Goal: Task Accomplishment & Management: Complete application form

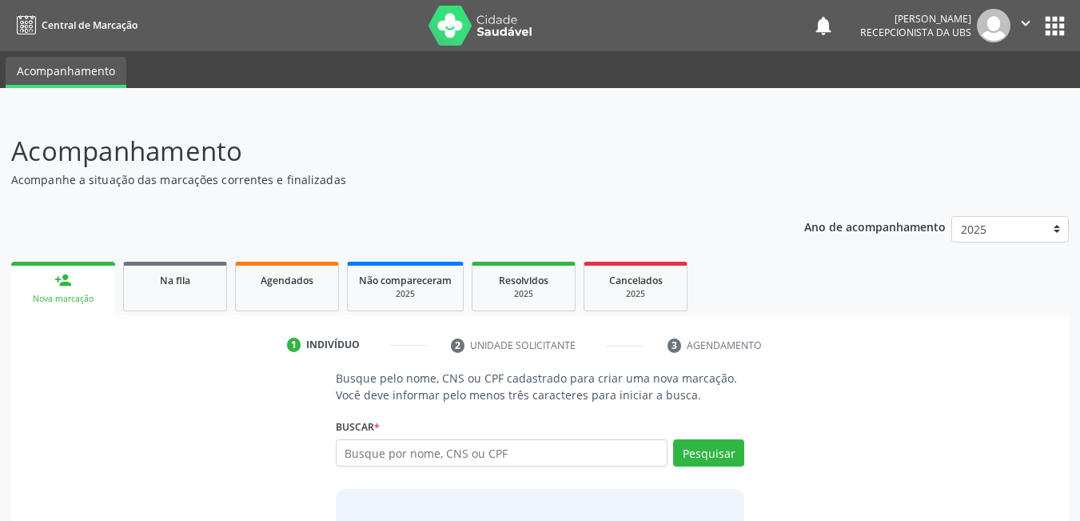
scroll to position [118, 0]
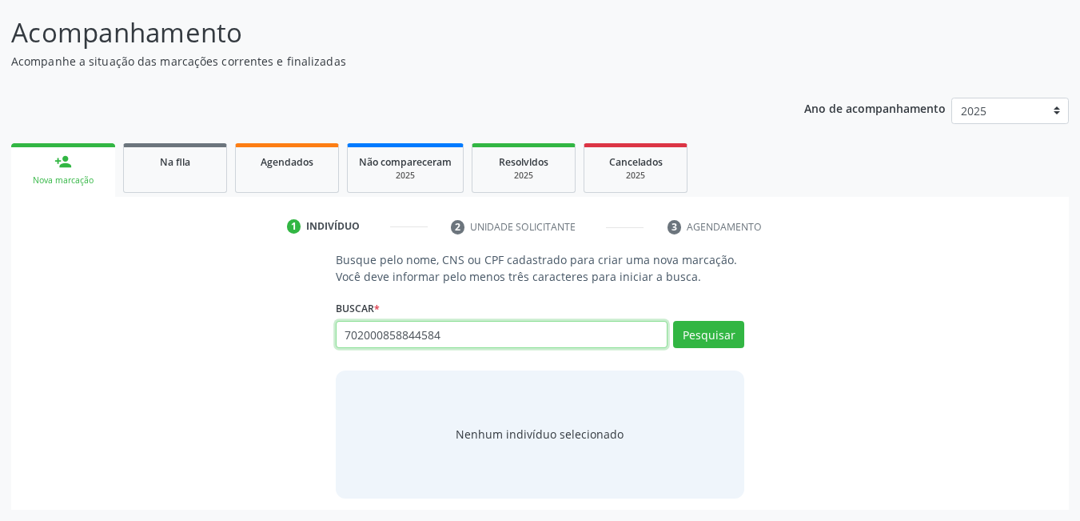
type input "702000858844584"
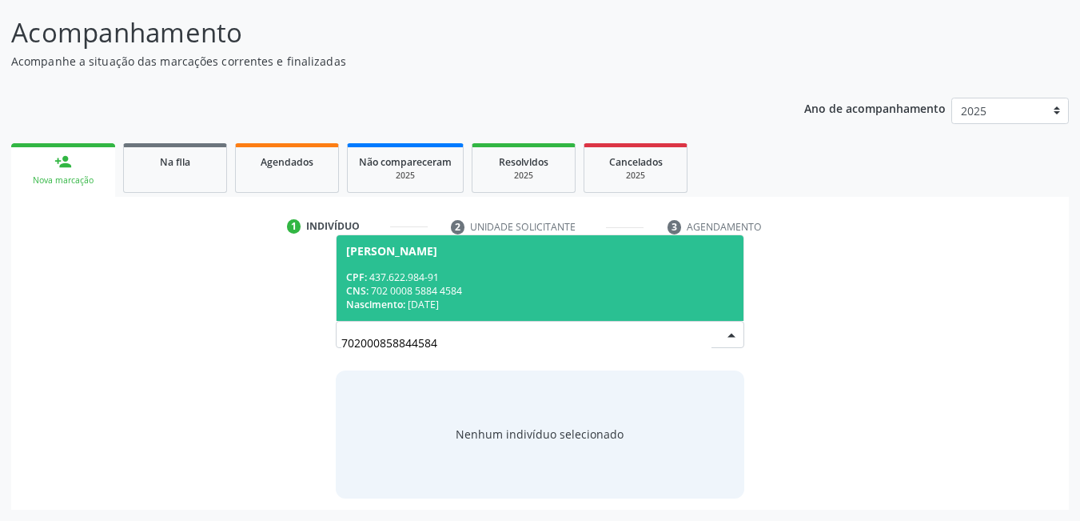
click at [618, 265] on span "[PERSON_NAME] CPF: 437.622.984-91 CNS: 702 0008 5884 4584 Nascimento: 01[DATE]" at bounding box center [541, 278] width 408 height 86
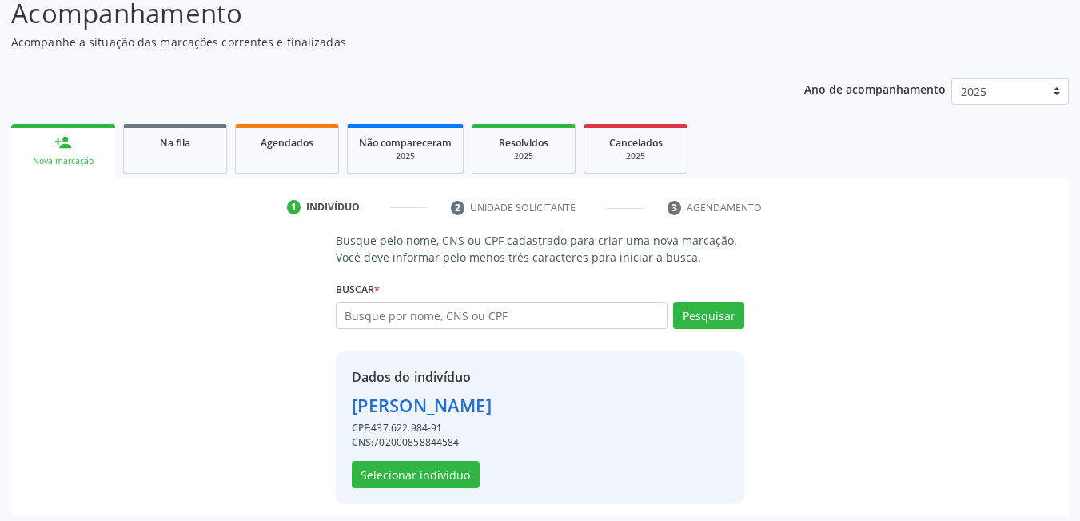
scroll to position [143, 0]
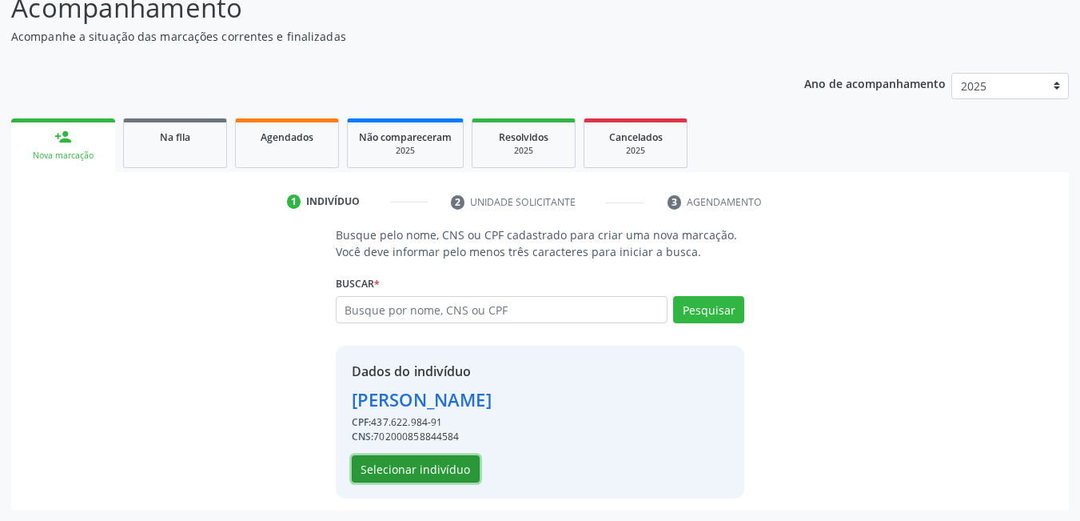
click at [451, 472] on button "Selecionar indivíduo" at bounding box center [416, 468] width 128 height 27
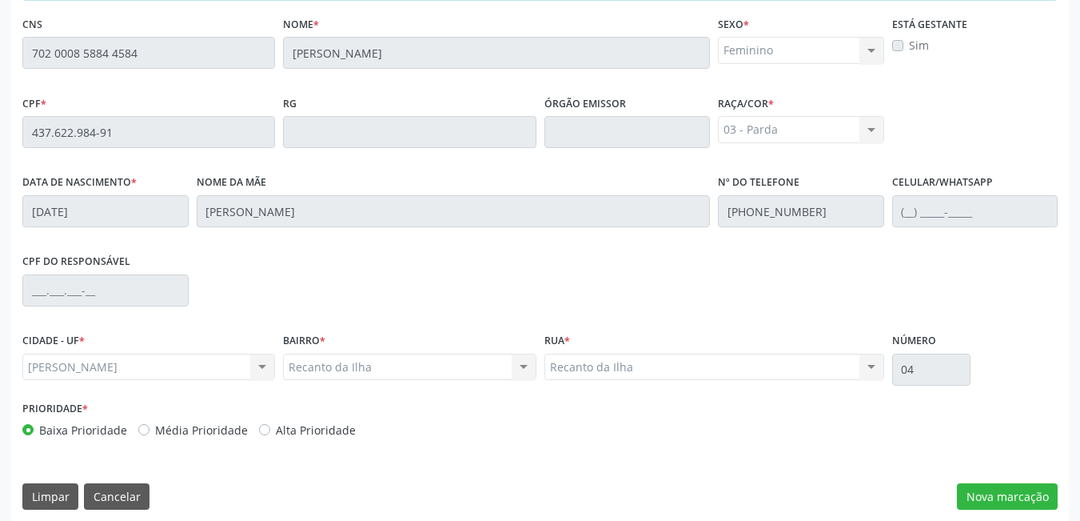
scroll to position [415, 0]
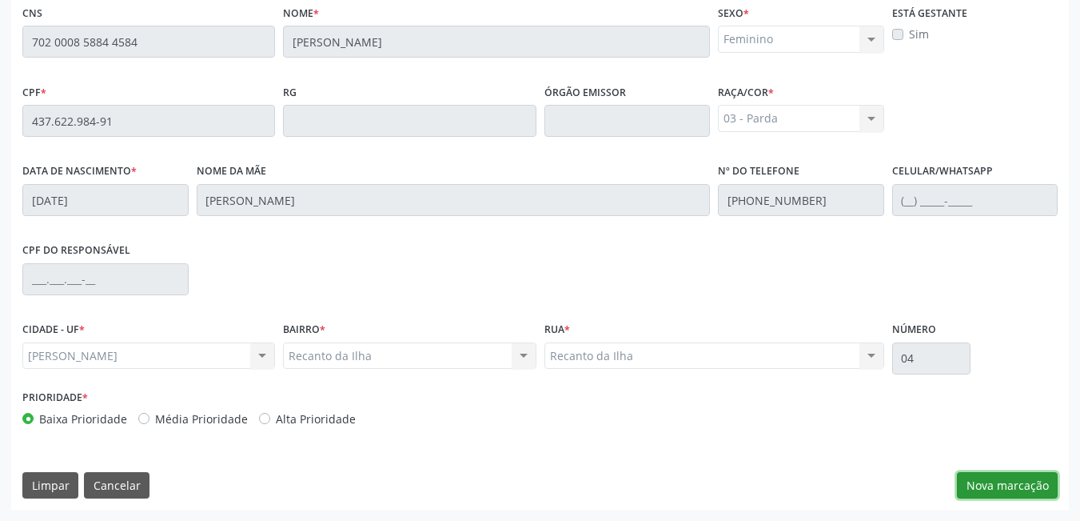
click at [987, 492] on button "Nova marcação" at bounding box center [1007, 485] width 101 height 27
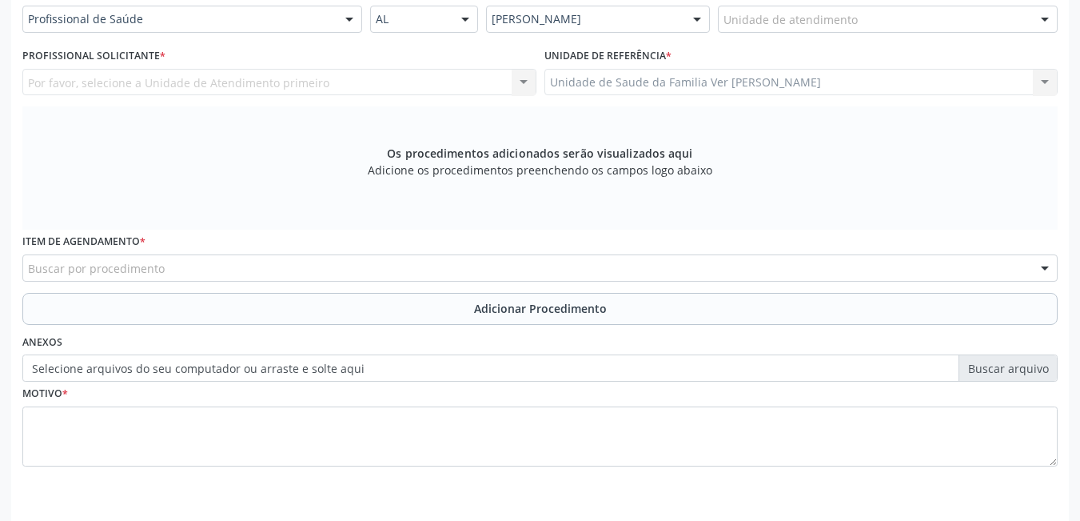
scroll to position [255, 0]
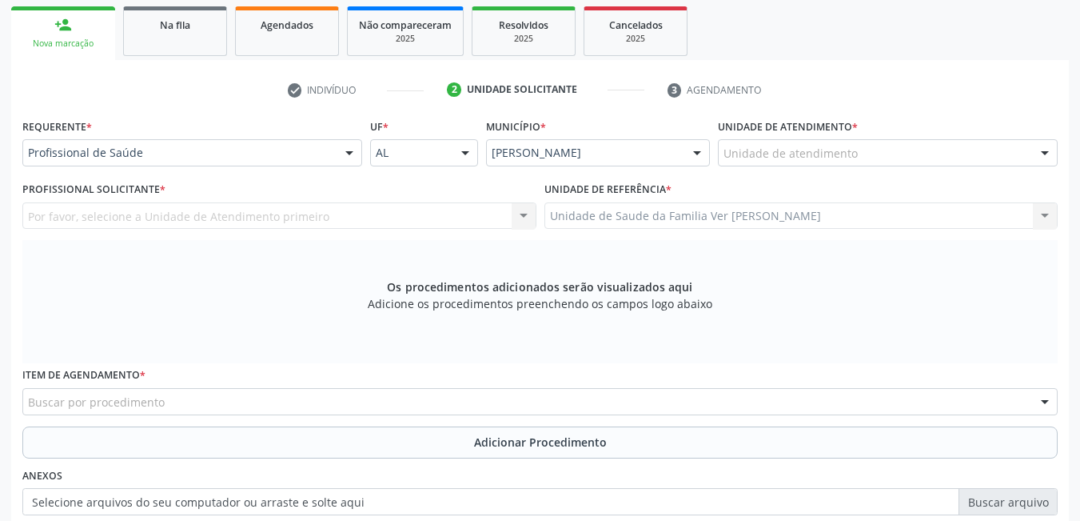
click at [925, 148] on div "Unidade de atendimento" at bounding box center [888, 152] width 340 height 27
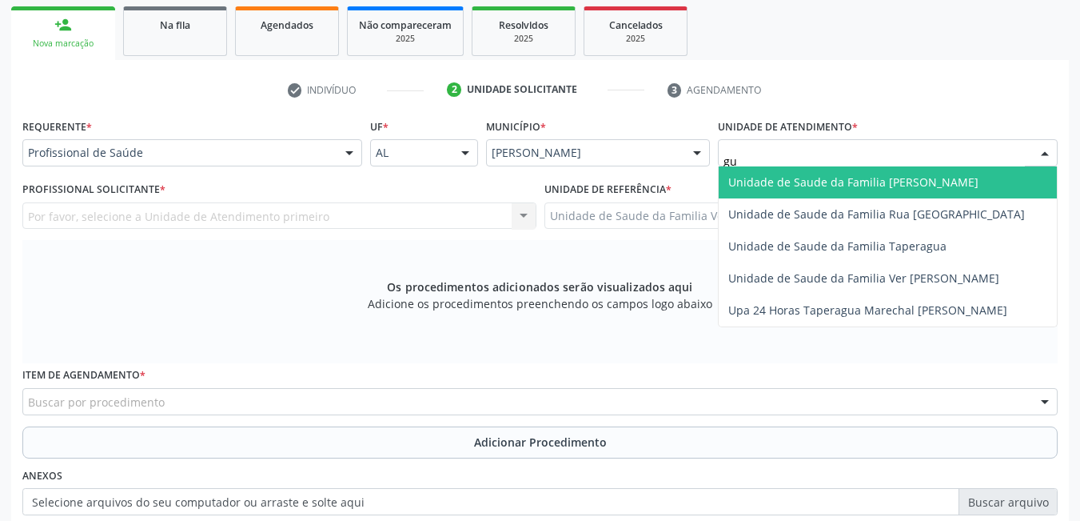
type input "g"
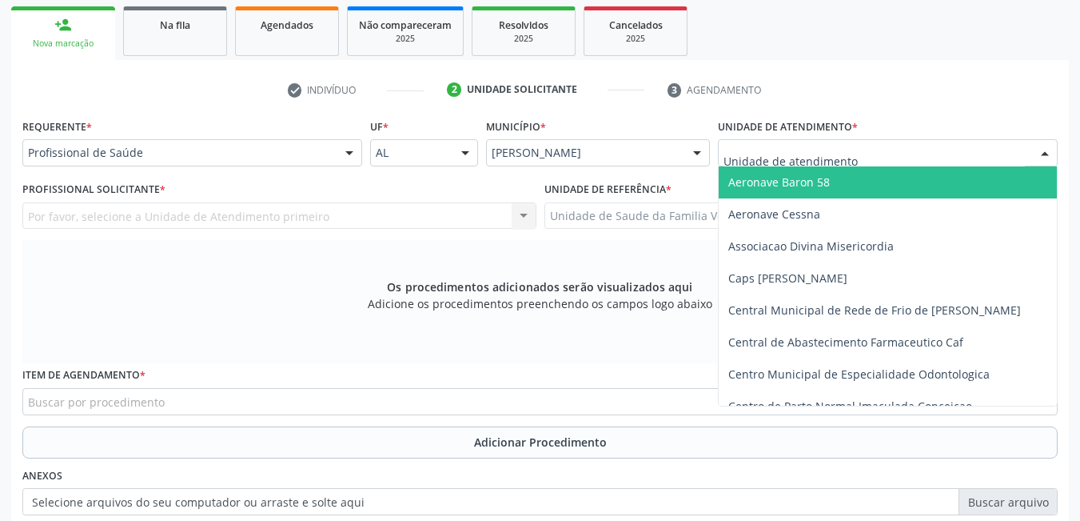
type input "g"
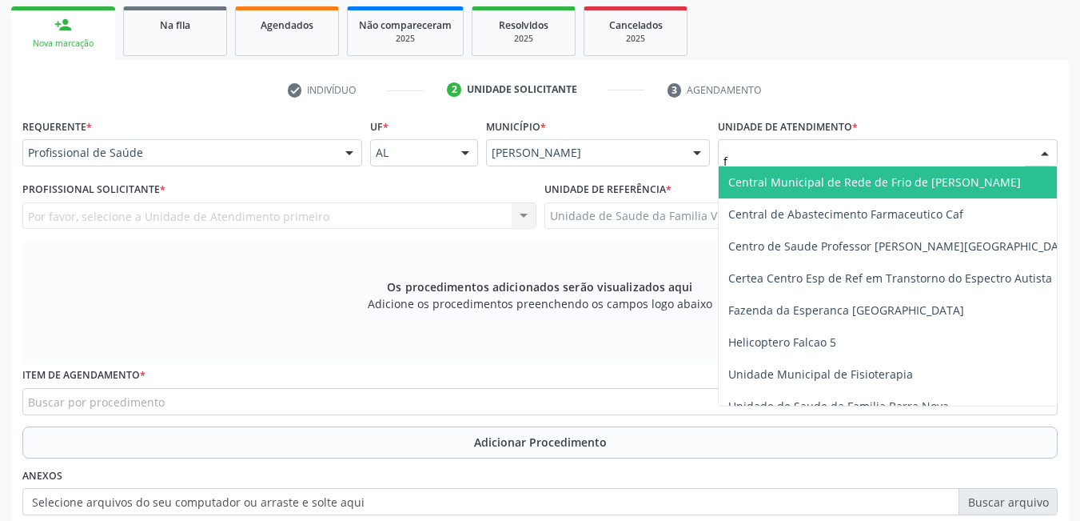
type input "fl"
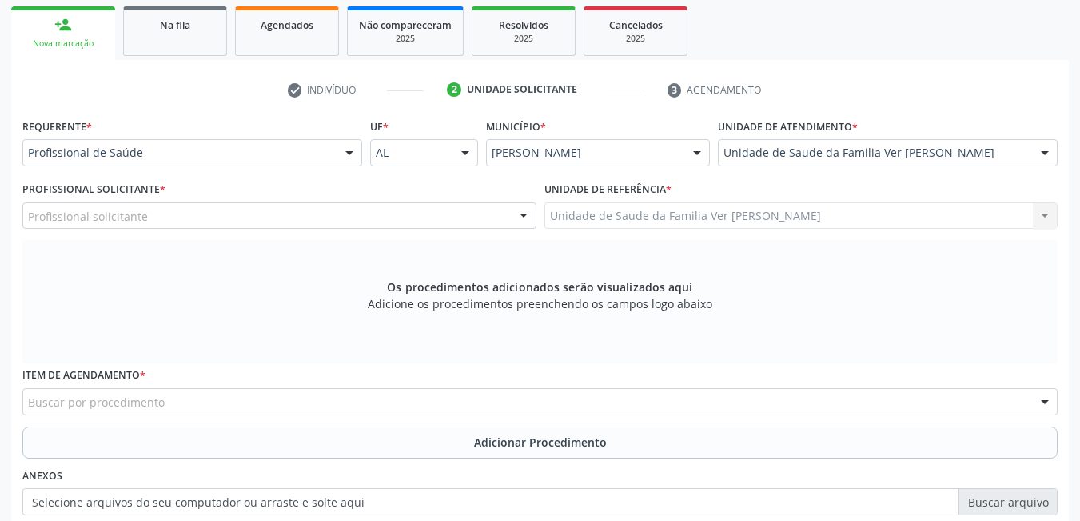
click at [446, 208] on div "Profissional solicitante" at bounding box center [279, 215] width 514 height 27
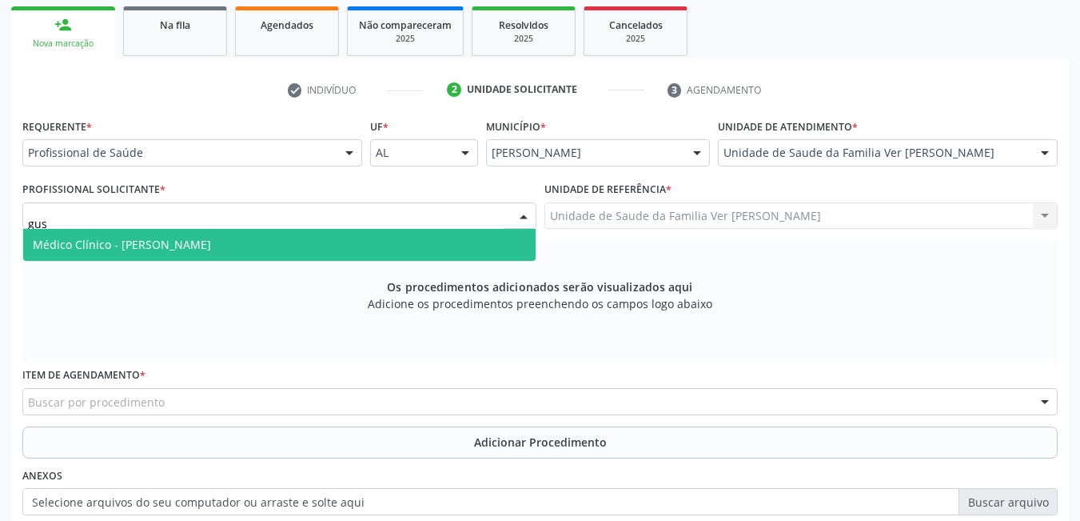
type input "gust"
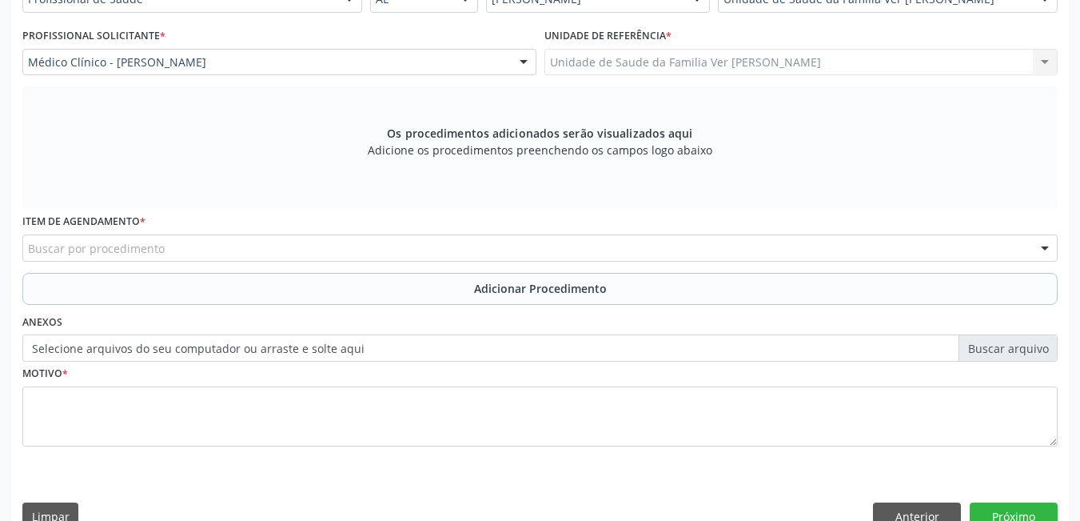
scroll to position [415, 0]
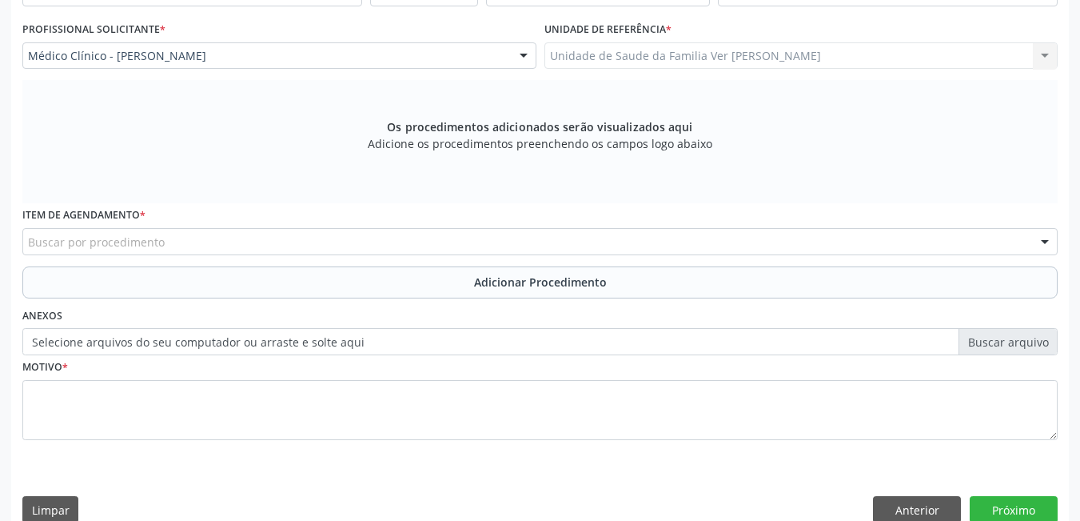
click at [361, 230] on div "Buscar por procedimento" at bounding box center [540, 241] width 1036 height 27
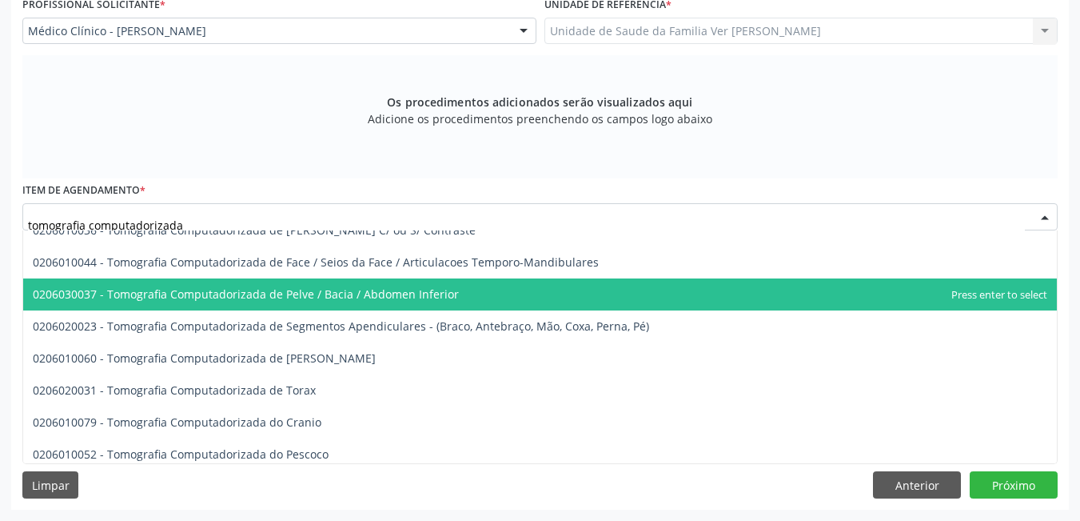
scroll to position [246, 0]
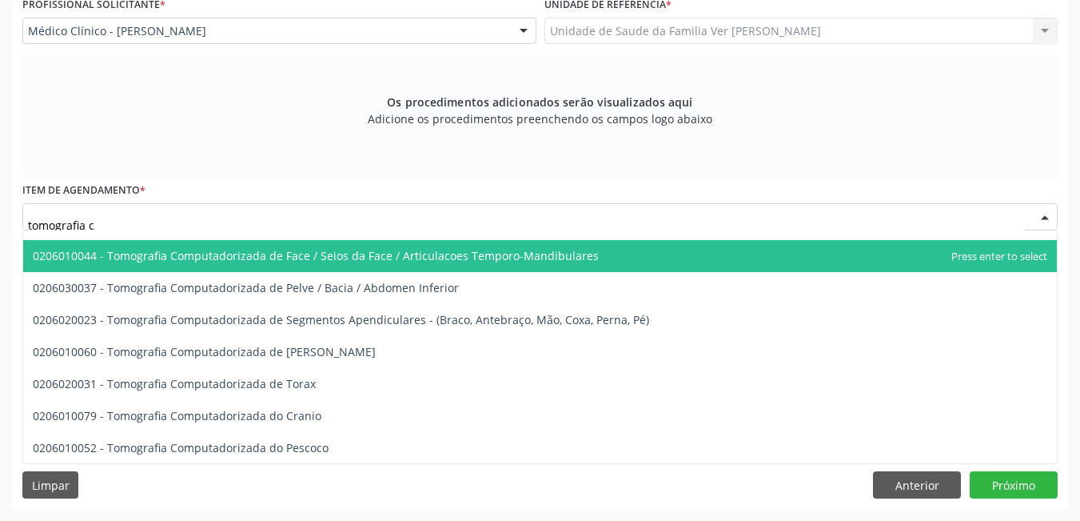
type input "tomografia"
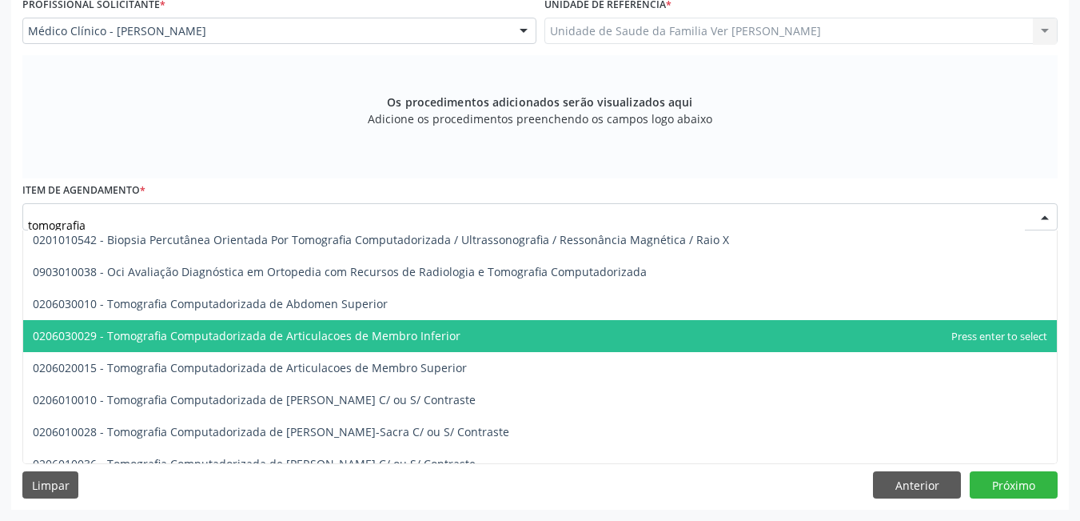
scroll to position [0, 0]
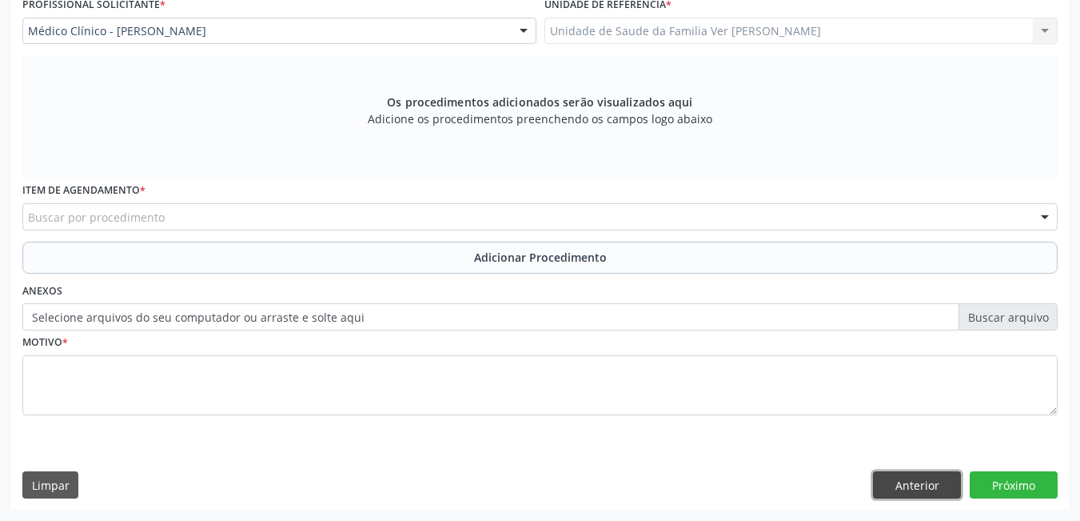
click at [938, 485] on button "Anterior" at bounding box center [917, 484] width 88 height 27
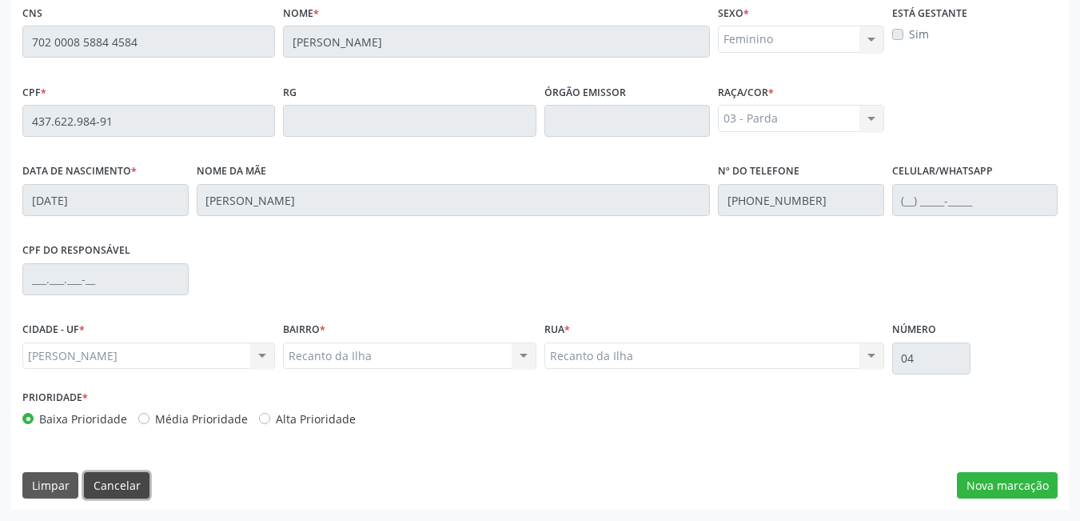
click at [132, 494] on button "Cancelar" at bounding box center [117, 485] width 66 height 27
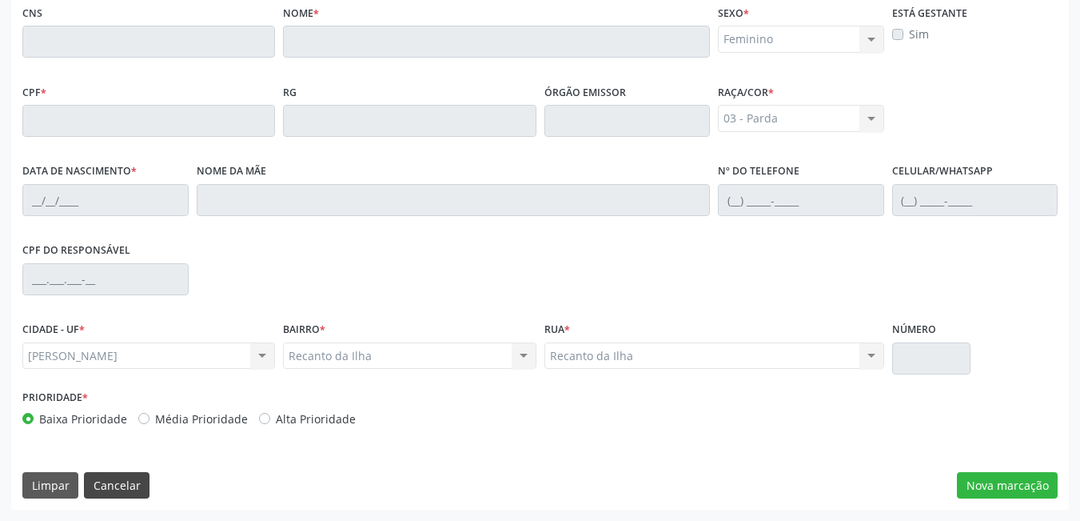
scroll to position [118, 0]
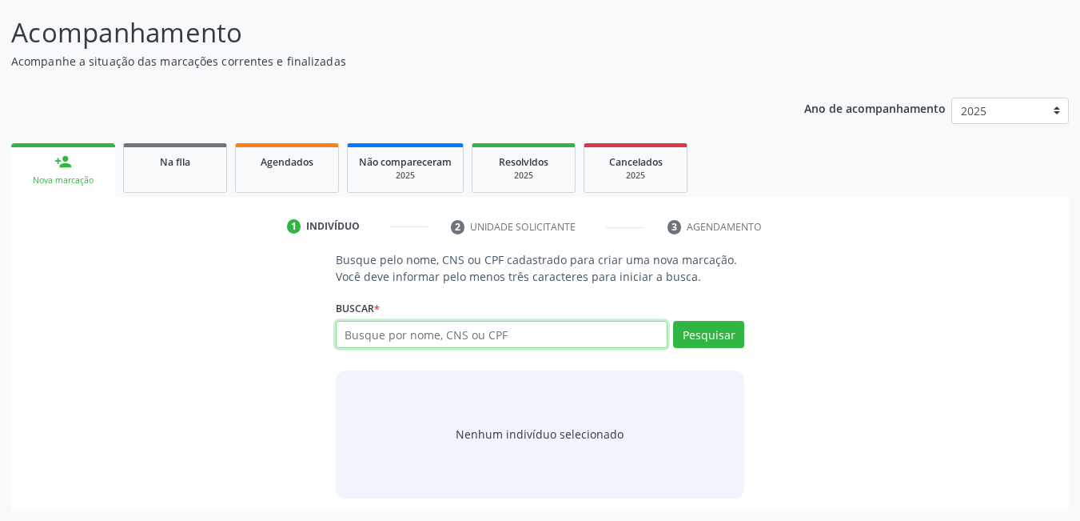
click at [416, 340] on input "text" at bounding box center [502, 334] width 333 height 27
type input "s"
click at [286, 170] on link "Agendados" at bounding box center [287, 168] width 104 height 50
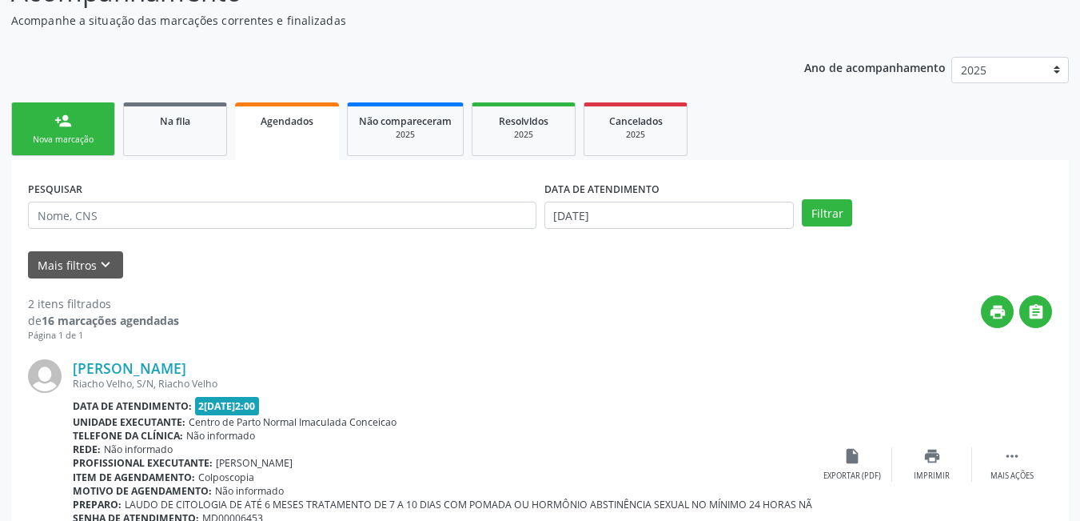
scroll to position [198, 0]
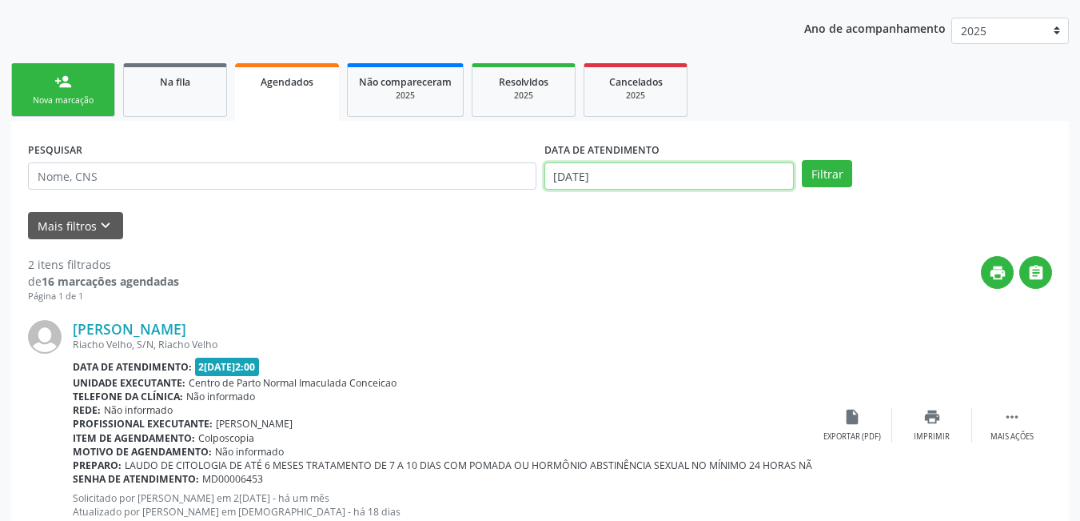
click at [609, 174] on input "[DATE]" at bounding box center [670, 175] width 250 height 27
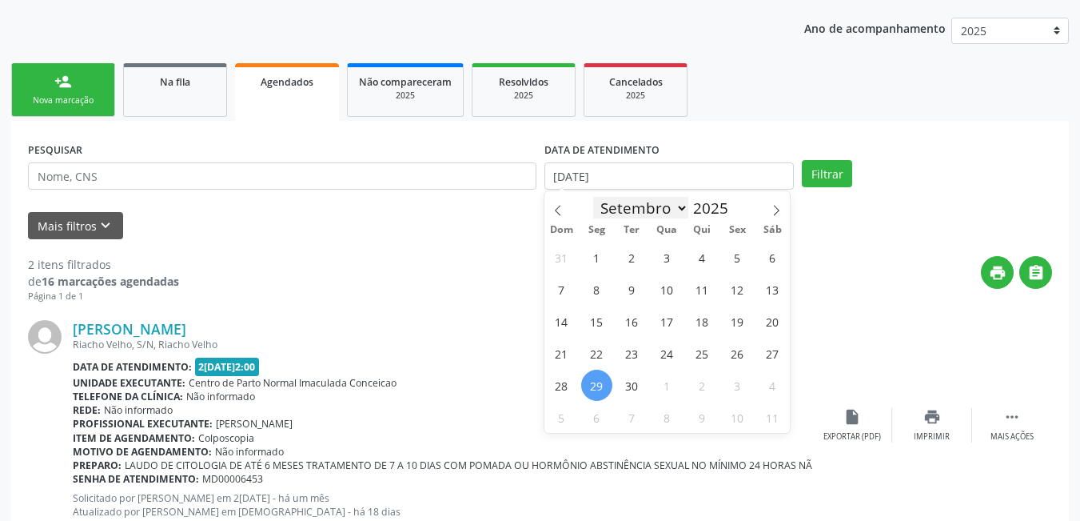
click at [621, 201] on select "Janeiro Fevereiro Março Abril Maio Junho Julho Agosto Setembro Outubro Novembro…" at bounding box center [641, 208] width 96 height 22
click at [572, 204] on div "Janeiro Fevereiro Março Abril Maio Junho Julho Agosto Setembro Outubro Novembro…" at bounding box center [668, 204] width 246 height 27
click at [553, 203] on span at bounding box center [558, 204] width 27 height 27
select select "7"
click at [740, 260] on span "1" at bounding box center [737, 257] width 31 height 31
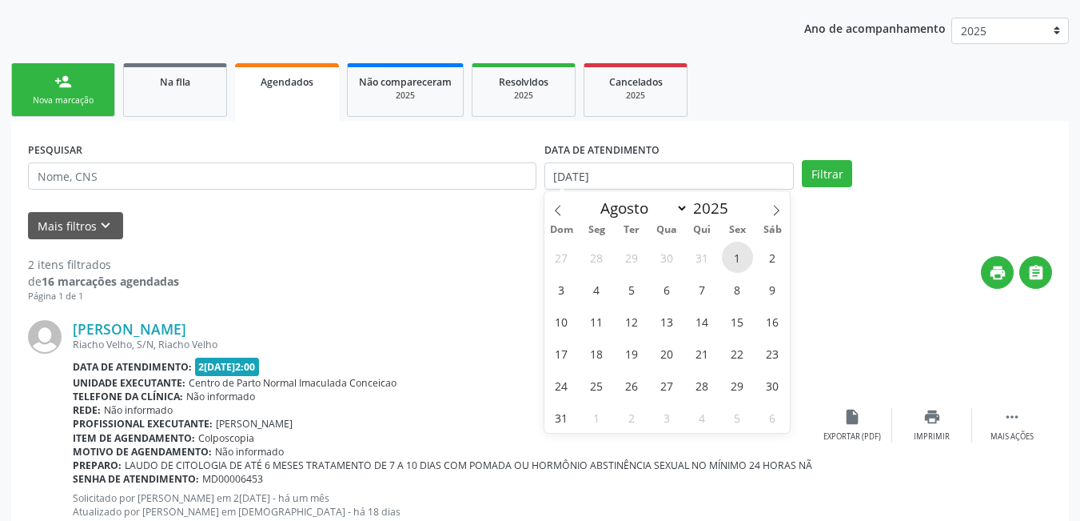
type input "0[DATE]"
click at [778, 216] on span at bounding box center [776, 204] width 27 height 27
click at [778, 214] on icon at bounding box center [776, 210] width 11 height 11
click at [556, 205] on icon at bounding box center [558, 210] width 11 height 11
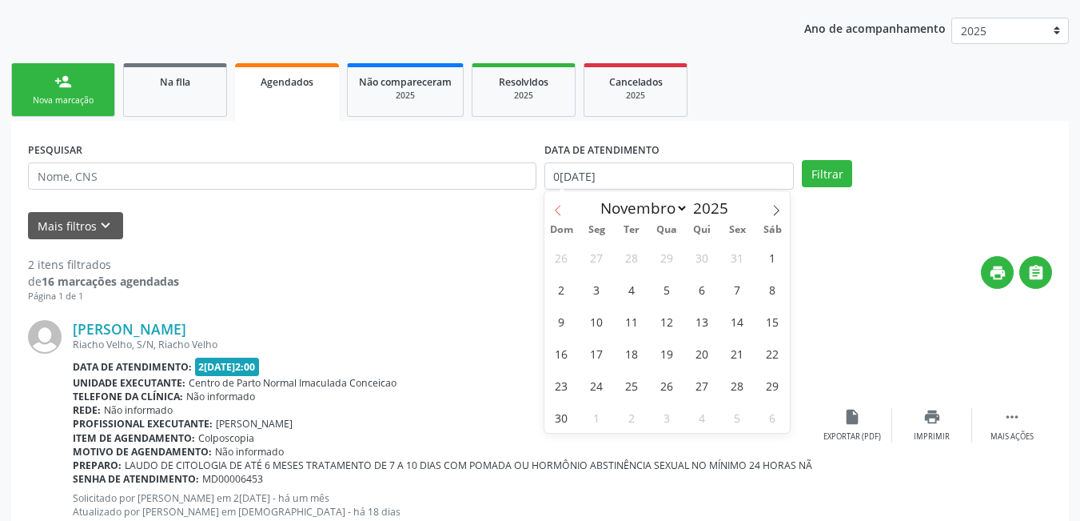
select select "9"
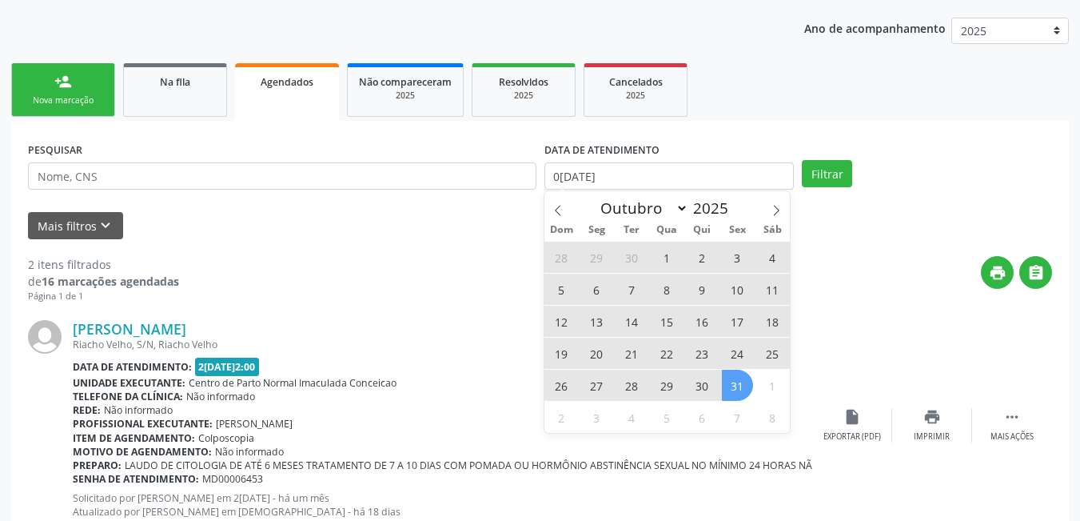
click at [740, 383] on span "31" at bounding box center [737, 384] width 31 height 31
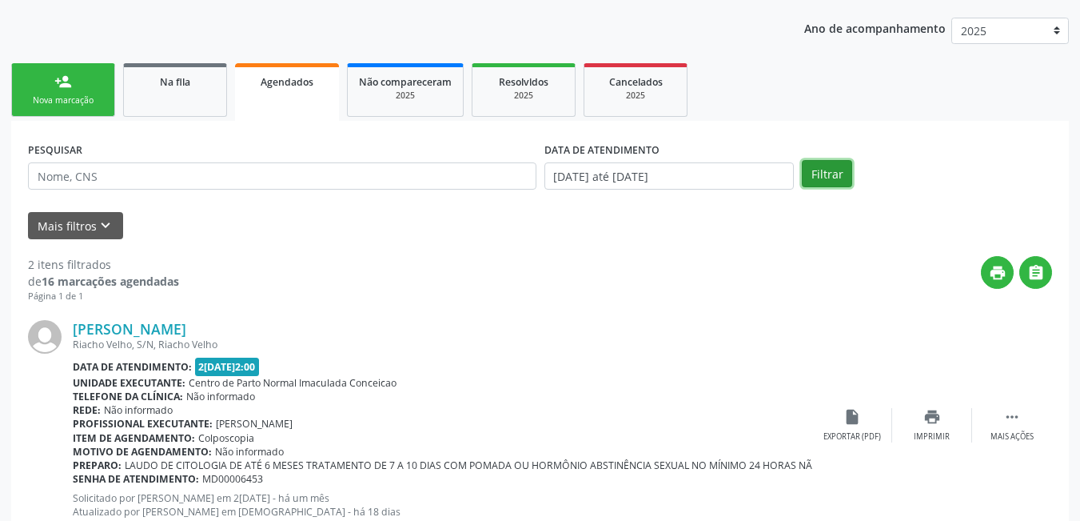
click at [823, 182] on button "Filtrar" at bounding box center [827, 173] width 50 height 27
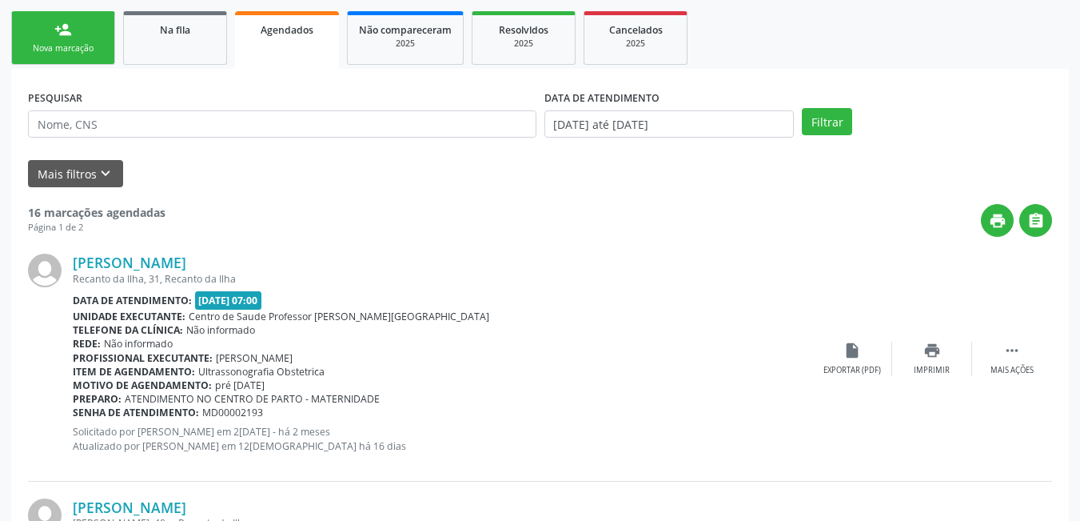
scroll to position [278, 0]
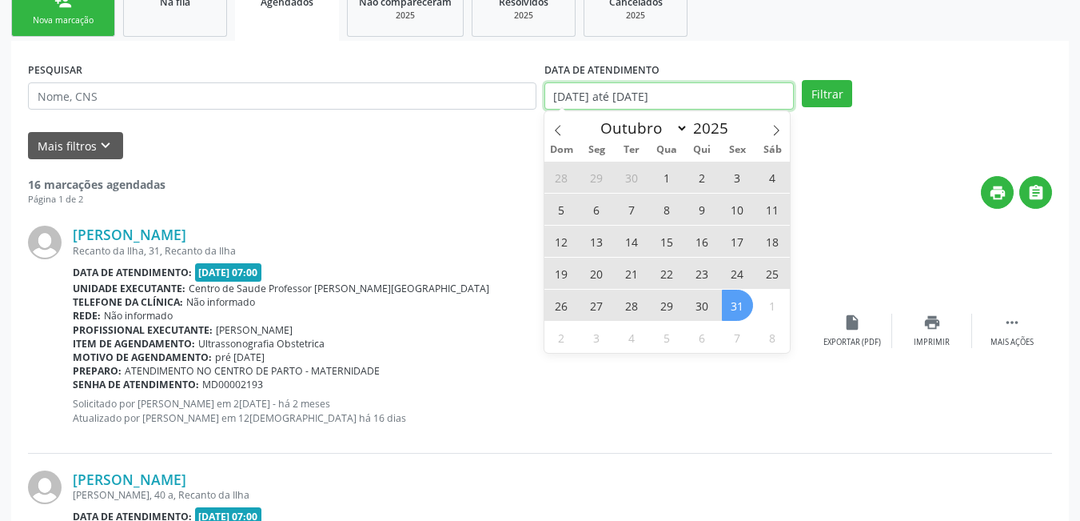
click at [648, 90] on input "[DATE] até [DATE]" at bounding box center [670, 95] width 250 height 27
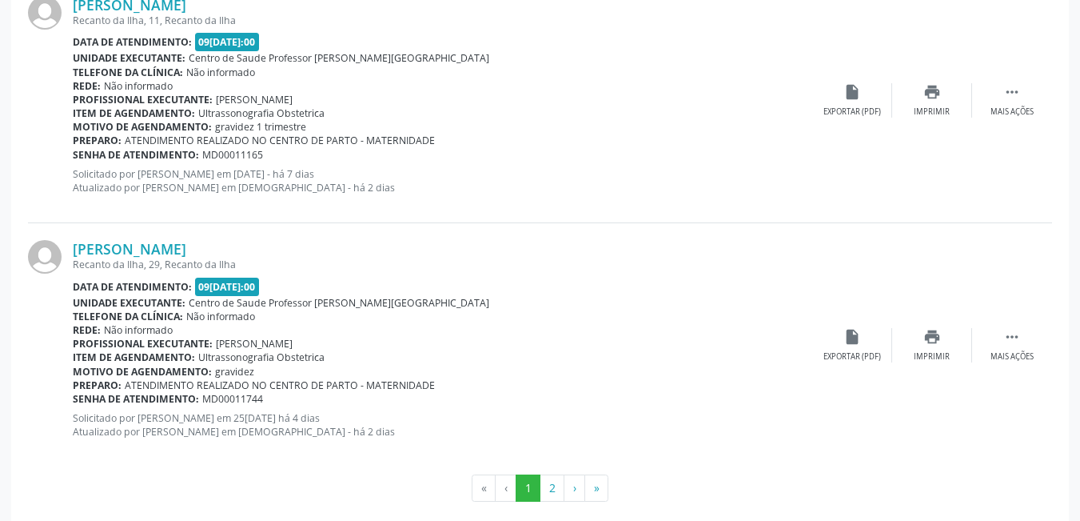
scroll to position [3703, 0]
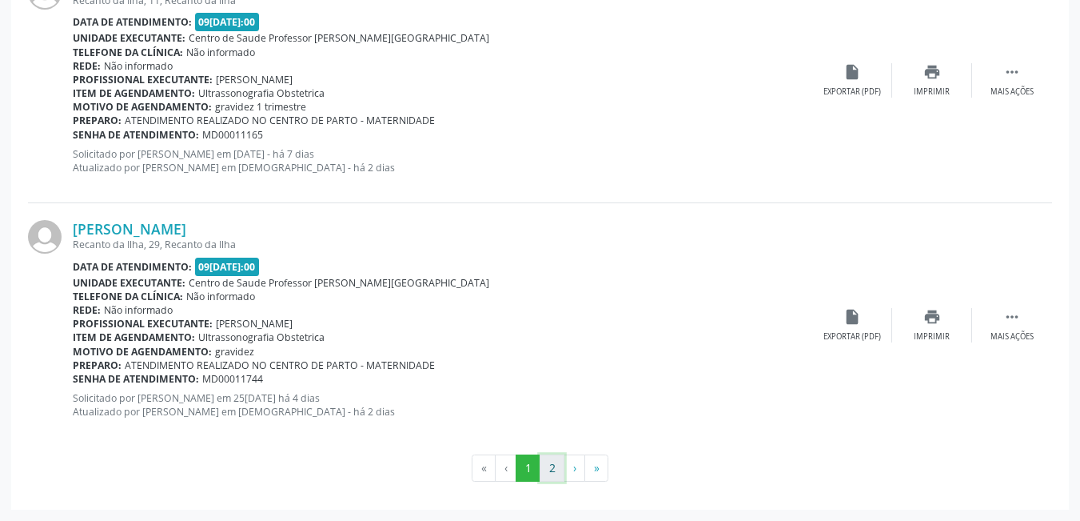
click at [556, 469] on button "2" at bounding box center [552, 467] width 25 height 27
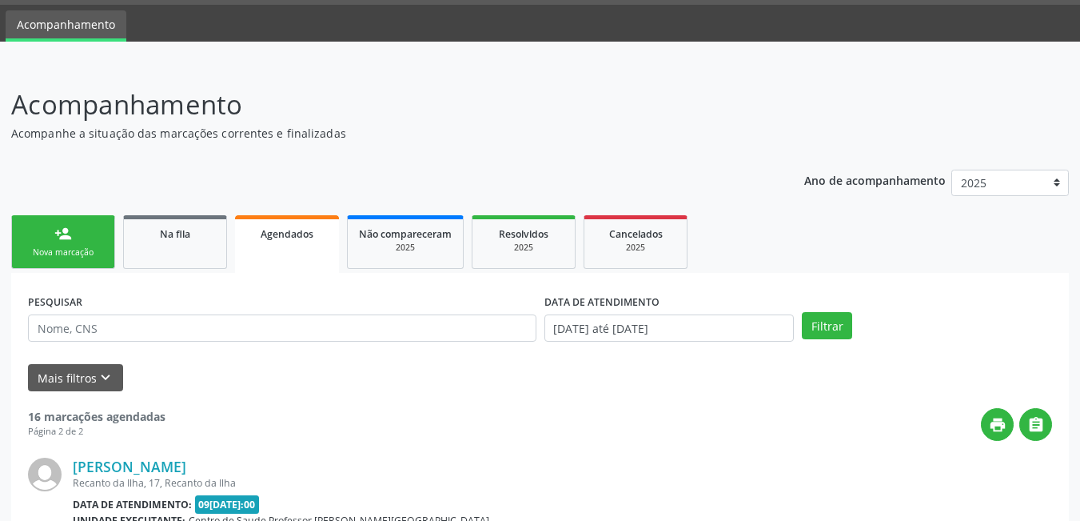
scroll to position [284, 0]
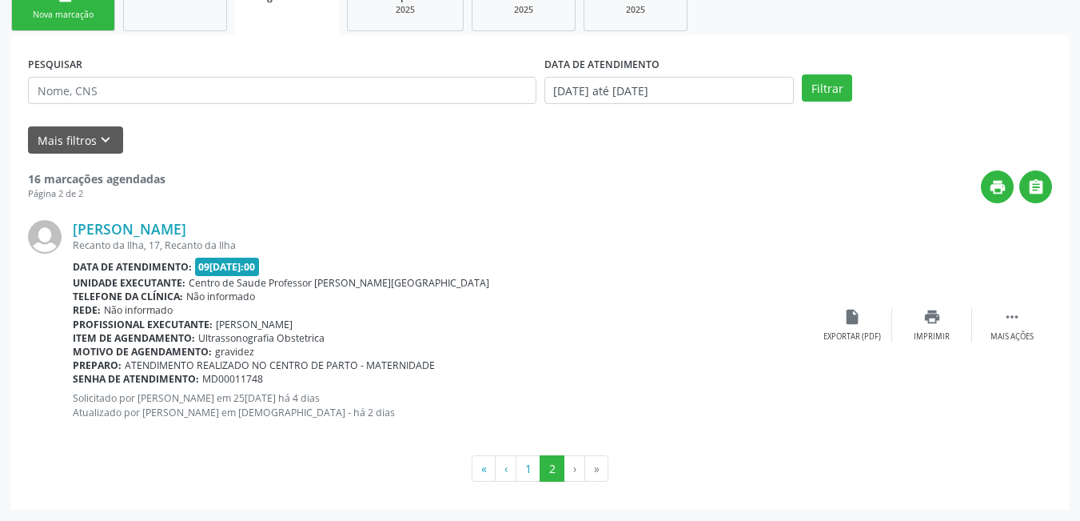
click at [584, 472] on li "›" at bounding box center [575, 468] width 21 height 27
click at [596, 469] on li "»" at bounding box center [596, 468] width 23 height 27
click at [575, 473] on li "›" at bounding box center [575, 468] width 21 height 27
click at [511, 469] on button "‹" at bounding box center [506, 468] width 22 height 27
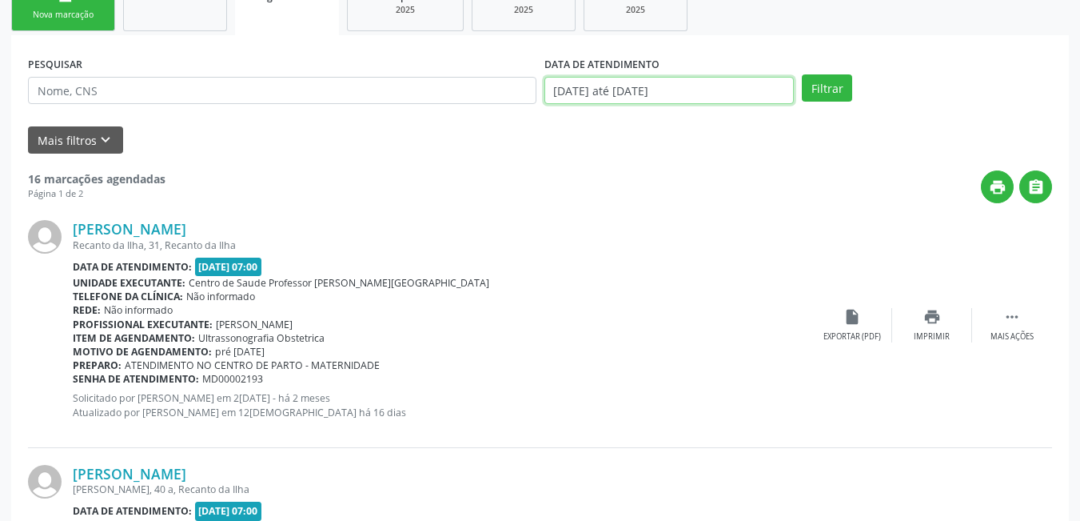
click at [628, 84] on input "[DATE] até [DATE]" at bounding box center [670, 90] width 250 height 27
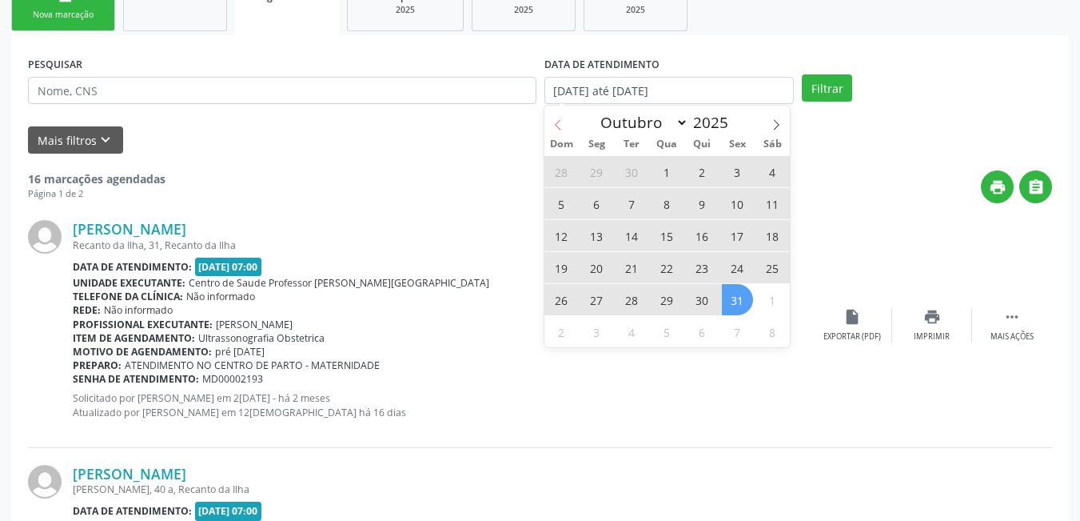
click at [554, 116] on span at bounding box center [558, 119] width 27 height 27
select select "8"
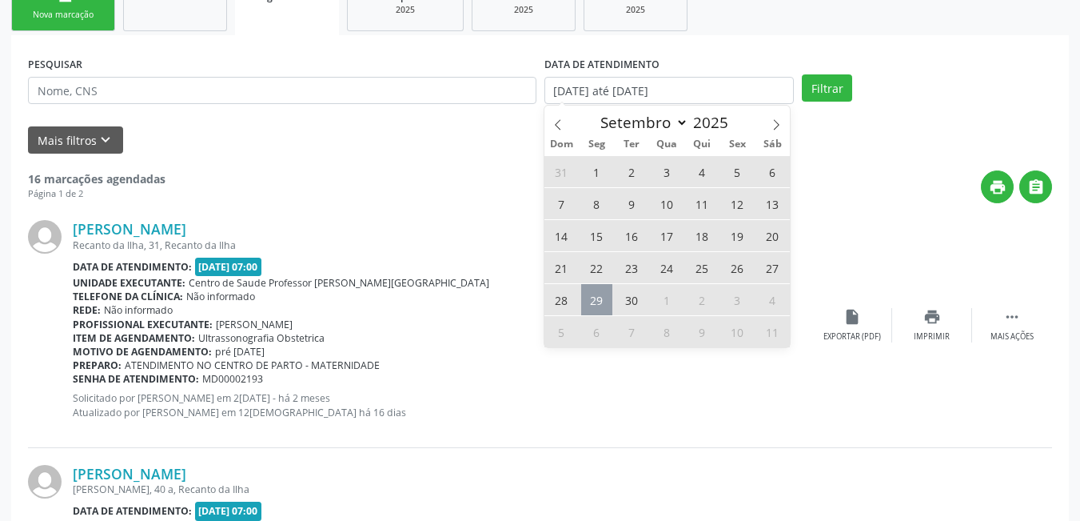
click at [599, 297] on span "29" at bounding box center [596, 299] width 31 height 31
type input "[DATE]"
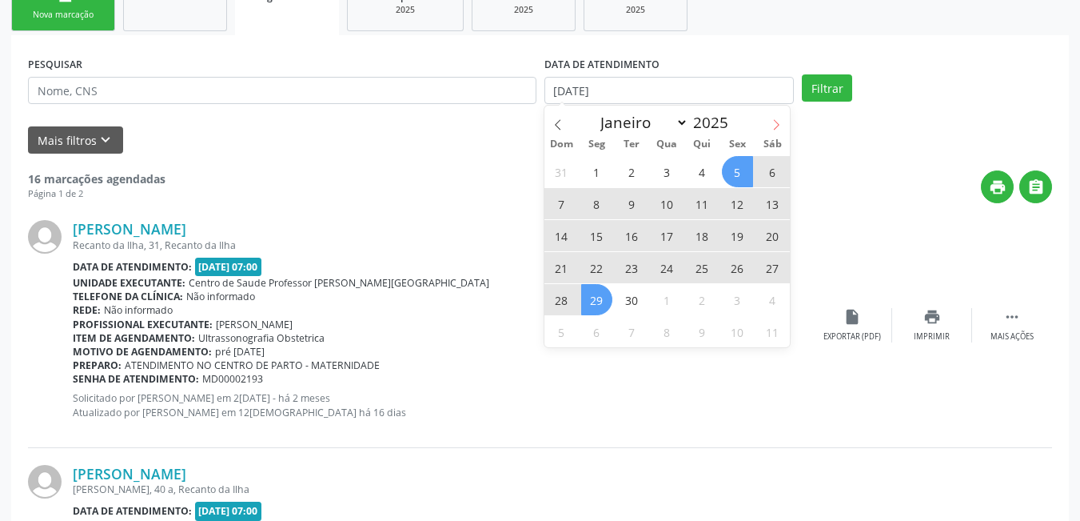
click at [777, 120] on icon at bounding box center [776, 124] width 11 height 11
select select "9"
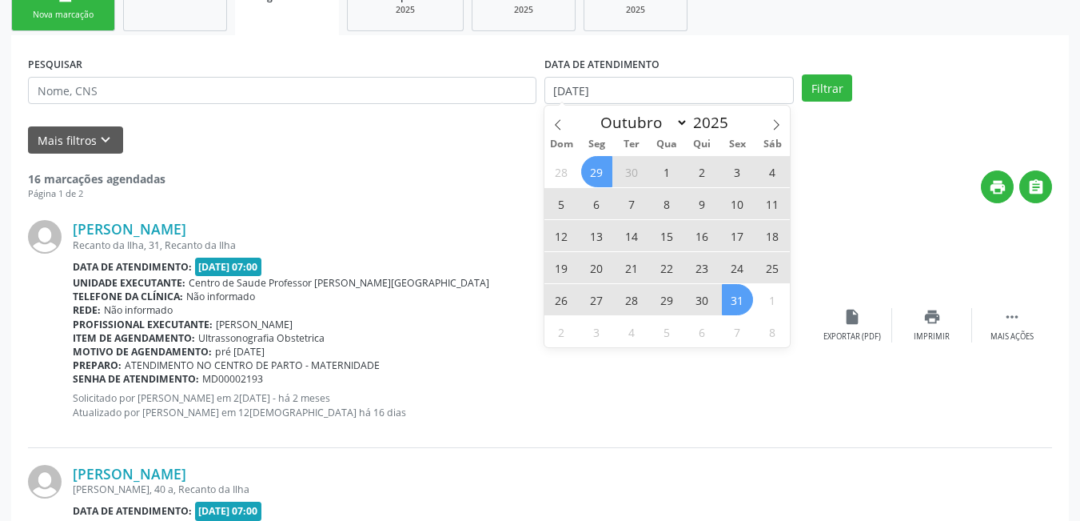
click at [741, 298] on span "31" at bounding box center [737, 299] width 31 height 31
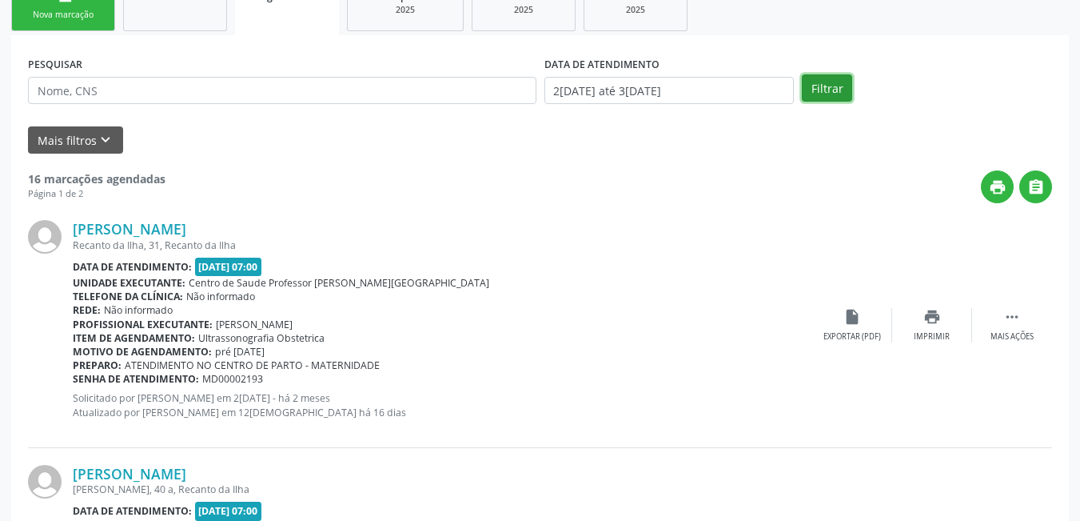
click at [832, 90] on button "Filtrar" at bounding box center [827, 87] width 50 height 27
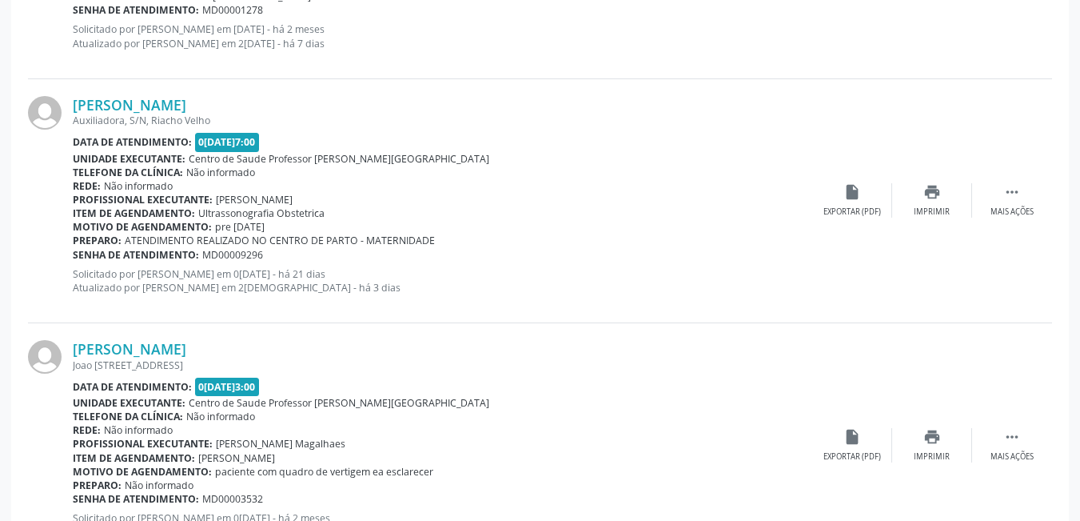
scroll to position [1415, 0]
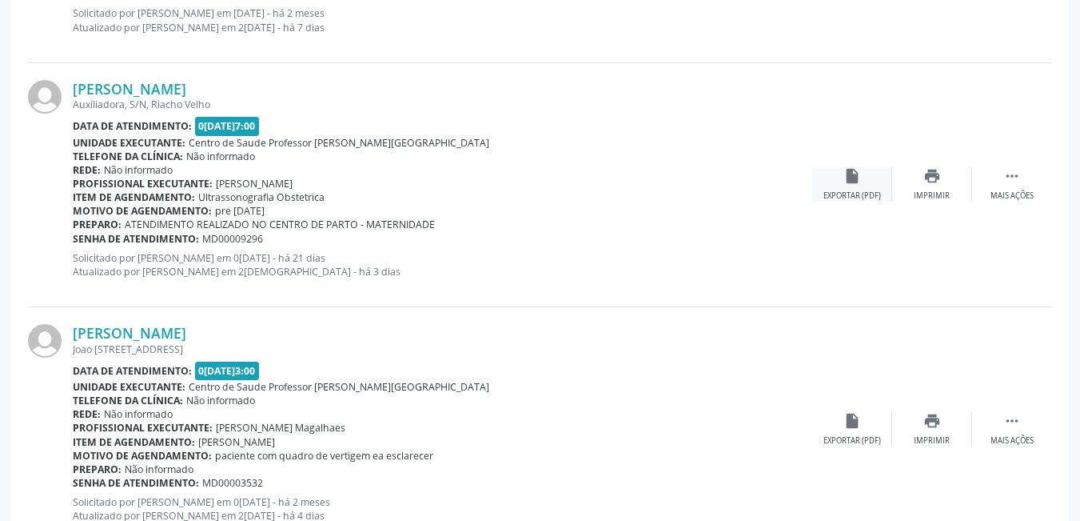
click at [865, 185] on div "insert_drive_file Exportar (PDF)" at bounding box center [852, 184] width 80 height 34
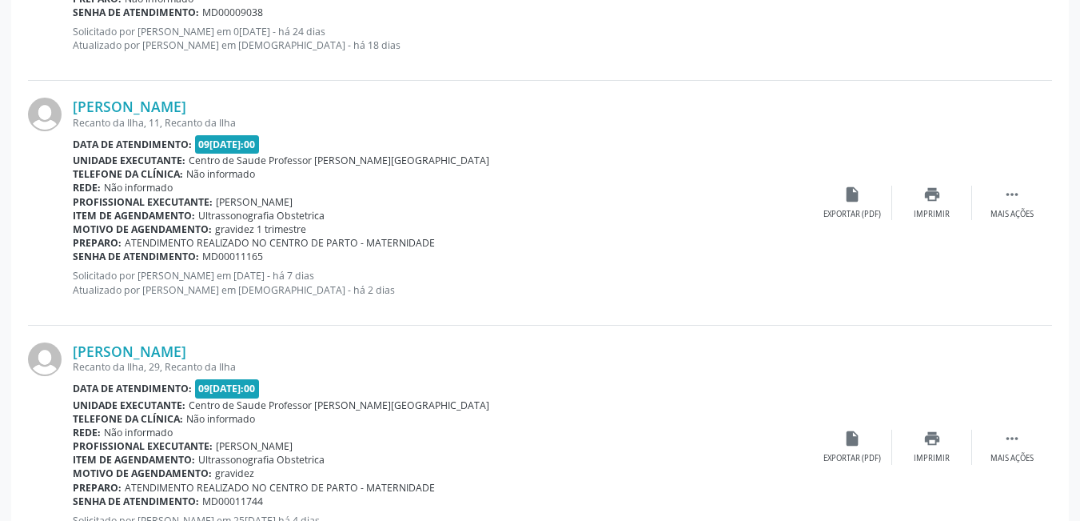
scroll to position [2375, 0]
click at [856, 201] on icon "insert_drive_file" at bounding box center [853, 194] width 18 height 18
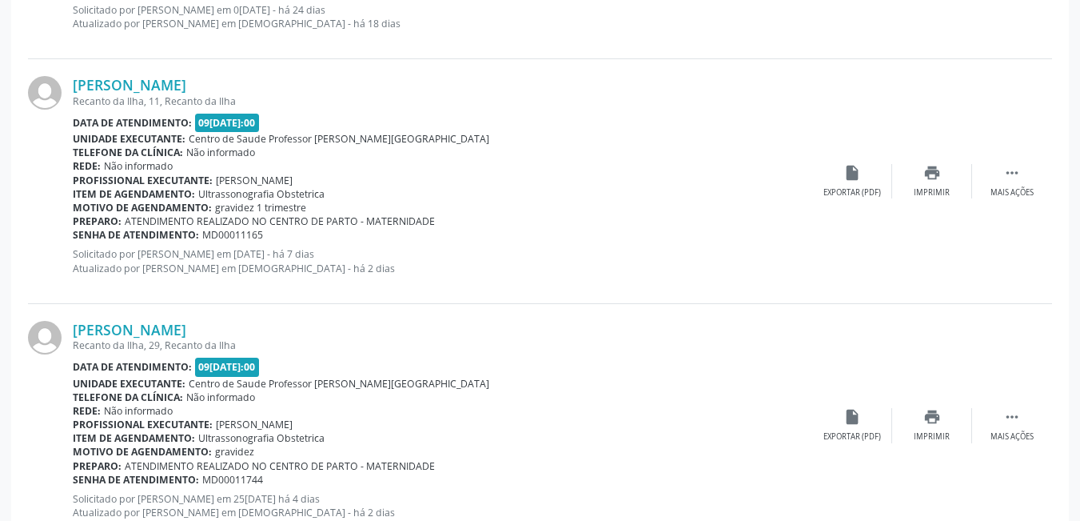
scroll to position [2455, 0]
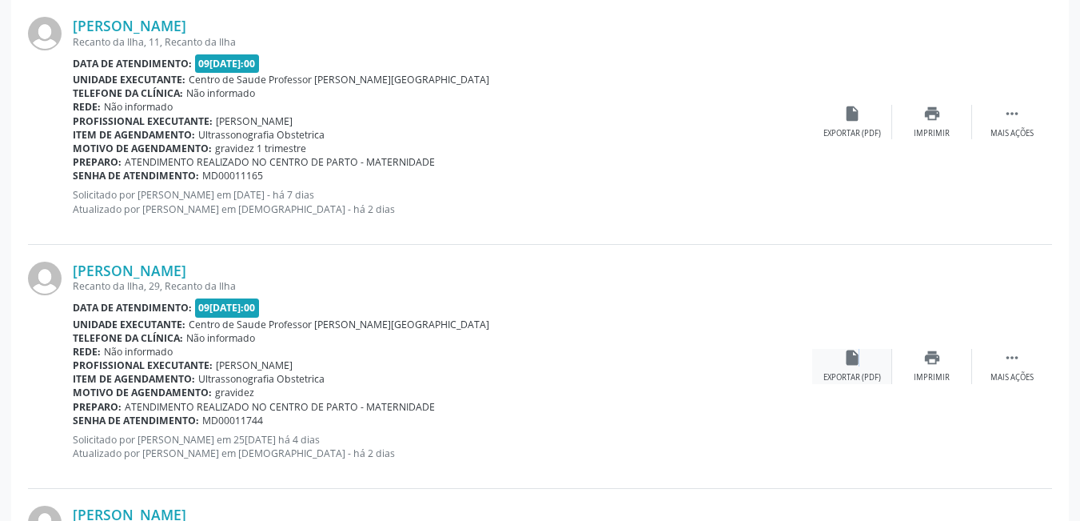
click at [856, 364] on icon "insert_drive_file" at bounding box center [853, 358] width 18 height 18
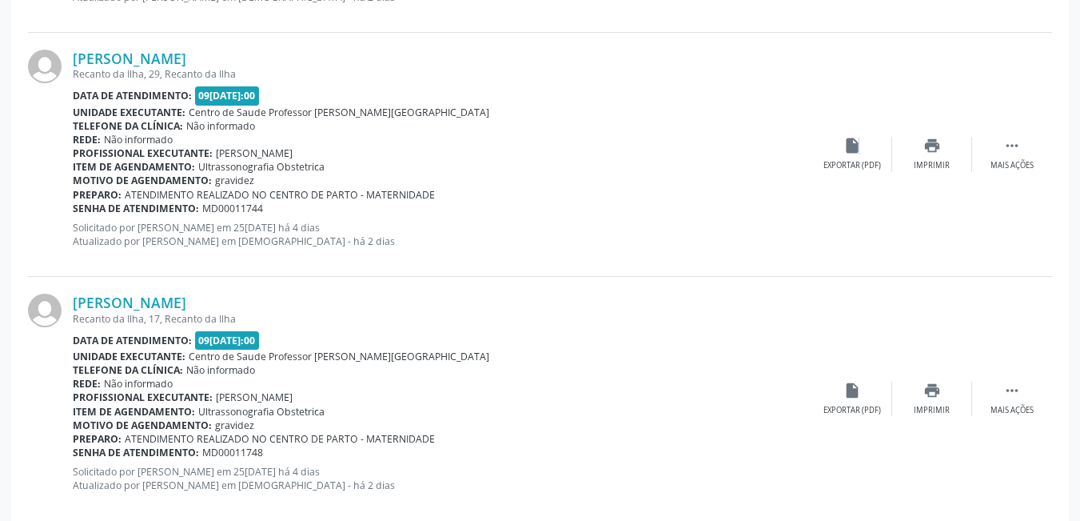
scroll to position [2695, 0]
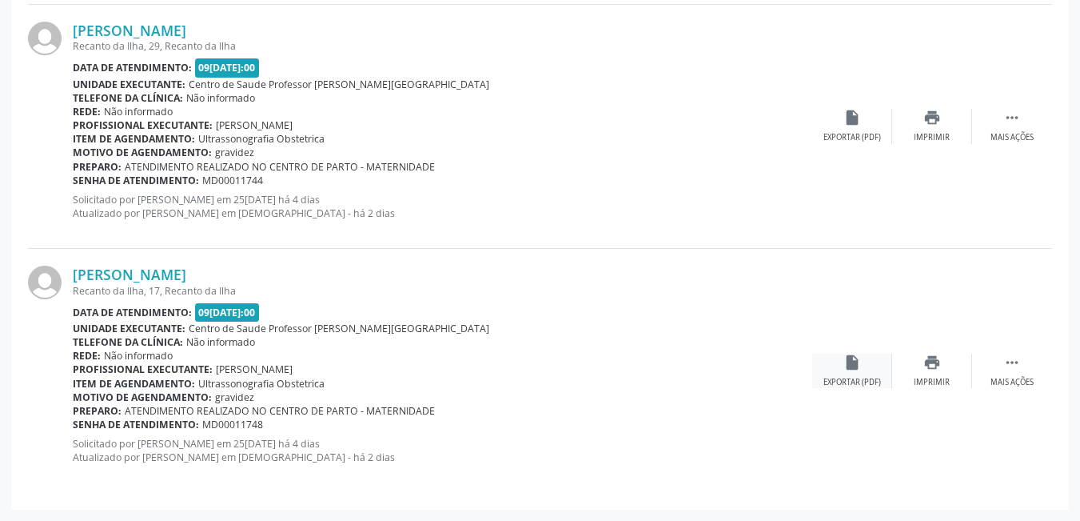
click at [855, 377] on div "Exportar (PDF)" at bounding box center [853, 382] width 58 height 11
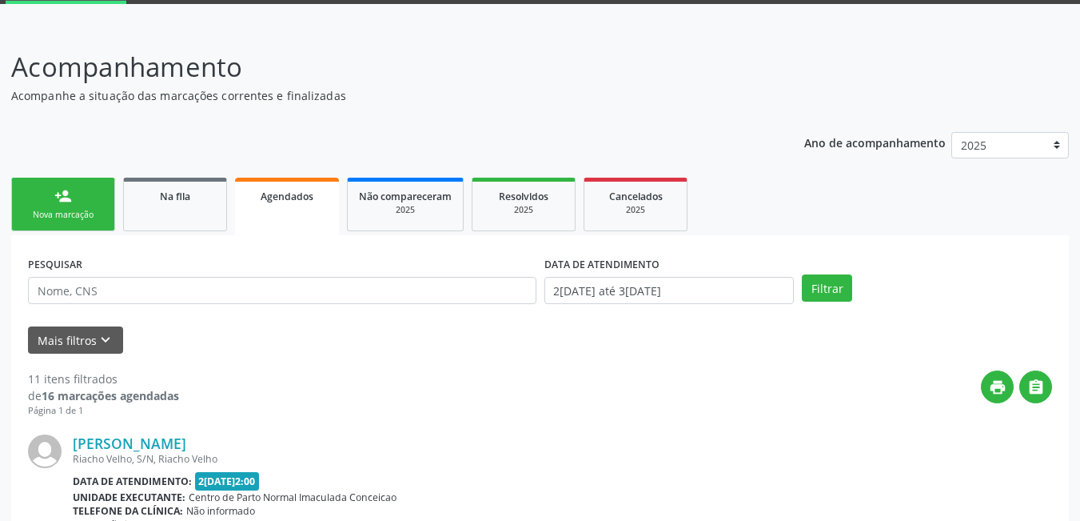
scroll to position [56, 0]
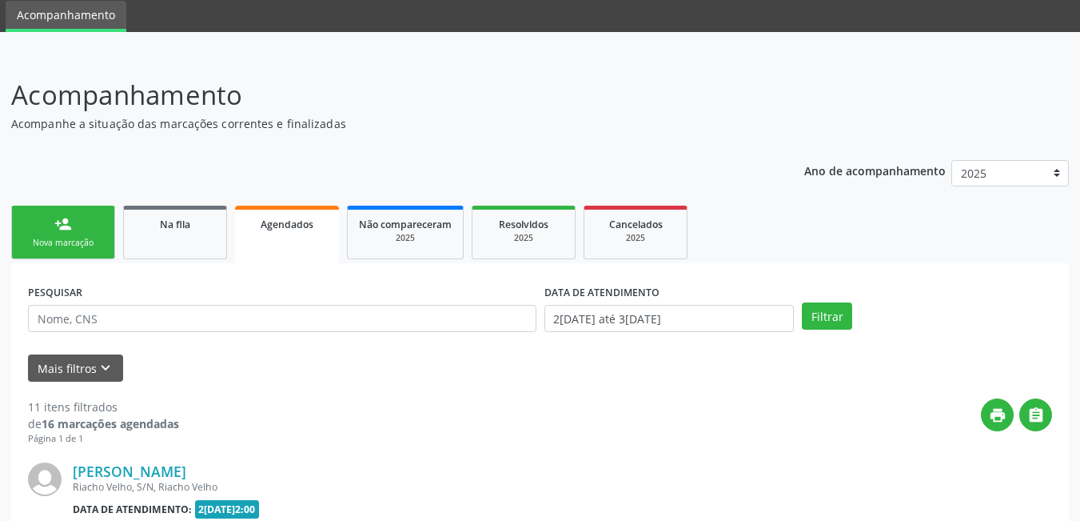
click at [104, 240] on link "person_add Nova marcação" at bounding box center [63, 233] width 104 height 54
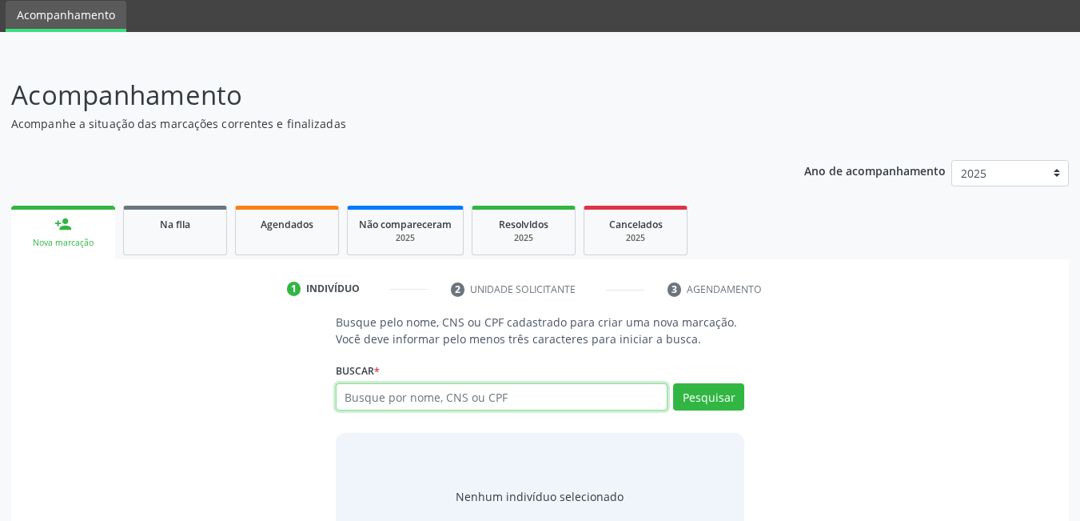
click at [403, 394] on input "text" at bounding box center [502, 396] width 333 height 27
type input "704503385143511"
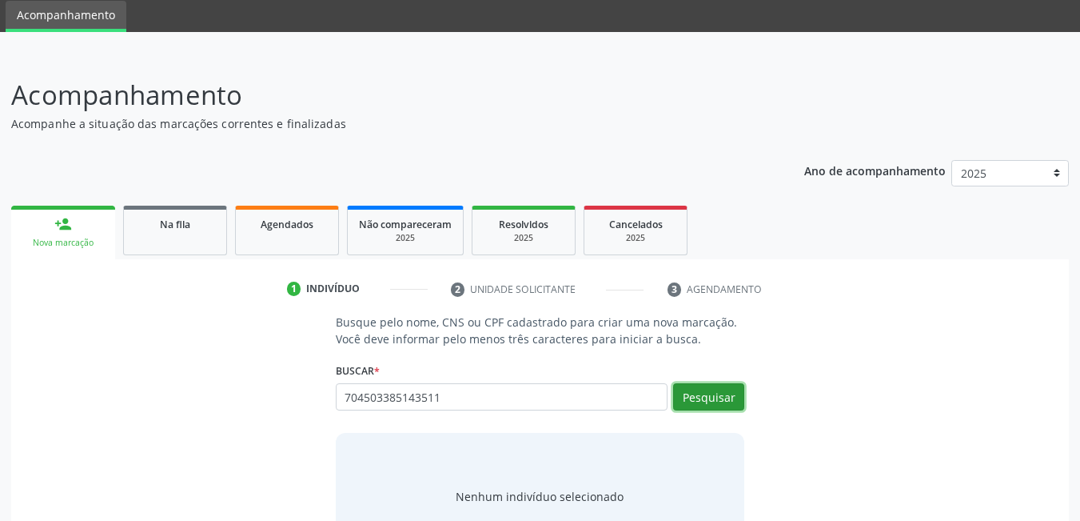
click at [731, 396] on button "Pesquisar" at bounding box center [708, 396] width 71 height 27
type input "704503385143511"
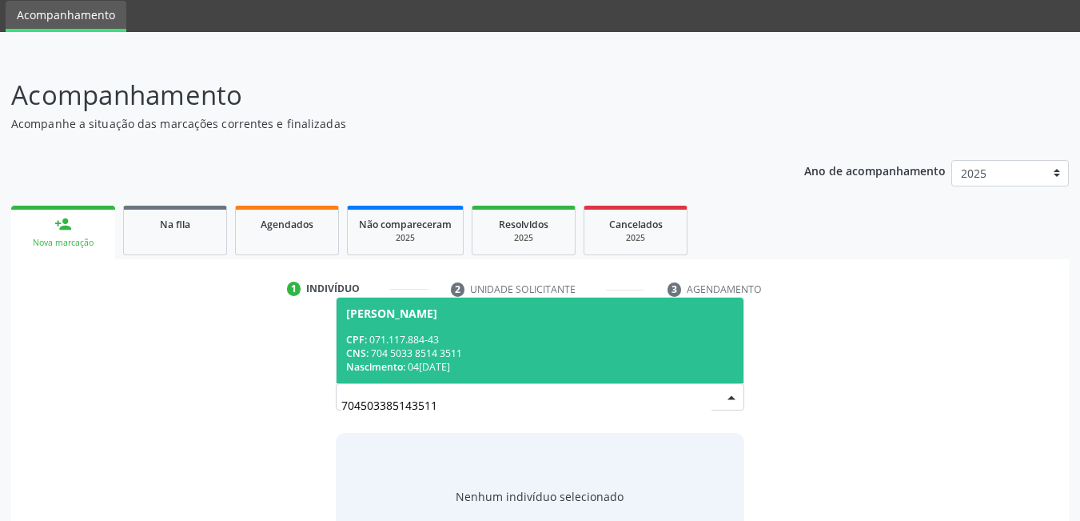
click at [541, 343] on div "CPF: 071.117.884-43" at bounding box center [540, 340] width 389 height 14
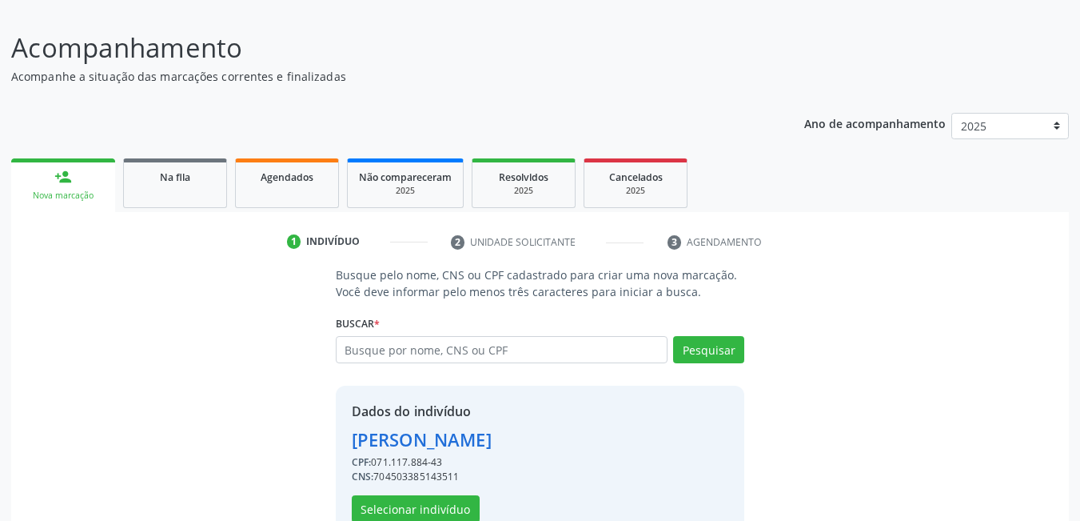
scroll to position [143, 0]
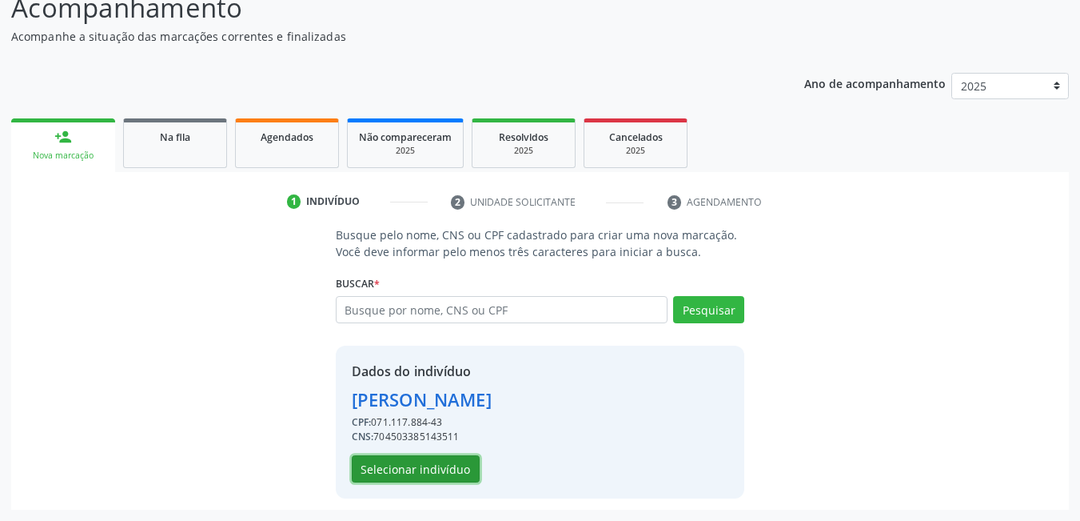
click at [444, 467] on button "Selecionar indivíduo" at bounding box center [416, 468] width 128 height 27
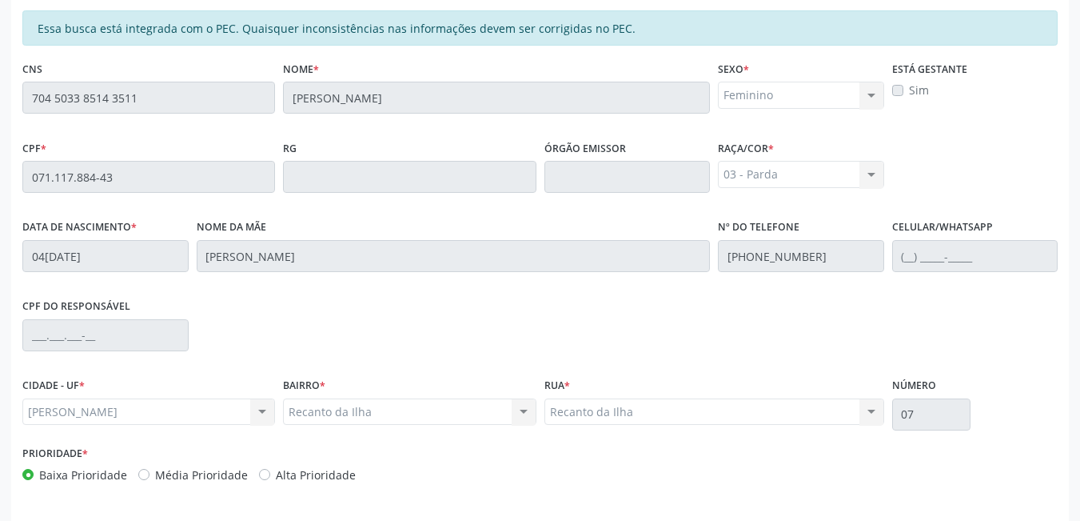
scroll to position [415, 0]
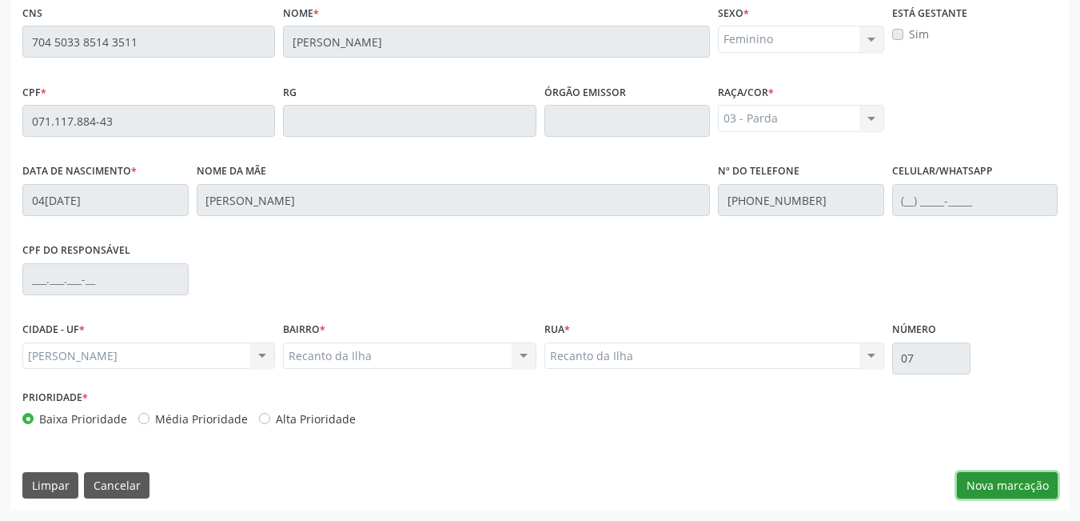
click at [1029, 489] on button "Nova marcação" at bounding box center [1007, 485] width 101 height 27
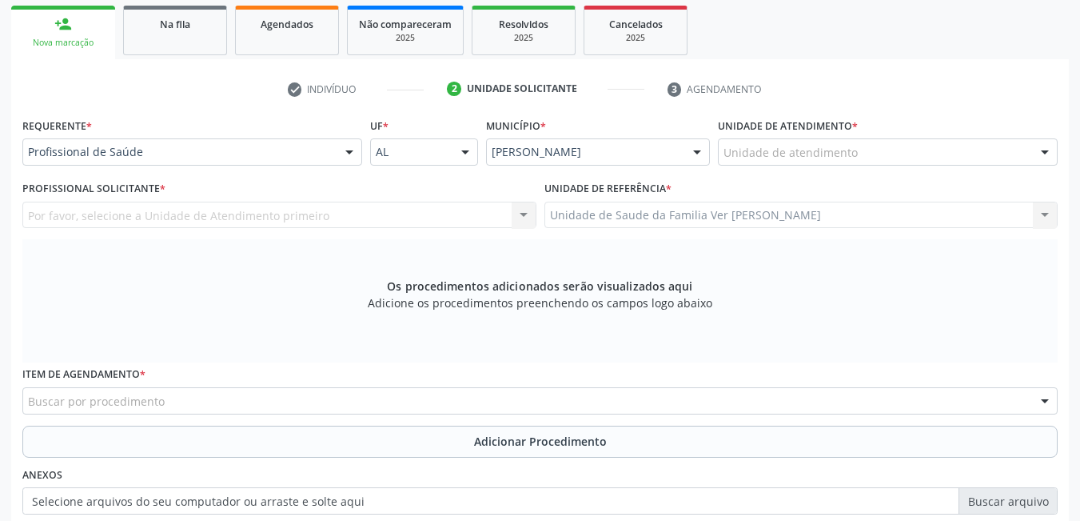
scroll to position [255, 0]
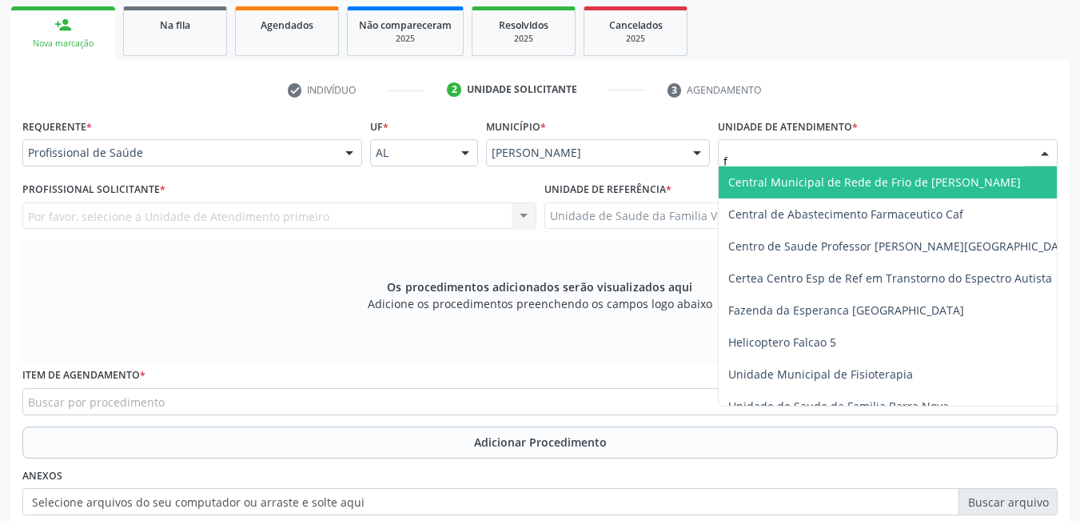
type input "fl"
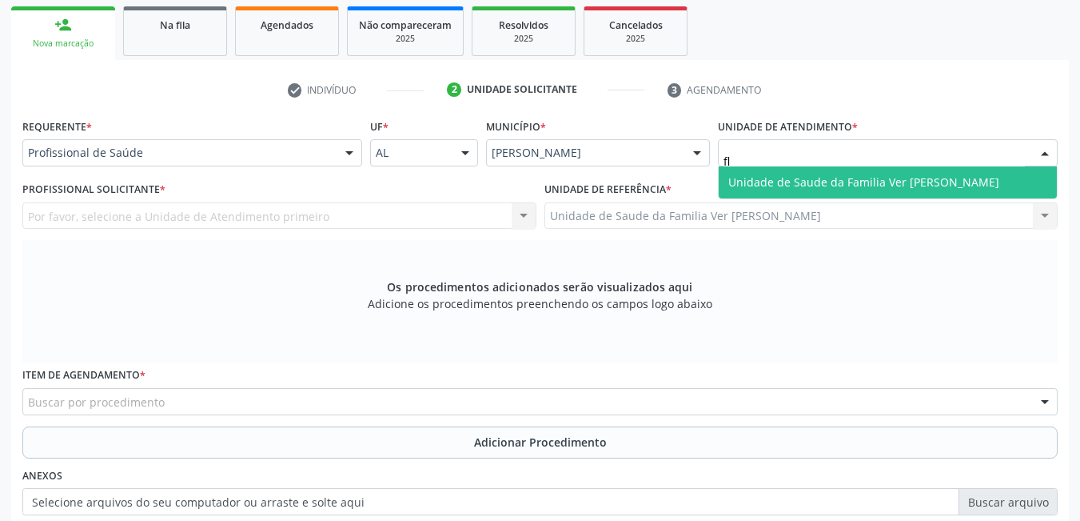
click at [917, 172] on span "Unidade de Saude da Familia Ver [PERSON_NAME]" at bounding box center [888, 182] width 338 height 32
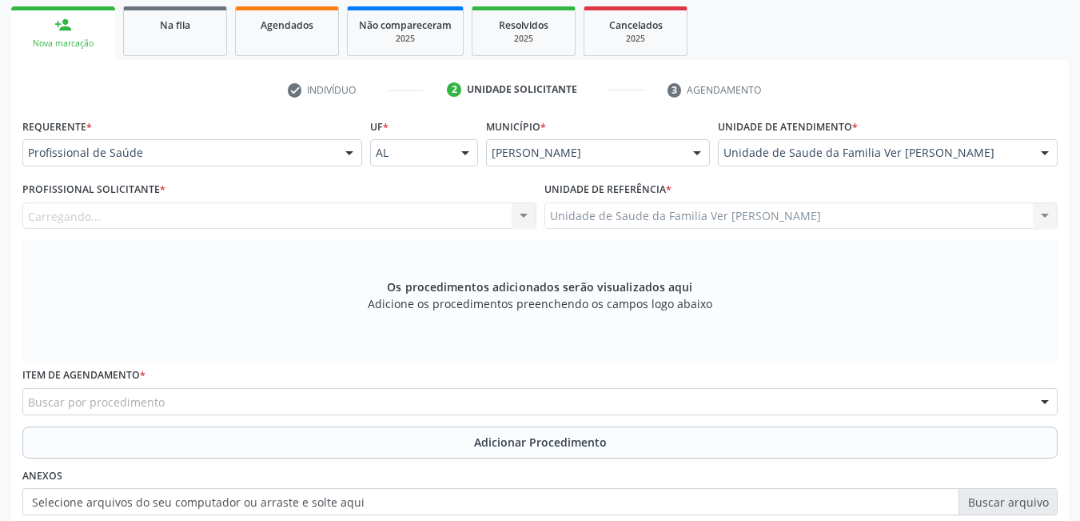
click at [434, 218] on div "Carregando... Nenhum resultado encontrado para: " " Não há nenhuma opção para s…" at bounding box center [279, 215] width 514 height 27
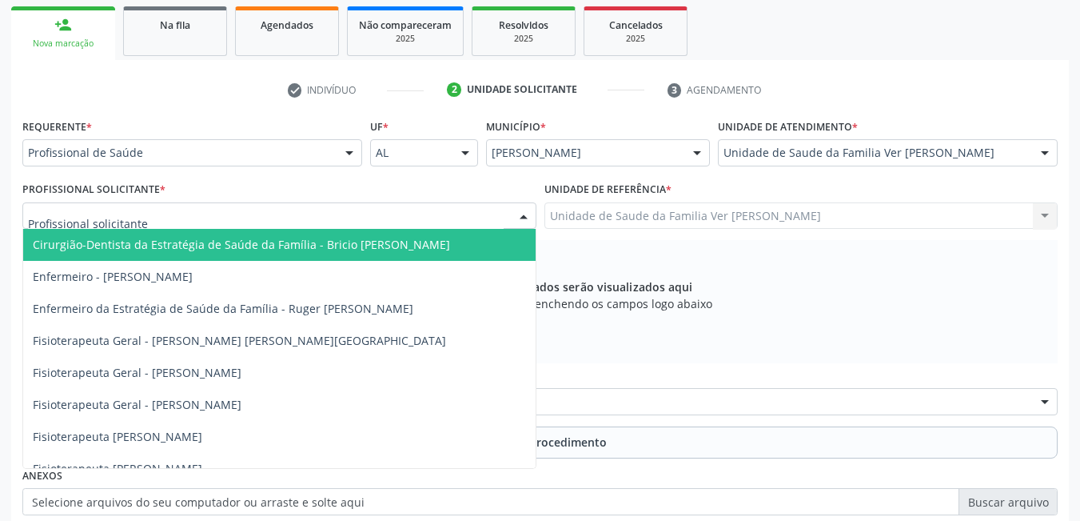
click at [429, 203] on div at bounding box center [279, 215] width 514 height 27
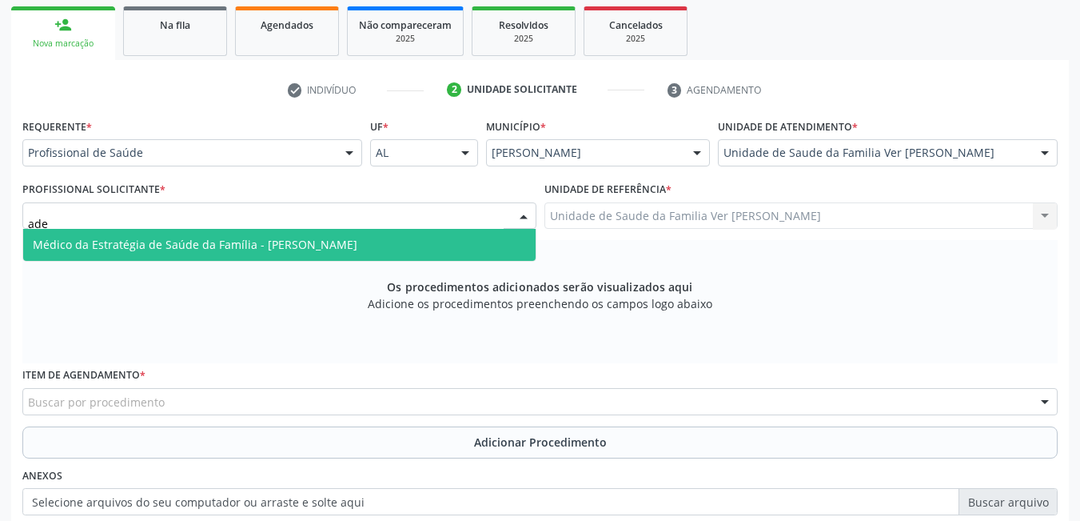
type input "adel"
click at [443, 243] on span "Médico da Estratégia de Saúde da Família - [PERSON_NAME]" at bounding box center [279, 245] width 513 height 32
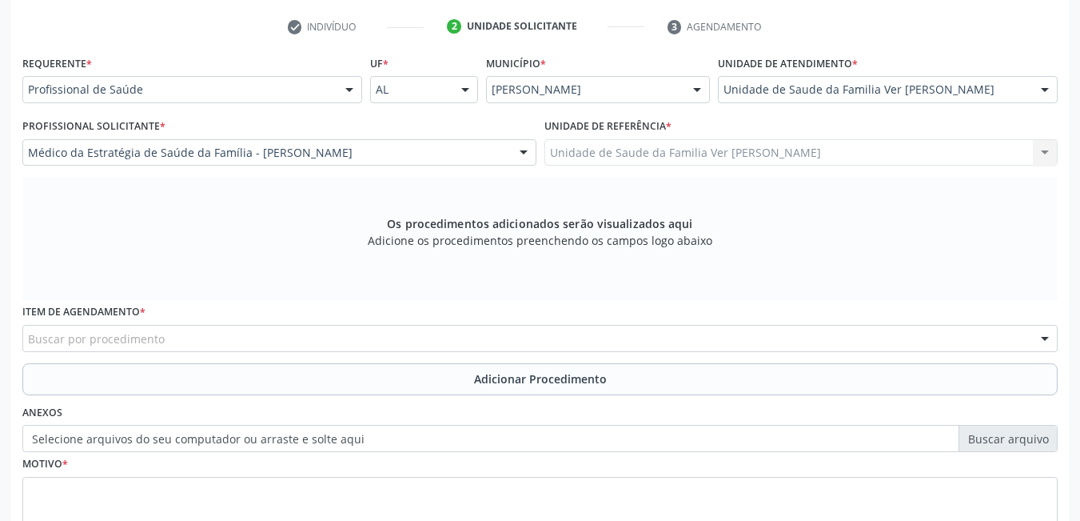
scroll to position [415, 0]
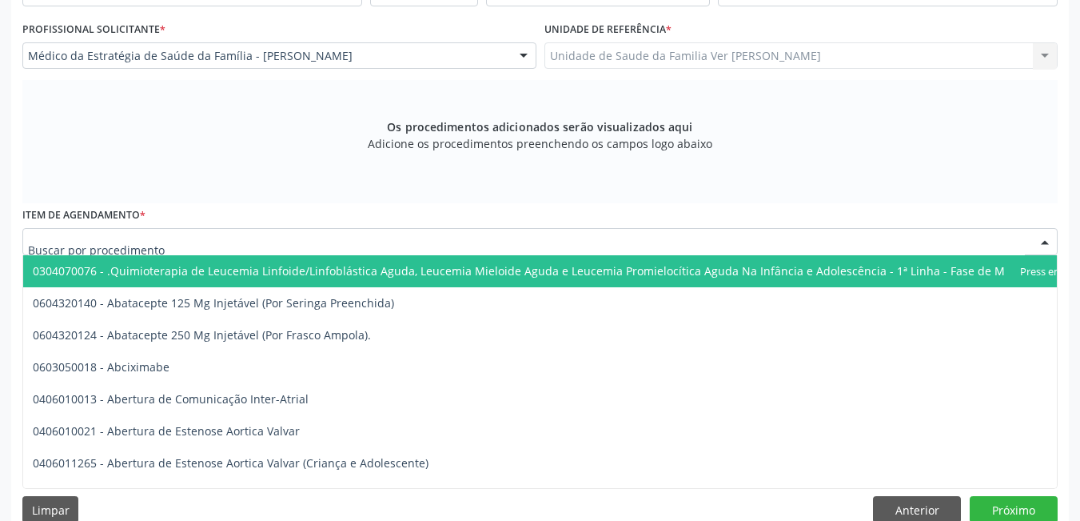
click at [381, 234] on div at bounding box center [540, 241] width 1036 height 27
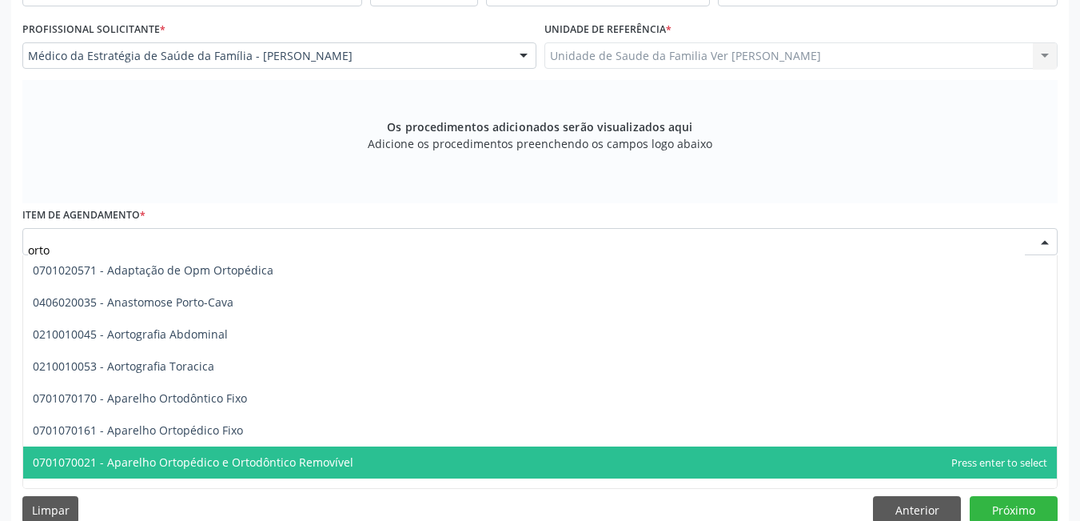
scroll to position [0, 0]
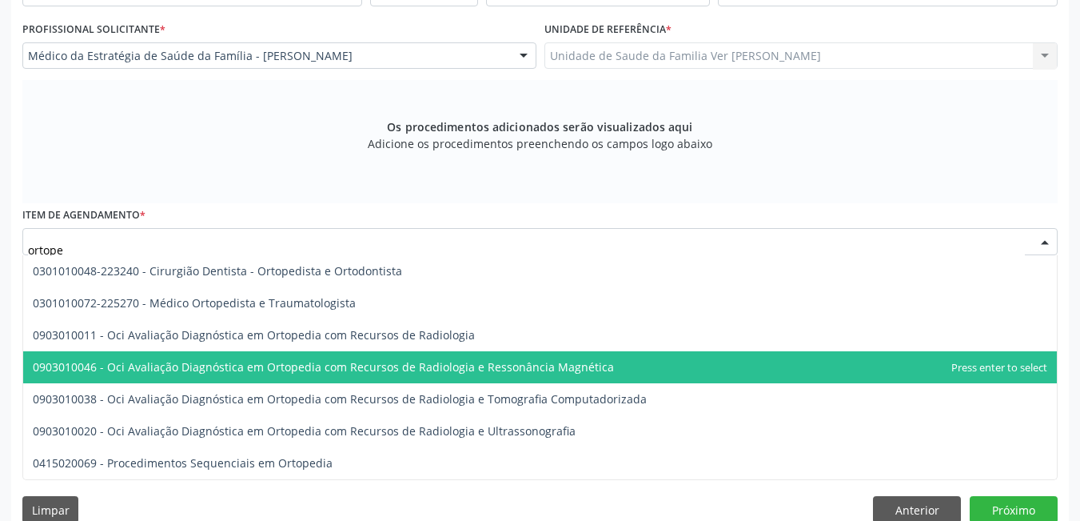
type input "ortoped"
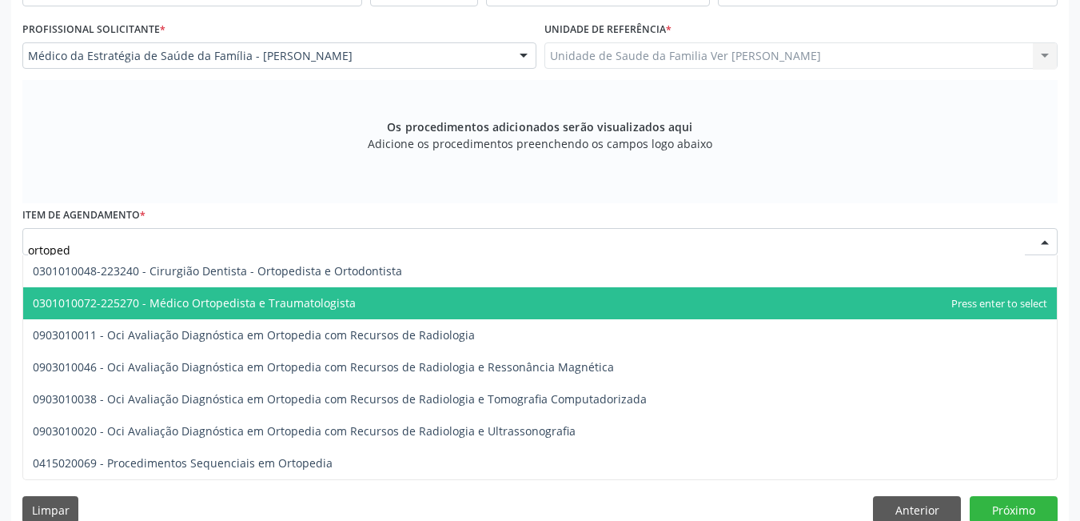
click at [435, 290] on span "0301010072-225270 - Médico Ortopedista e Traumatologista" at bounding box center [540, 303] width 1034 height 32
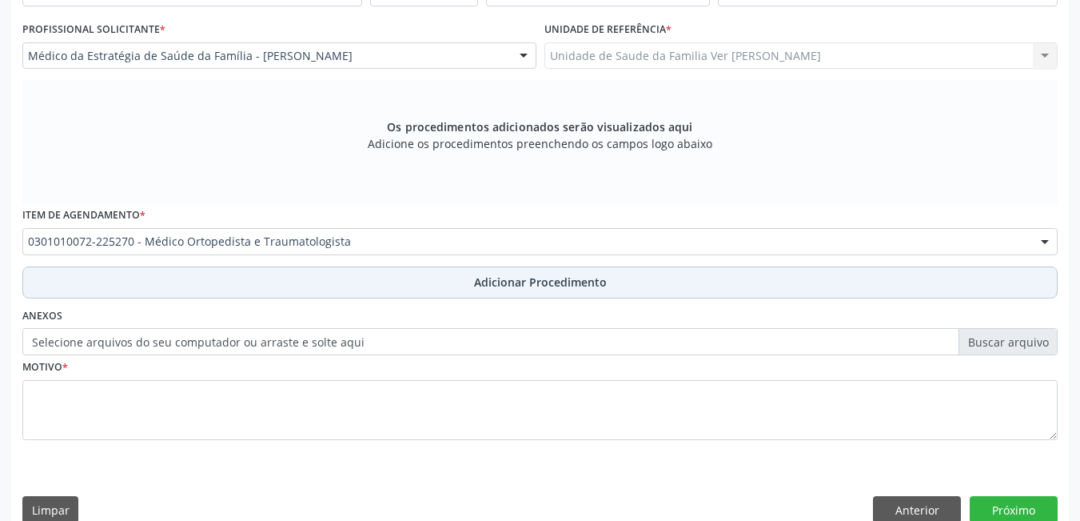
click at [374, 272] on button "Adicionar Procedimento" at bounding box center [540, 282] width 1036 height 32
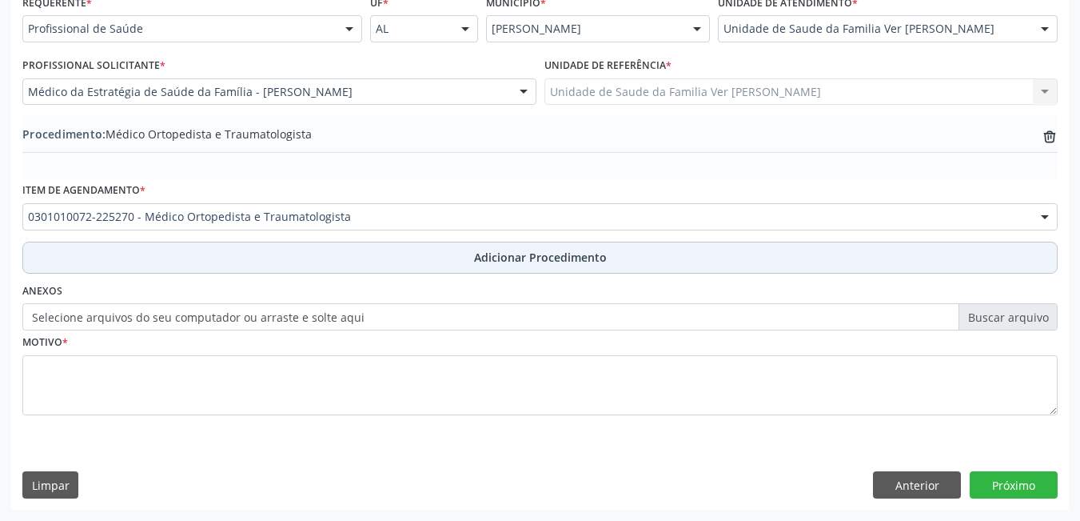
scroll to position [379, 0]
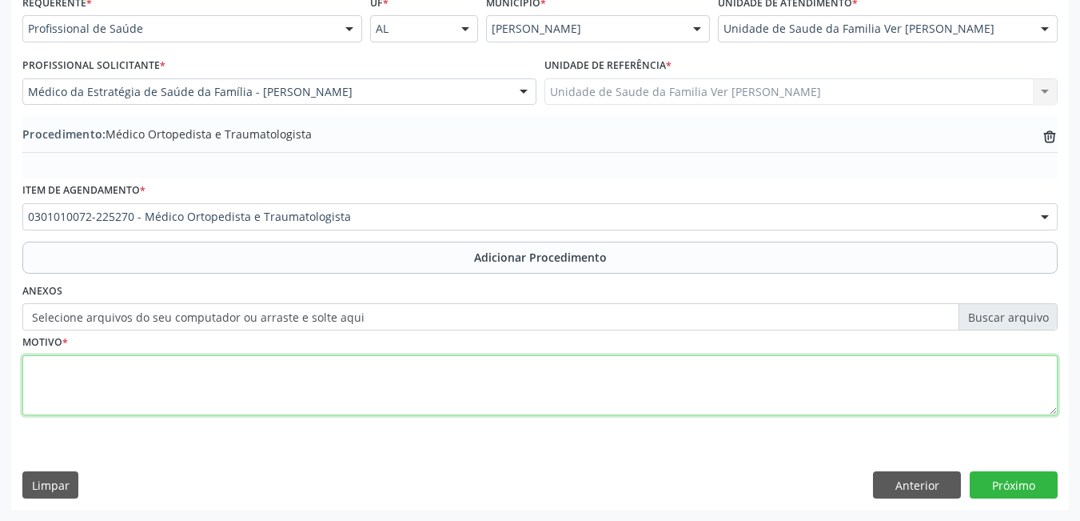
click at [209, 396] on textarea at bounding box center [540, 385] width 1036 height 61
type textarea "não da para entender"
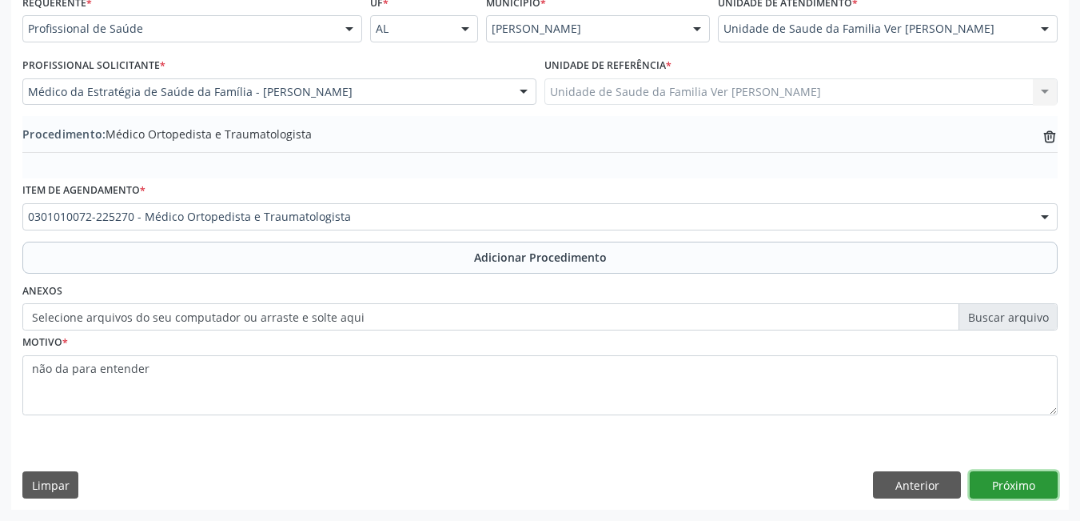
click at [1011, 481] on button "Próximo" at bounding box center [1014, 484] width 88 height 27
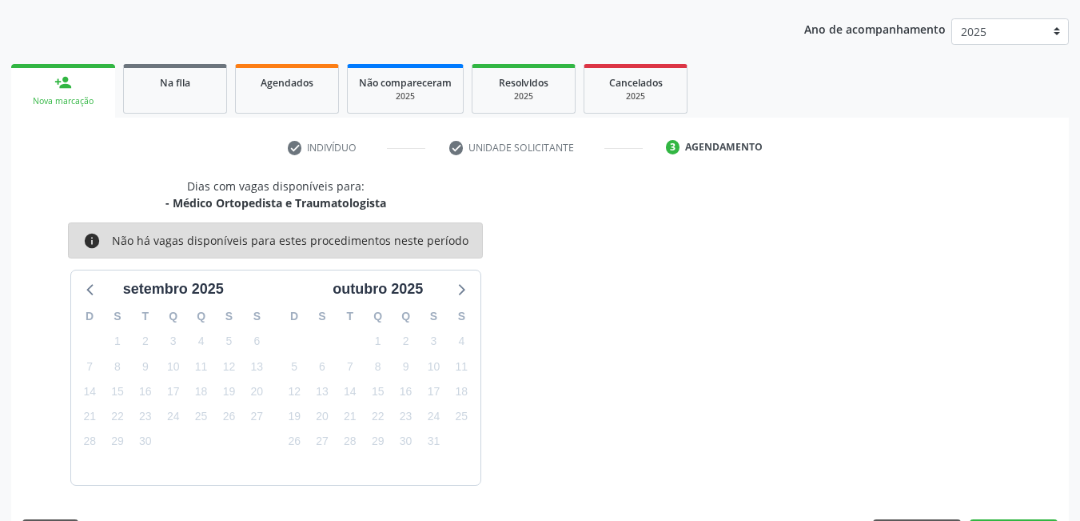
scroll to position [245, 0]
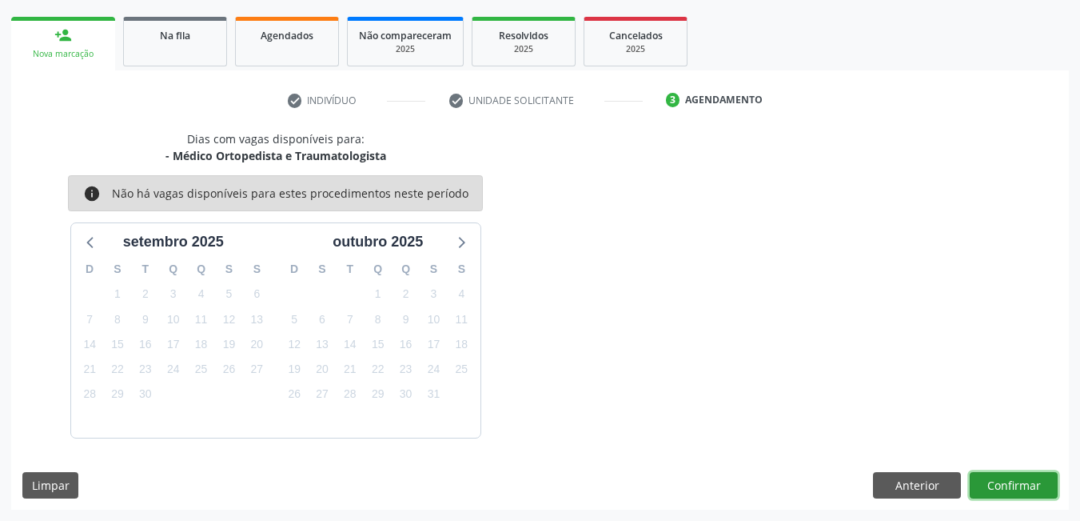
click at [1003, 484] on button "Confirmar" at bounding box center [1014, 485] width 88 height 27
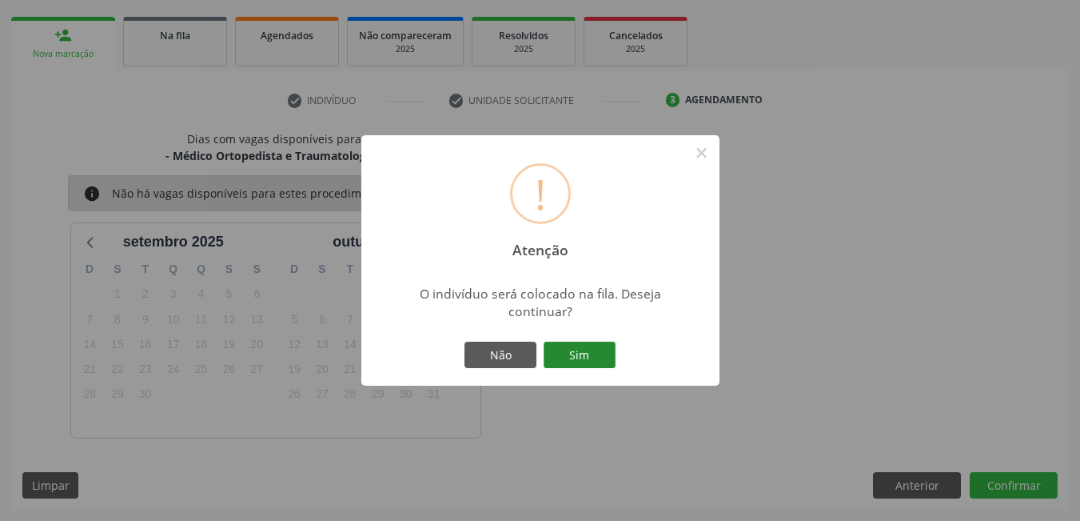
click at [597, 346] on button "Sim" at bounding box center [580, 354] width 72 height 27
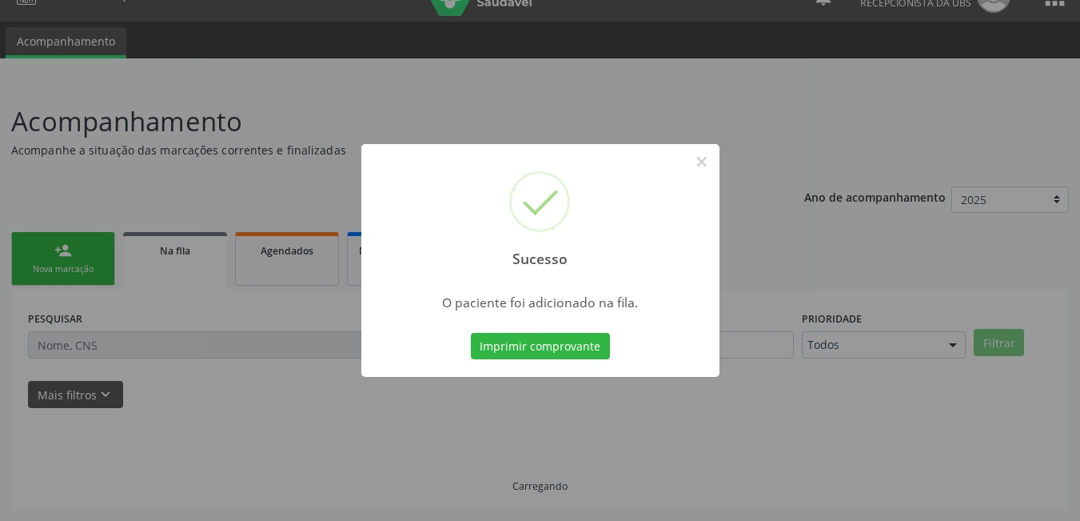
scroll to position [30, 0]
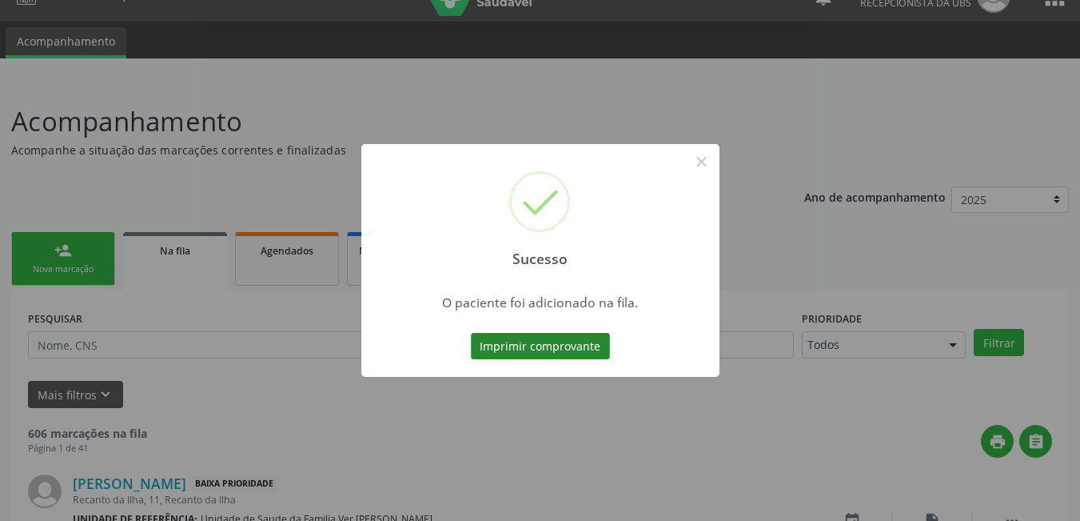
click at [562, 353] on button "Imprimir comprovante" at bounding box center [540, 346] width 139 height 27
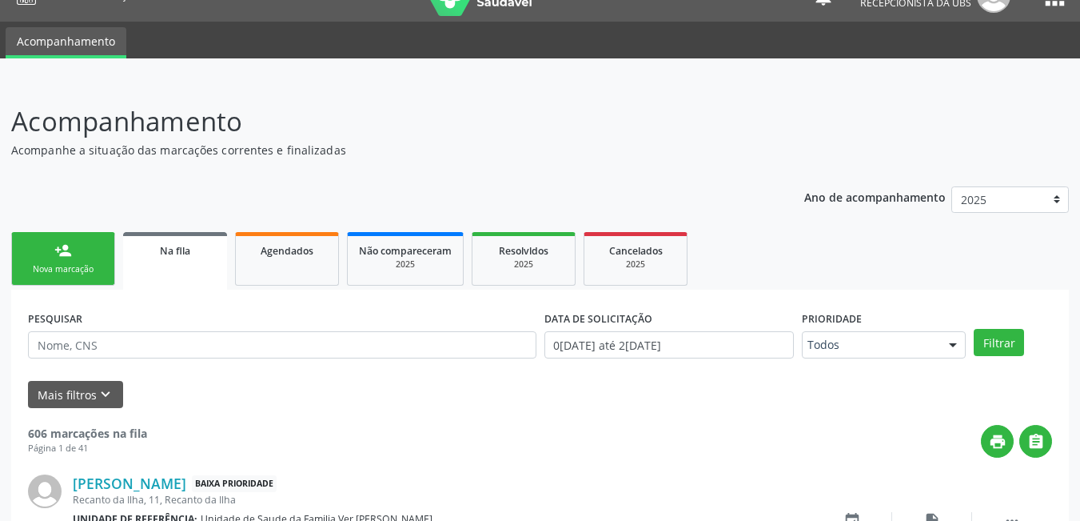
click at [91, 267] on div "Nova marcação" at bounding box center [63, 269] width 80 height 12
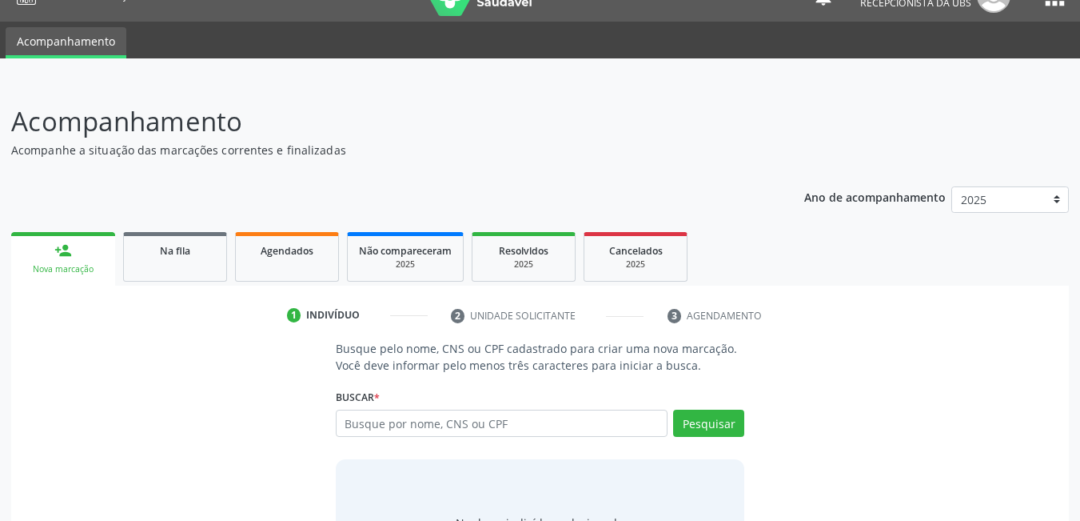
scroll to position [118, 0]
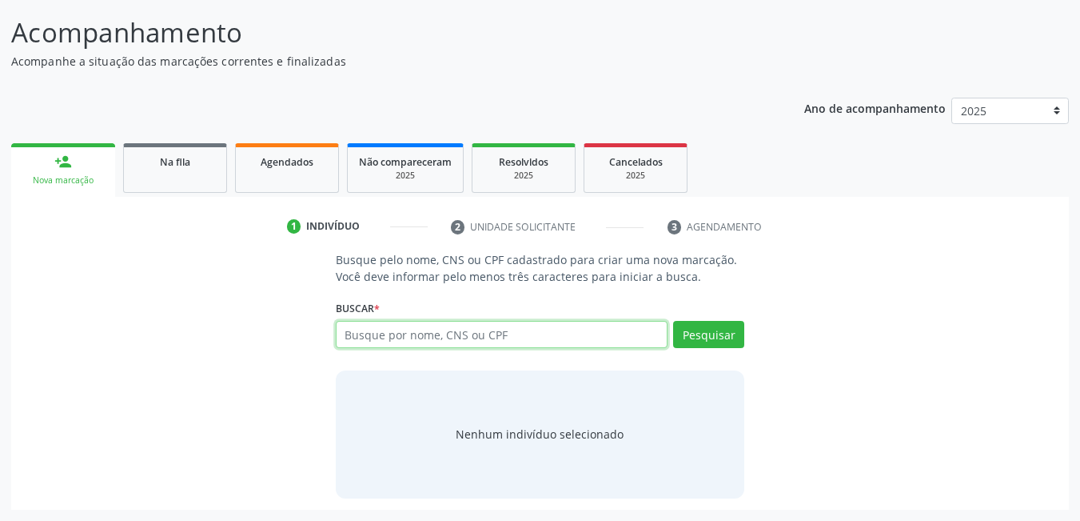
click at [493, 331] on input "text" at bounding box center [502, 334] width 333 height 27
click at [493, 329] on input "text" at bounding box center [502, 334] width 333 height 27
type input "700507536138350"
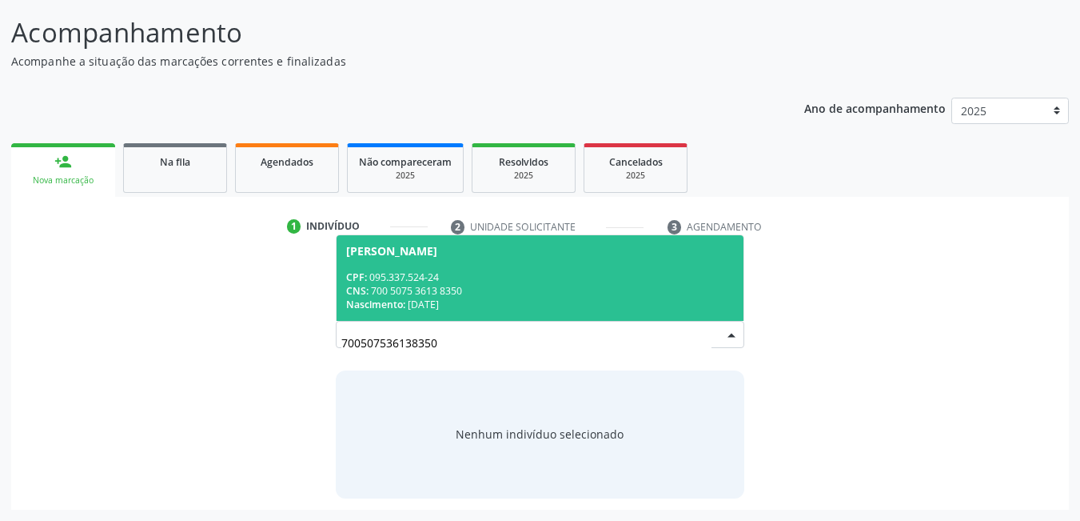
click at [477, 289] on div "CNS: 700 5075 3613 8350" at bounding box center [540, 291] width 389 height 14
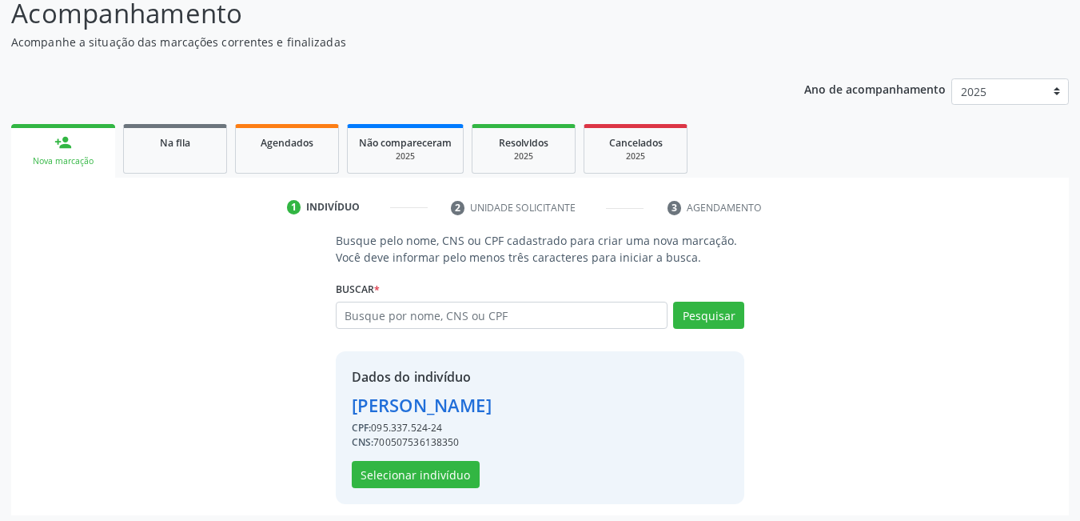
scroll to position [143, 0]
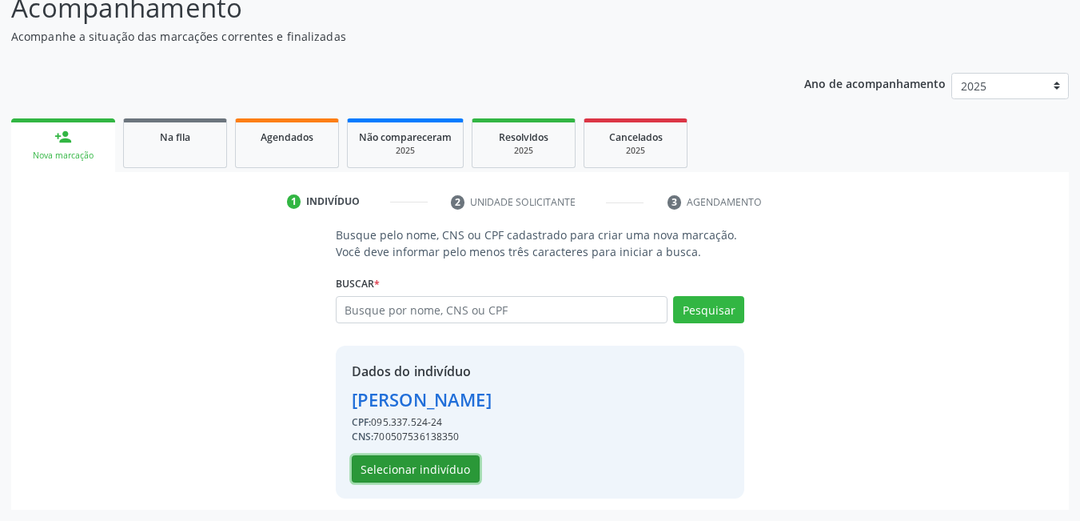
click at [432, 473] on button "Selecionar indivíduo" at bounding box center [416, 468] width 128 height 27
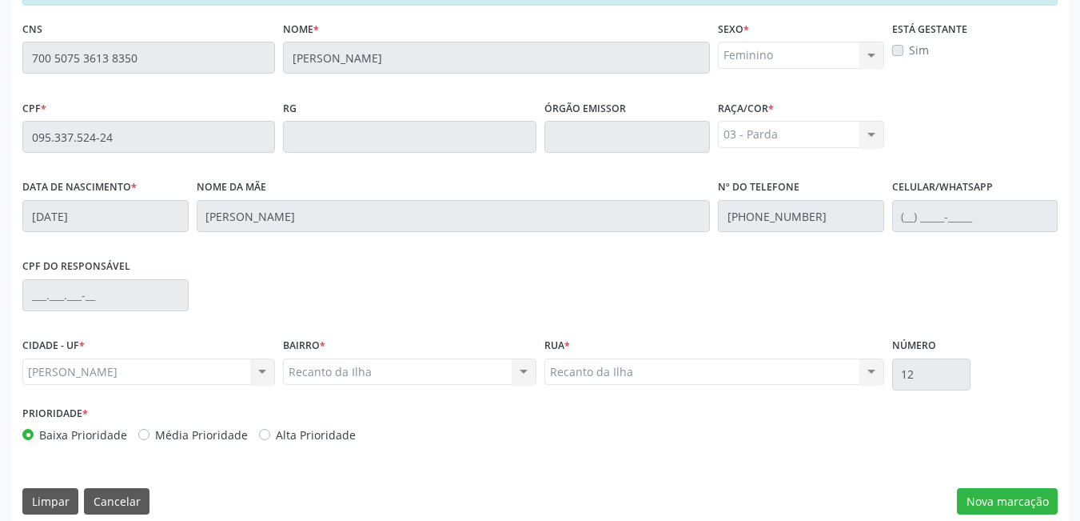
scroll to position [415, 0]
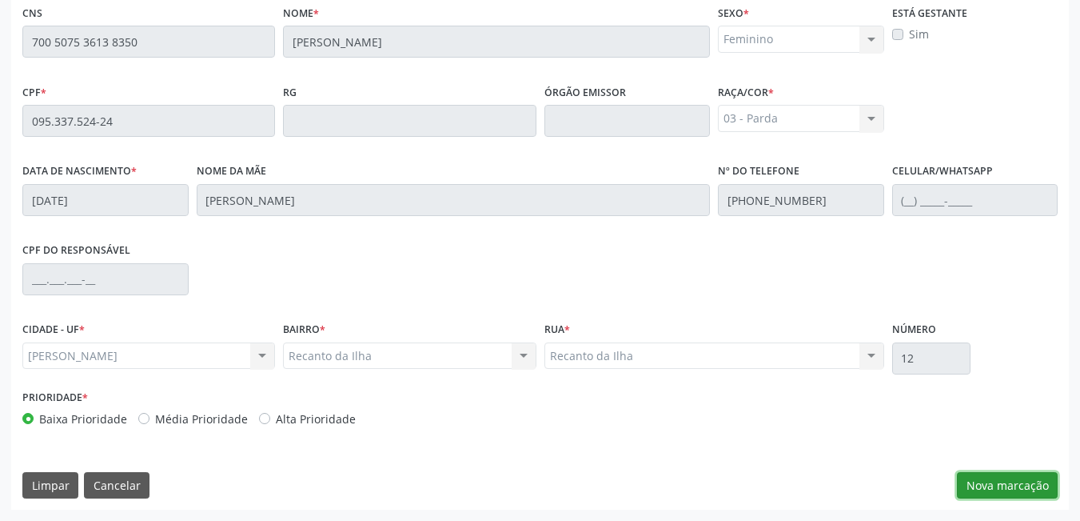
click at [1000, 485] on button "Nova marcação" at bounding box center [1007, 485] width 101 height 27
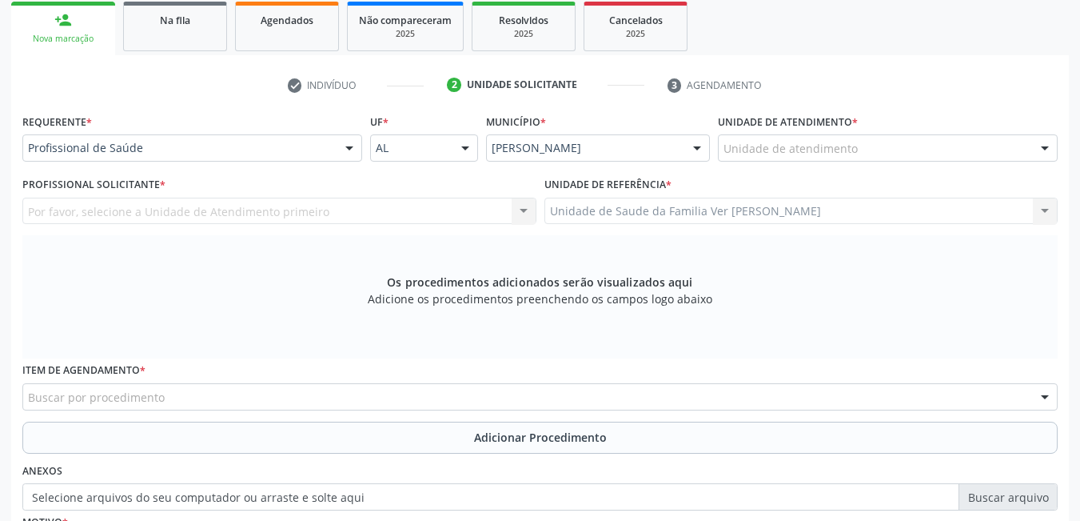
scroll to position [255, 0]
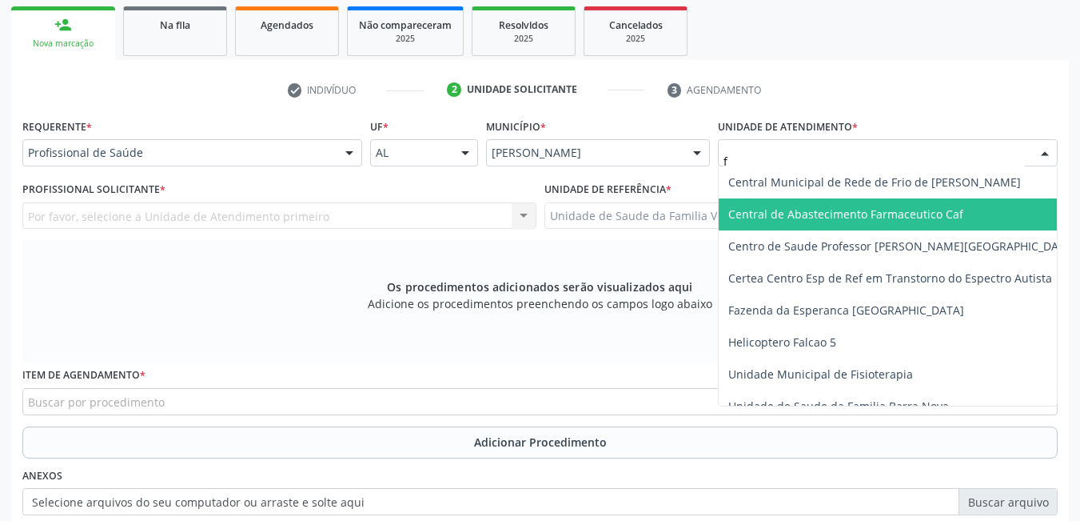
type input "fl"
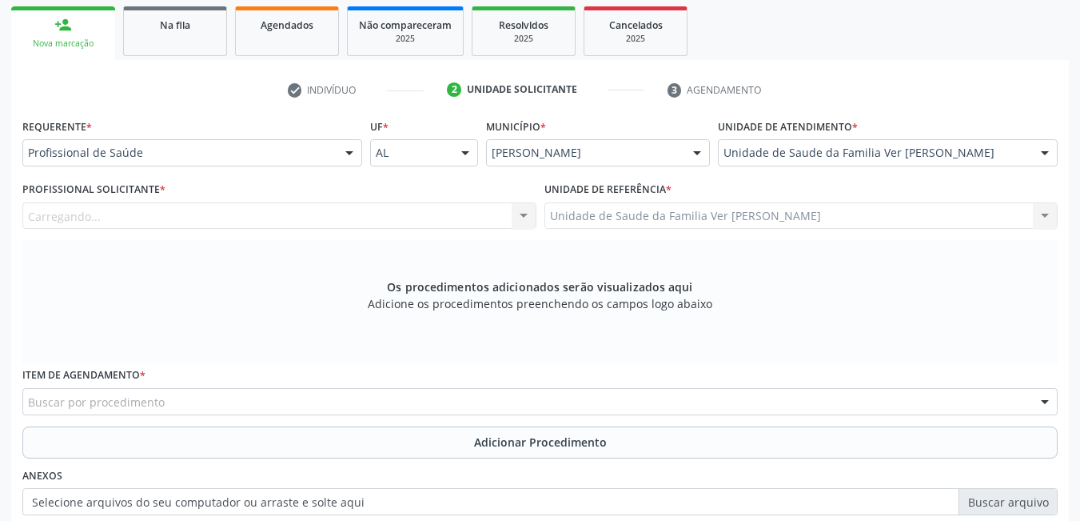
click at [433, 208] on div "Carregando... Nenhum resultado encontrado para: " " Não há nenhuma opção para s…" at bounding box center [279, 215] width 514 height 27
click at [182, 199] on div "Profissional Solicitante * Profissional solicitante Cirurgião-Dentista da Estra…" at bounding box center [279, 203] width 514 height 51
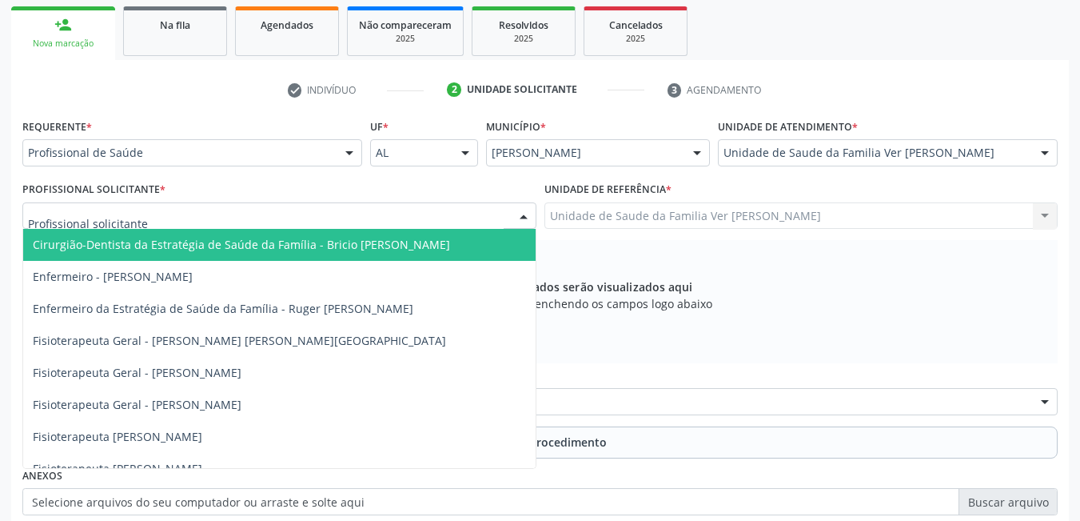
click at [190, 215] on div at bounding box center [279, 215] width 514 height 27
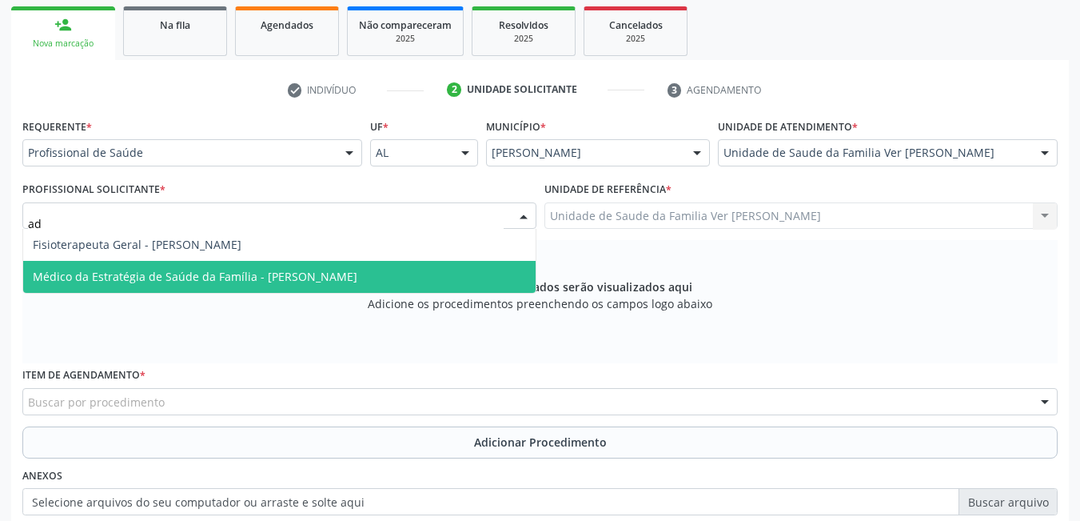
type input "ade"
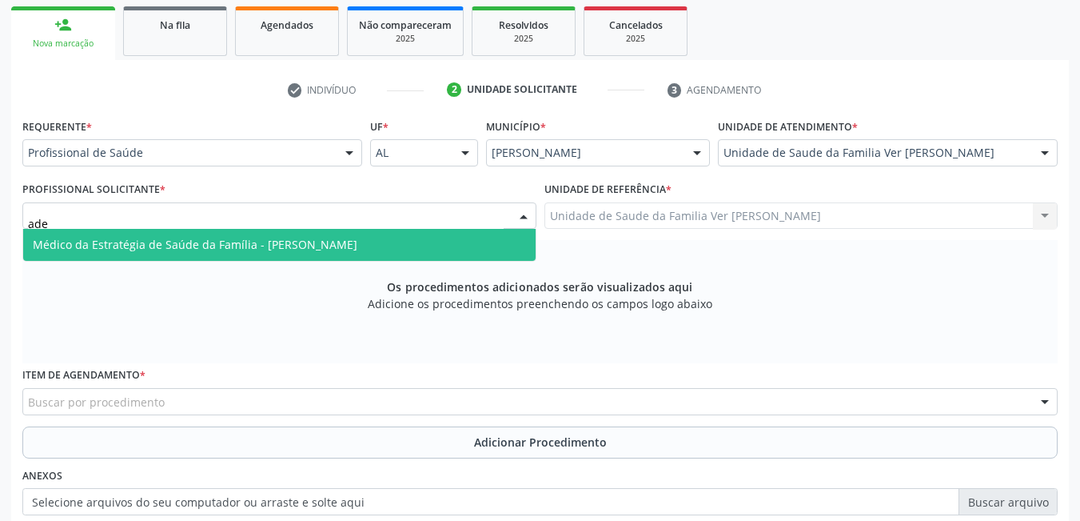
click at [231, 243] on span "Médico da Estratégia de Saúde da Família - [PERSON_NAME]" at bounding box center [195, 244] width 325 height 15
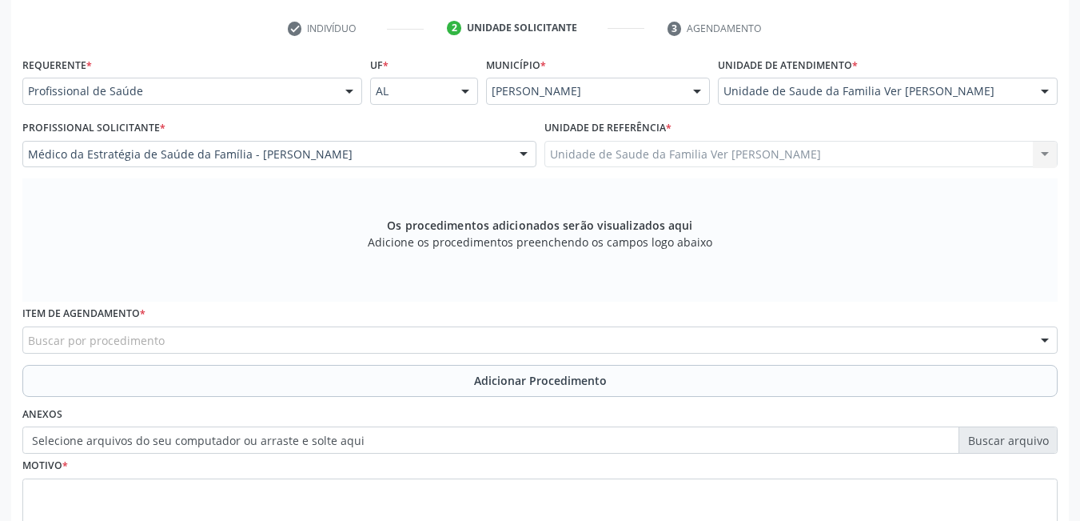
scroll to position [415, 0]
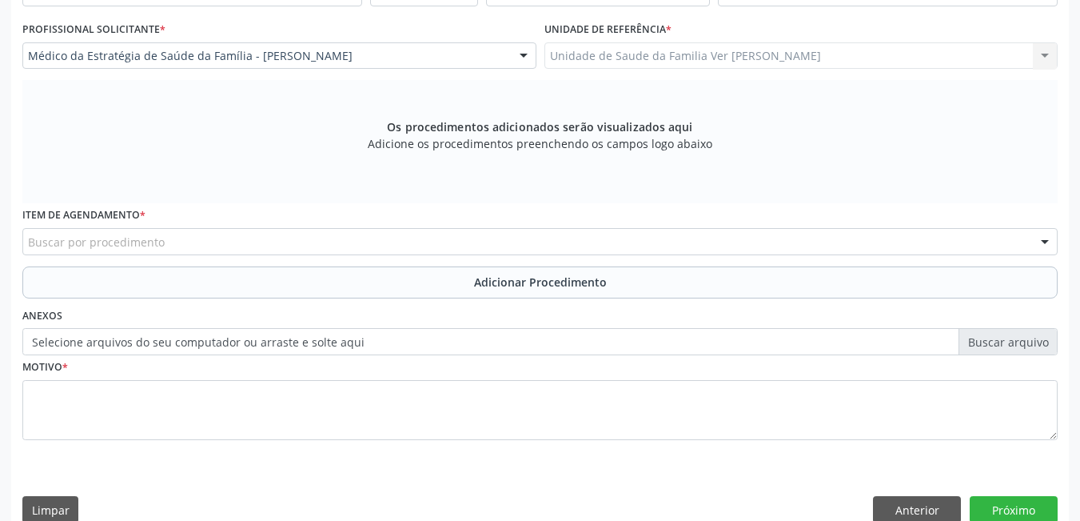
click at [242, 231] on div "Buscar por procedimento" at bounding box center [540, 241] width 1036 height 27
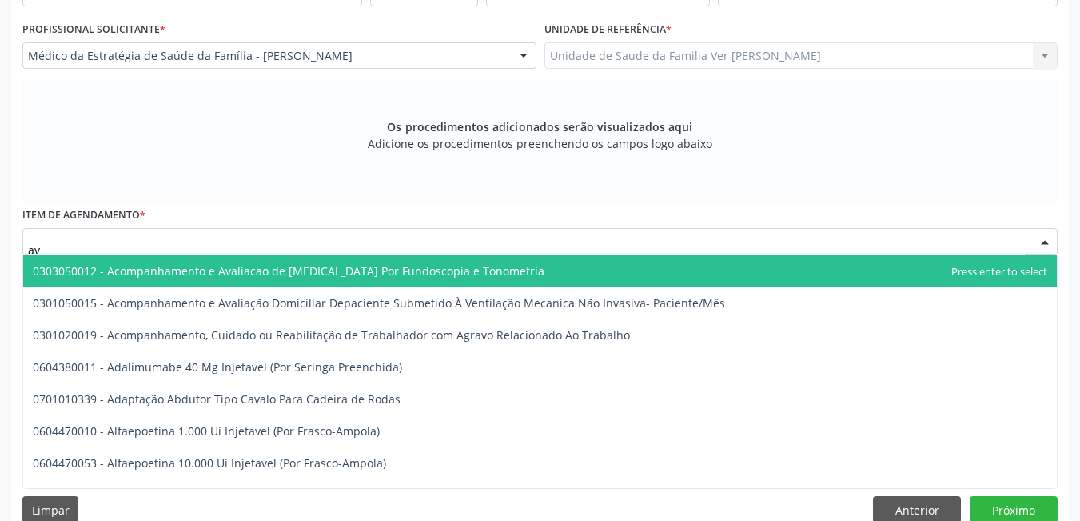
type input "a"
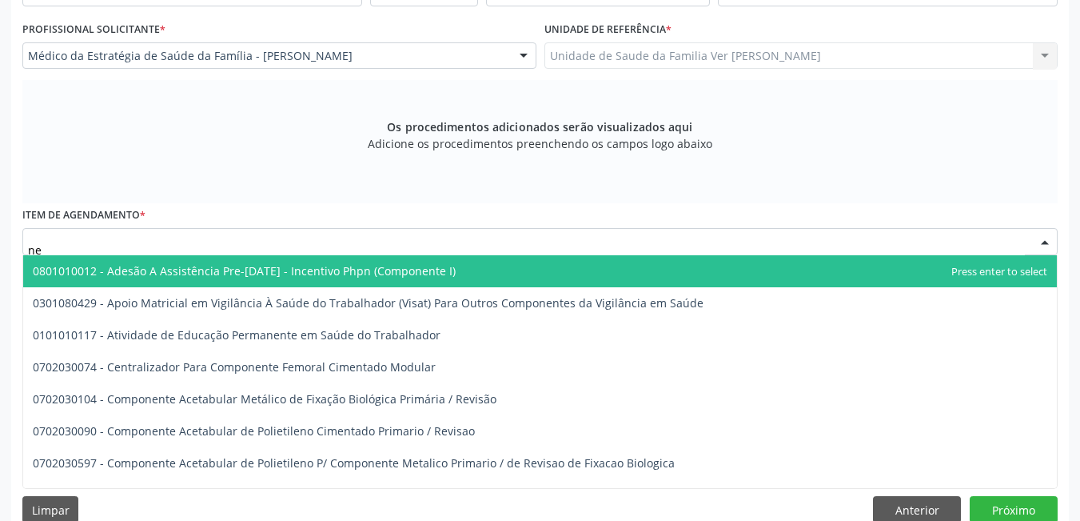
type input "n"
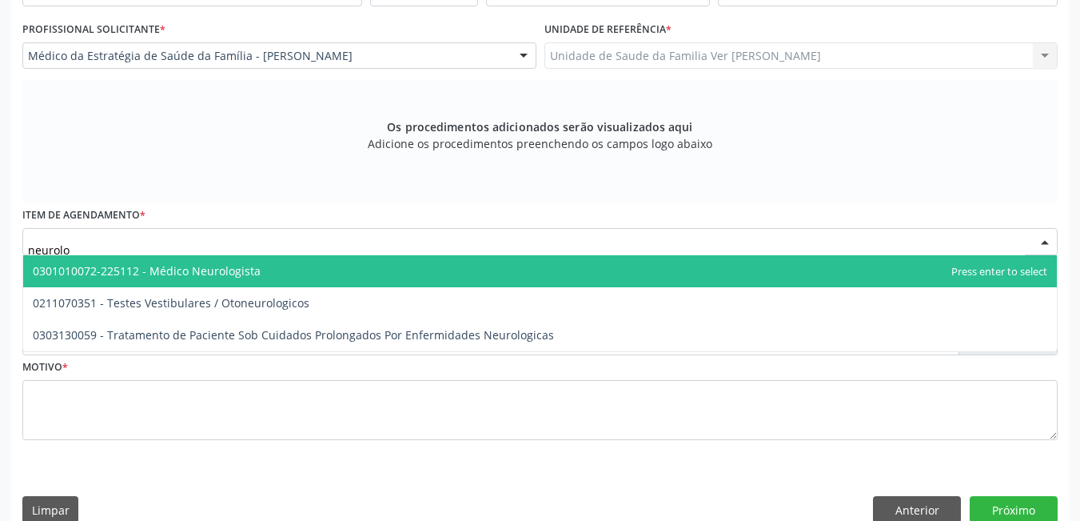
type input "neurolog"
click at [275, 270] on span "0301010072-225112 - Médico Neurologista" at bounding box center [540, 271] width 1034 height 32
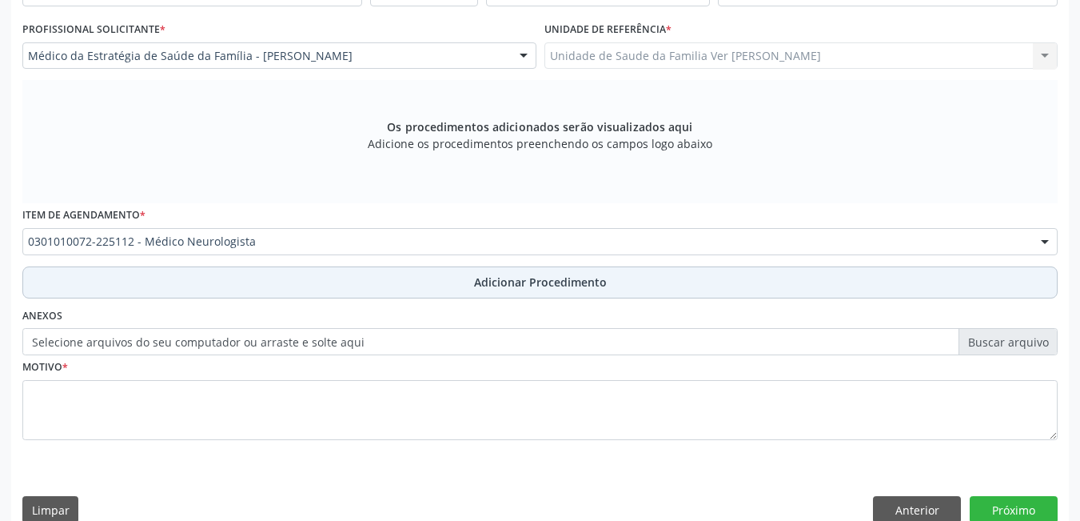
click at [232, 290] on button "Adicionar Procedimento" at bounding box center [540, 282] width 1036 height 32
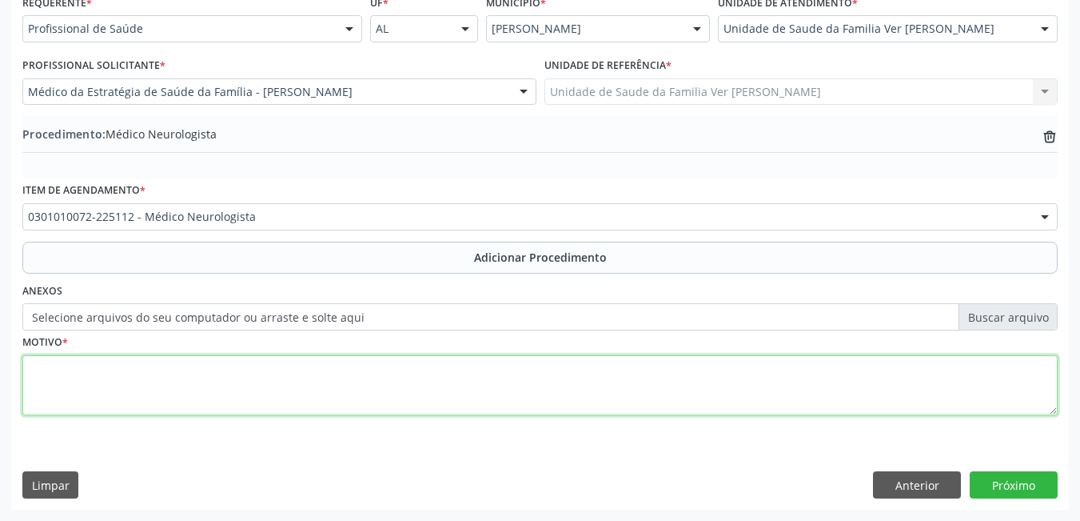
click at [217, 395] on textarea at bounding box center [540, 385] width 1036 height 61
type textarea "não da para entender"
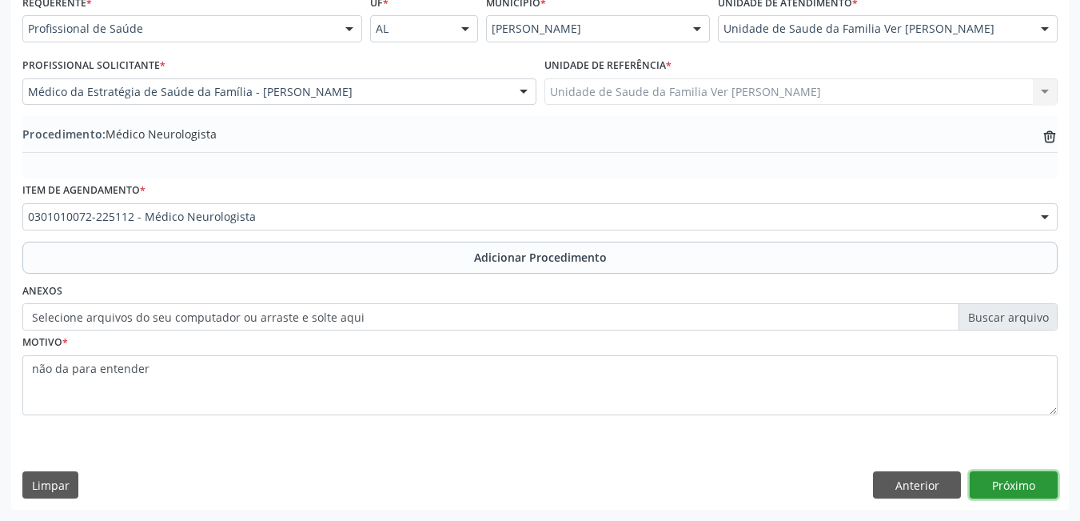
click at [1018, 489] on button "Próximo" at bounding box center [1014, 484] width 88 height 27
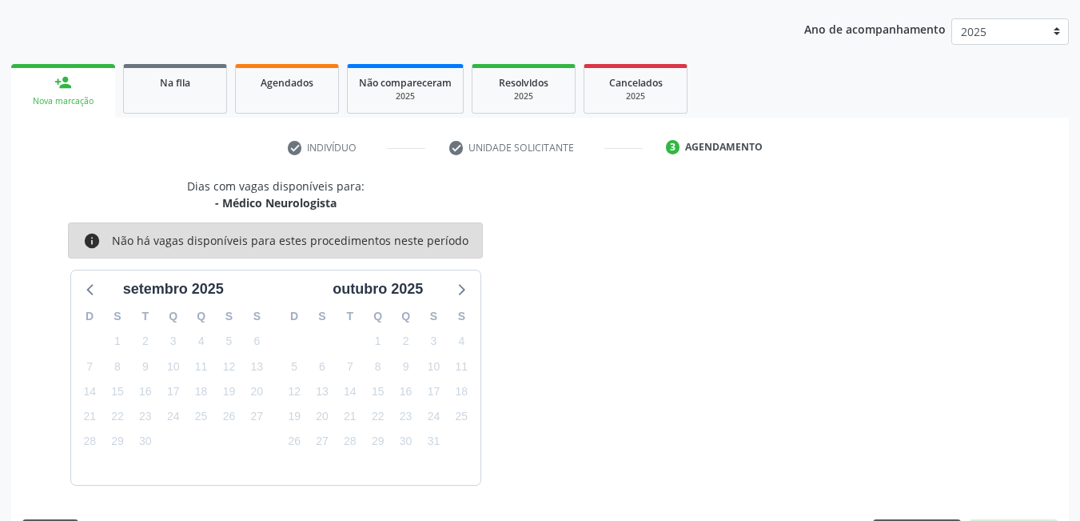
scroll to position [245, 0]
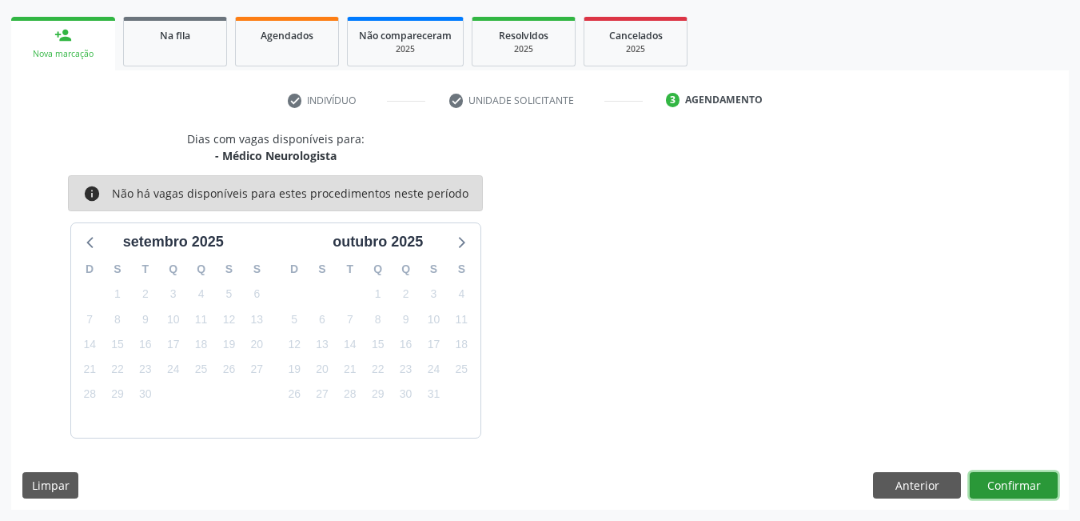
click at [1020, 485] on button "Confirmar" at bounding box center [1014, 485] width 88 height 27
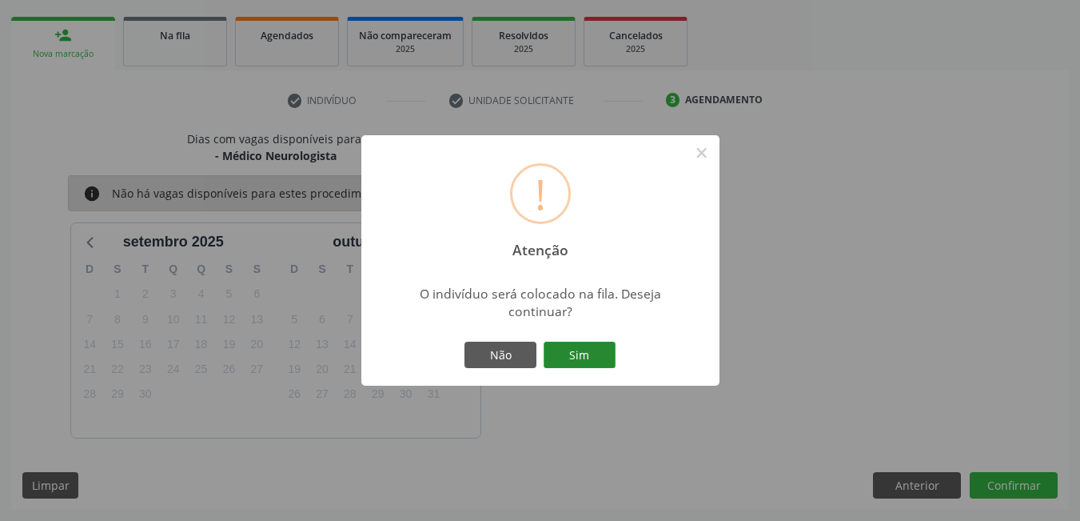
click at [591, 345] on button "Sim" at bounding box center [580, 354] width 72 height 27
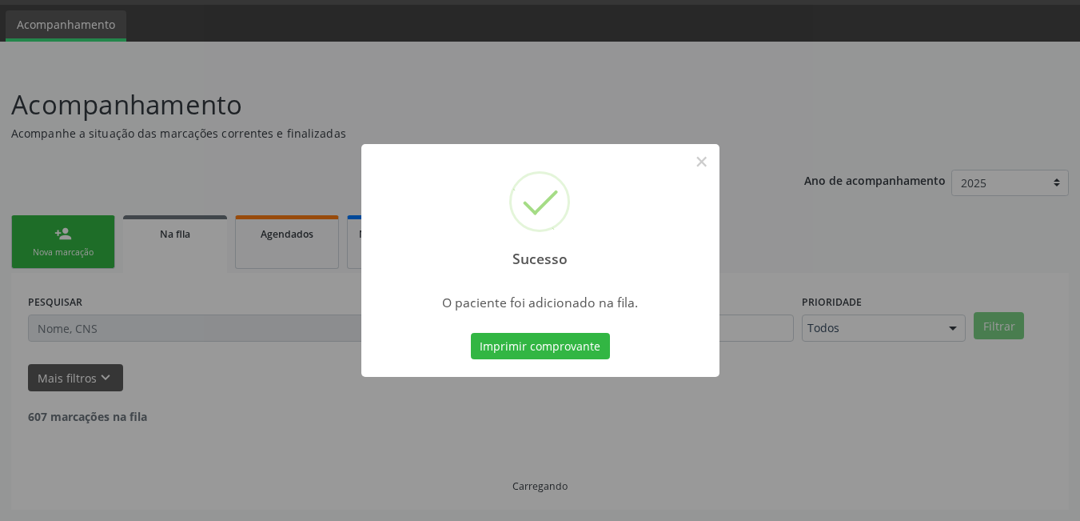
scroll to position [30, 0]
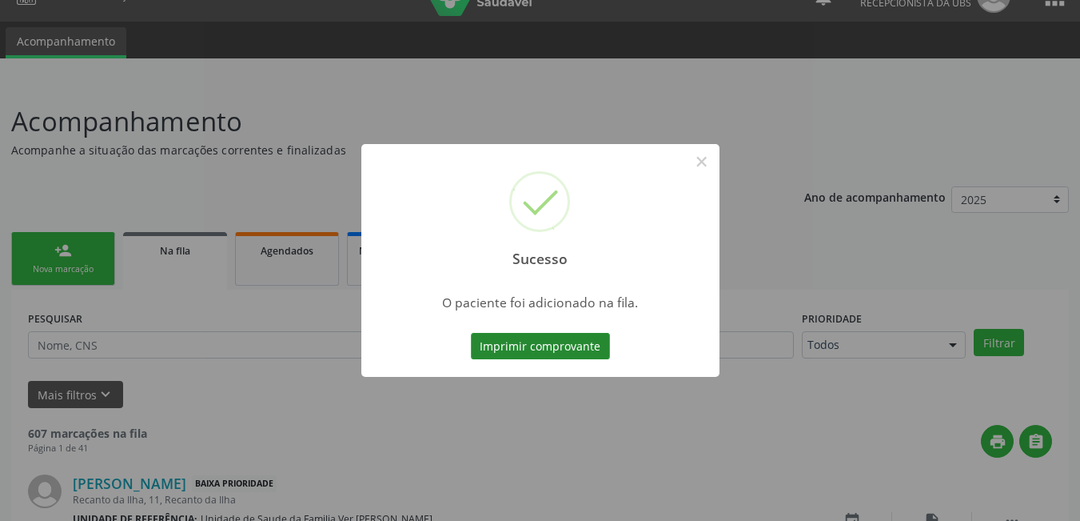
click at [540, 341] on button "Imprimir comprovante" at bounding box center [540, 346] width 139 height 27
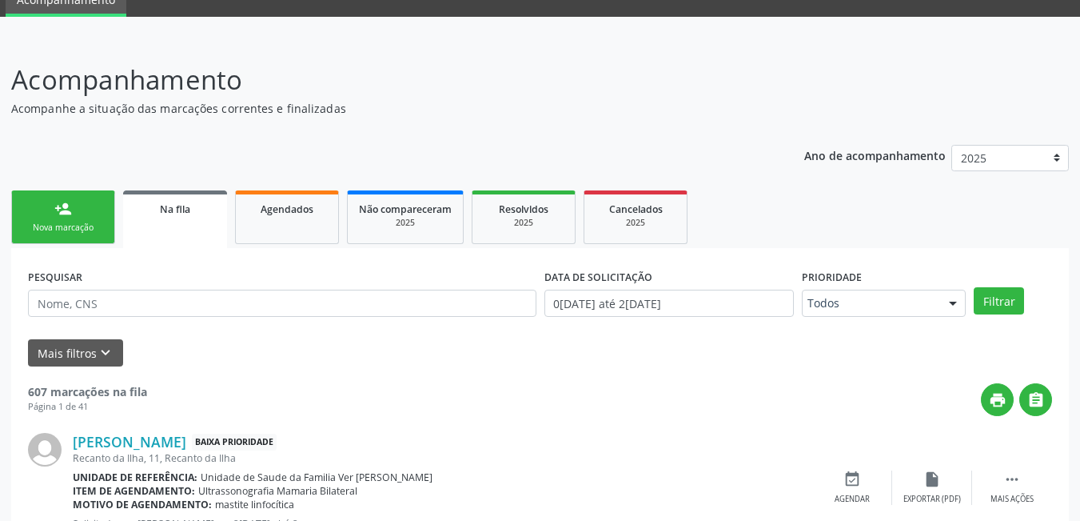
scroll to position [110, 0]
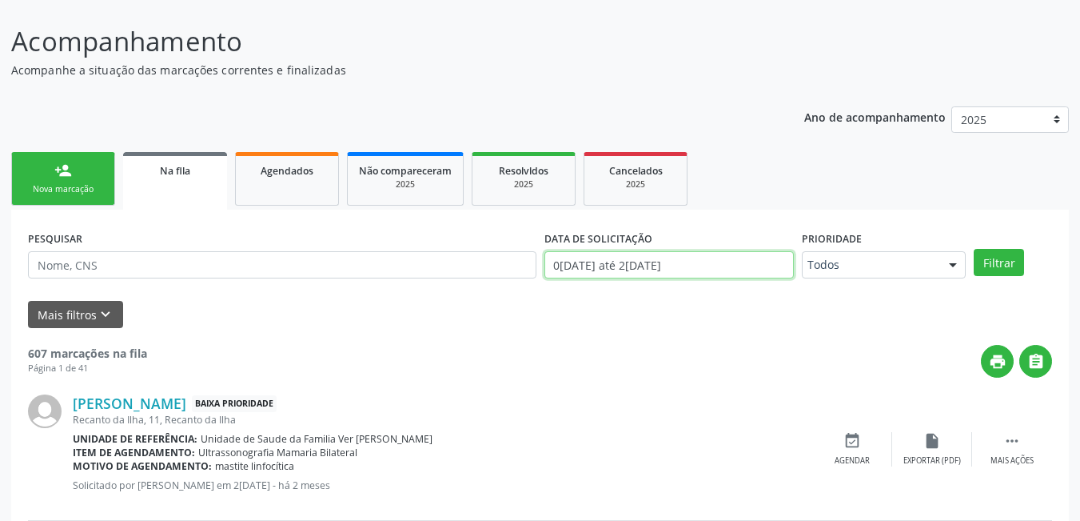
click at [604, 265] on input "0[DATE] até 2[DATE]" at bounding box center [670, 264] width 250 height 27
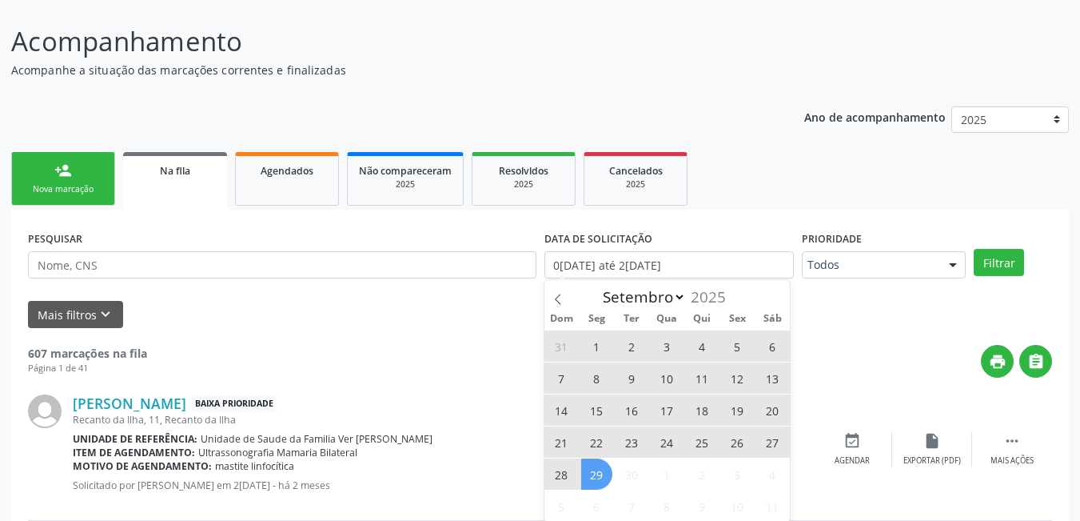
click at [595, 472] on span "29" at bounding box center [596, 473] width 31 height 31
type input "[DATE]"
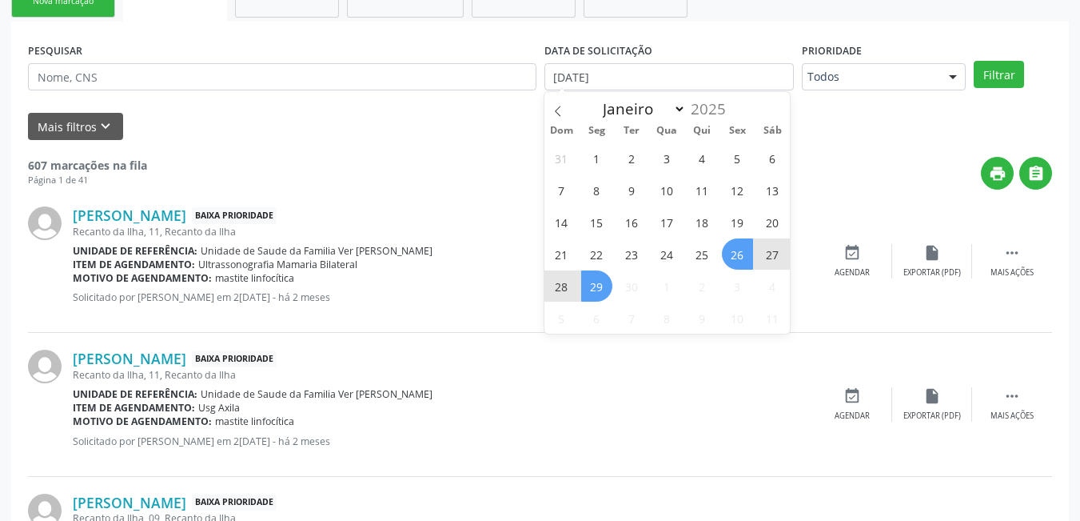
scroll to position [269, 0]
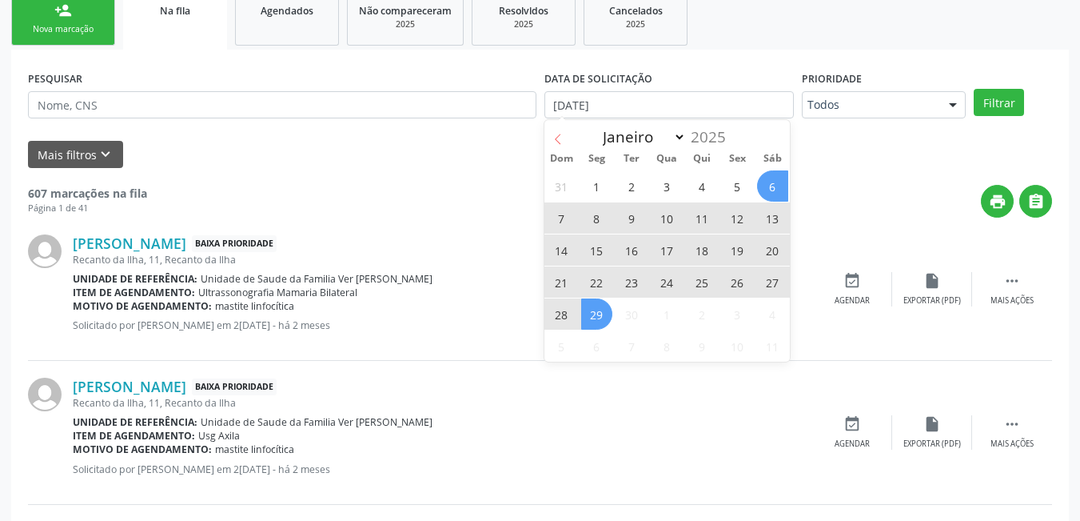
click at [558, 136] on icon at bounding box center [558, 139] width 6 height 10
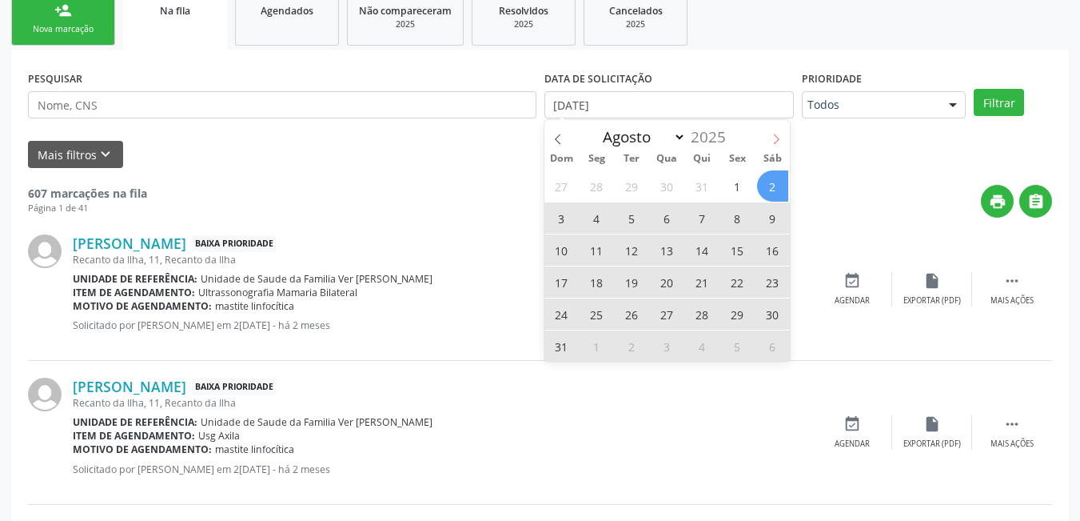
click at [775, 130] on span at bounding box center [776, 133] width 27 height 27
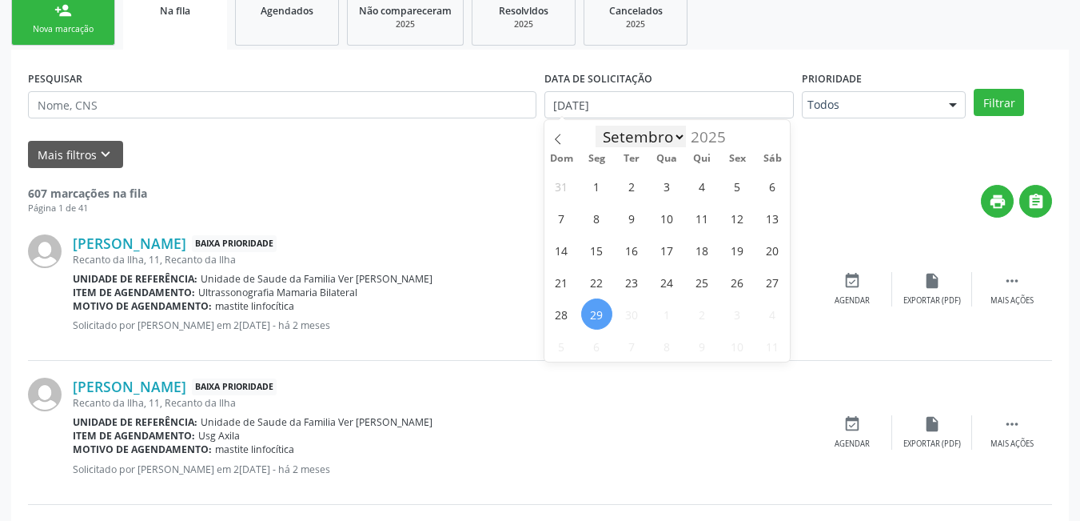
click at [668, 138] on select "Janeiro Fevereiro Março Abril Maio Junho Julho Agosto Setembro" at bounding box center [641, 137] width 91 height 22
click at [596, 126] on select "Janeiro Fevereiro Março Abril Maio Junho Julho Agosto Setembro" at bounding box center [641, 137] width 91 height 22
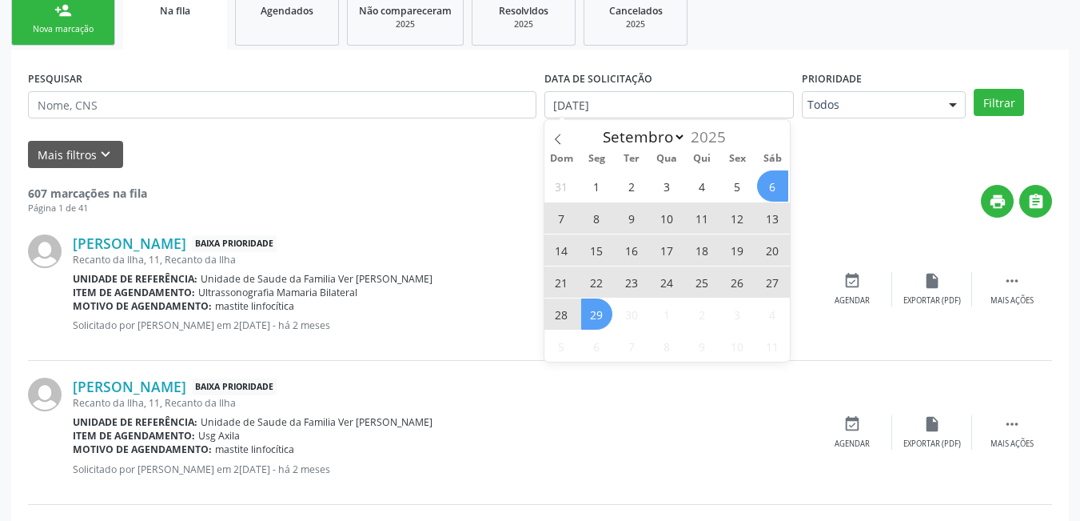
click at [781, 134] on div "Janeiro Fevereiro Março Abril Maio Junho Julho Agosto S[DATE]" at bounding box center [668, 133] width 246 height 27
click at [556, 137] on icon at bounding box center [558, 139] width 11 height 11
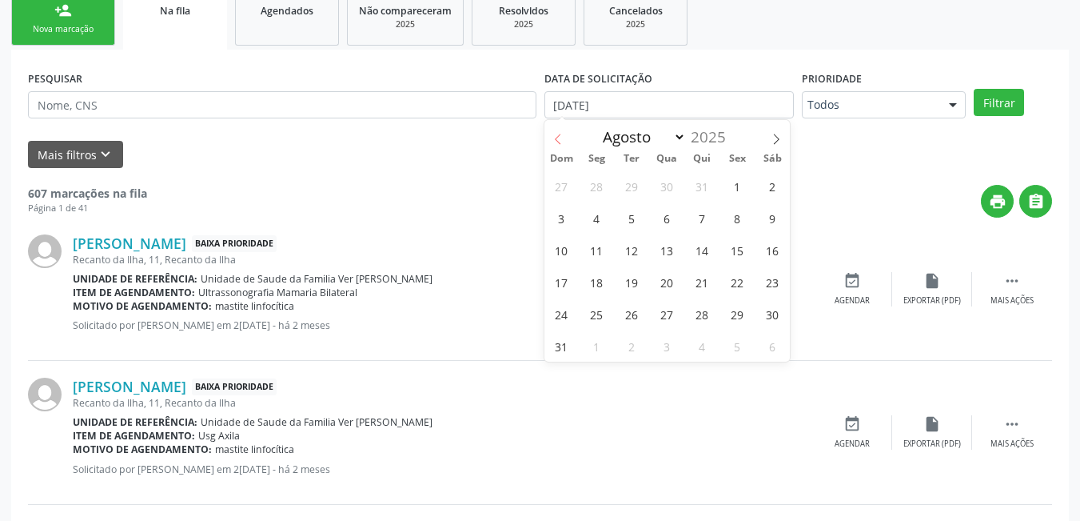
click at [557, 134] on icon at bounding box center [558, 139] width 11 height 11
click at [560, 131] on span at bounding box center [558, 133] width 27 height 27
click at [786, 133] on span at bounding box center [776, 133] width 27 height 27
click at [780, 144] on span at bounding box center [776, 133] width 27 height 27
click at [775, 143] on icon at bounding box center [777, 139] width 6 height 10
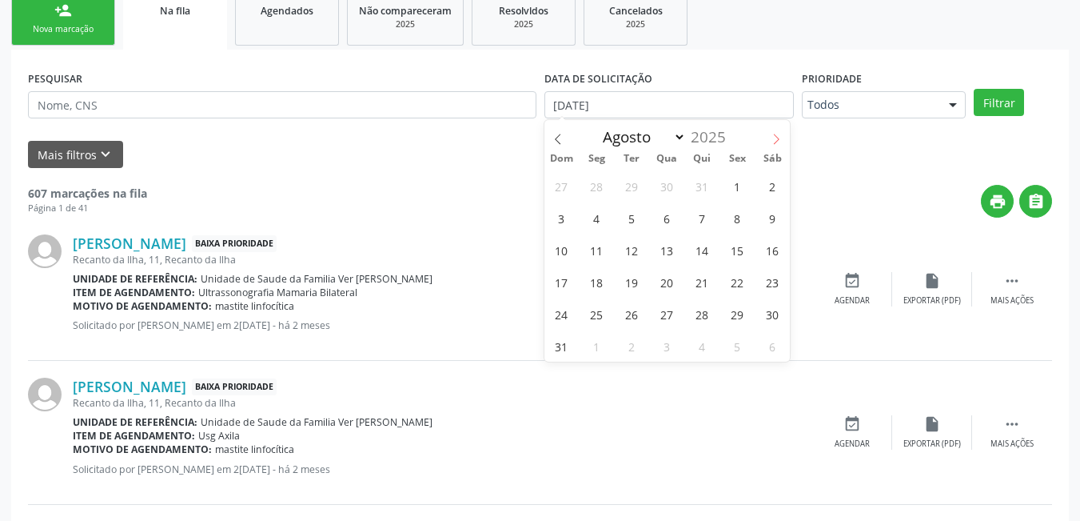
select select "8"
click at [775, 143] on div "Janeiro Fevereiro Março Abril Maio Junho Julho Agosto S[DATE]" at bounding box center [668, 133] width 246 height 27
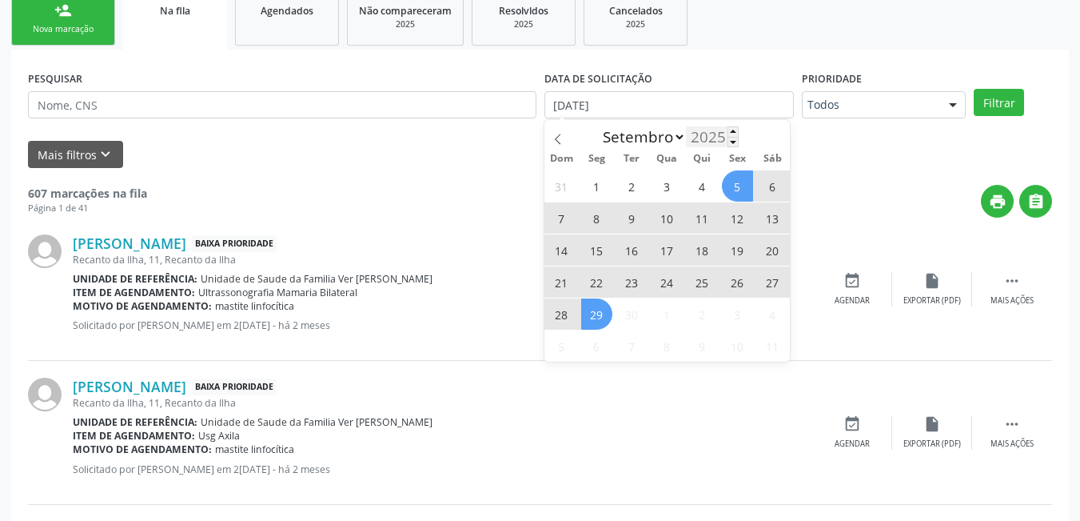
click at [711, 133] on div "2025" at bounding box center [712, 136] width 53 height 21
click at [737, 139] on span at bounding box center [733, 142] width 11 height 10
click at [733, 145] on span at bounding box center [733, 142] width 11 height 10
click at [734, 130] on span at bounding box center [733, 131] width 11 height 10
click at [712, 139] on div "2025" at bounding box center [712, 136] width 53 height 21
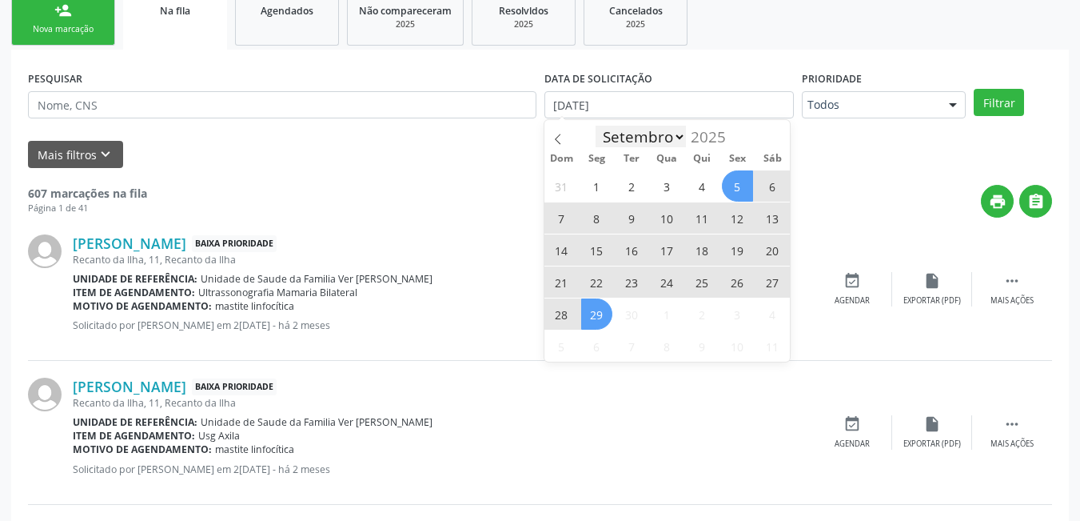
click at [660, 133] on select "Janeiro Fevereiro Março Abril Maio Junho Julho Agosto Setembro" at bounding box center [641, 137] width 91 height 22
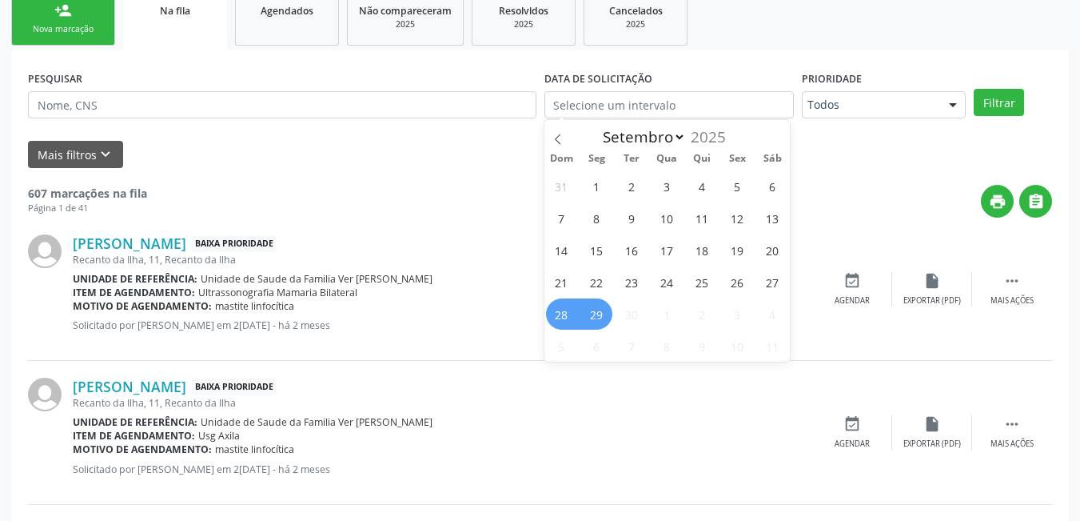
click at [748, 409] on div "Recanto da Ilha, 11, Recanto da Ilha" at bounding box center [443, 403] width 740 height 14
select select "8"
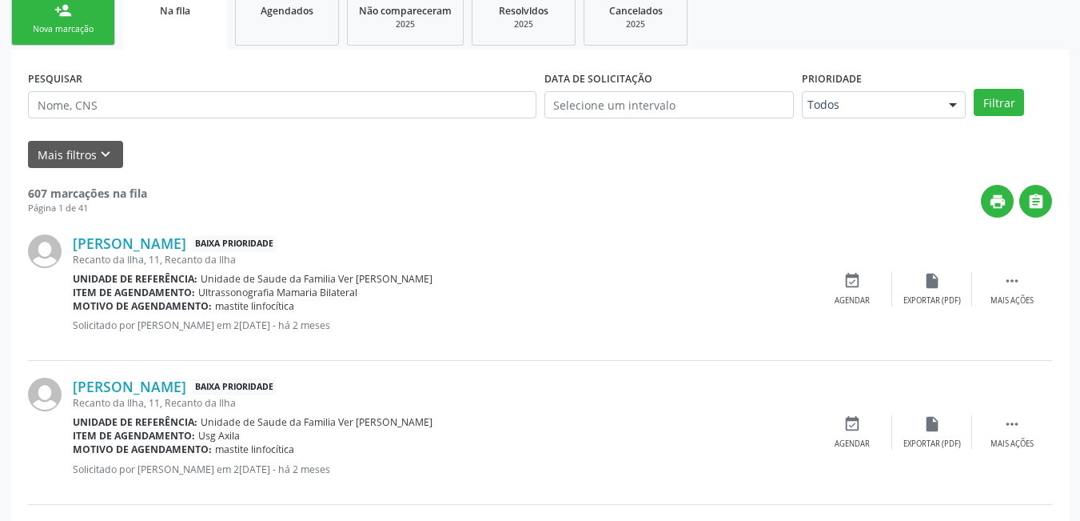
click at [748, 409] on div "Recanto da Ilha, 11, Recanto da Ilha" at bounding box center [443, 403] width 740 height 14
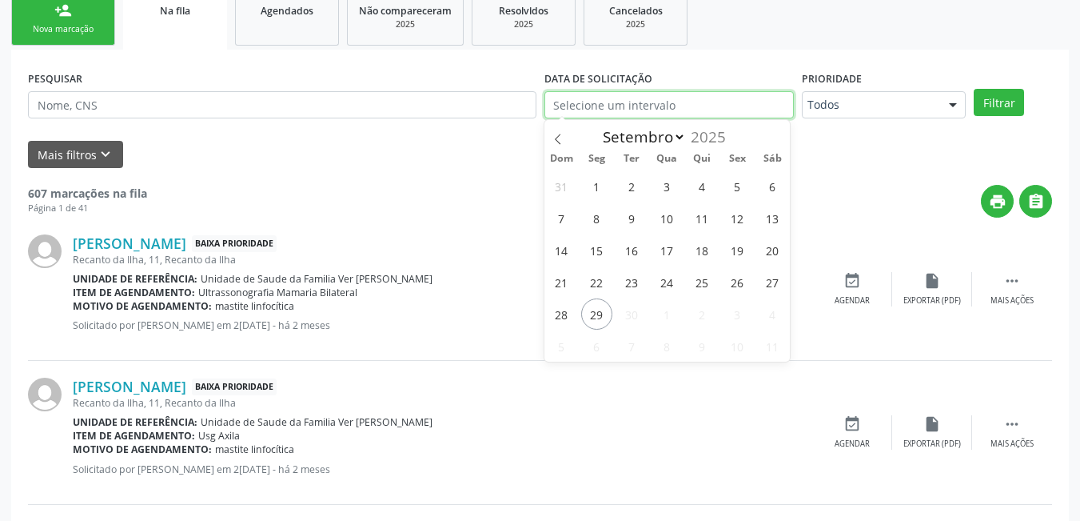
click at [653, 106] on input "text" at bounding box center [670, 104] width 250 height 27
click at [537, 373] on div "[PERSON_NAME] Baixa Prioridade Recanto da Ilha, 11, [GEOGRAPHIC_DATA] Unidade d…" at bounding box center [540, 432] width 1024 height 143
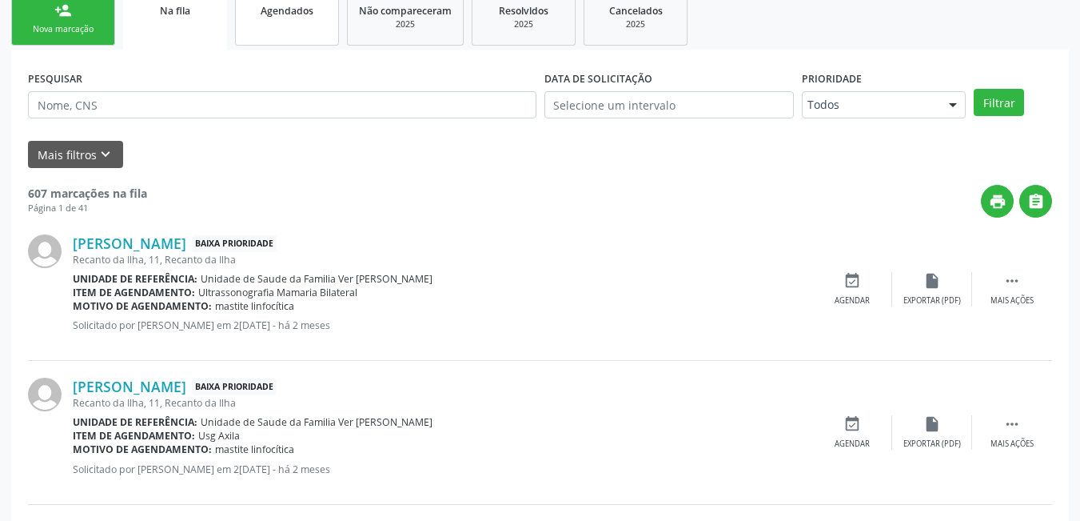
click at [289, 23] on link "Agendados" at bounding box center [287, 19] width 104 height 54
select select "8"
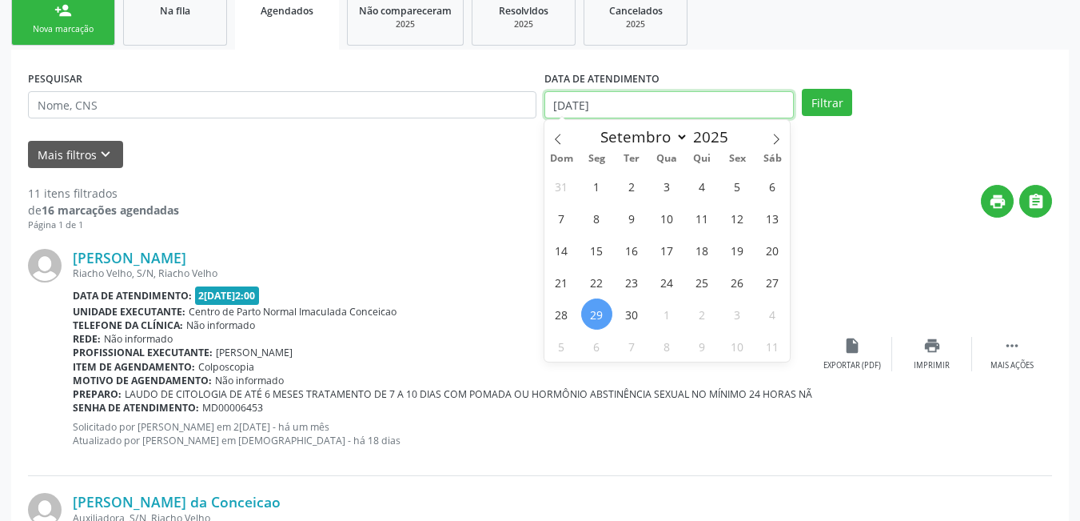
click at [662, 99] on input "[DATE]" at bounding box center [670, 104] width 250 height 27
click at [593, 313] on span "29" at bounding box center [596, 313] width 31 height 31
type input "[DATE]"
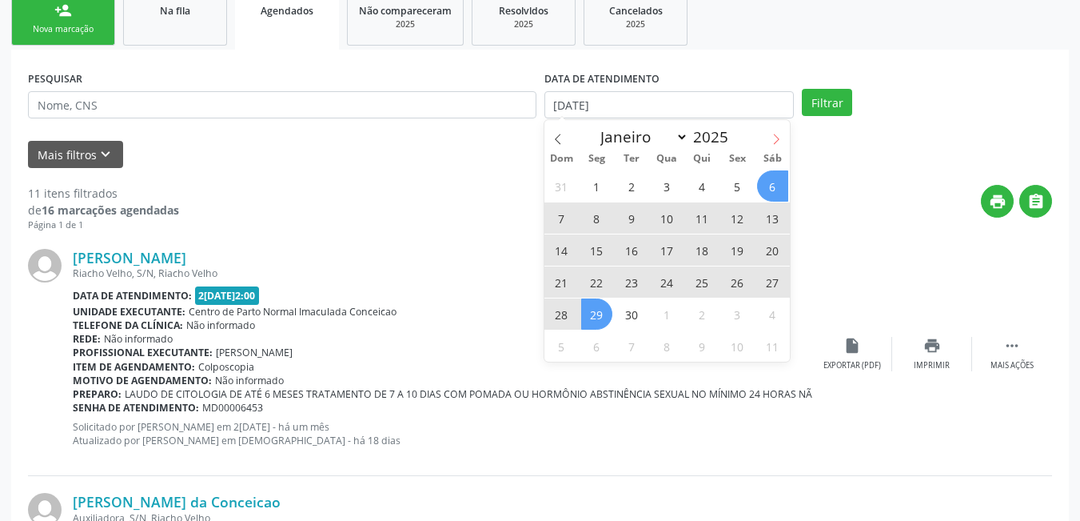
click at [778, 139] on icon at bounding box center [776, 139] width 11 height 11
select select "9"
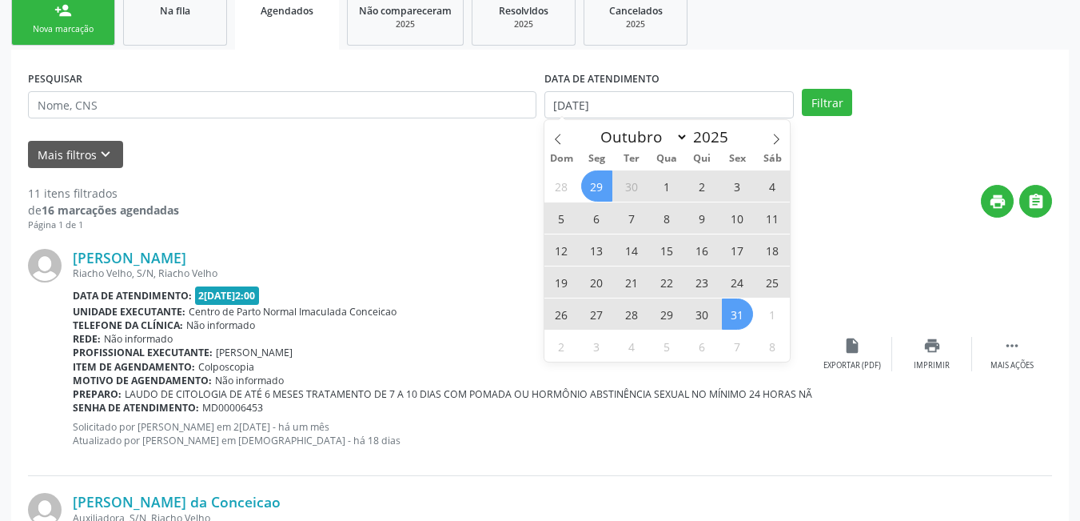
click at [734, 309] on span "31" at bounding box center [737, 313] width 31 height 31
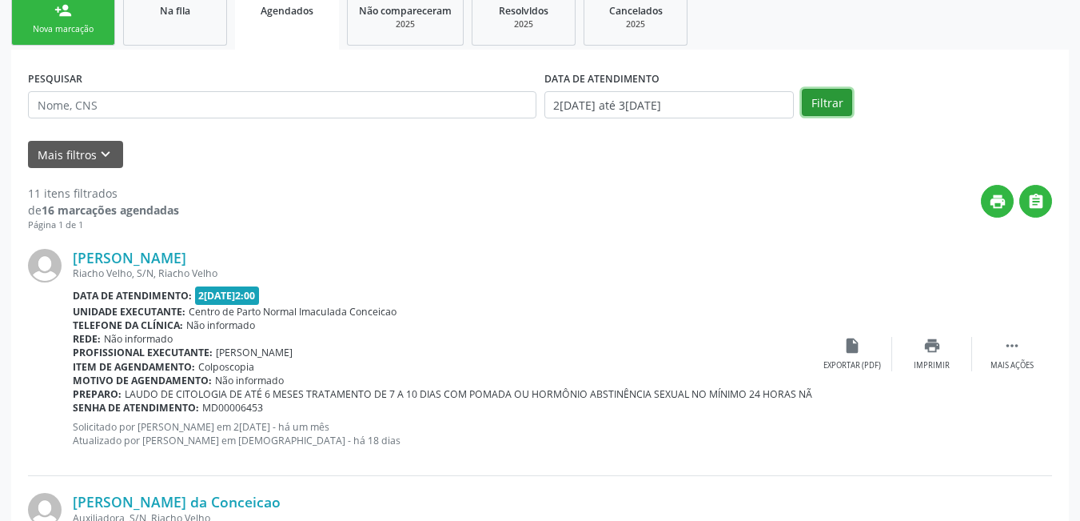
click at [839, 103] on button "Filtrar" at bounding box center [827, 102] width 50 height 27
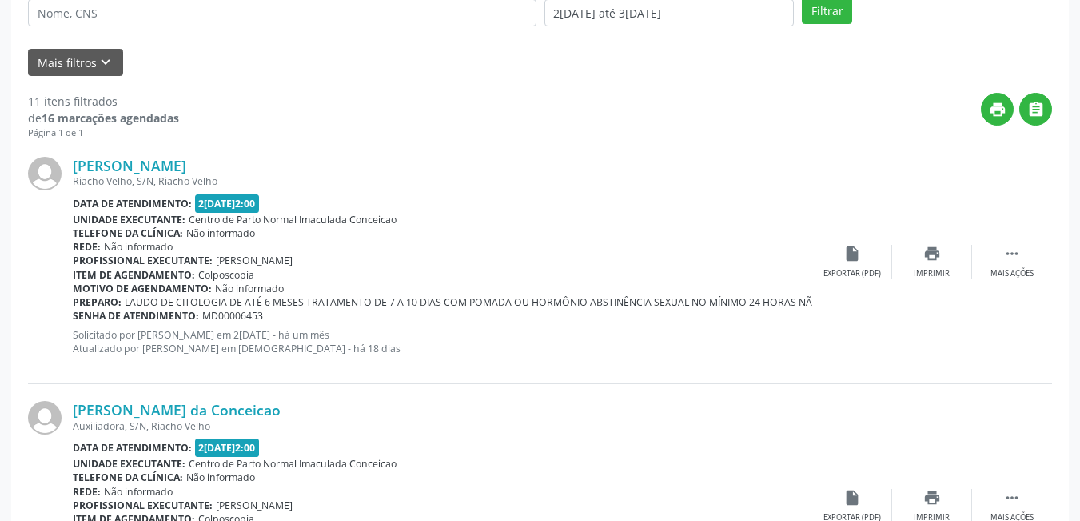
scroll to position [136, 0]
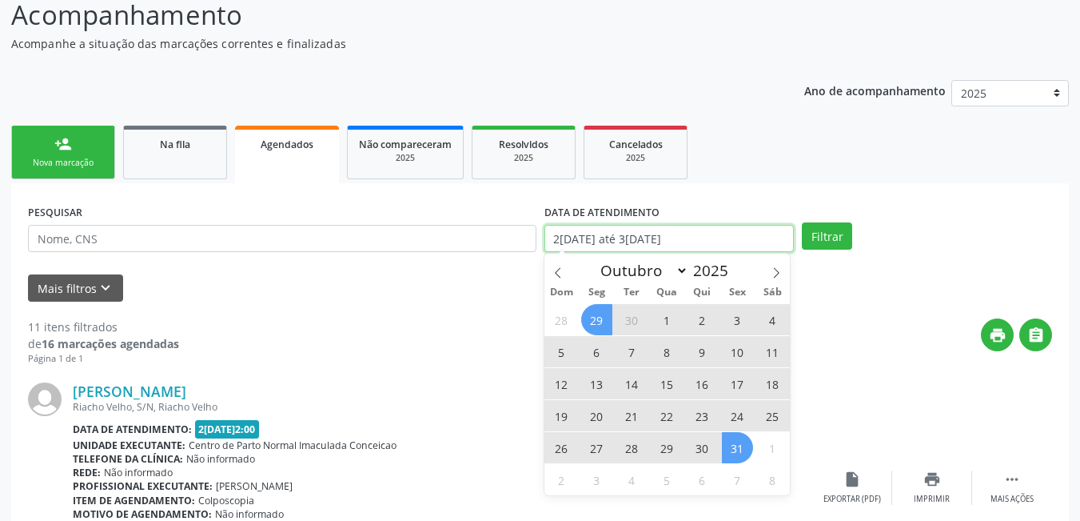
click at [723, 234] on input "2[DATE] até 3[DATE]" at bounding box center [670, 238] width 250 height 27
click at [589, 324] on span "29" at bounding box center [596, 319] width 31 height 31
type input "[DATE]"
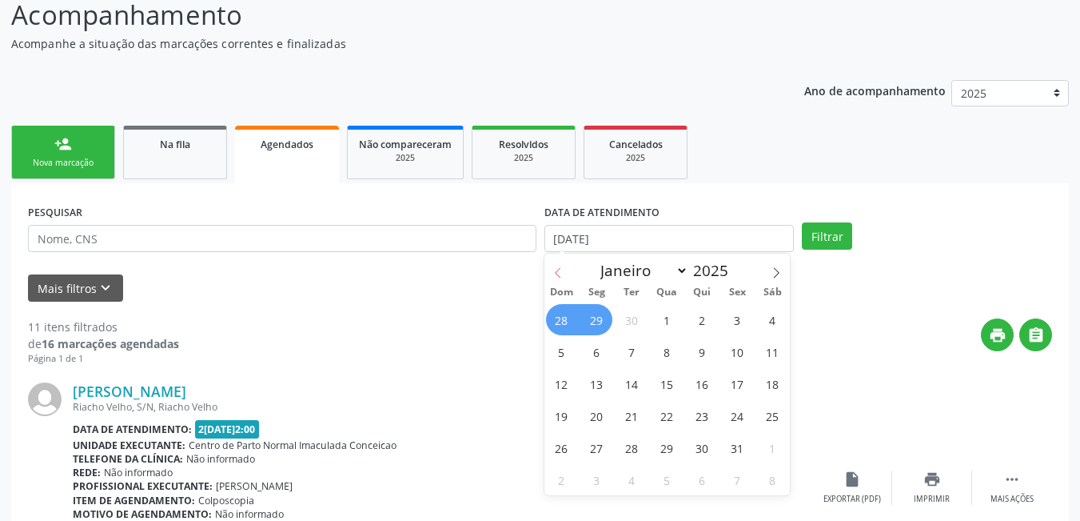
click at [553, 277] on span at bounding box center [558, 267] width 27 height 27
select select "8"
click at [601, 445] on span "29" at bounding box center [596, 447] width 31 height 31
select select "8"
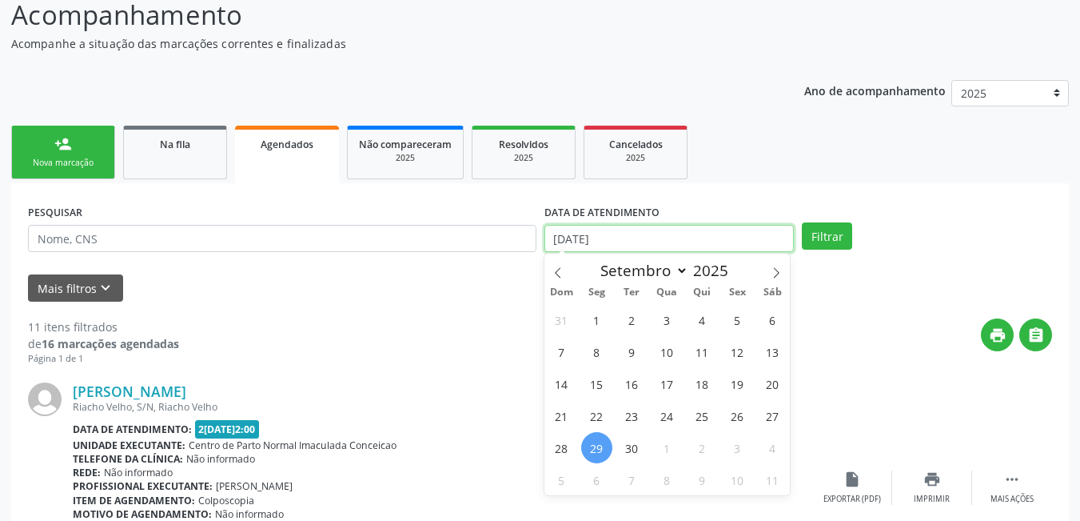
click at [634, 239] on input "[DATE]" at bounding box center [670, 238] width 250 height 27
click at [589, 439] on span "29" at bounding box center [596, 447] width 31 height 31
type input "[DATE]"
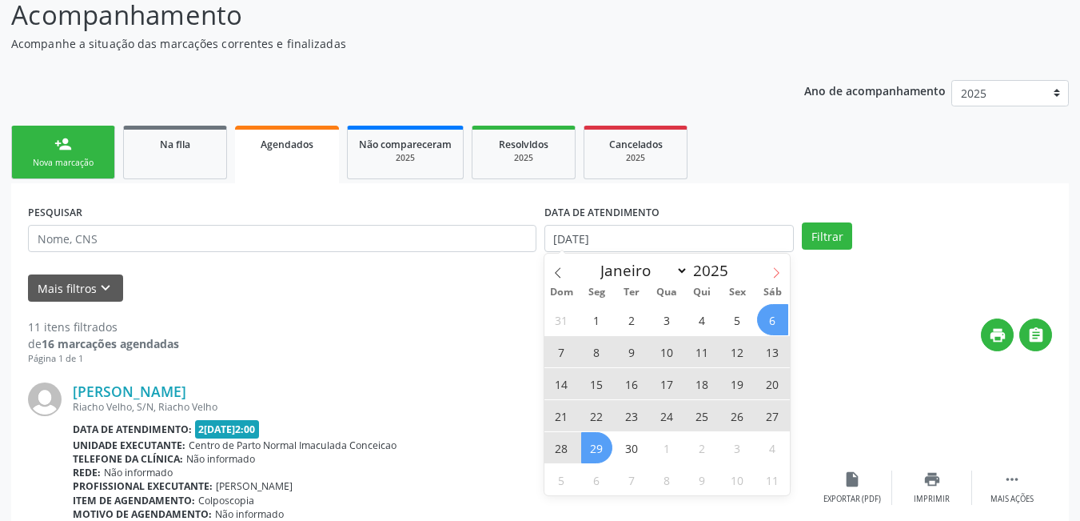
click at [785, 272] on span at bounding box center [776, 267] width 27 height 27
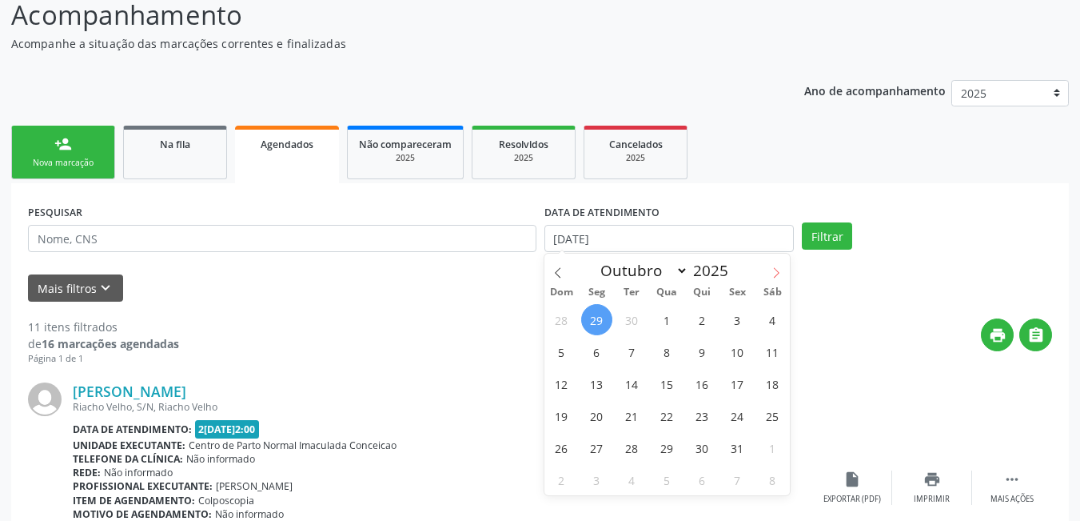
click at [777, 272] on icon at bounding box center [776, 272] width 11 height 11
select select "10"
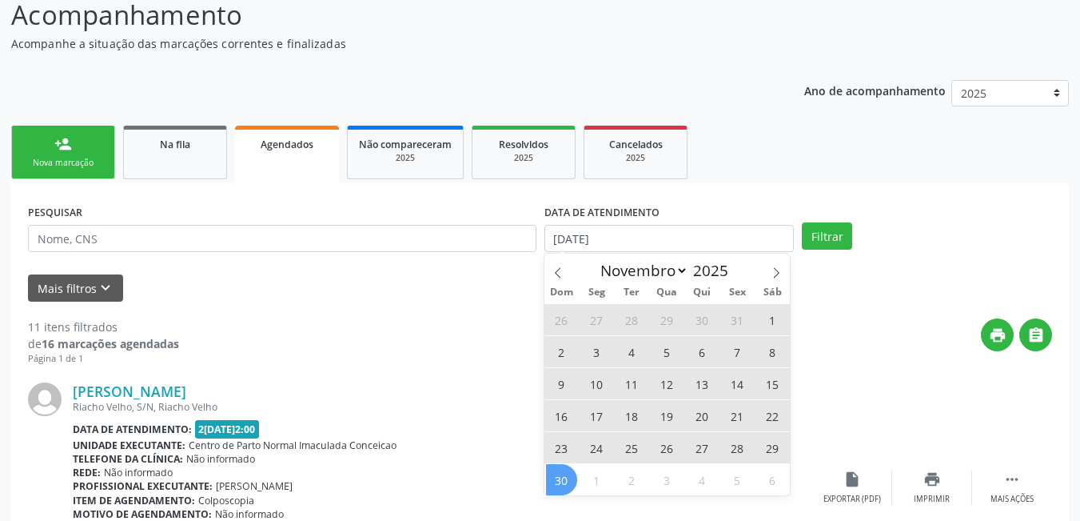
click at [563, 475] on span "30" at bounding box center [561, 479] width 31 height 31
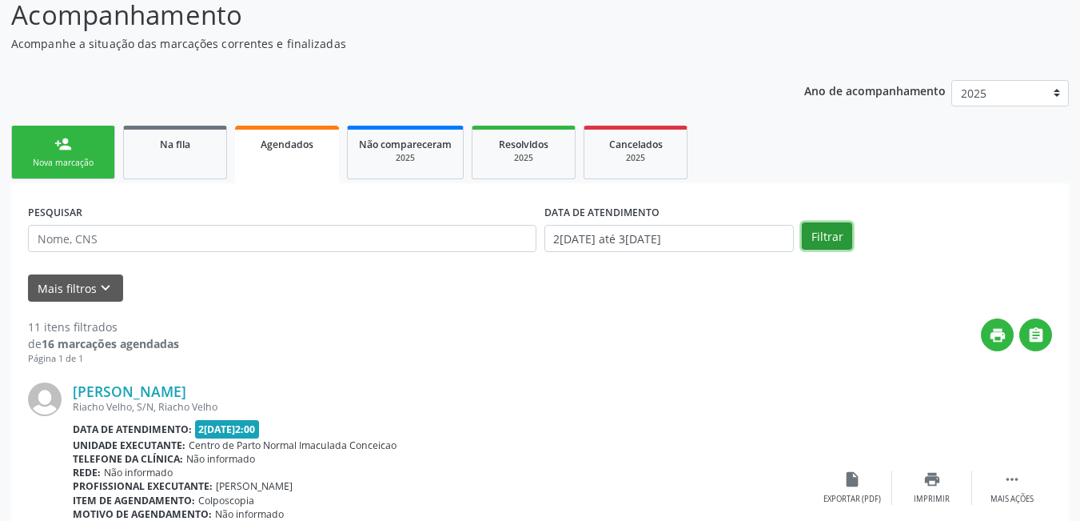
click at [839, 241] on button "Filtrar" at bounding box center [827, 235] width 50 height 27
click at [710, 244] on input "2[DATE] até 3[DATE]" at bounding box center [670, 238] width 250 height 27
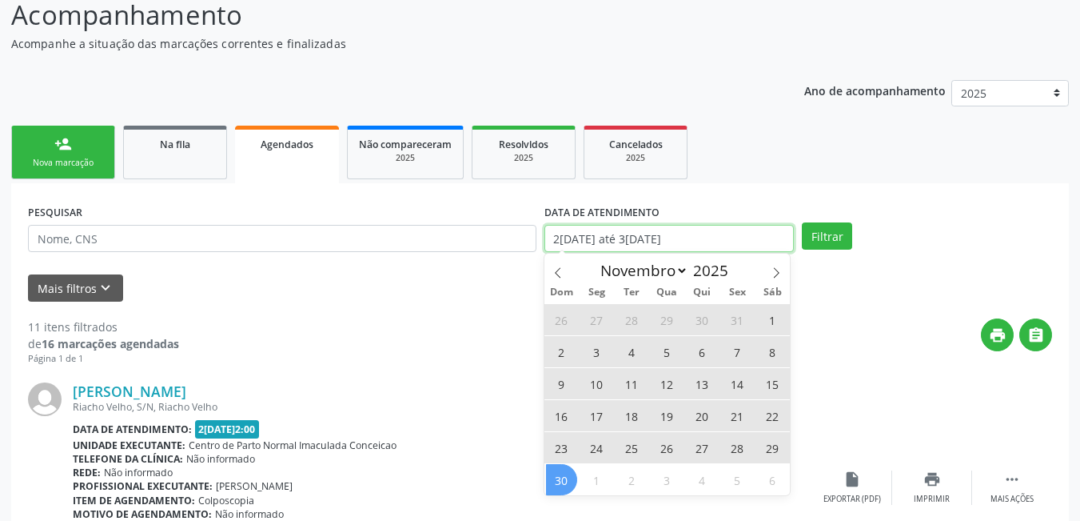
click at [710, 244] on input "2[DATE] até 3[DATE]" at bounding box center [670, 238] width 250 height 27
select select "10"
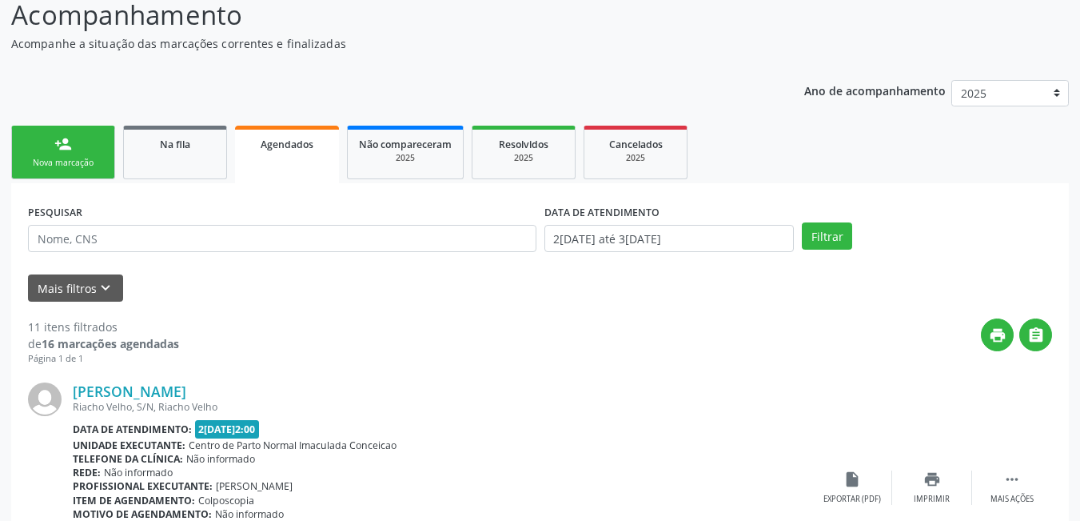
click at [840, 344] on div "print " at bounding box center [615, 341] width 873 height 47
click at [716, 242] on input "2[DATE] até 3[DATE]" at bounding box center [670, 238] width 250 height 27
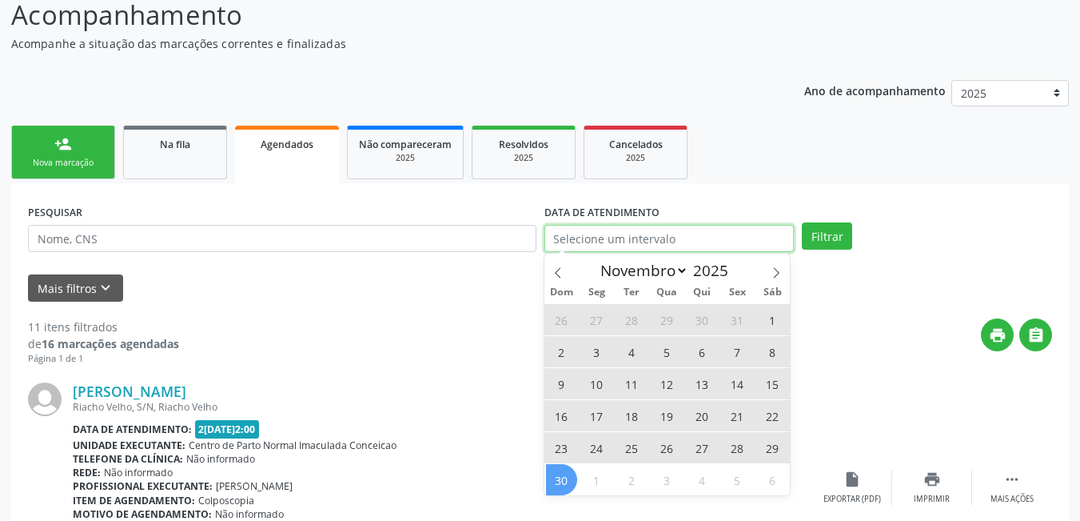
select select "8"
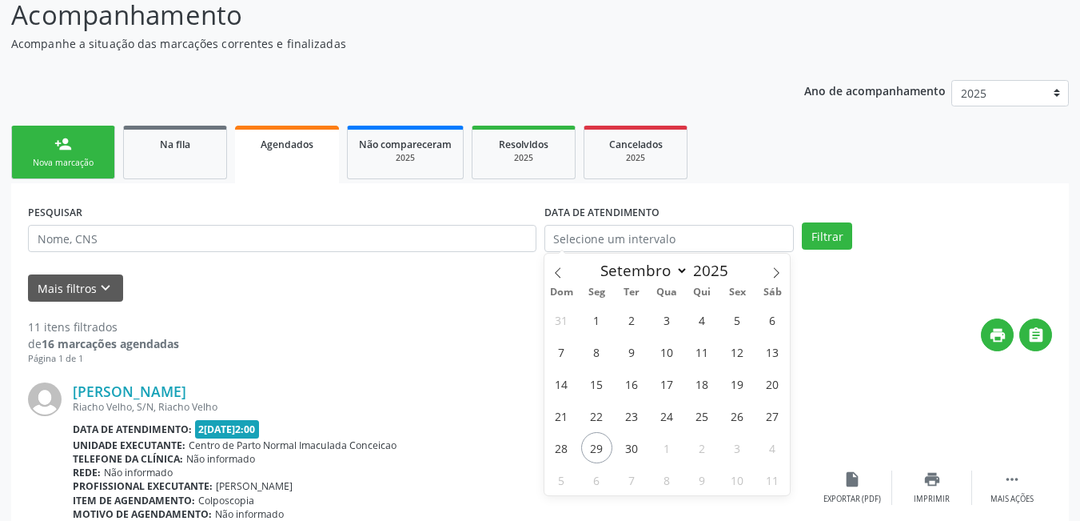
click at [422, 339] on div "print " at bounding box center [615, 341] width 873 height 47
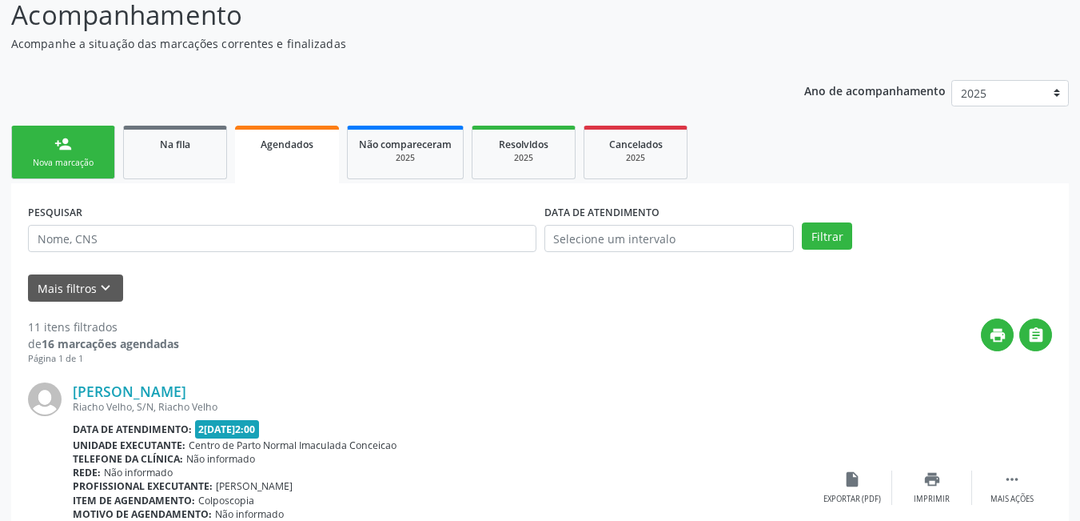
click at [96, 170] on link "person_add Nova marcação" at bounding box center [63, 153] width 104 height 54
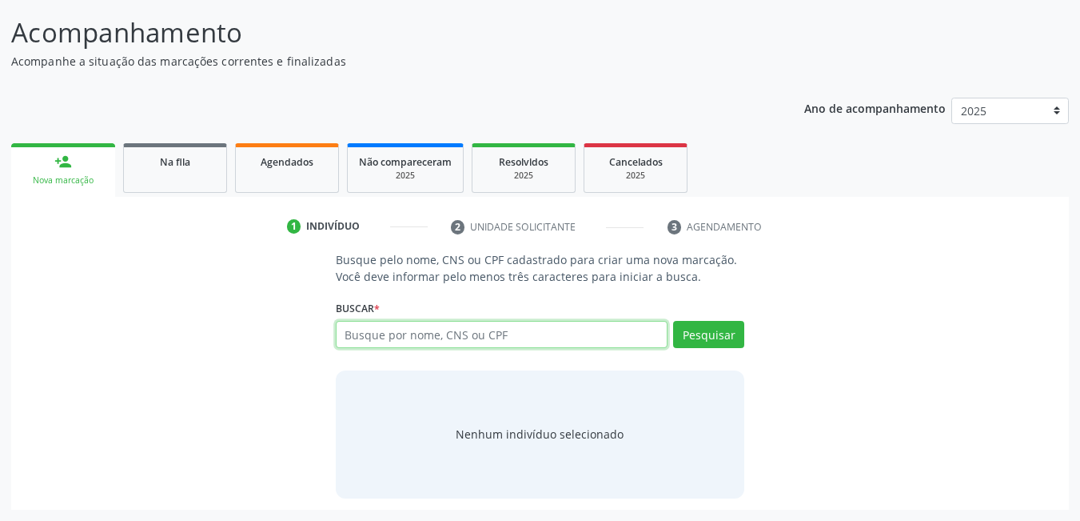
click at [535, 330] on input "text" at bounding box center [502, 334] width 333 height 27
click at [546, 331] on input "text" at bounding box center [502, 334] width 333 height 27
type input "704601187997228"
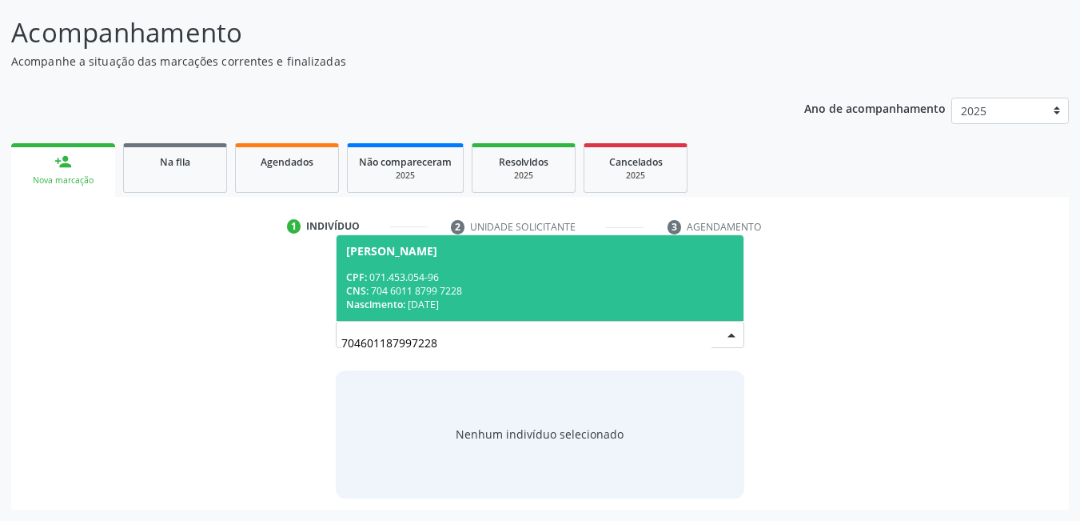
click at [573, 285] on div "CNS: 704 6011 8799 7228" at bounding box center [540, 291] width 389 height 14
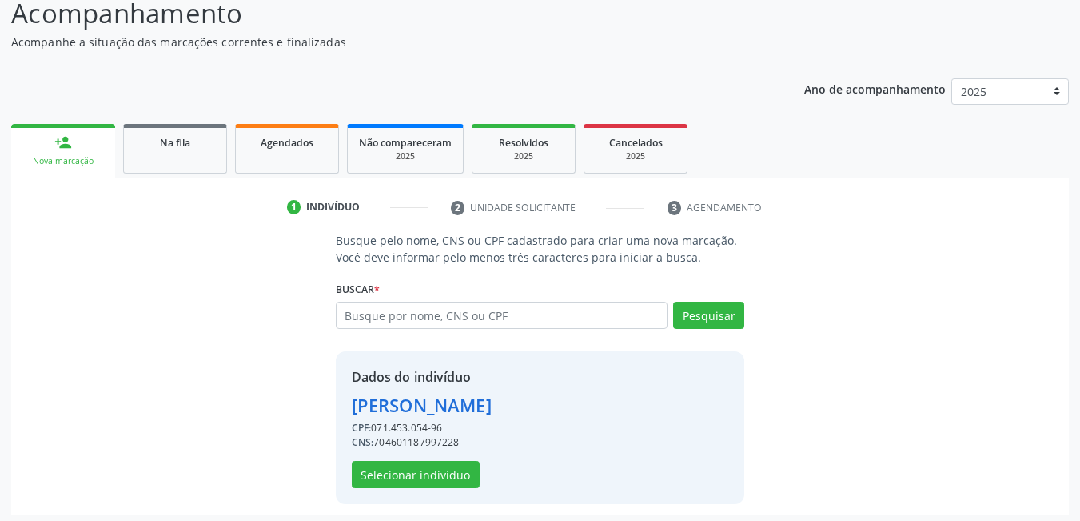
scroll to position [143, 0]
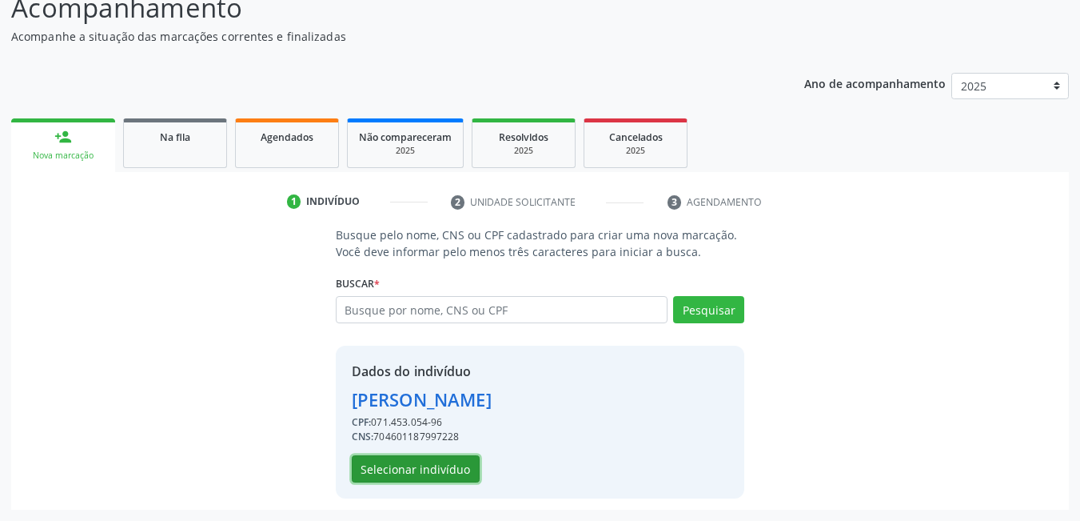
click at [417, 461] on button "Selecionar indivíduo" at bounding box center [416, 468] width 128 height 27
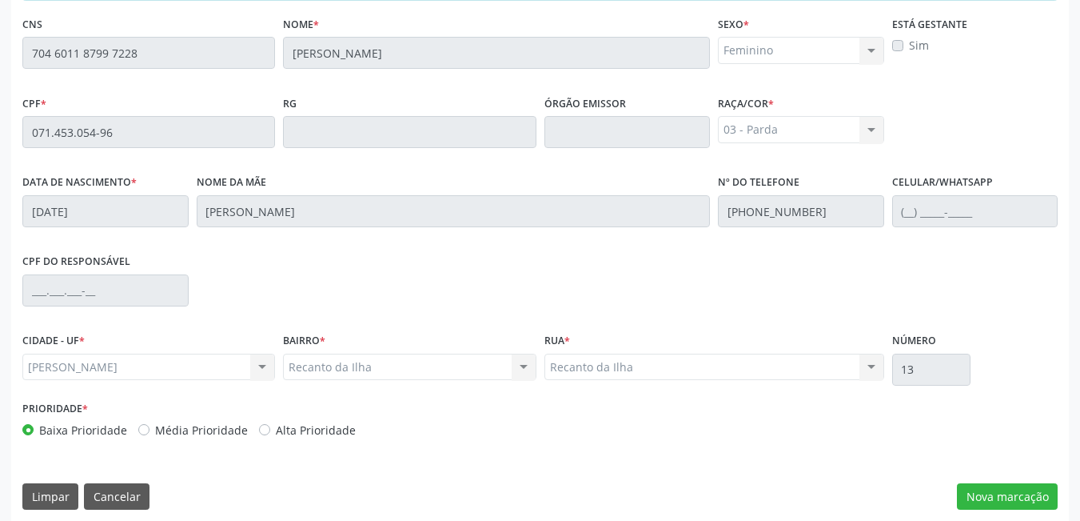
scroll to position [415, 0]
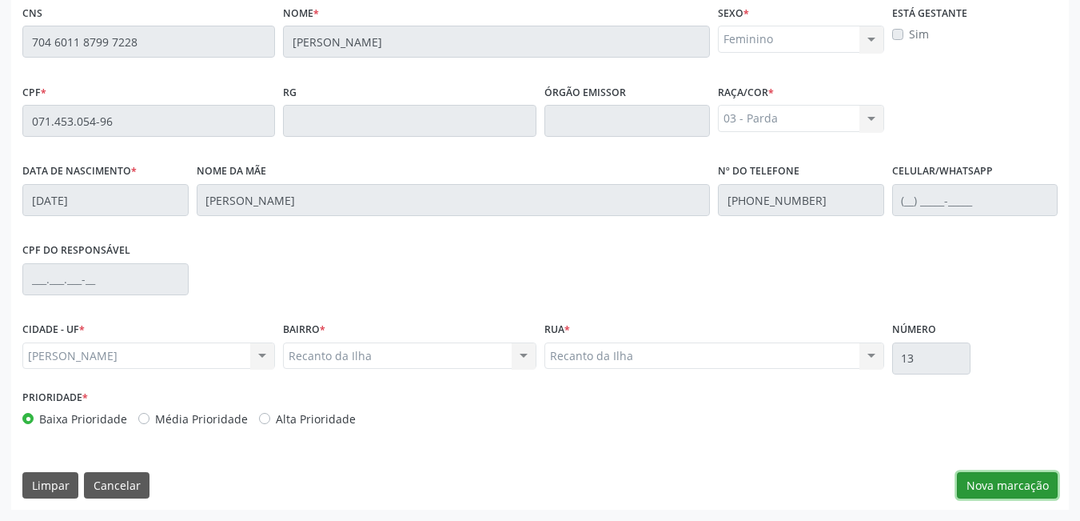
click at [1011, 488] on button "Nova marcação" at bounding box center [1007, 485] width 101 height 27
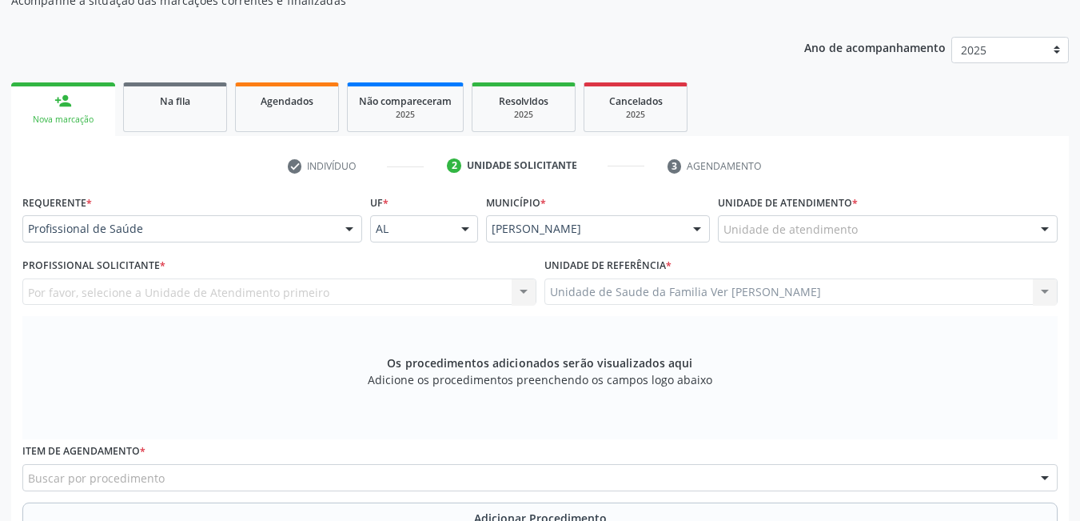
scroll to position [175, 0]
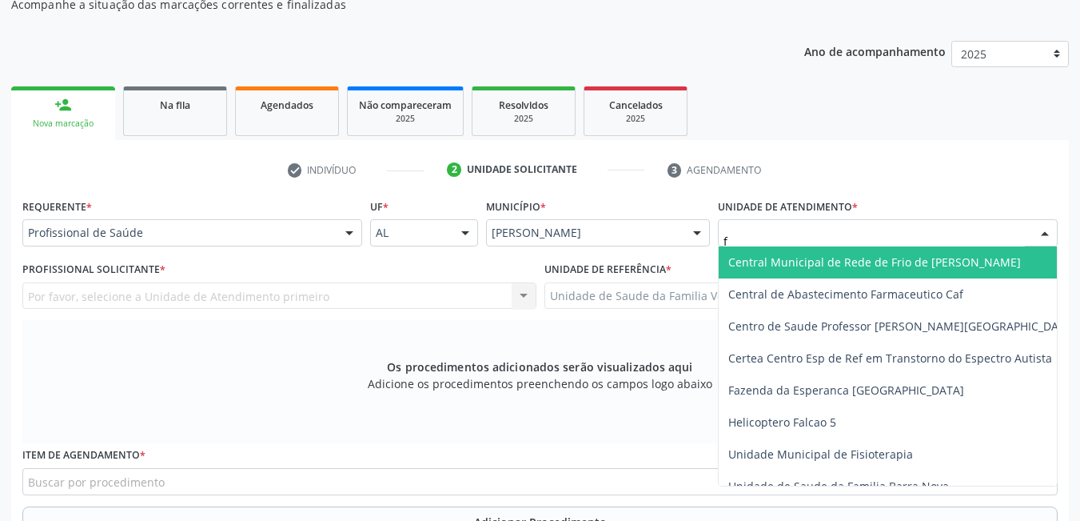
type input "fl"
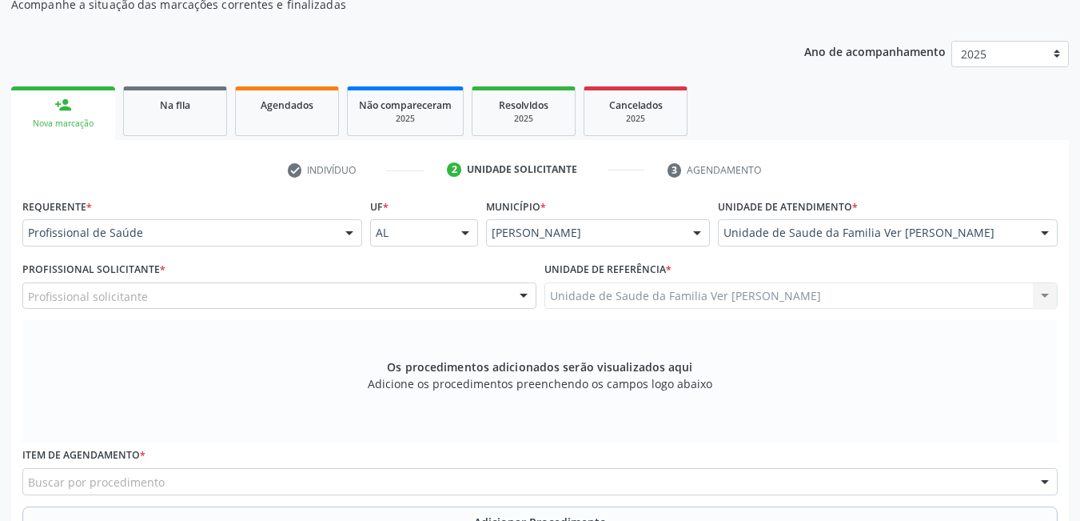
click at [426, 285] on div "Profissional solicitante Cirurgião-Dentista da Estratégia de Saúde da Família -…" at bounding box center [279, 295] width 514 height 27
click at [403, 293] on div "Profissional solicitante" at bounding box center [279, 295] width 514 height 27
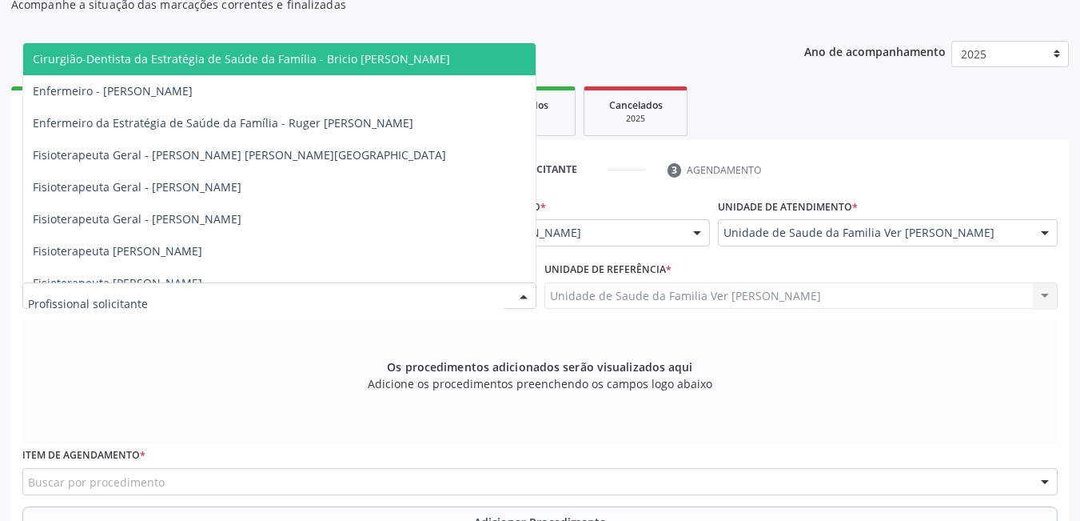
type input "g"
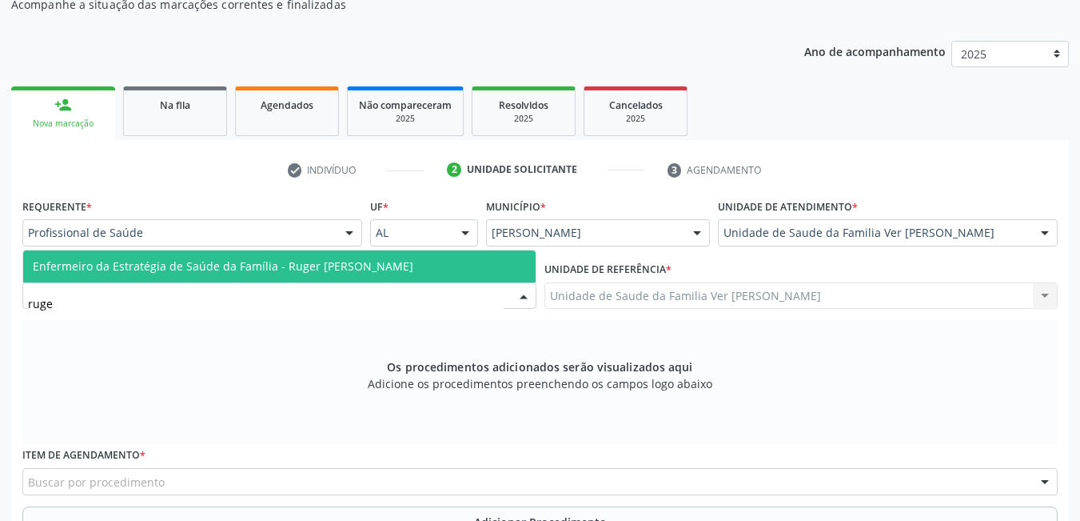
type input "ruger"
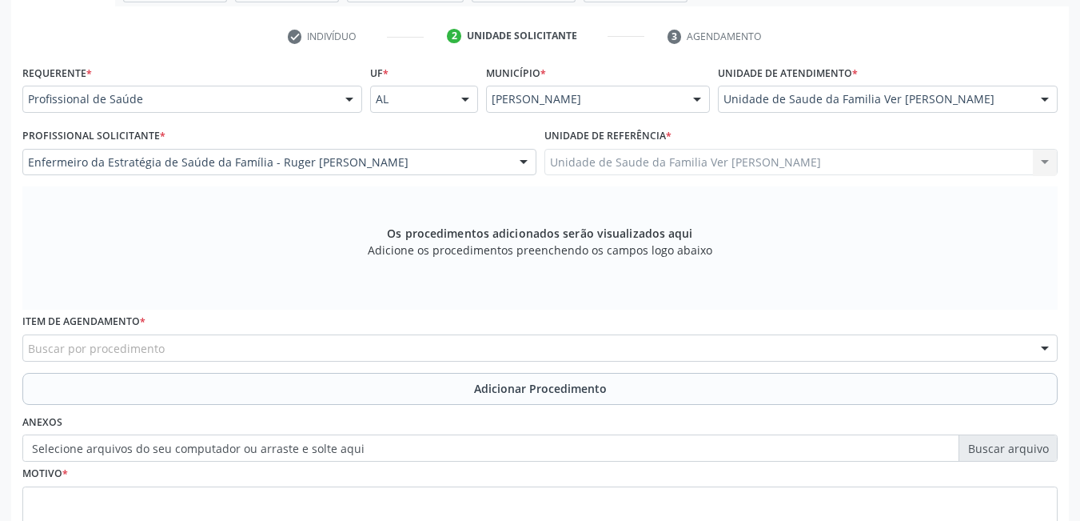
scroll to position [335, 0]
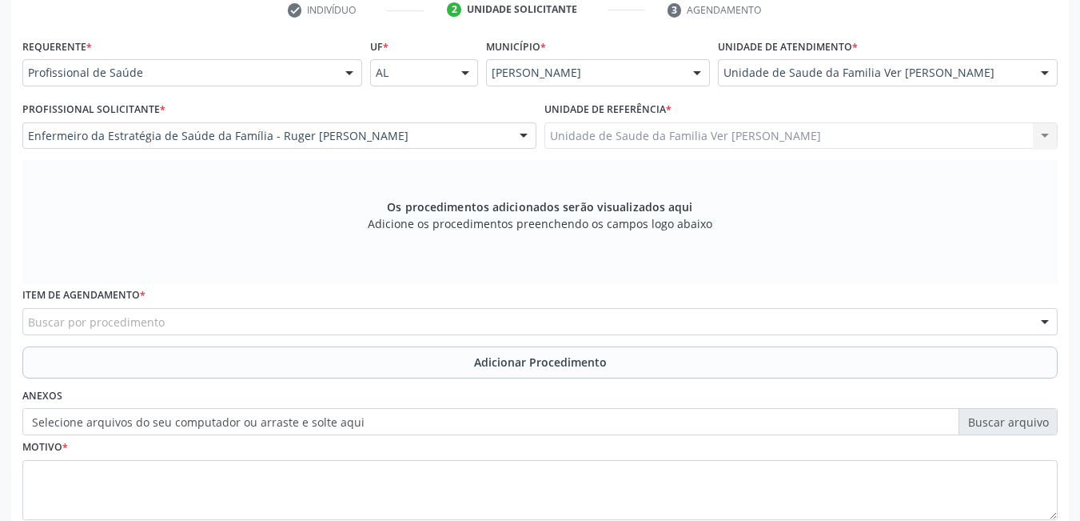
click at [253, 317] on div "Buscar por procedimento" at bounding box center [540, 321] width 1036 height 27
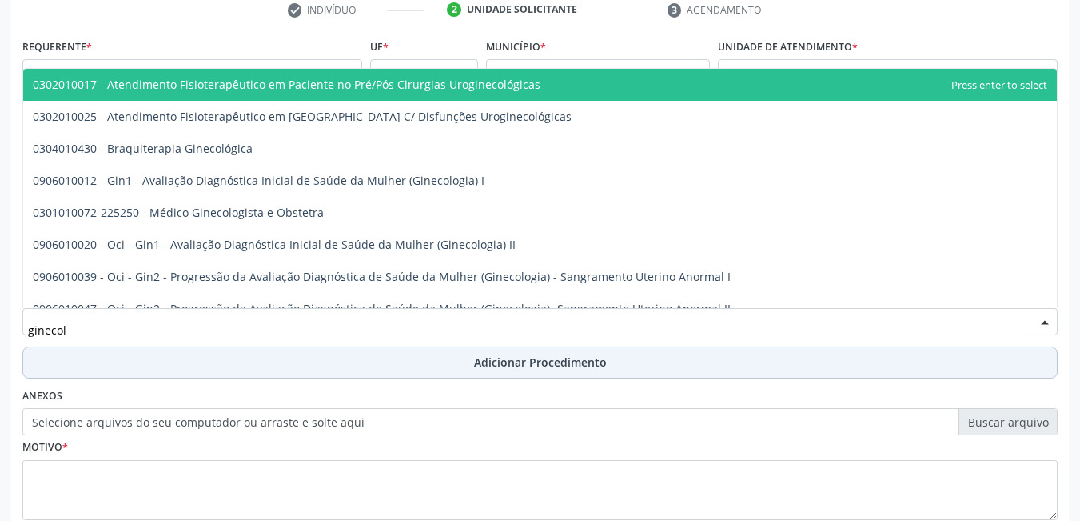
type input "ginecolo"
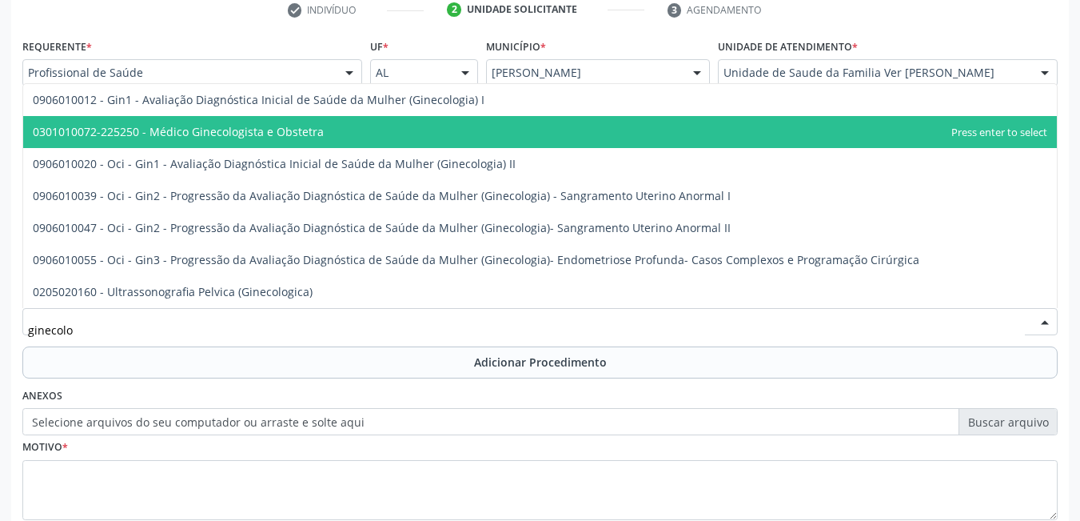
click at [310, 127] on span "0301010072-225250 - Médico Ginecologista e Obstetra" at bounding box center [178, 131] width 291 height 15
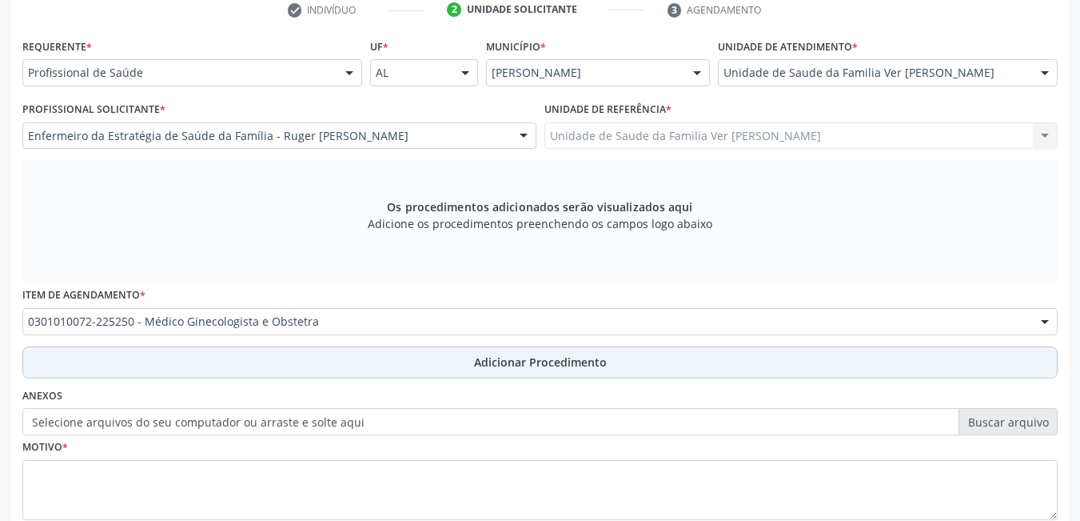
click at [369, 365] on button "Adicionar Procedimento" at bounding box center [540, 362] width 1036 height 32
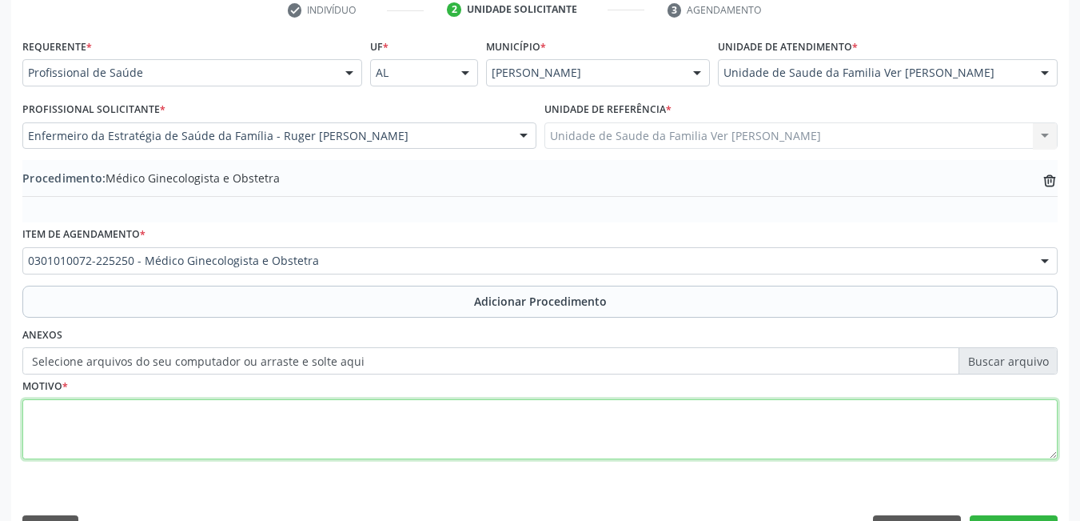
click at [210, 416] on textarea at bounding box center [540, 429] width 1036 height 61
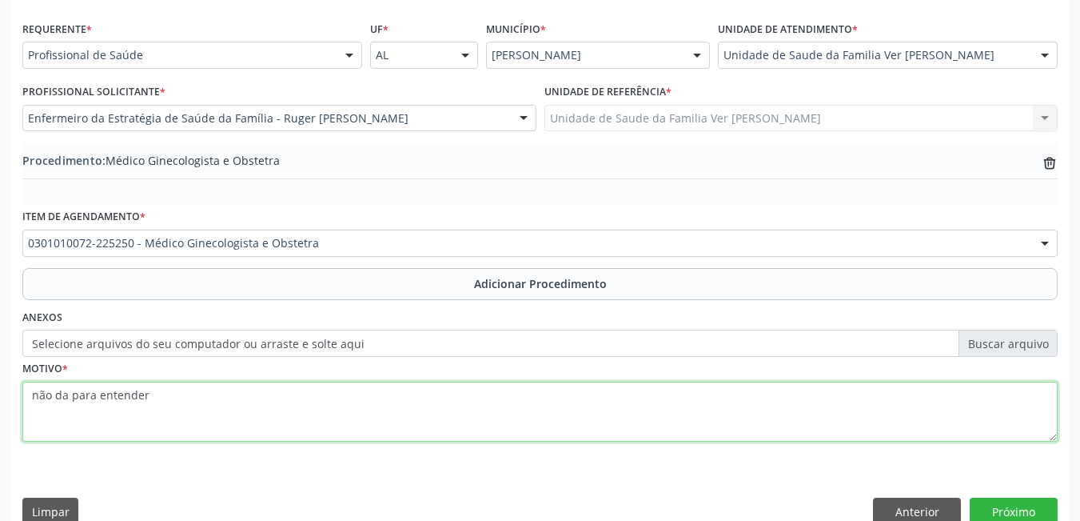
scroll to position [379, 0]
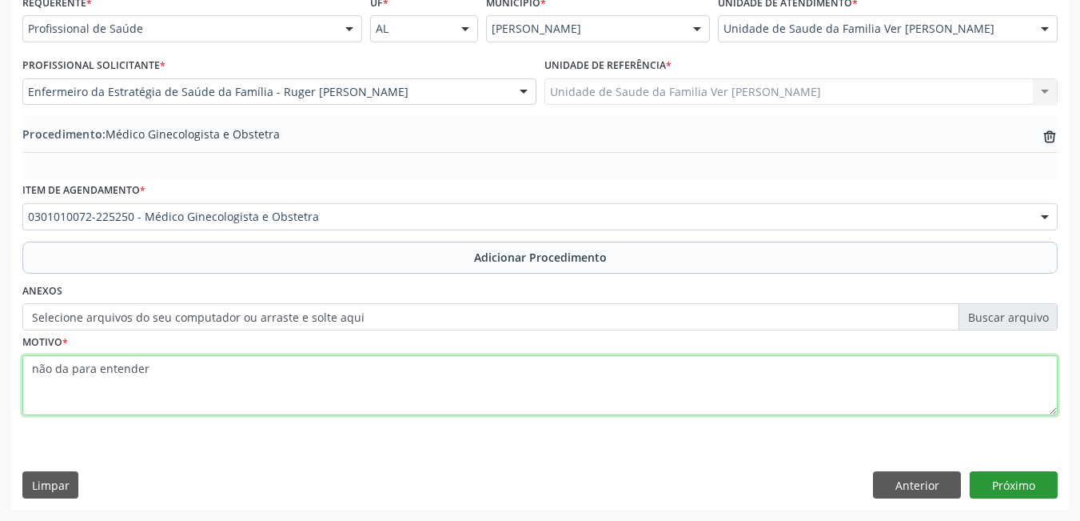
type textarea "não da para entender"
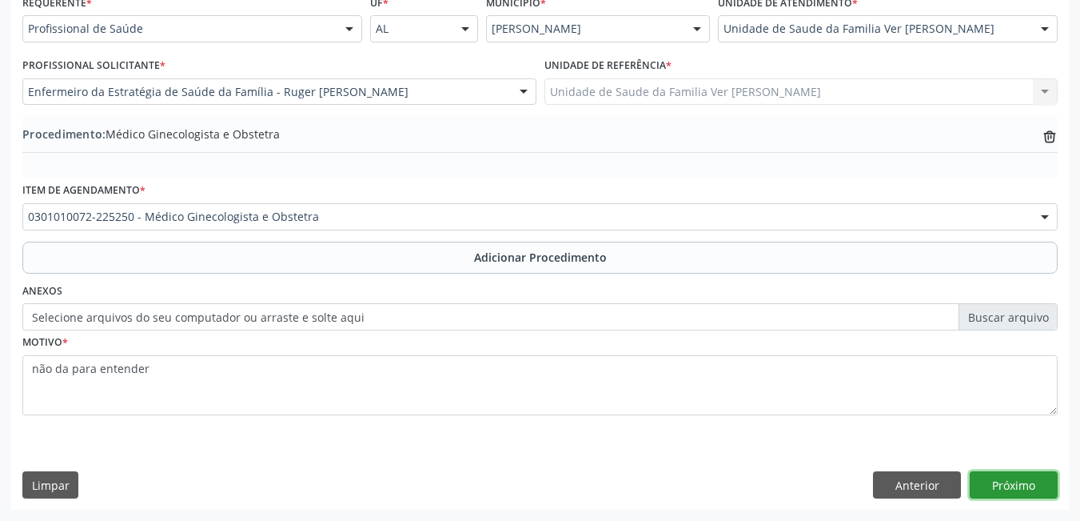
click at [1044, 490] on button "Próximo" at bounding box center [1014, 484] width 88 height 27
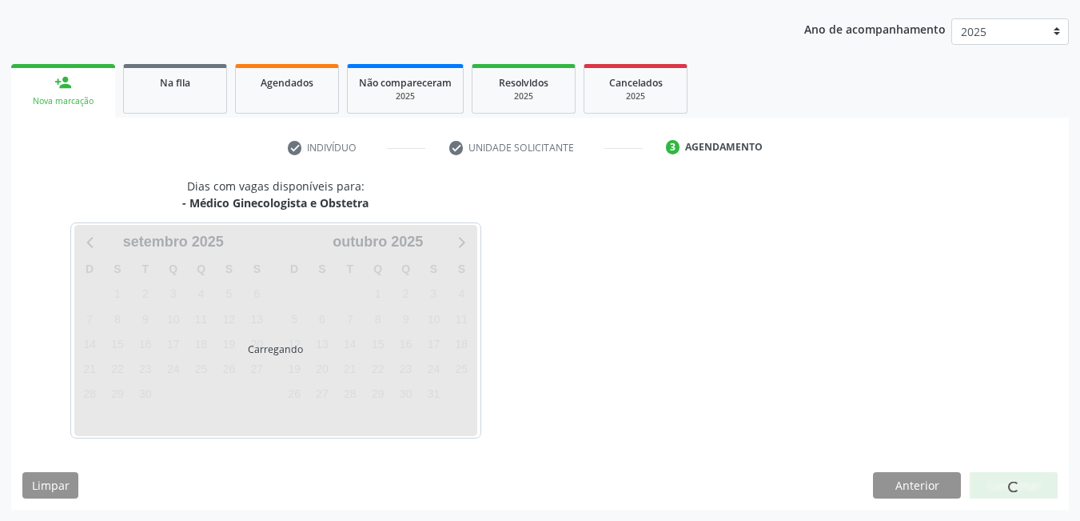
scroll to position [245, 0]
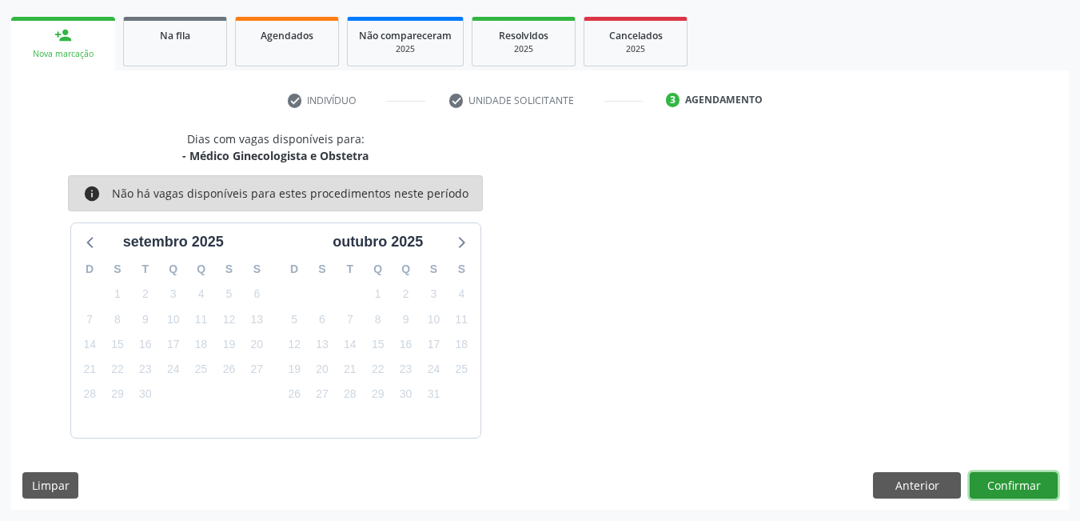
click at [1024, 481] on button "Confirmar" at bounding box center [1014, 485] width 88 height 27
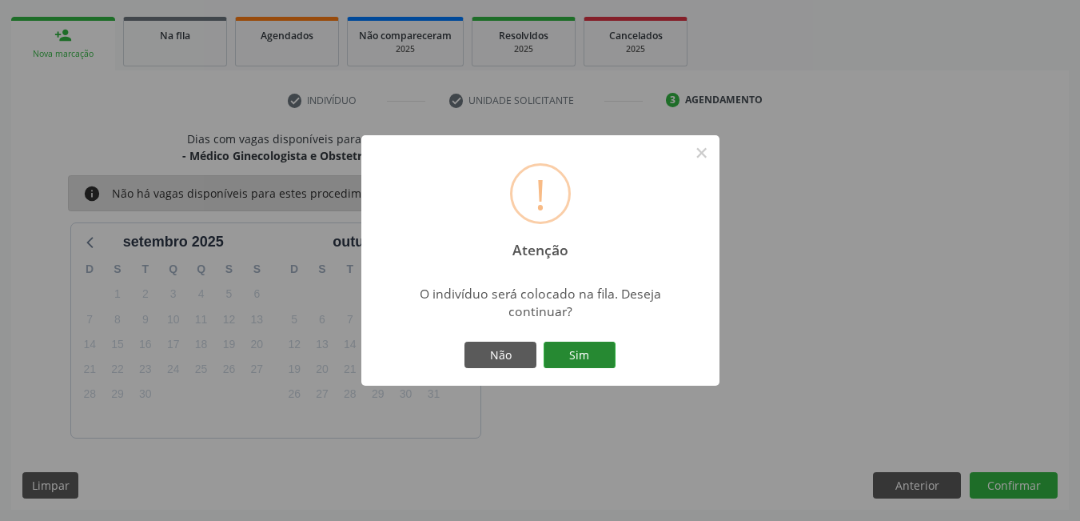
click at [598, 351] on button "Sim" at bounding box center [580, 354] width 72 height 27
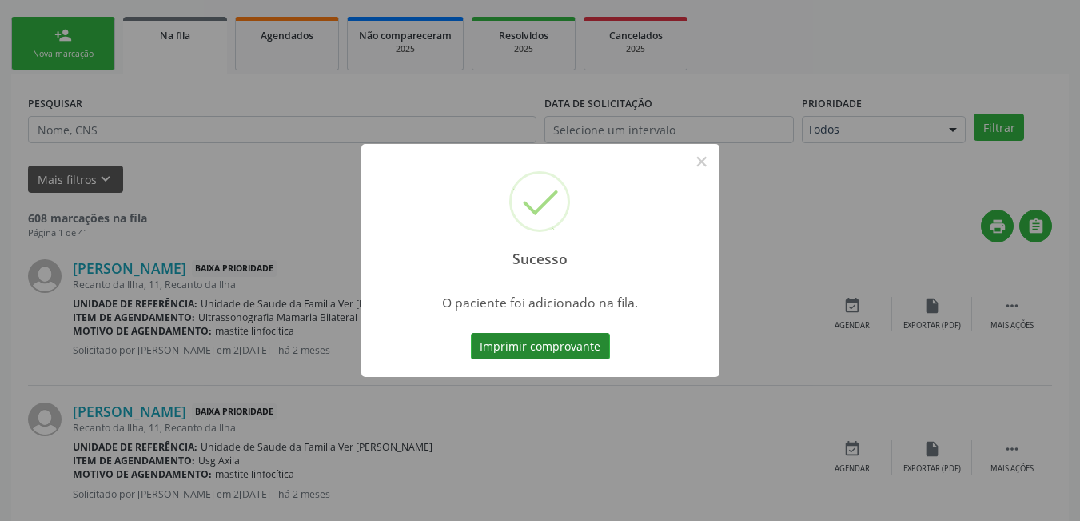
scroll to position [30, 0]
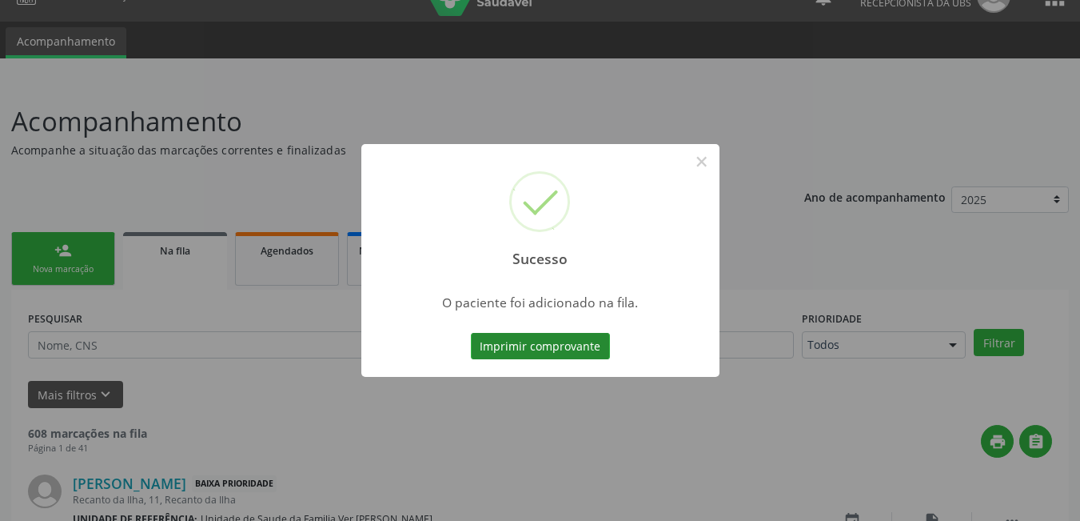
click at [571, 336] on button "Imprimir comprovante" at bounding box center [540, 346] width 139 height 27
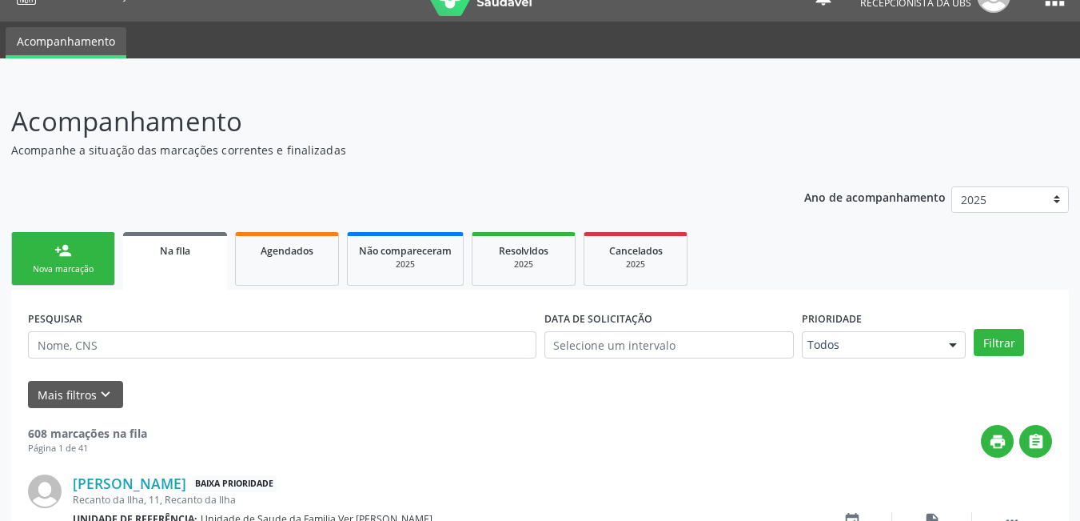
click at [62, 254] on div "person_add" at bounding box center [63, 251] width 18 height 18
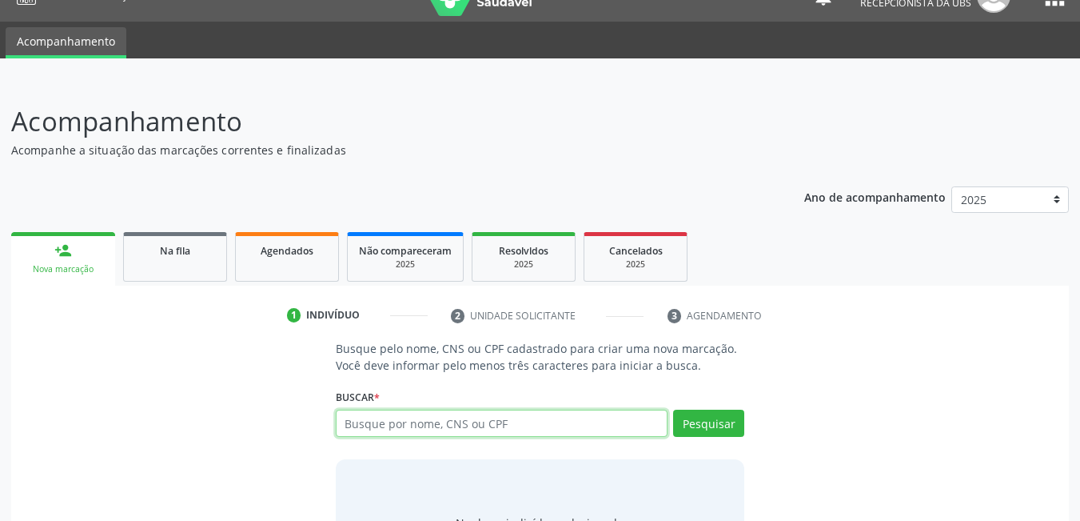
click at [491, 419] on input "text" at bounding box center [502, 422] width 333 height 27
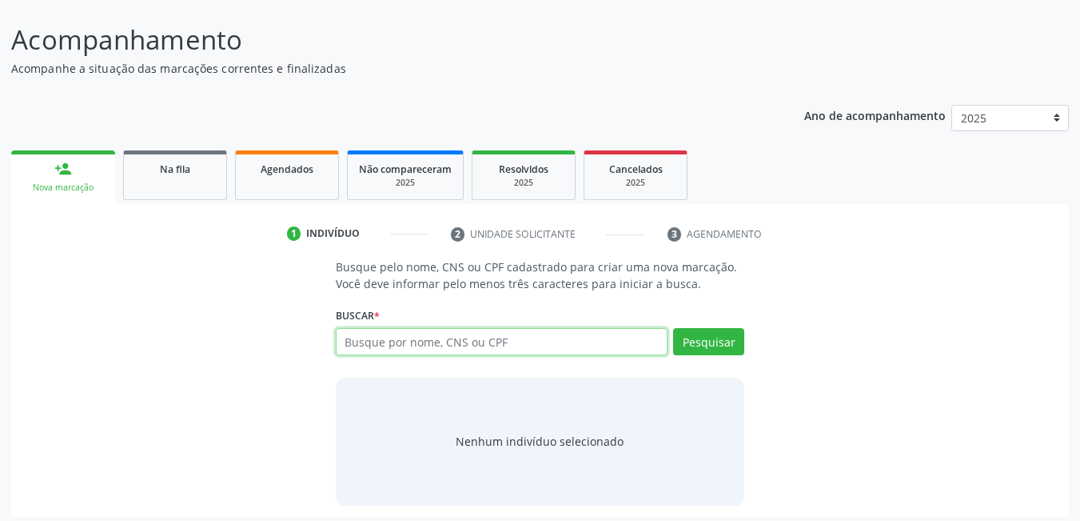
scroll to position [118, 0]
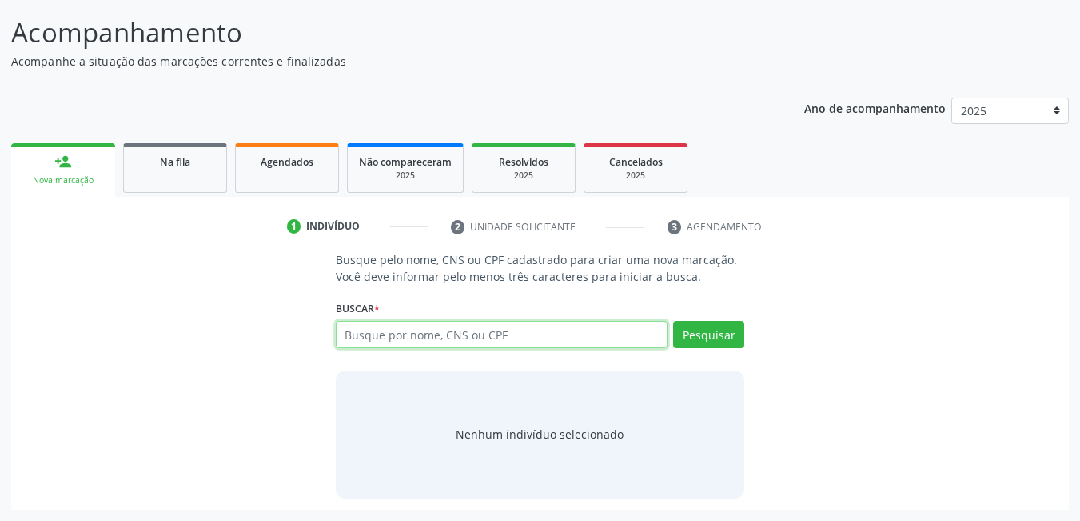
click at [481, 336] on input "text" at bounding box center [502, 334] width 333 height 27
click at [449, 331] on input "text" at bounding box center [502, 334] width 333 height 27
type input "70600066744449"
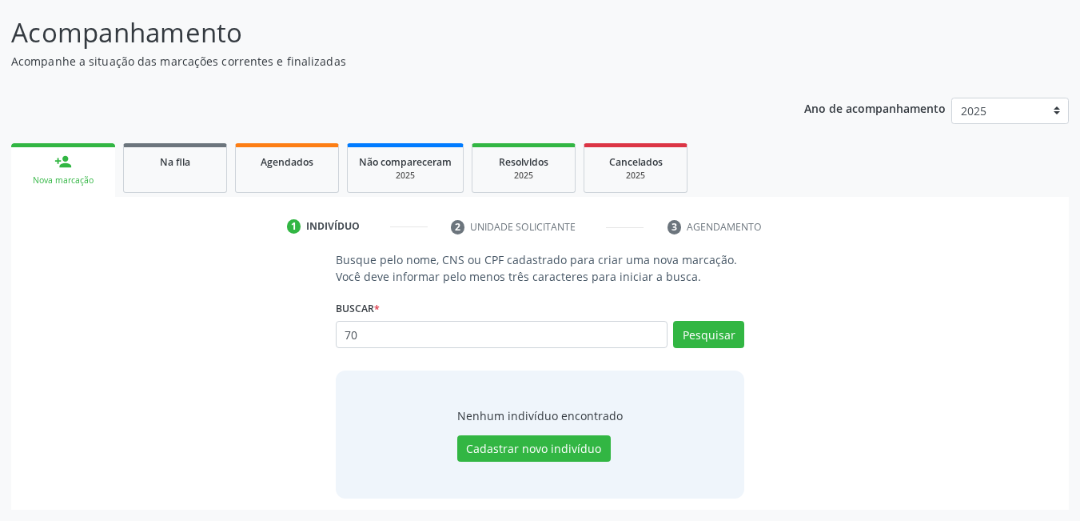
type input "7"
type input "706000066744449"
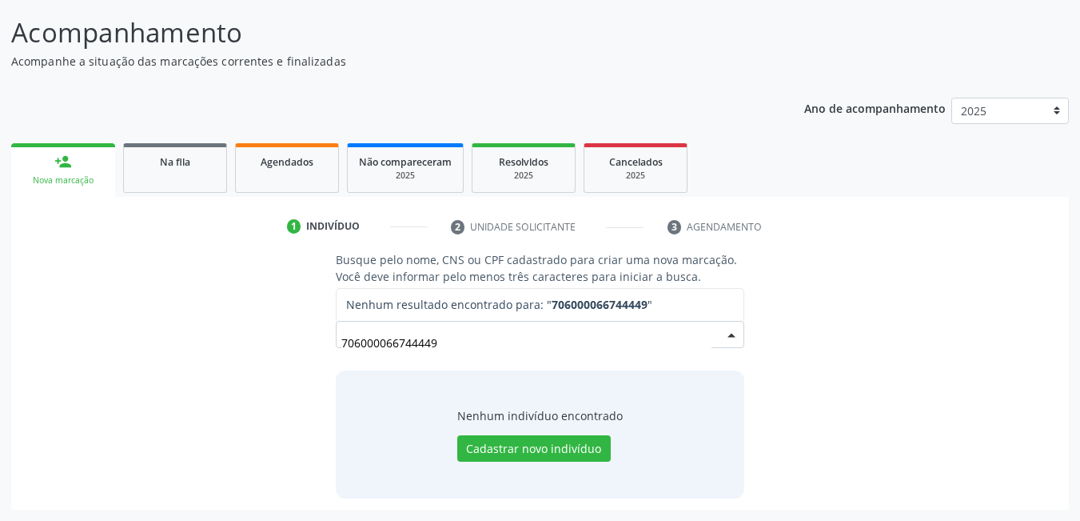
click at [378, 341] on input "706000066744449" at bounding box center [526, 342] width 371 height 32
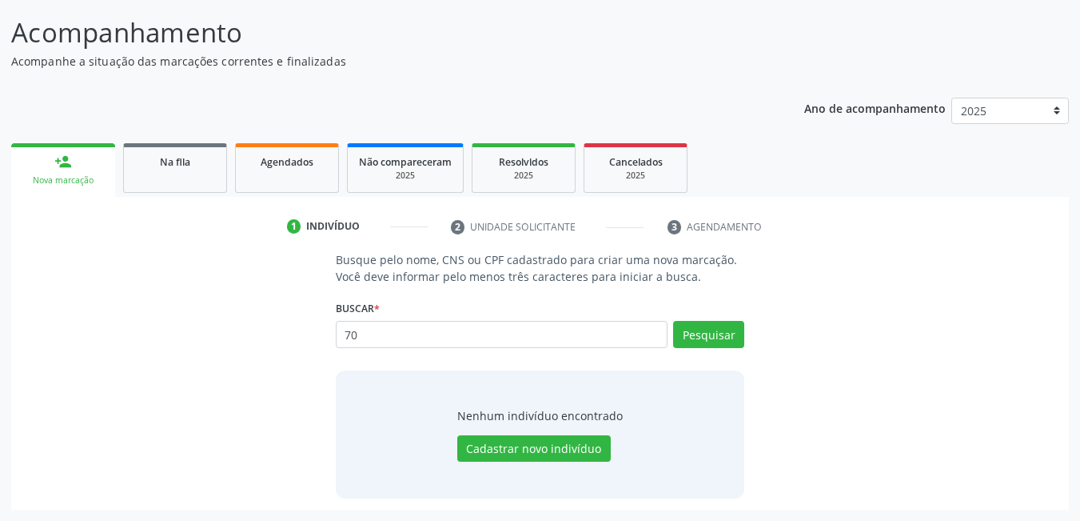
type input "7"
type input "706000667744449"
type input "7"
click at [489, 329] on input "text" at bounding box center [502, 334] width 333 height 27
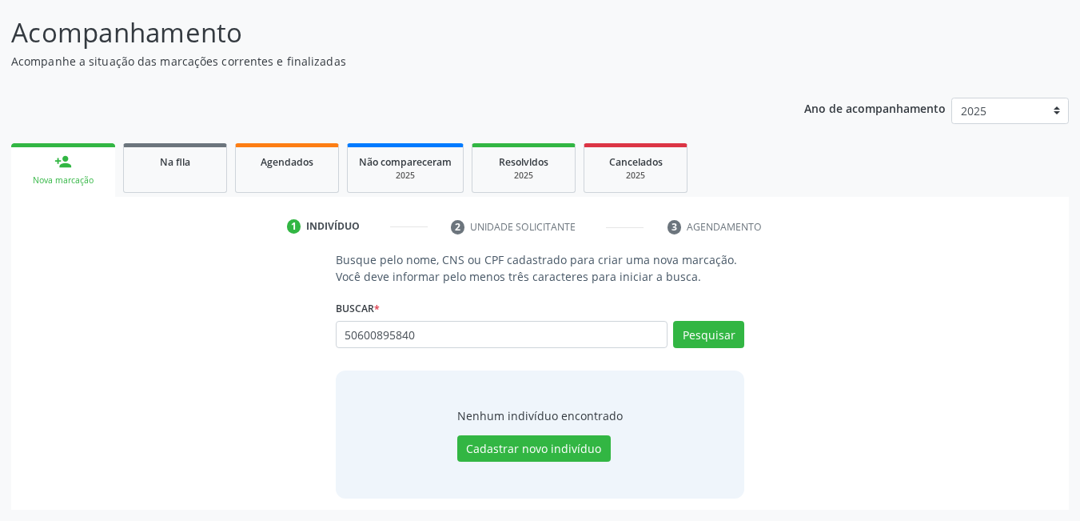
type input "50600895840"
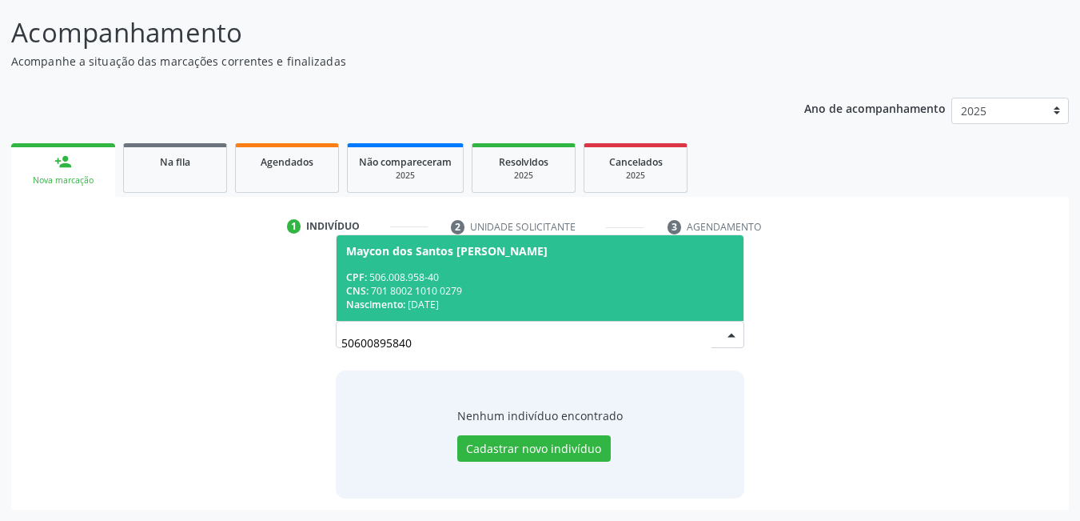
click at [485, 295] on div "CNS: 701 8002 1010 0279" at bounding box center [540, 291] width 389 height 14
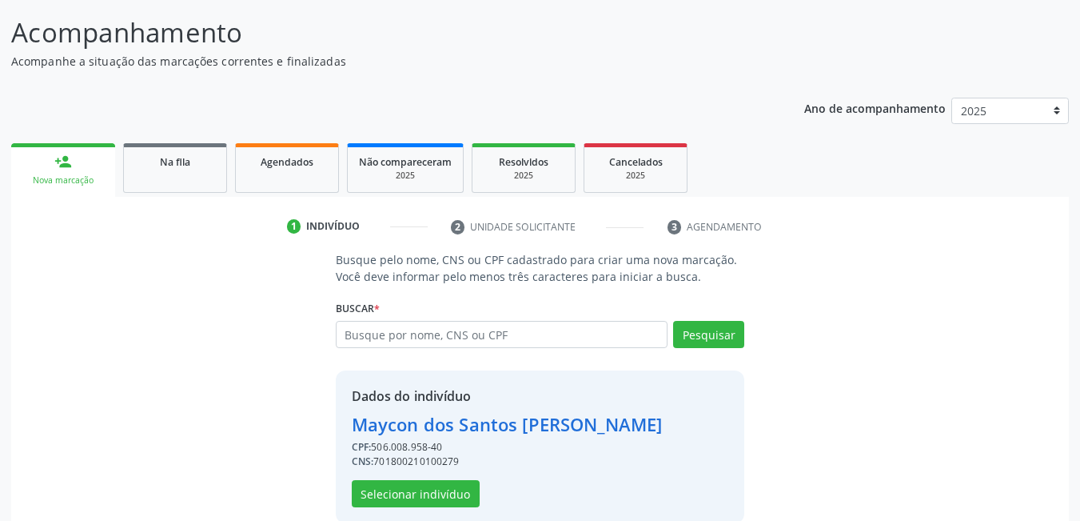
scroll to position [143, 0]
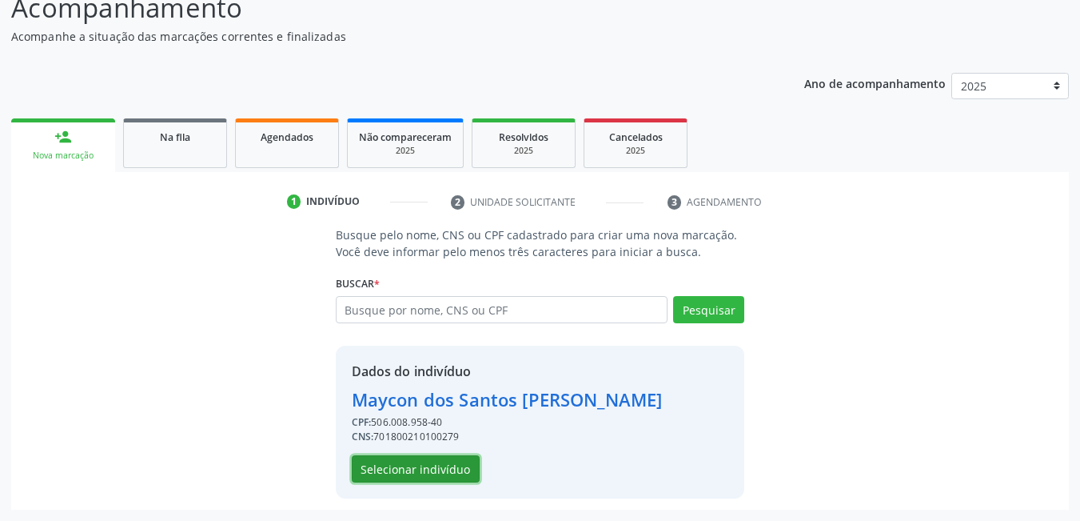
click at [397, 462] on button "Selecionar indivíduo" at bounding box center [416, 468] width 128 height 27
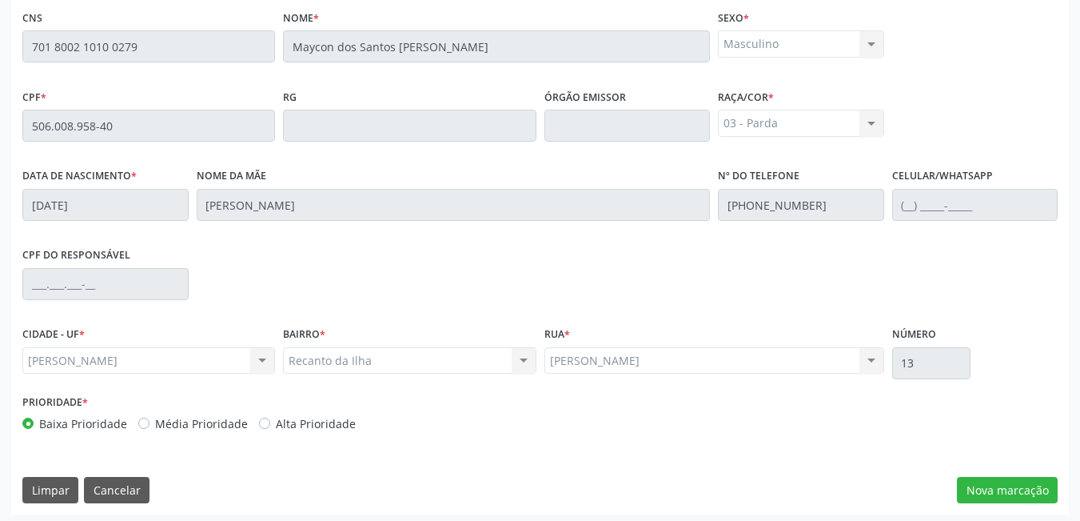
scroll to position [415, 0]
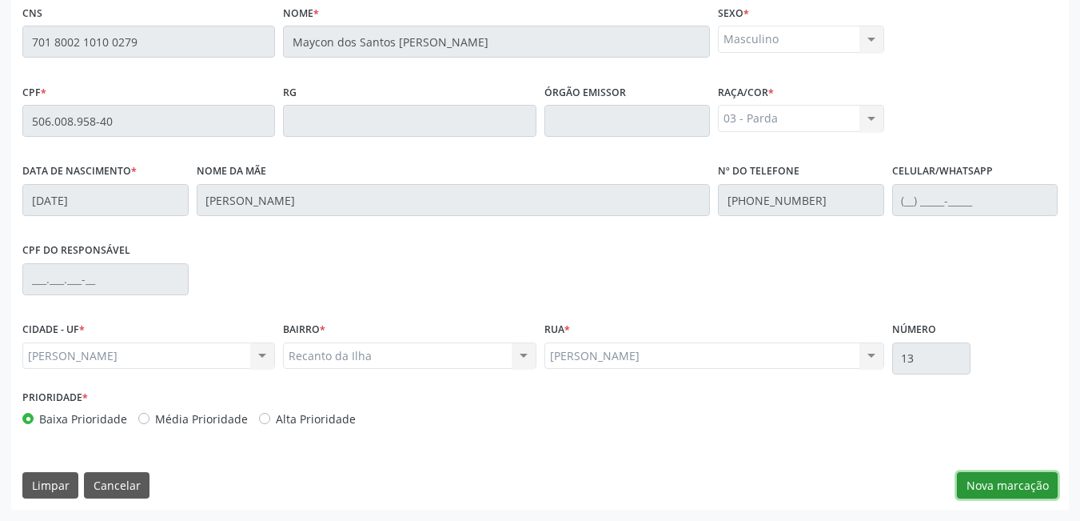
click at [1019, 492] on button "Nova marcação" at bounding box center [1007, 485] width 101 height 27
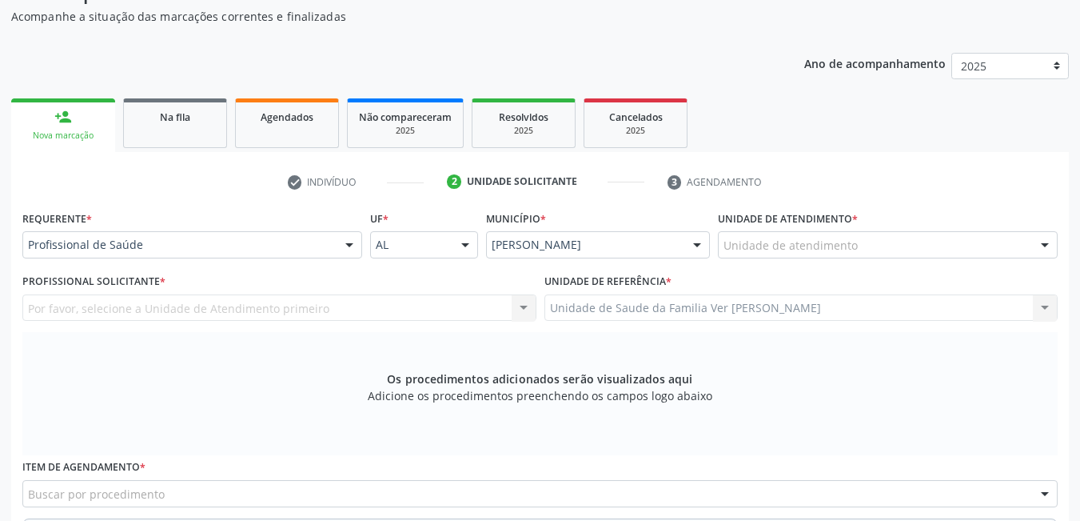
scroll to position [120, 0]
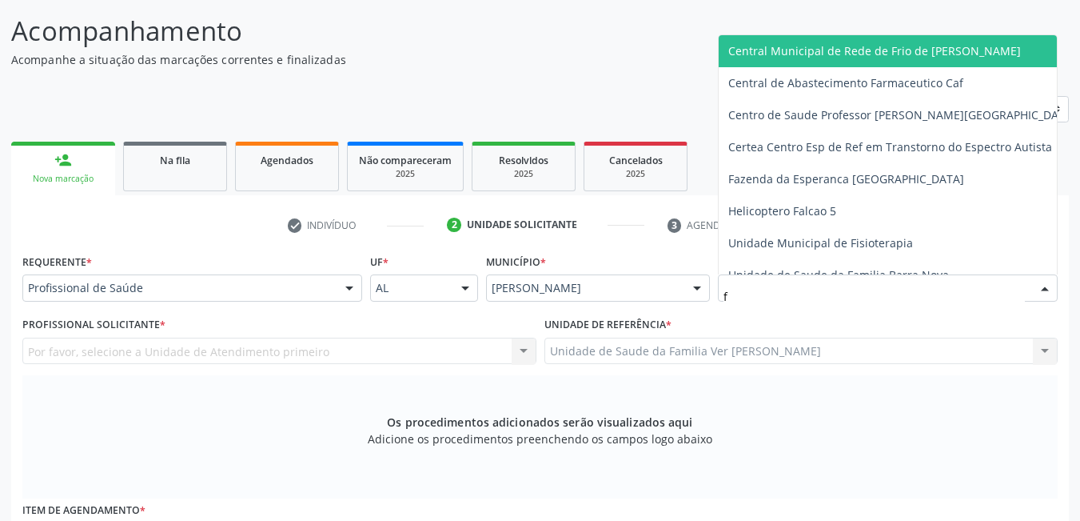
type input "fl"
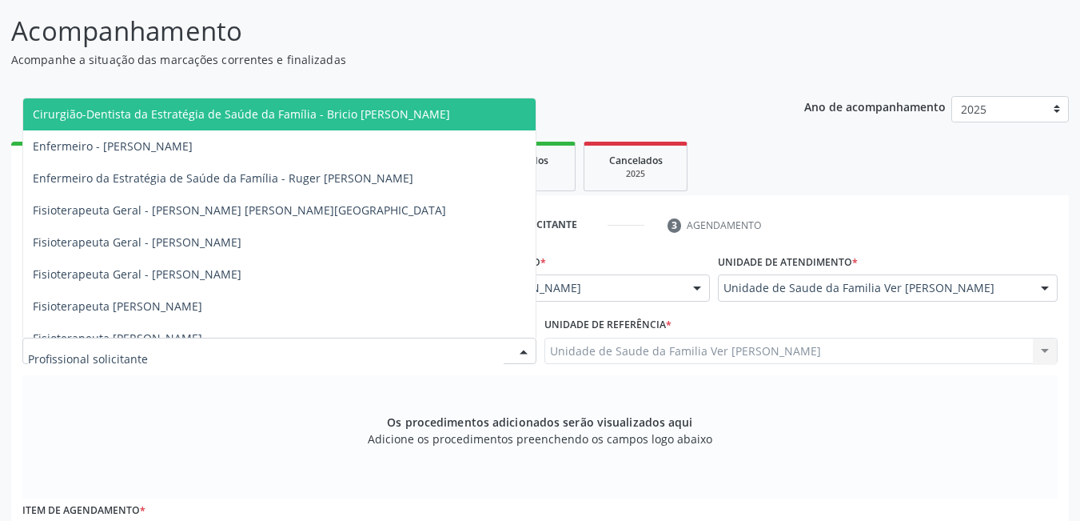
drag, startPoint x: 434, startPoint y: 345, endPoint x: 432, endPoint y: 326, distance: 19.3
click at [433, 342] on div at bounding box center [279, 350] width 514 height 27
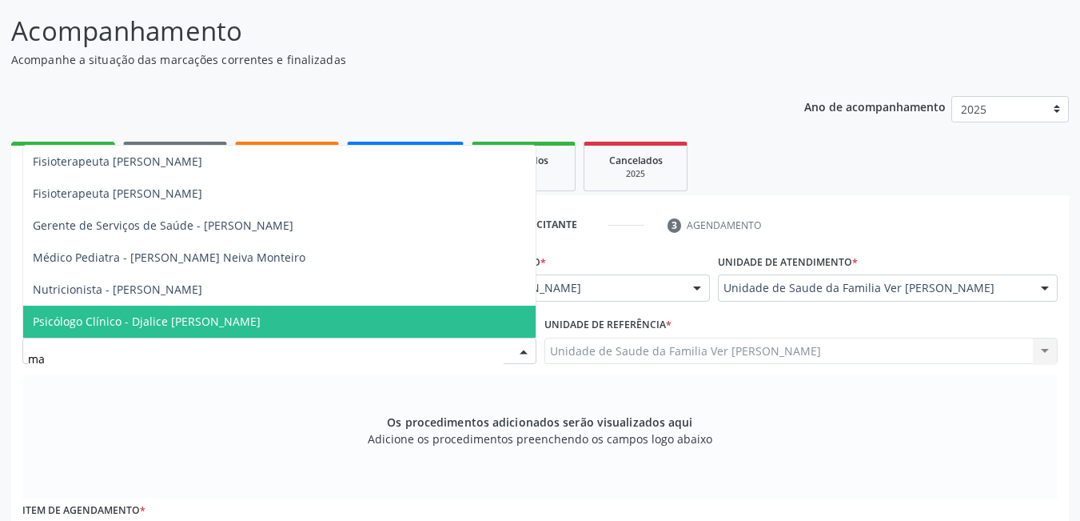
type input "m"
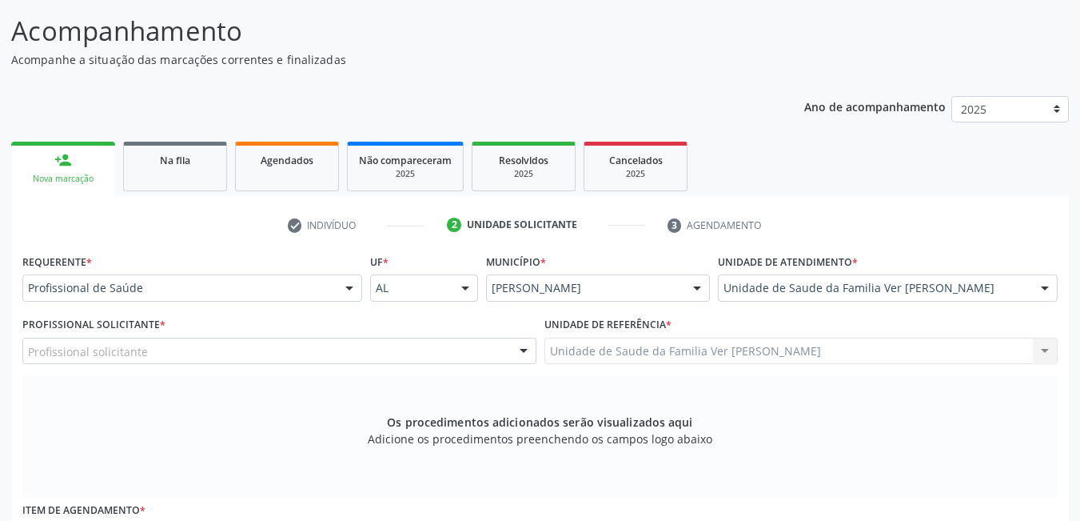
click at [730, 34] on p "Acompanhamento" at bounding box center [381, 31] width 741 height 40
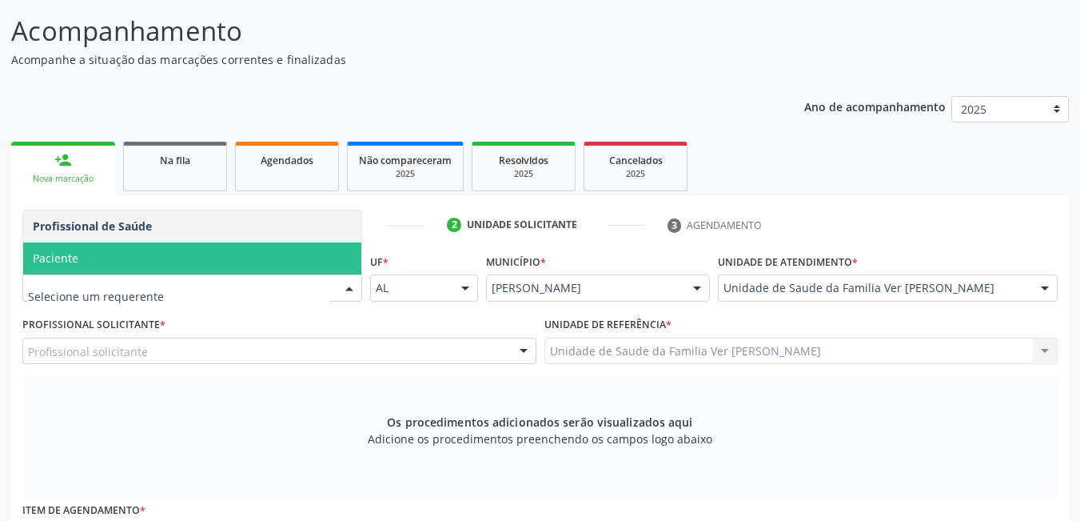
click at [227, 268] on span "Paciente" at bounding box center [192, 258] width 338 height 32
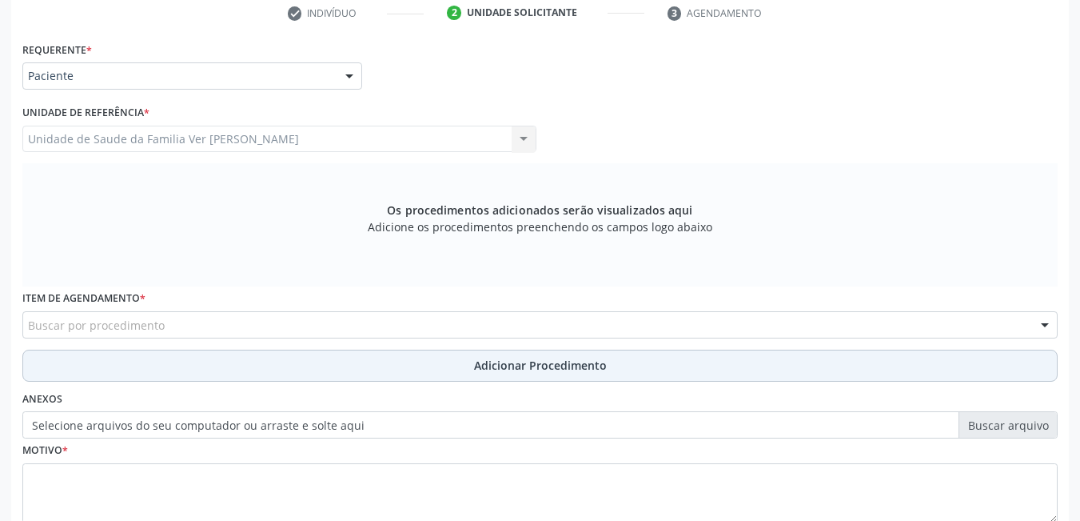
scroll to position [360, 0]
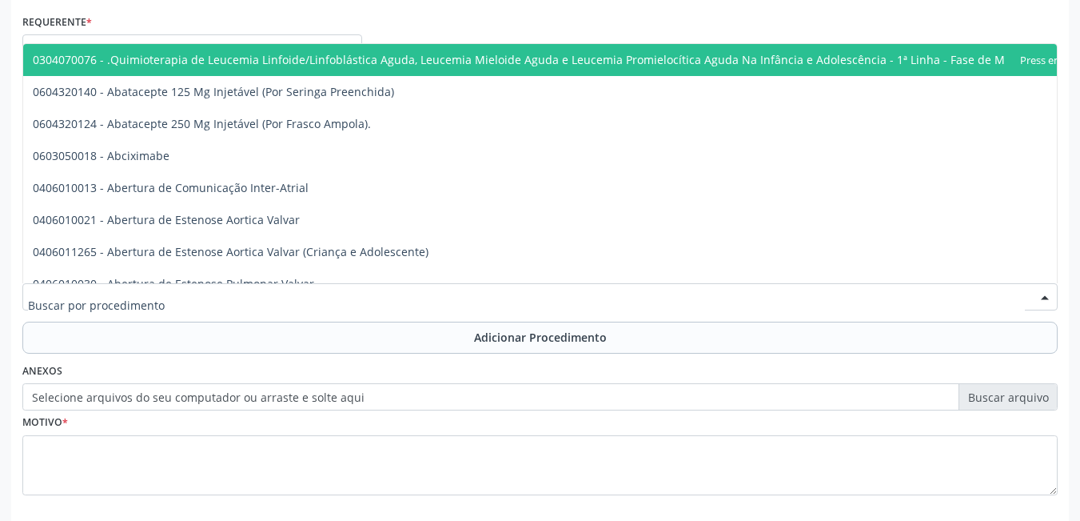
click at [218, 290] on div at bounding box center [540, 296] width 1036 height 27
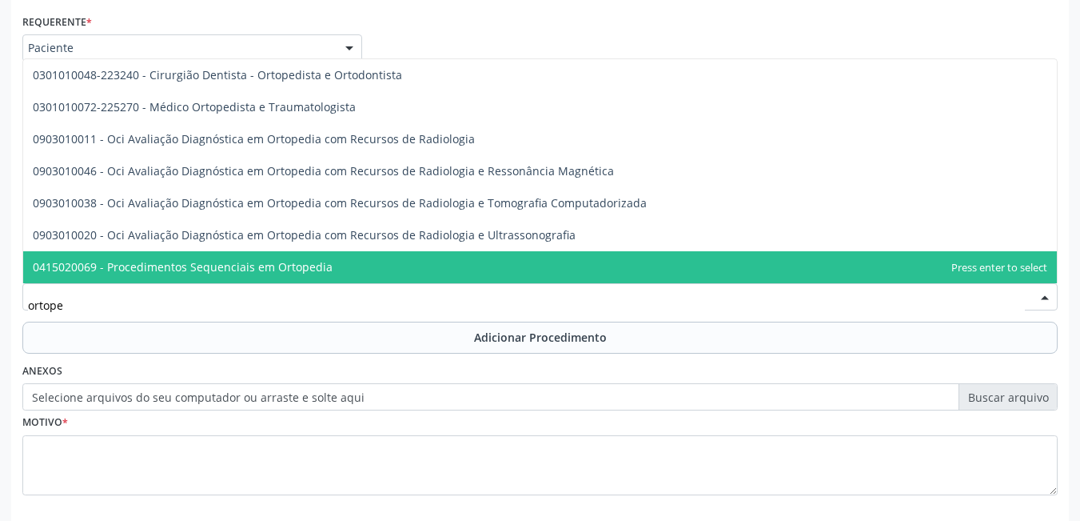
type input "ortoped"
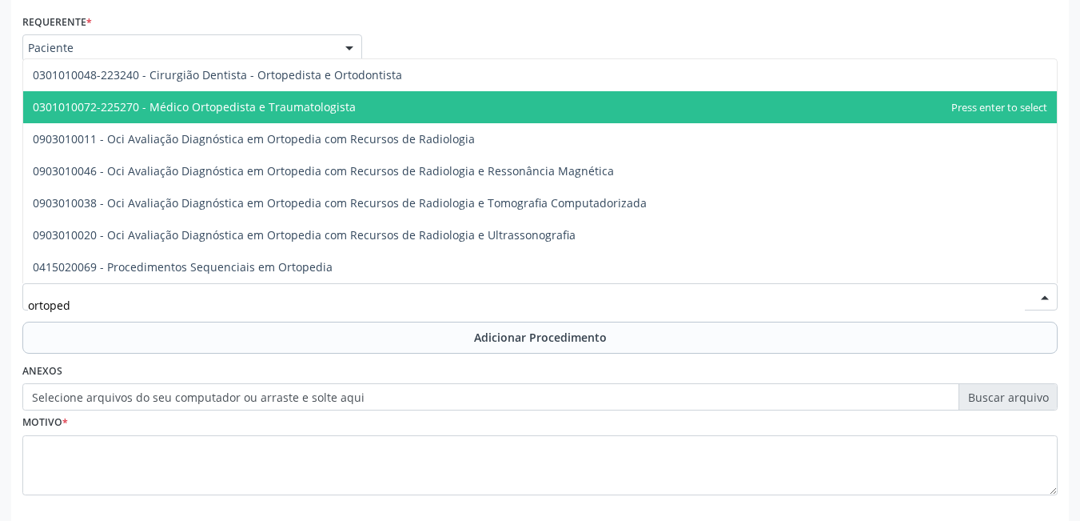
click at [312, 107] on span "0301010072-225270 - Médico Ortopedista e Traumatologista" at bounding box center [194, 106] width 323 height 15
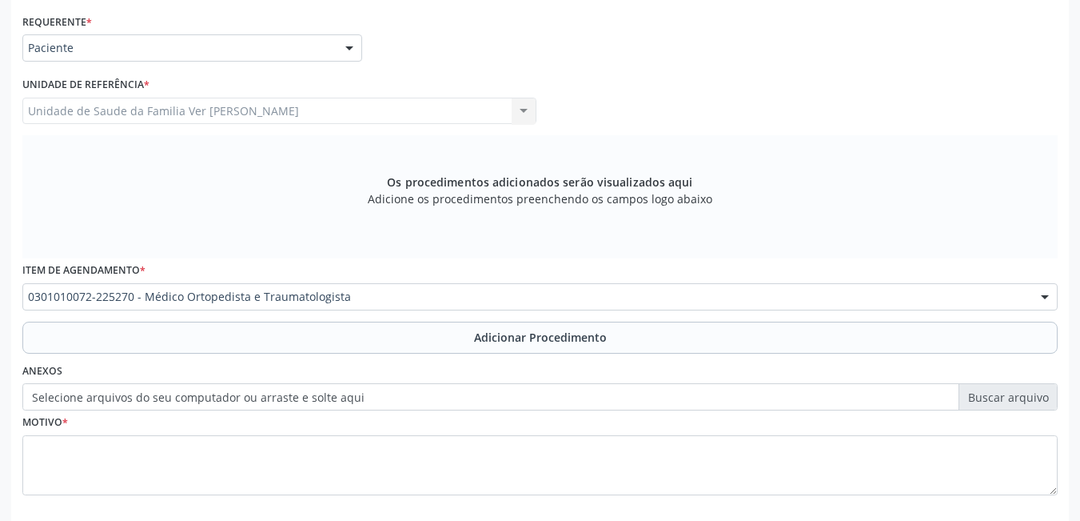
click at [318, 339] on button "Adicionar Procedimento" at bounding box center [540, 337] width 1036 height 32
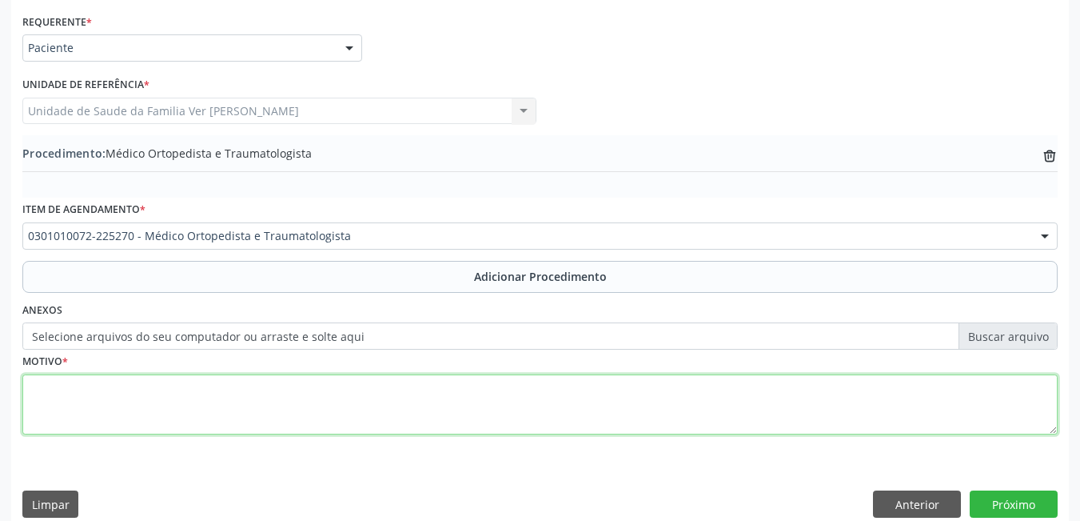
drag, startPoint x: 246, startPoint y: 414, endPoint x: 234, endPoint y: 386, distance: 30.8
click at [246, 417] on textarea at bounding box center [540, 404] width 1036 height 61
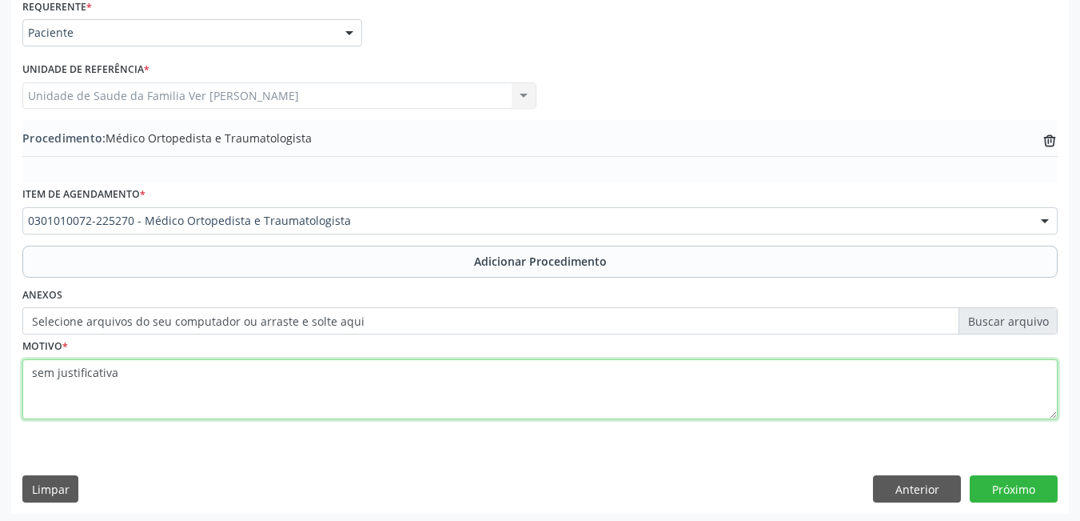
scroll to position [379, 0]
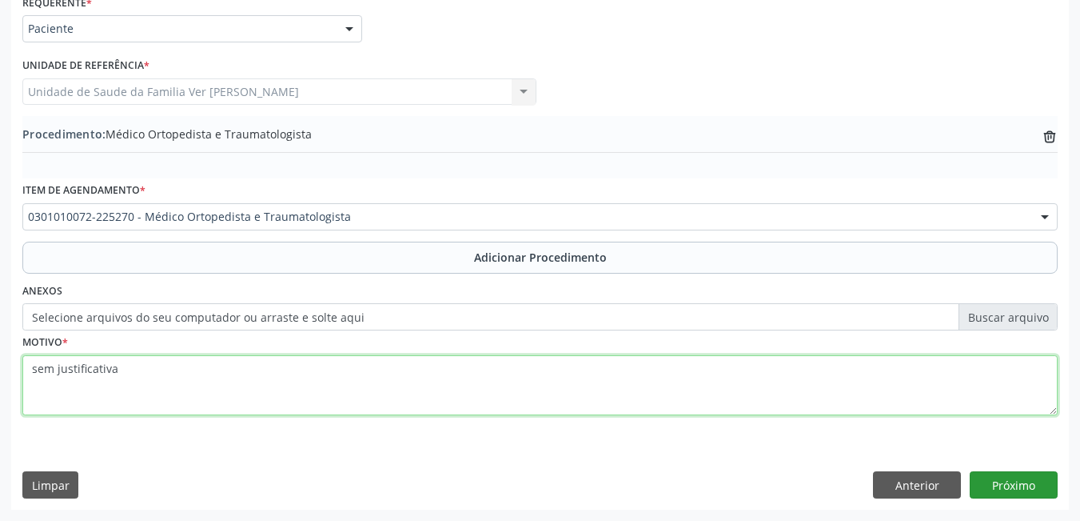
type textarea "sem justificativa"
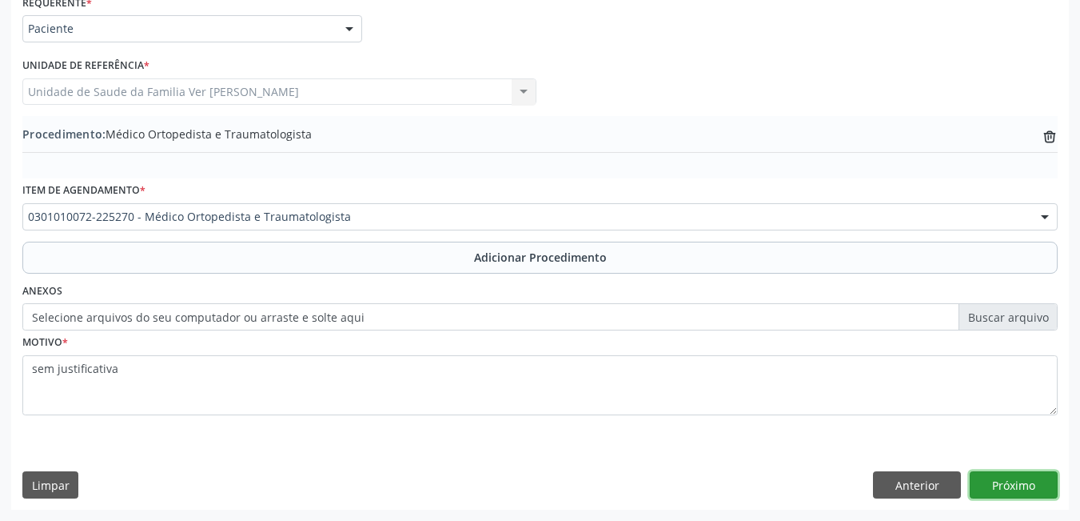
click at [1022, 486] on button "Próximo" at bounding box center [1014, 484] width 88 height 27
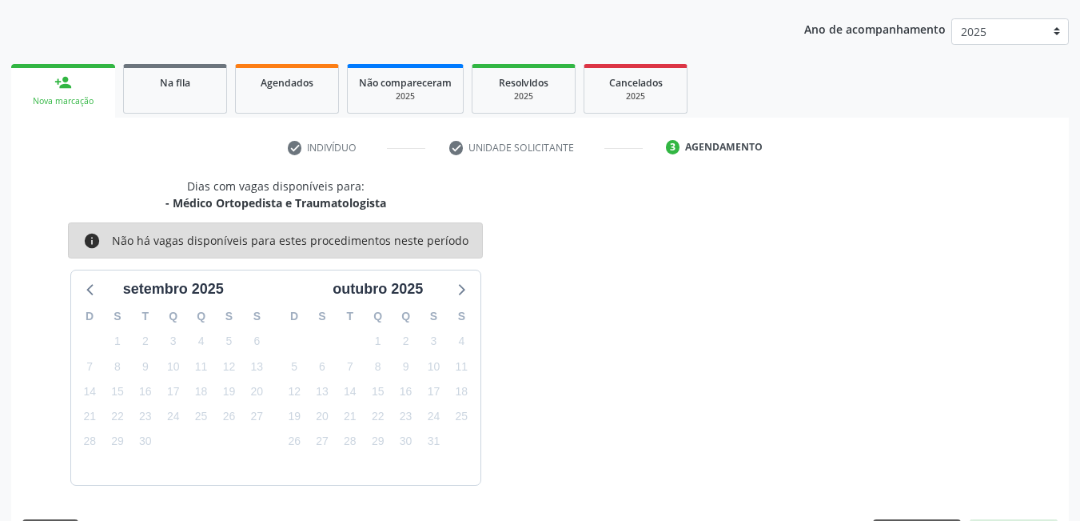
scroll to position [245, 0]
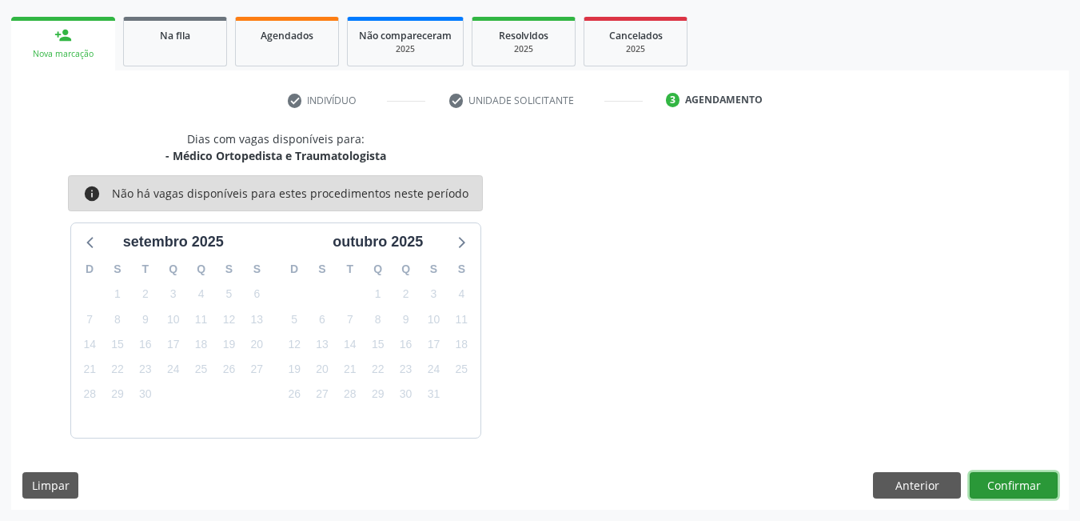
click at [1028, 487] on button "Confirmar" at bounding box center [1014, 485] width 88 height 27
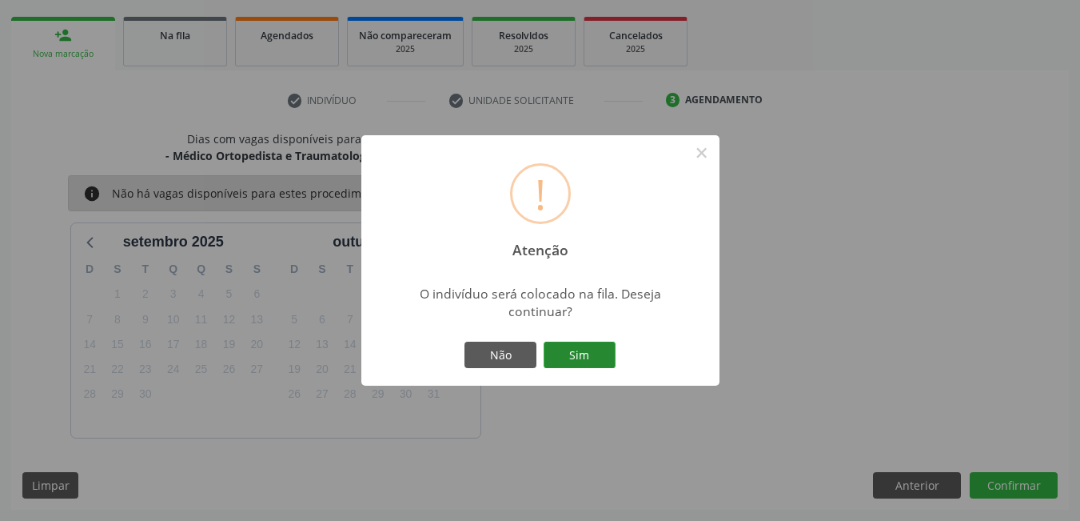
click at [585, 354] on button "Sim" at bounding box center [580, 354] width 72 height 27
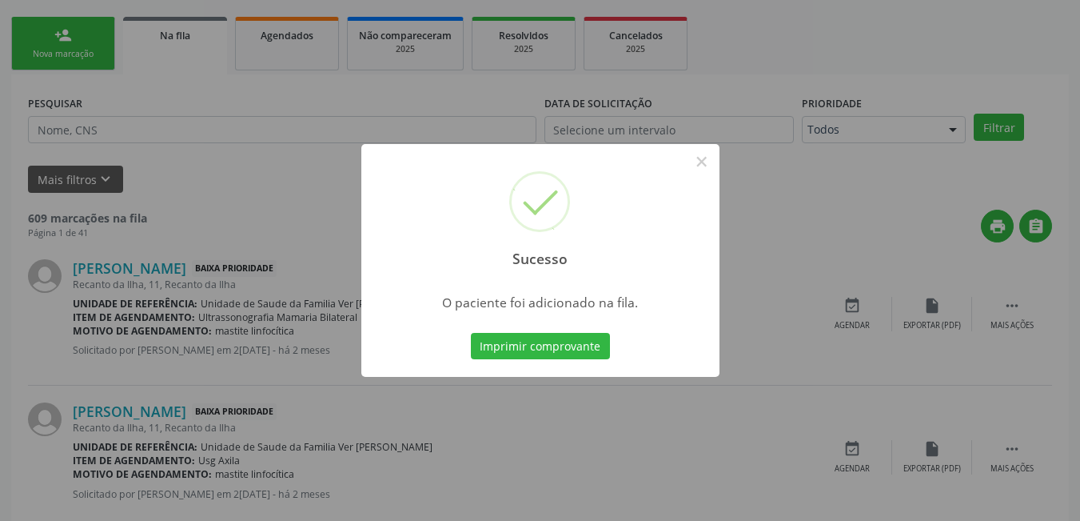
scroll to position [30, 0]
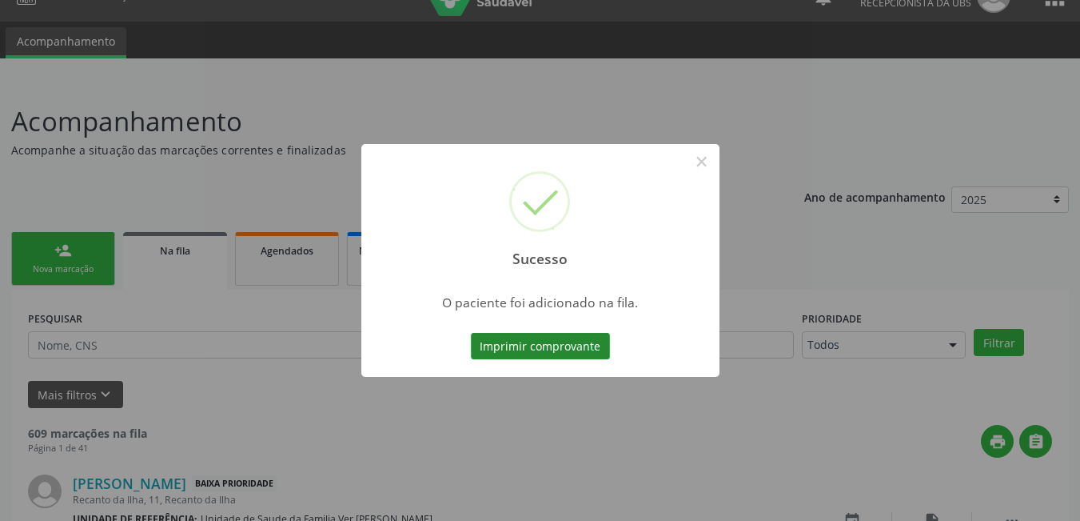
click at [563, 345] on button "Imprimir comprovante" at bounding box center [540, 346] width 139 height 27
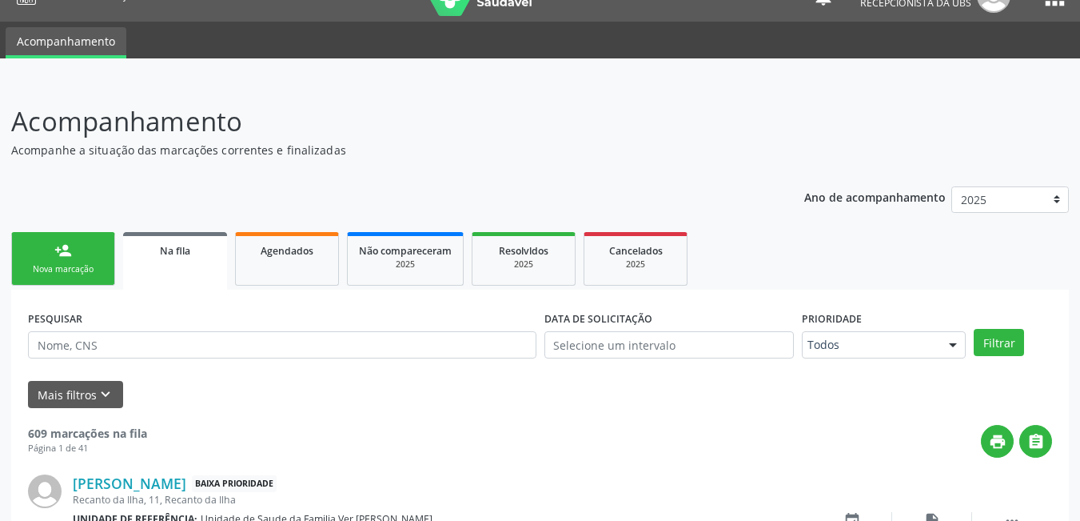
click at [85, 267] on div "Nova marcação" at bounding box center [63, 269] width 80 height 12
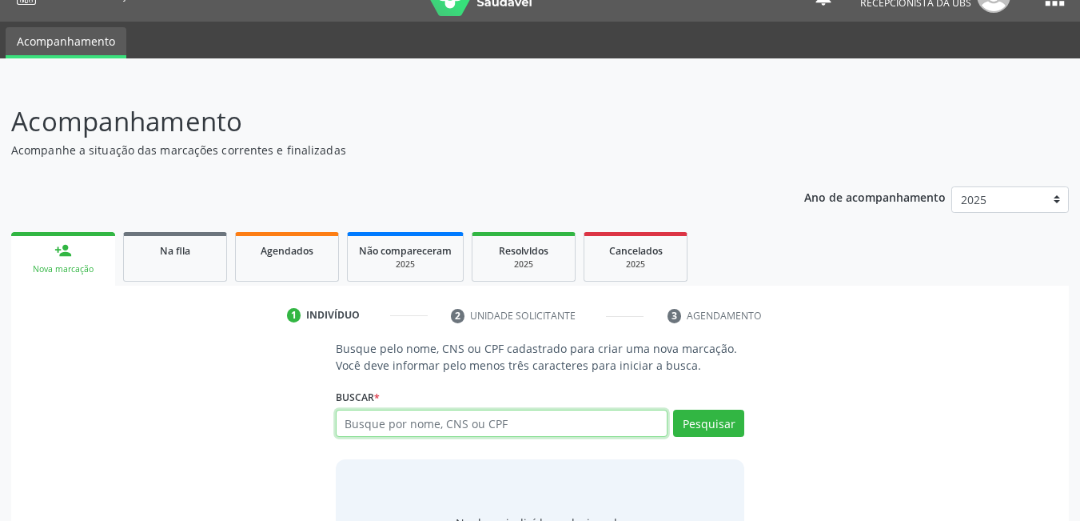
click at [529, 409] on input "text" at bounding box center [502, 422] width 333 height 27
click at [577, 409] on input "text" at bounding box center [502, 422] width 333 height 27
type input "70847762359563"
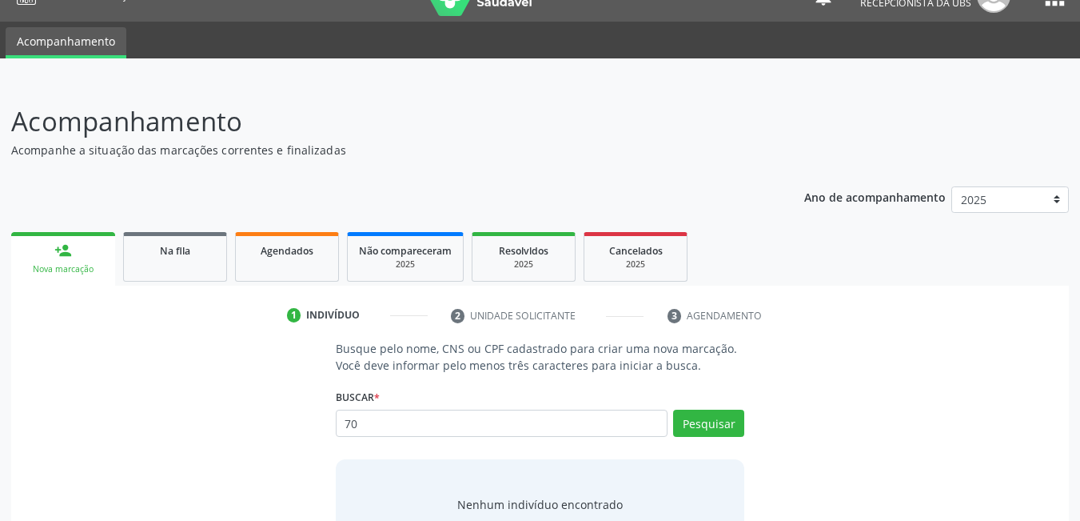
type input "7"
type input "7084077623595"
type input "708407762359563"
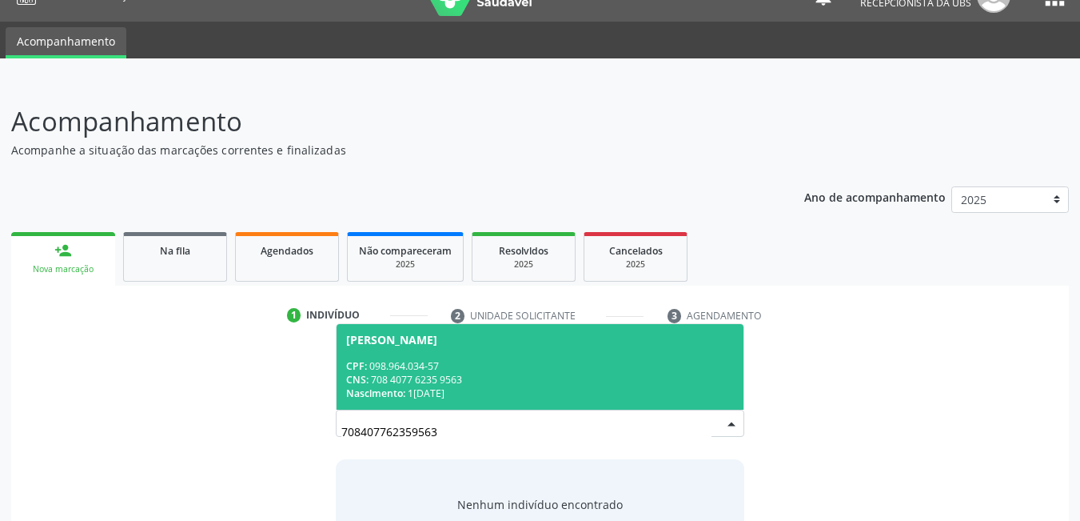
click at [513, 386] on div "Nascimento: 1[DATE]" at bounding box center [540, 393] width 389 height 14
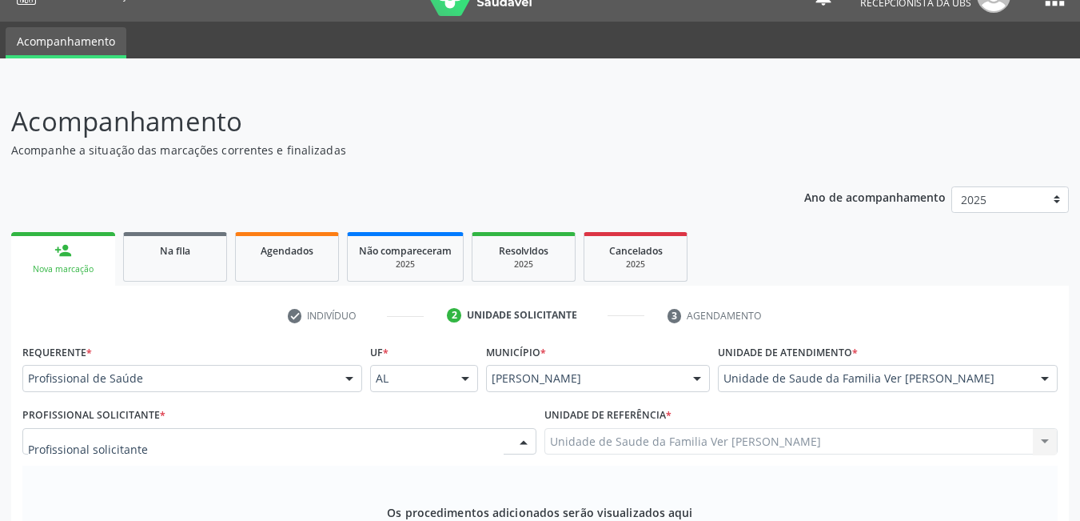
click at [477, 428] on div at bounding box center [279, 441] width 514 height 27
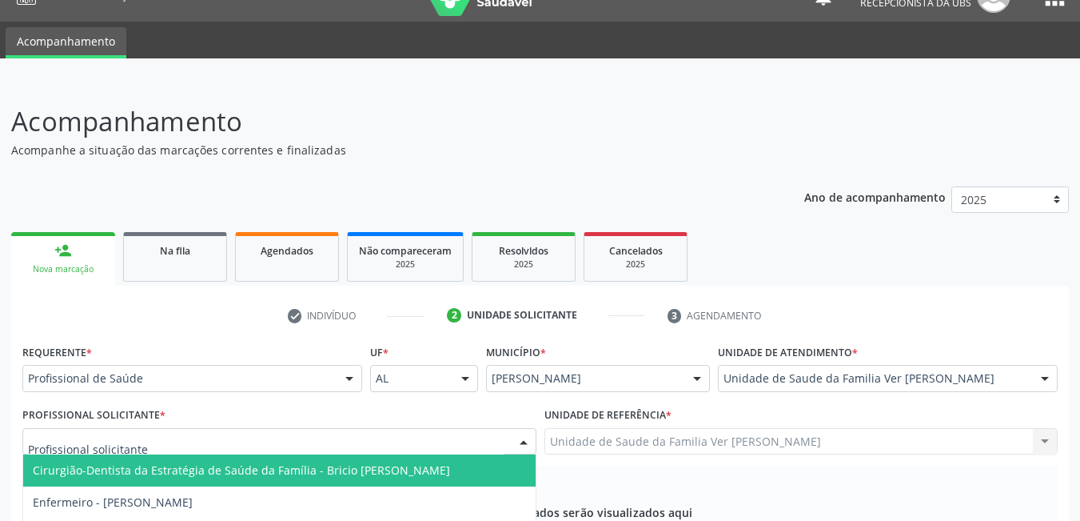
type input "r"
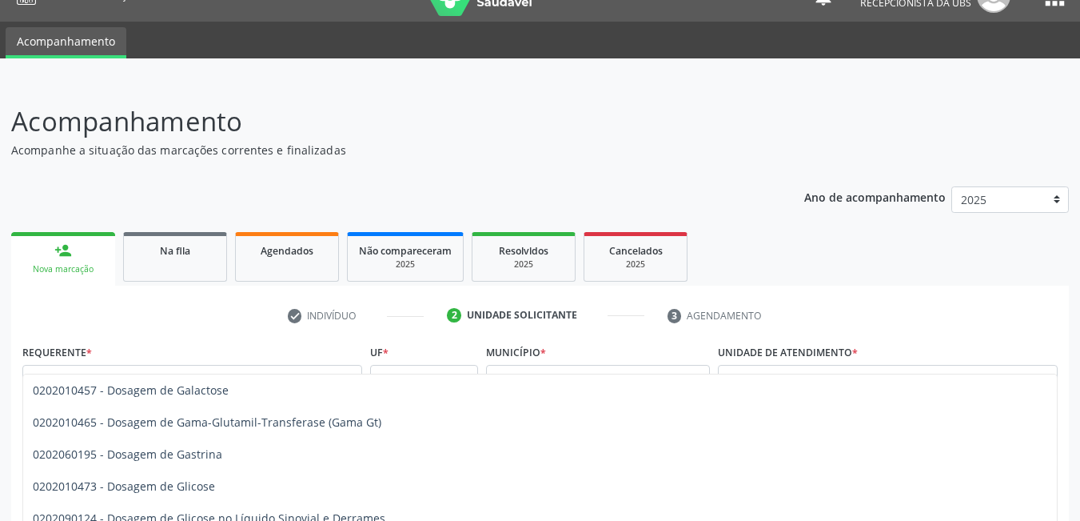
type input "dosagem de go"
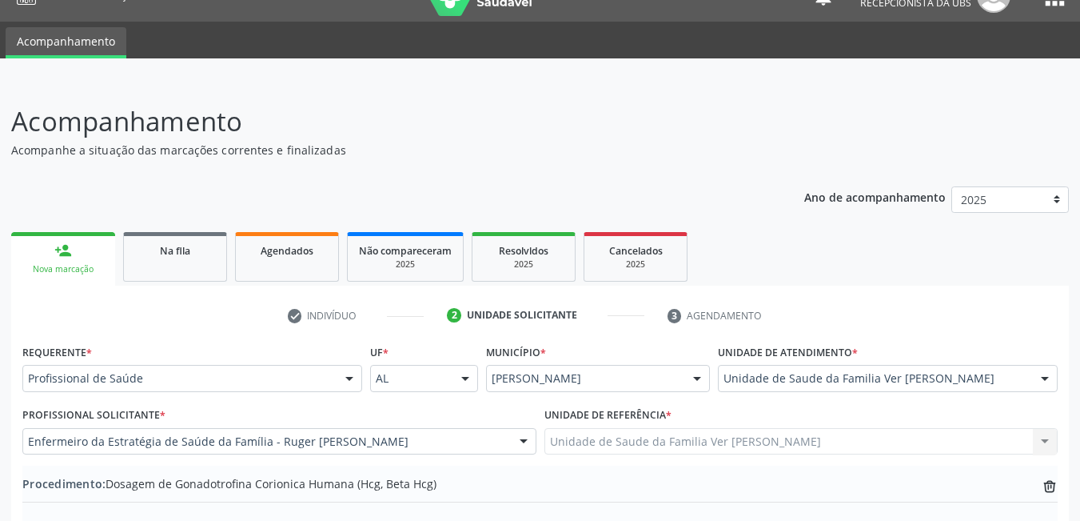
type textarea "ameorreia"
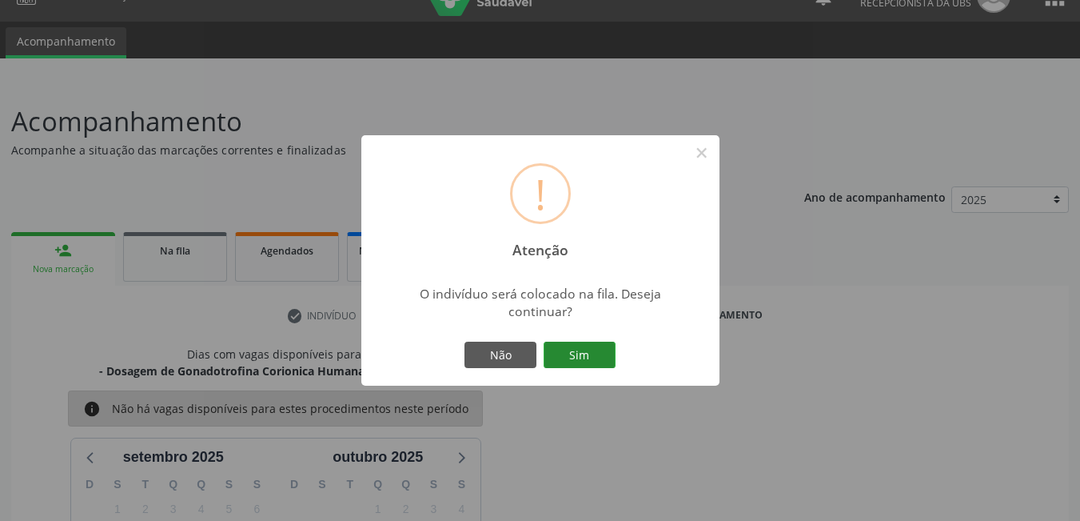
click at [576, 348] on button "Sim" at bounding box center [580, 354] width 72 height 27
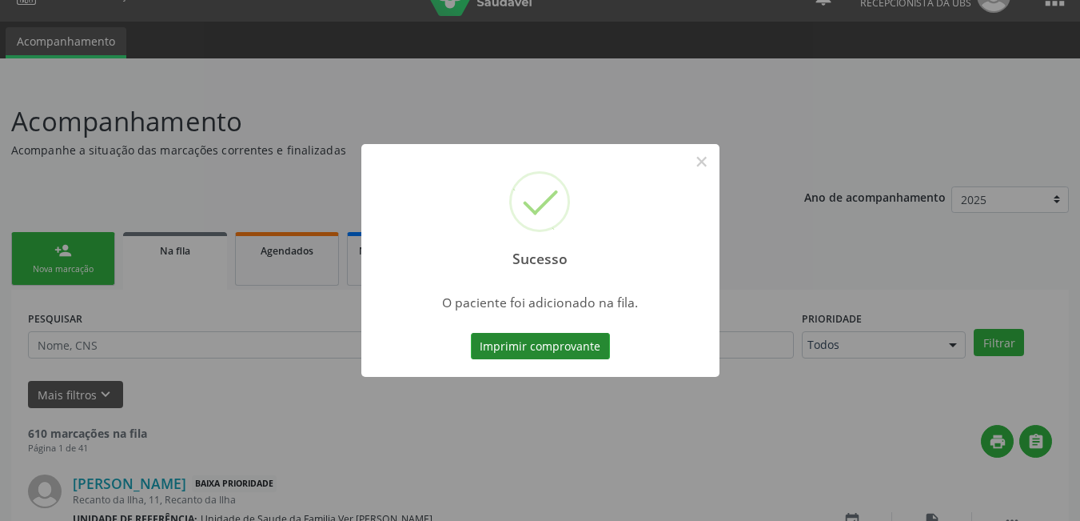
click at [571, 346] on button "Imprimir comprovante" at bounding box center [540, 346] width 139 height 27
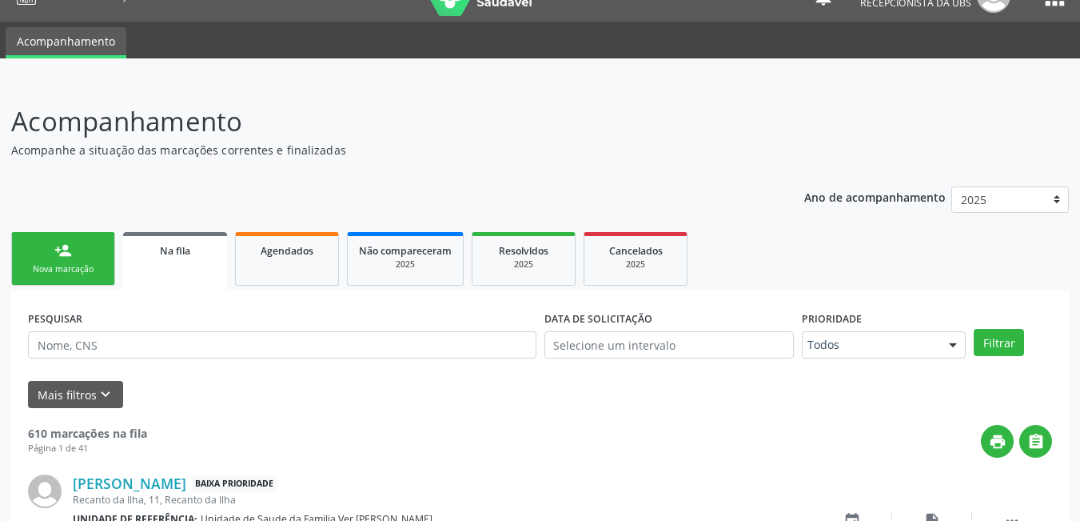
click at [38, 266] on div "Nova marcação" at bounding box center [63, 269] width 80 height 12
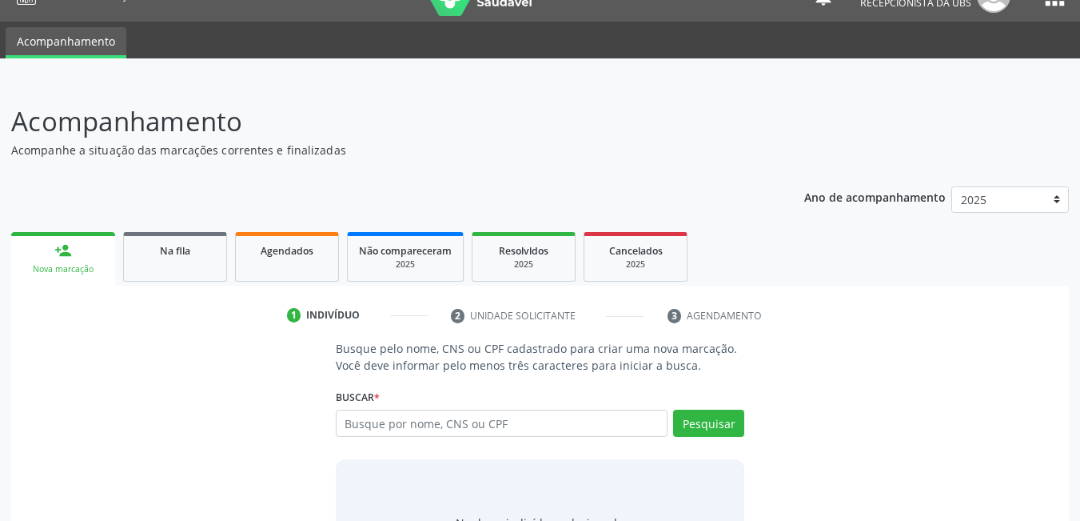
click at [198, 340] on div "Busque pelo nome, CNS ou CPF cadastrado para criar uma nova marcação. Você deve…" at bounding box center [540, 463] width 1036 height 246
click at [489, 409] on input "text" at bounding box center [502, 422] width 333 height 27
click at [306, 232] on link "Agendados" at bounding box center [287, 257] width 104 height 50
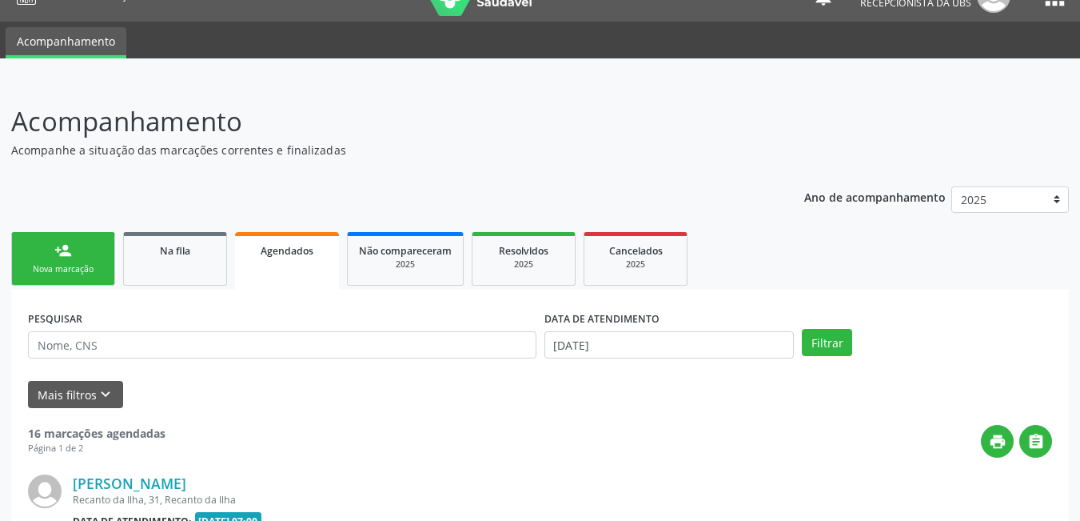
click at [235, 232] on link "Agendados" at bounding box center [287, 261] width 104 height 58
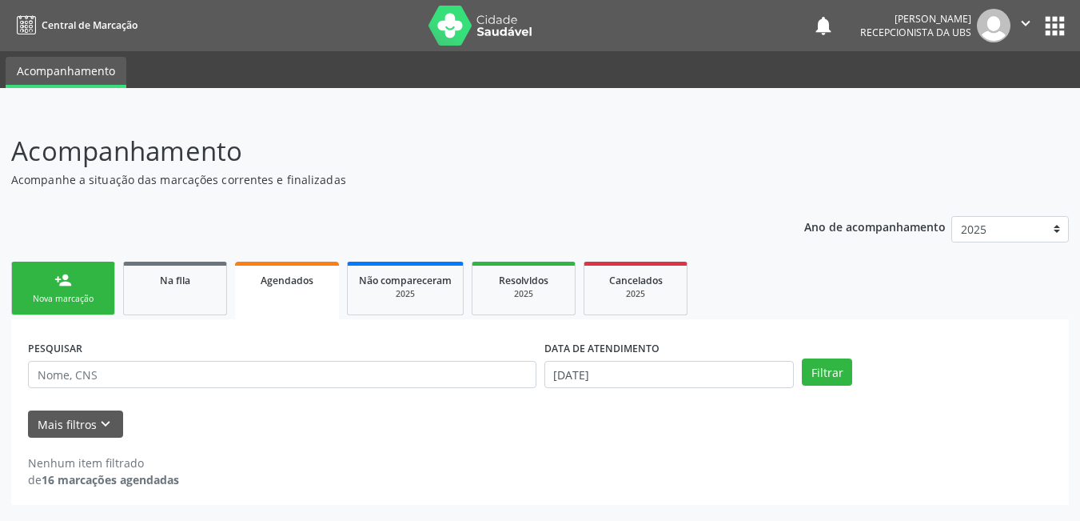
scroll to position [0, 0]
click at [62, 289] on link "person_add Nova marcação" at bounding box center [63, 289] width 104 height 54
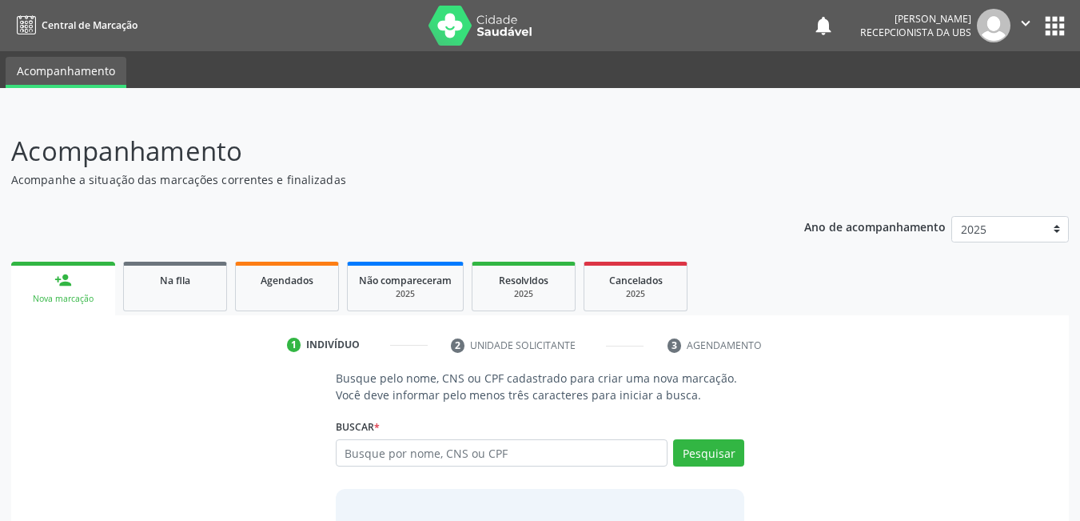
click at [219, 453] on div "Busque pelo nome, CNS ou CPF cadastrado para criar uma nova marcação. Você deve…" at bounding box center [540, 492] width 1036 height 246
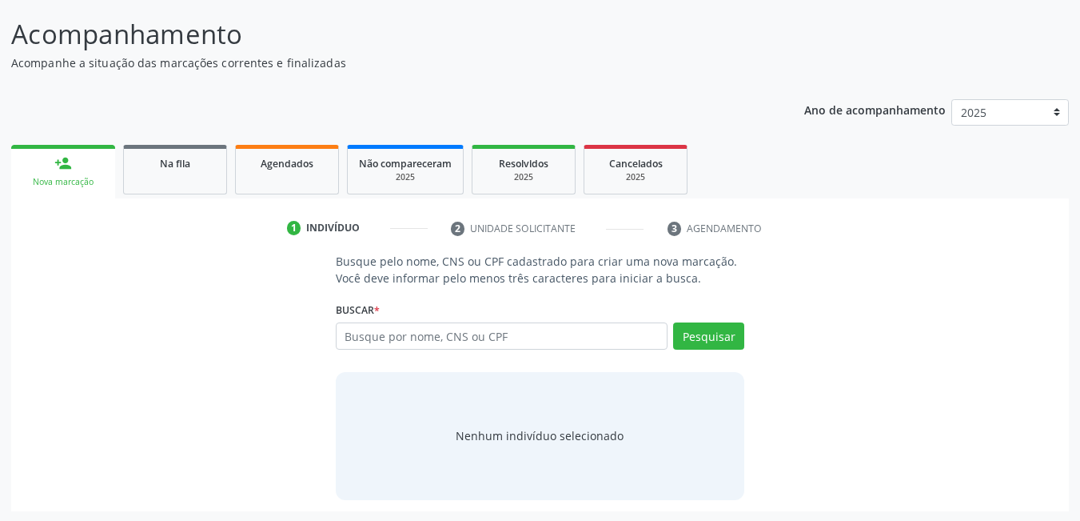
scroll to position [118, 0]
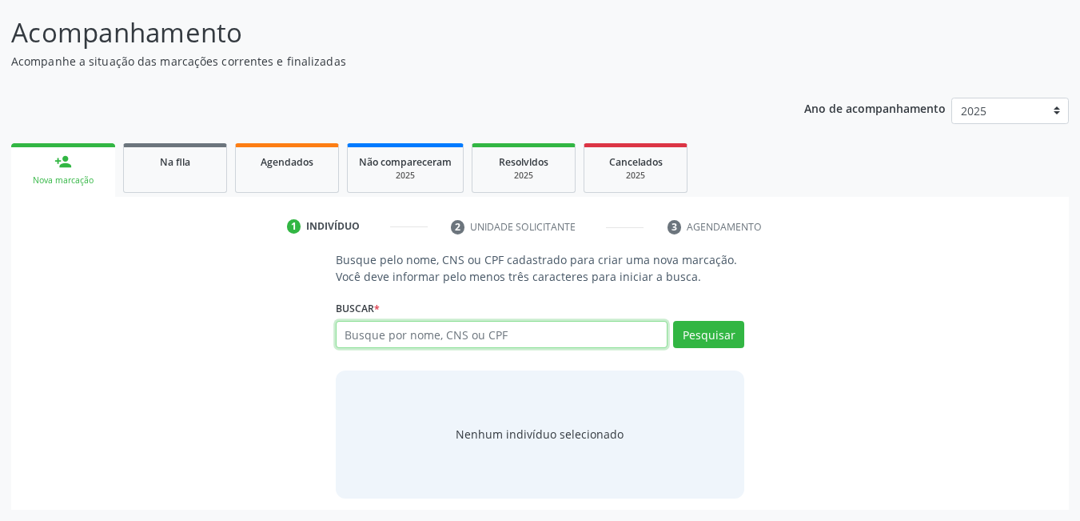
click at [515, 333] on input "text" at bounding box center [502, 334] width 333 height 27
type input "052036754"
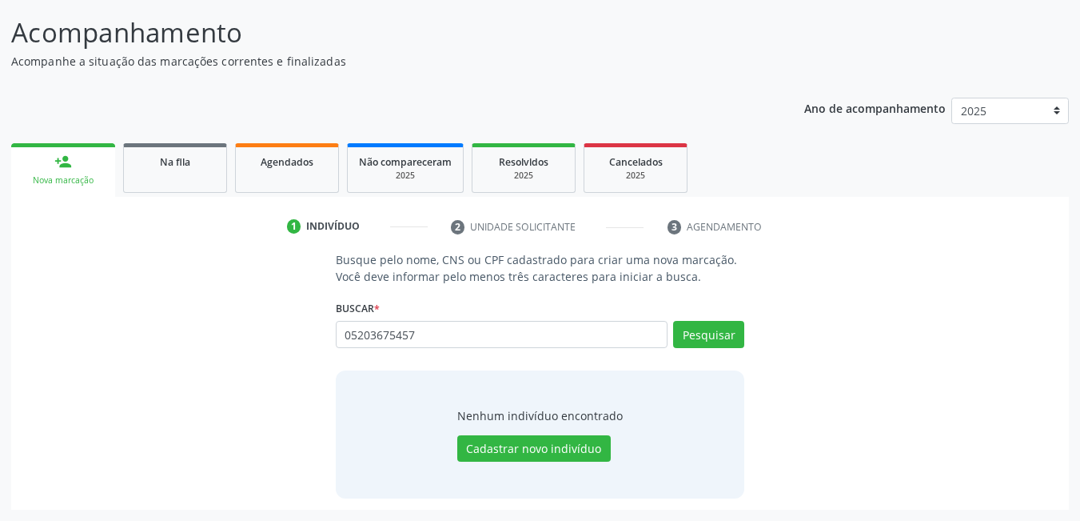
type input "05203675457"
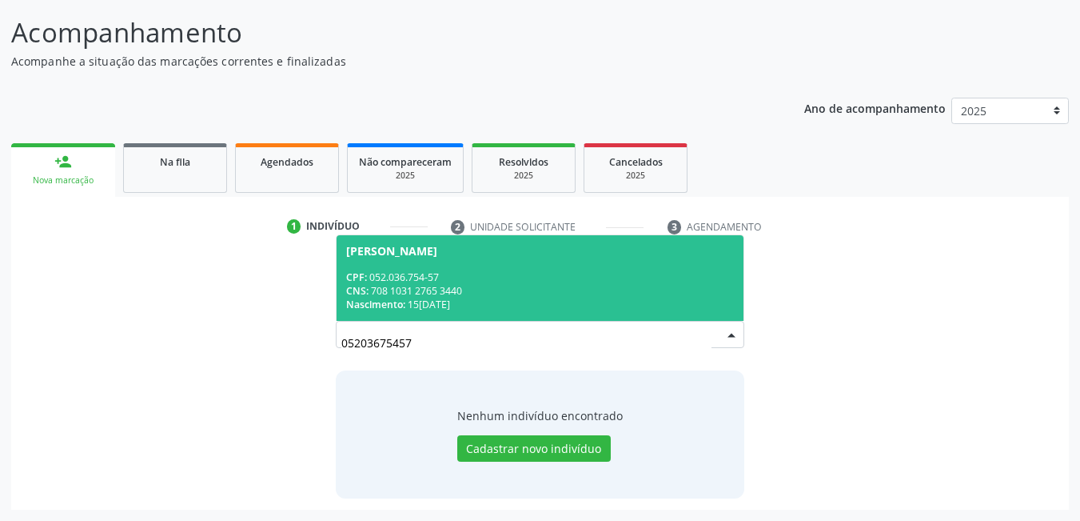
click at [525, 270] on div "CPF: 052.036.754-57" at bounding box center [540, 277] width 389 height 14
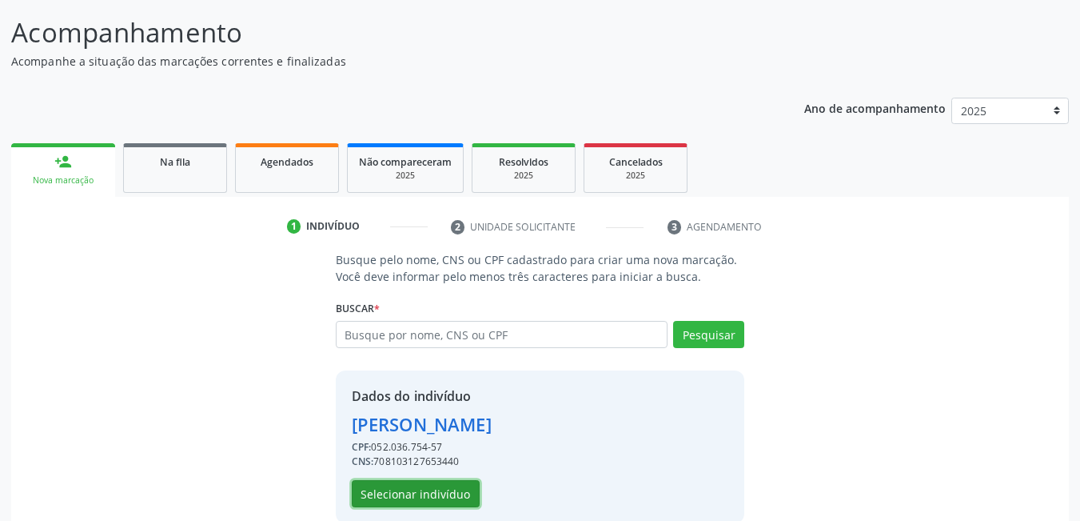
click at [427, 485] on button "Selecionar indivíduo" at bounding box center [416, 493] width 128 height 27
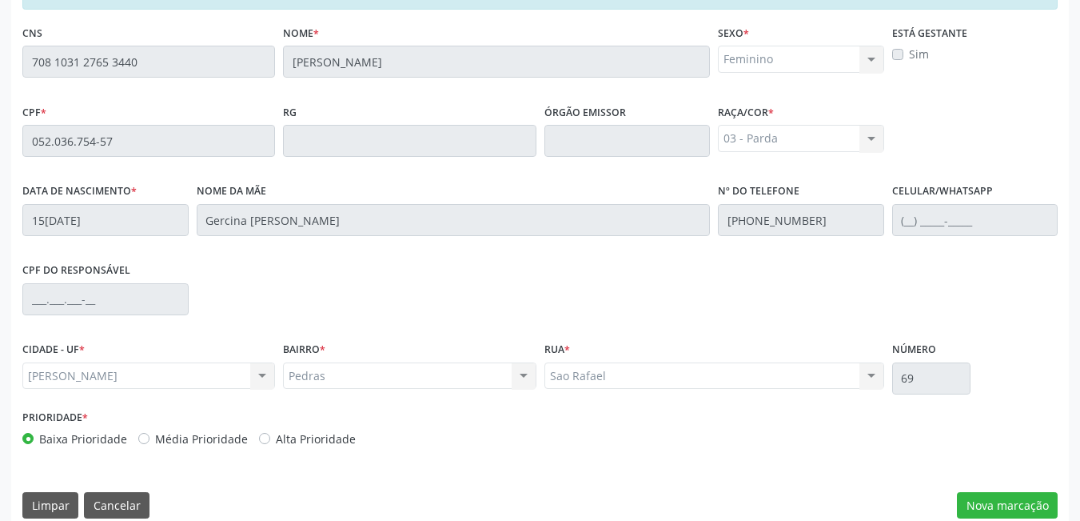
scroll to position [415, 0]
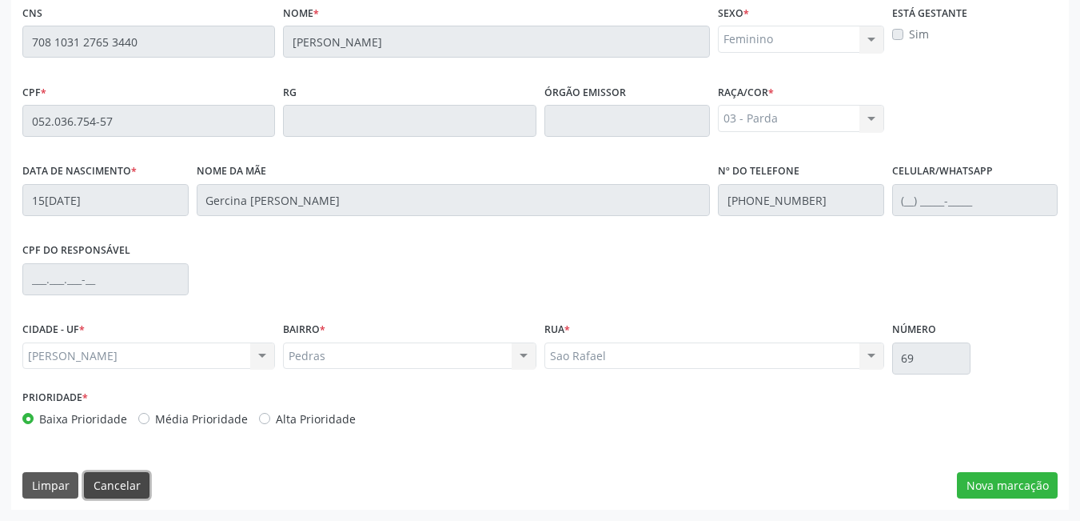
click at [140, 486] on button "Cancelar" at bounding box center [117, 485] width 66 height 27
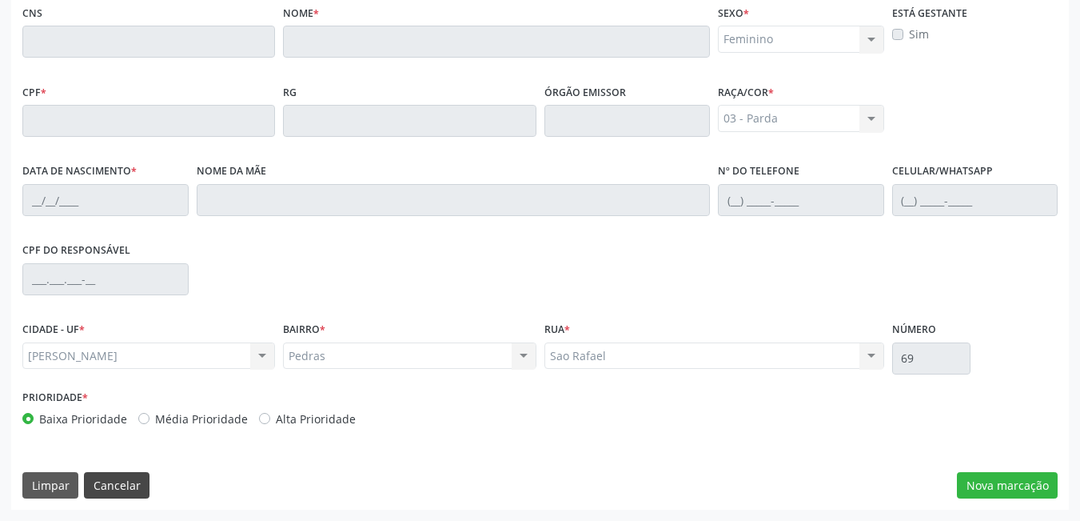
scroll to position [118, 0]
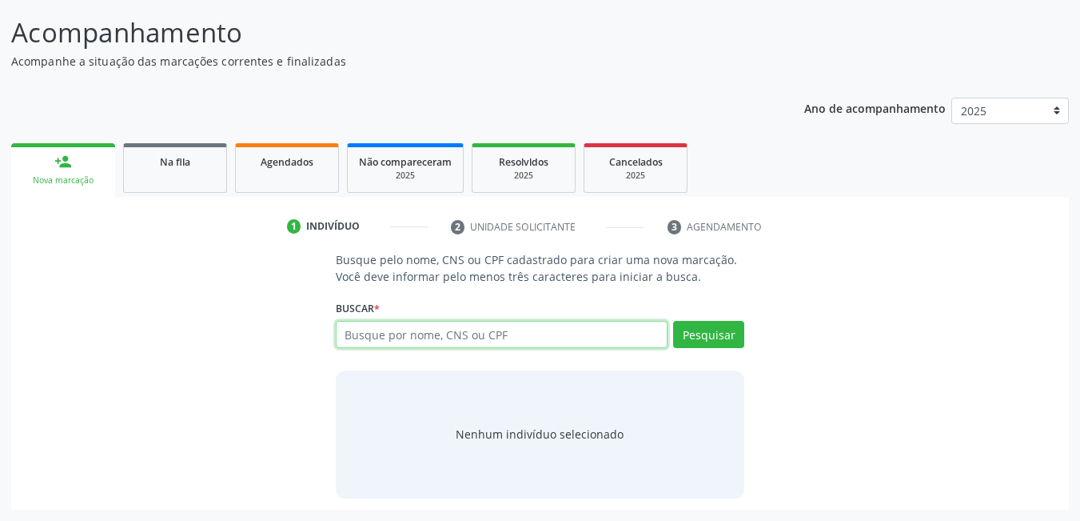
click at [489, 329] on input "text" at bounding box center [502, 334] width 333 height 27
type input "[PERSON_NAME]"
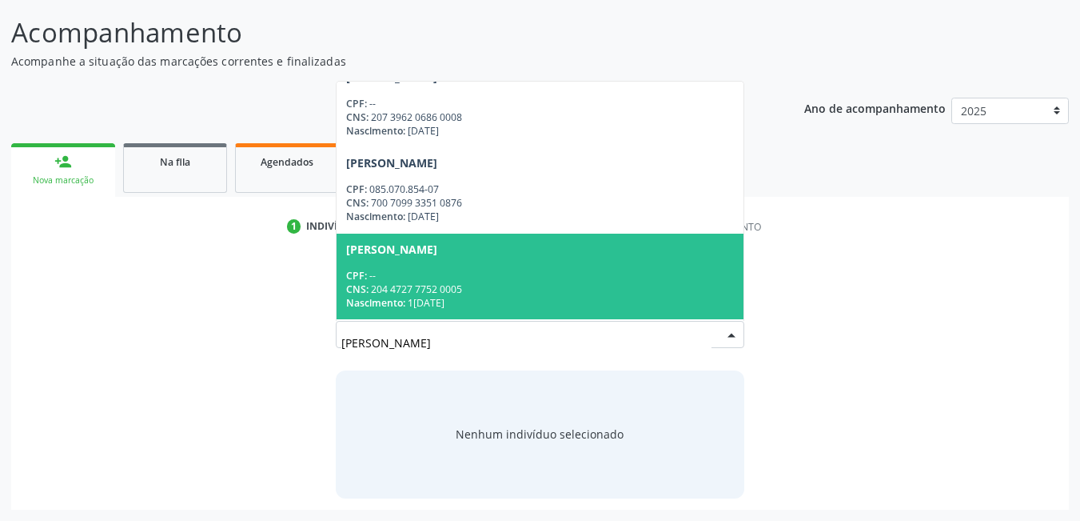
scroll to position [250, 0]
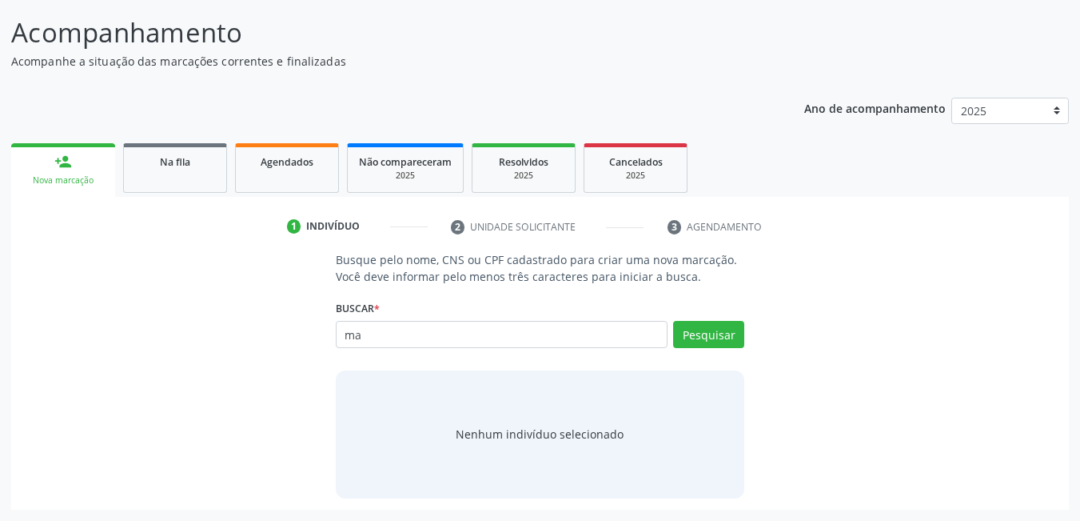
type input "m"
type input "[PERSON_NAME]"
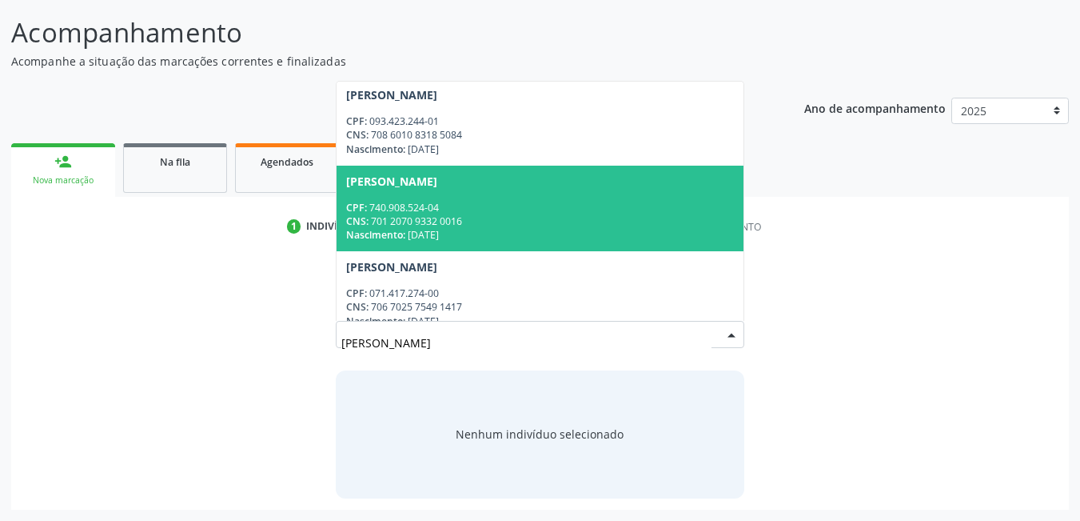
scroll to position [0, 0]
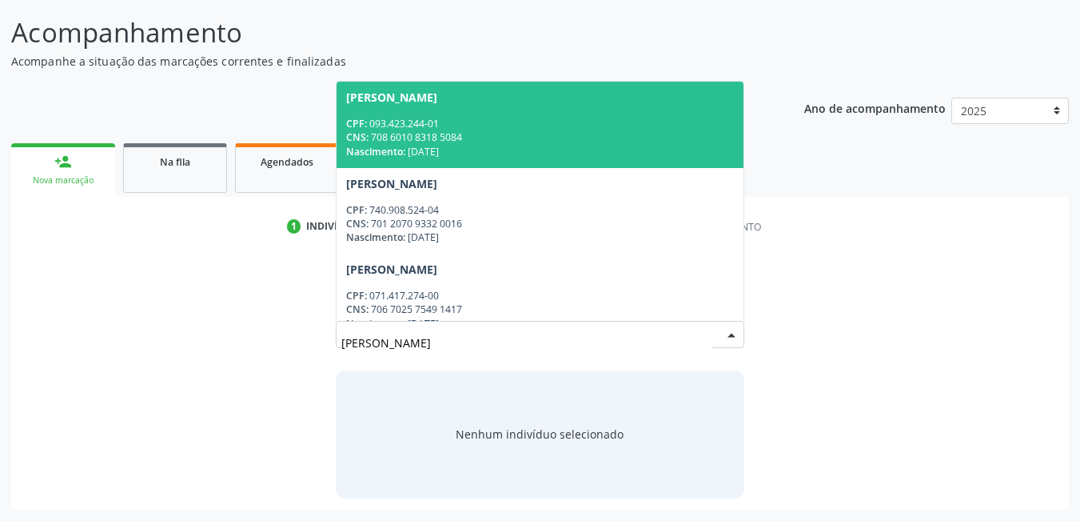
click at [545, 128] on div "CPF: 093.423.244-01" at bounding box center [540, 124] width 389 height 14
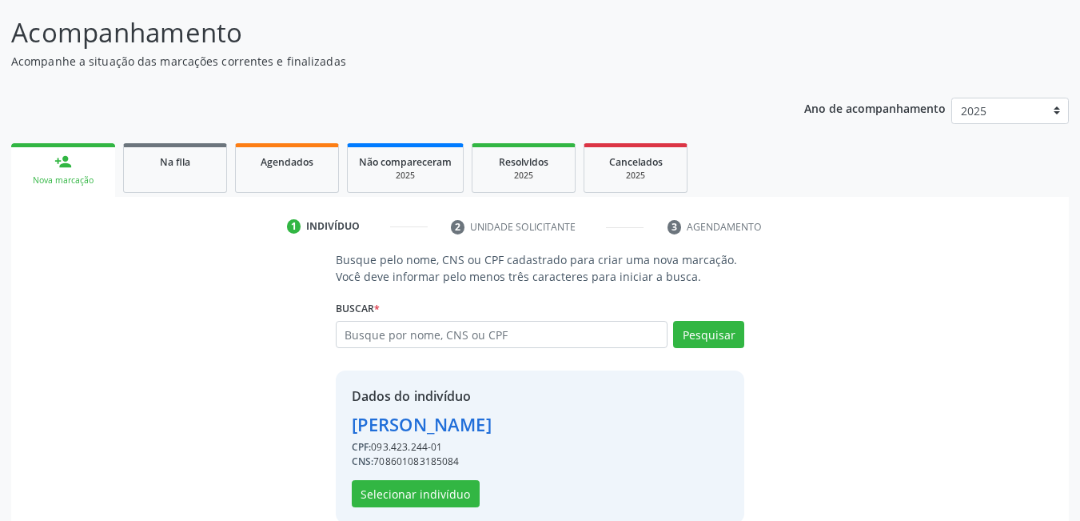
scroll to position [143, 0]
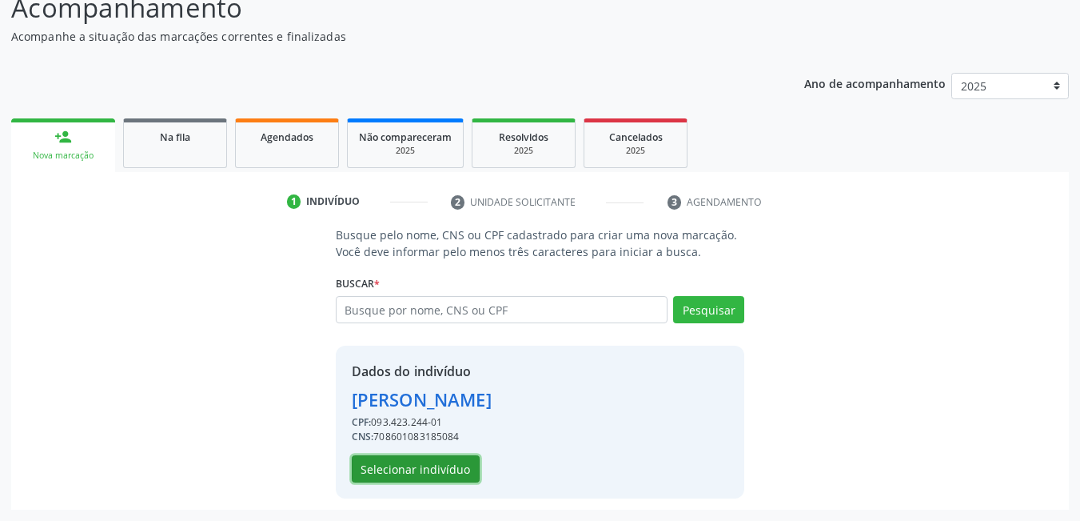
click at [438, 469] on button "Selecionar indivíduo" at bounding box center [416, 468] width 128 height 27
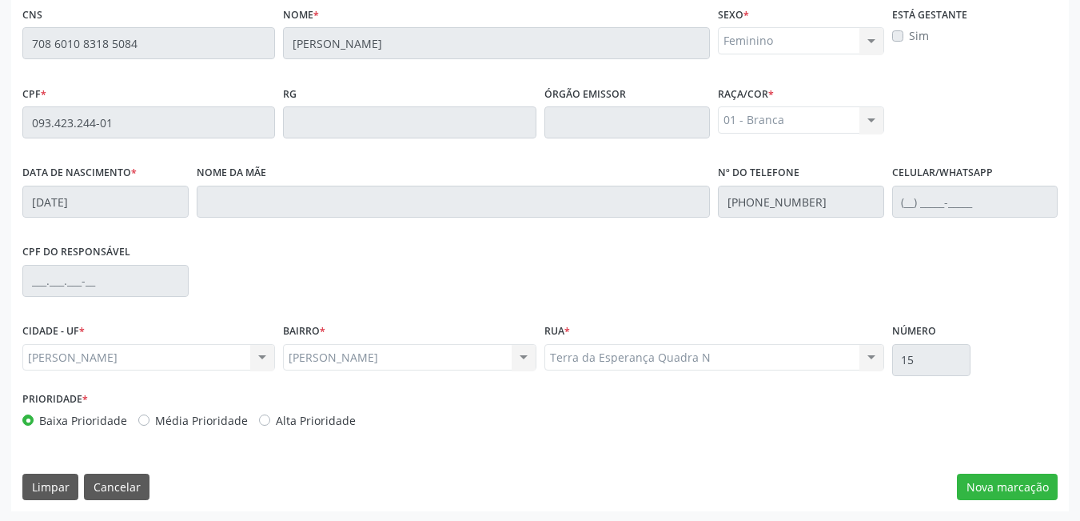
scroll to position [415, 0]
click at [146, 480] on button "Cancelar" at bounding box center [117, 485] width 66 height 27
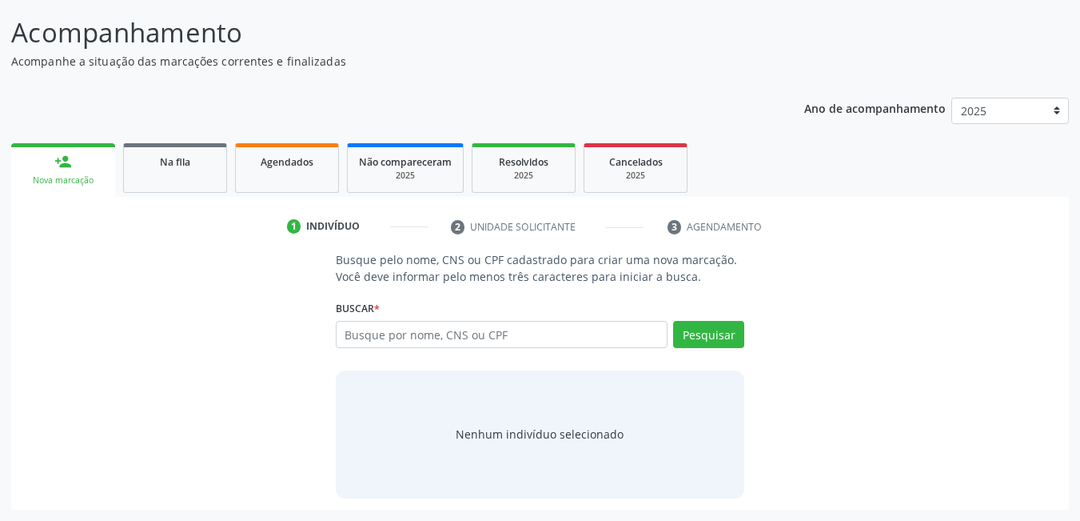
scroll to position [118, 0]
click at [398, 340] on input "text" at bounding box center [502, 334] width 333 height 27
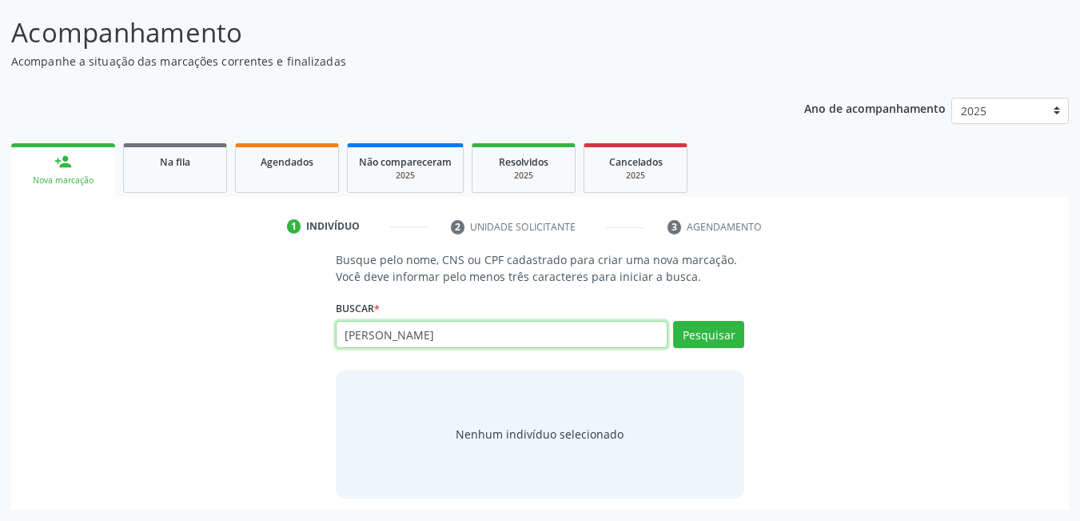
type input "[PERSON_NAME]"
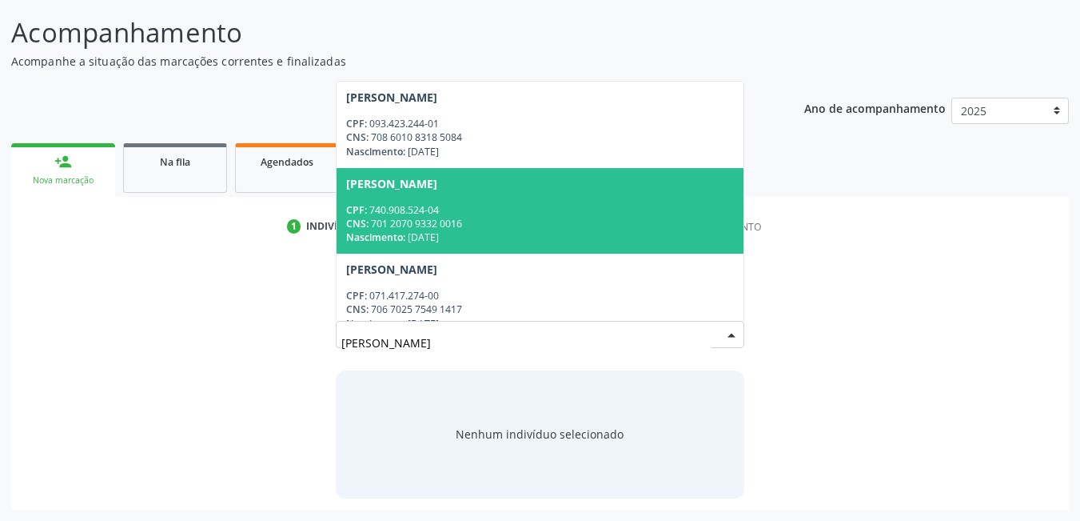
click at [489, 238] on div "Nascimento: 1[DATE]" at bounding box center [540, 237] width 389 height 14
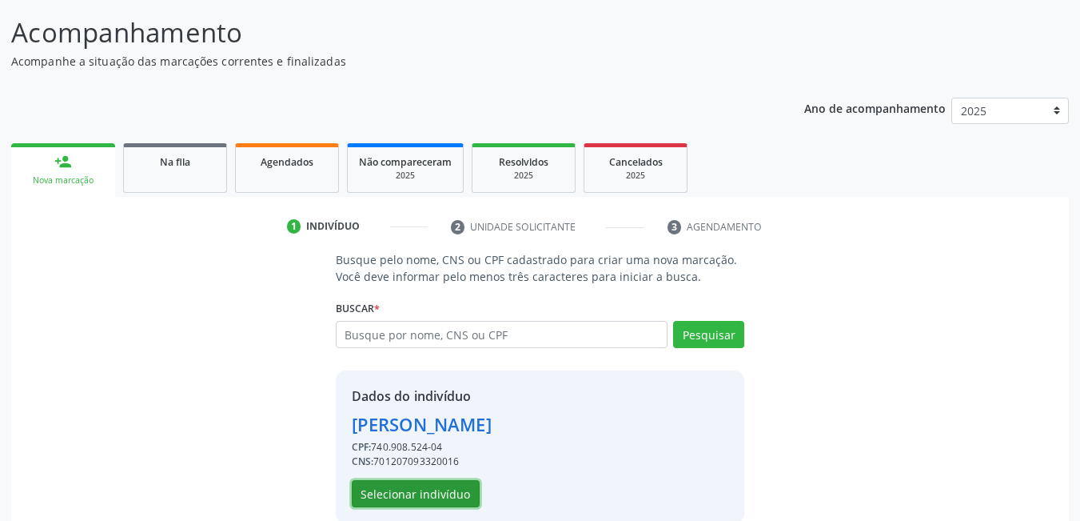
click at [384, 496] on button "Selecionar indivíduo" at bounding box center [416, 493] width 128 height 27
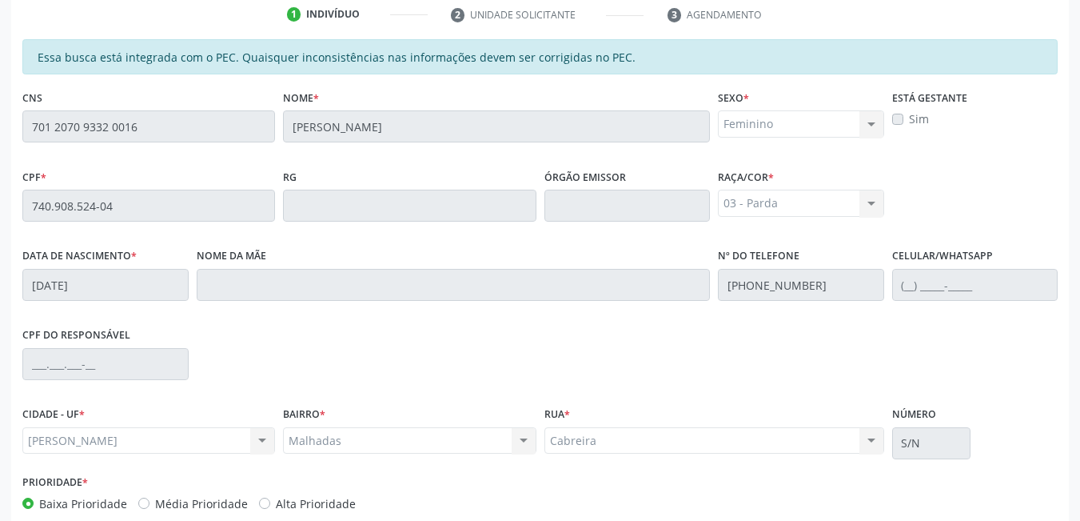
scroll to position [358, 0]
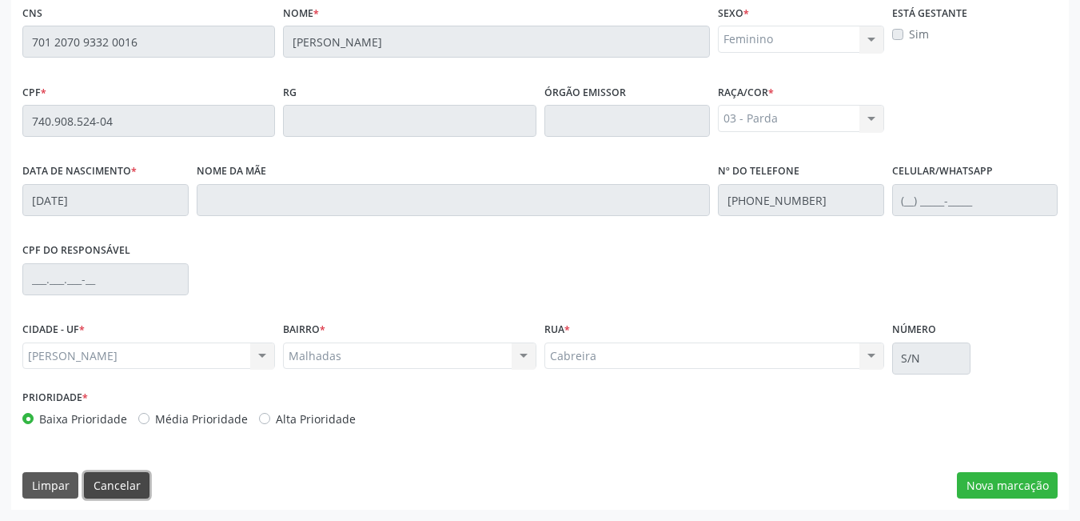
click at [100, 479] on button "Cancelar" at bounding box center [117, 485] width 66 height 27
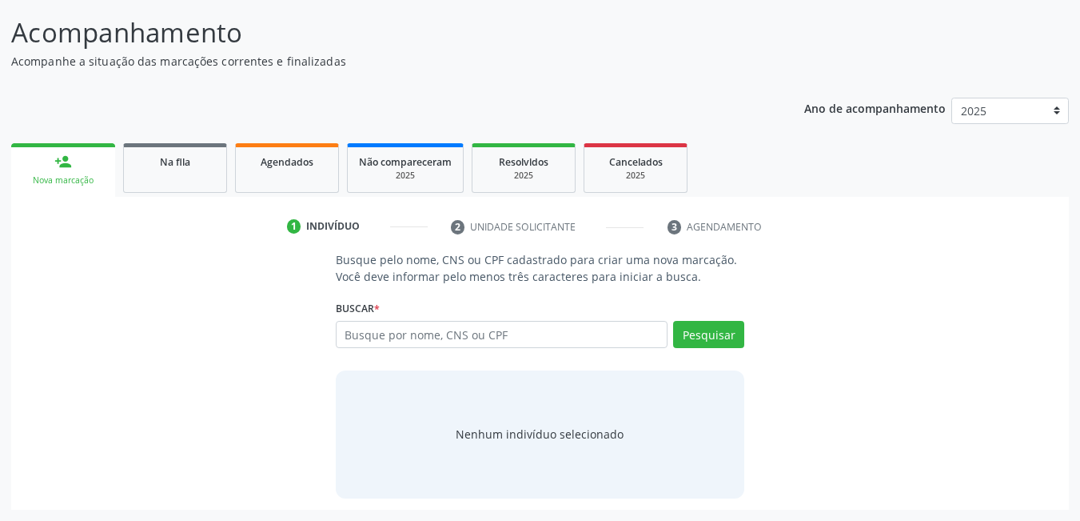
scroll to position [118, 0]
drag, startPoint x: 428, startPoint y: 321, endPoint x: 425, endPoint y: 331, distance: 9.9
click at [428, 329] on input "text" at bounding box center [502, 334] width 333 height 27
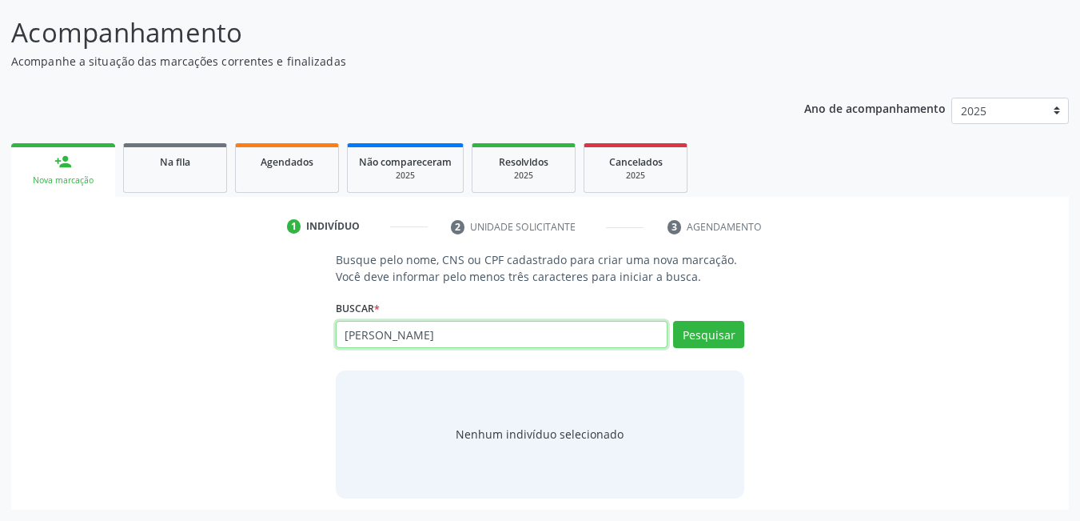
type input "[PERSON_NAME]"
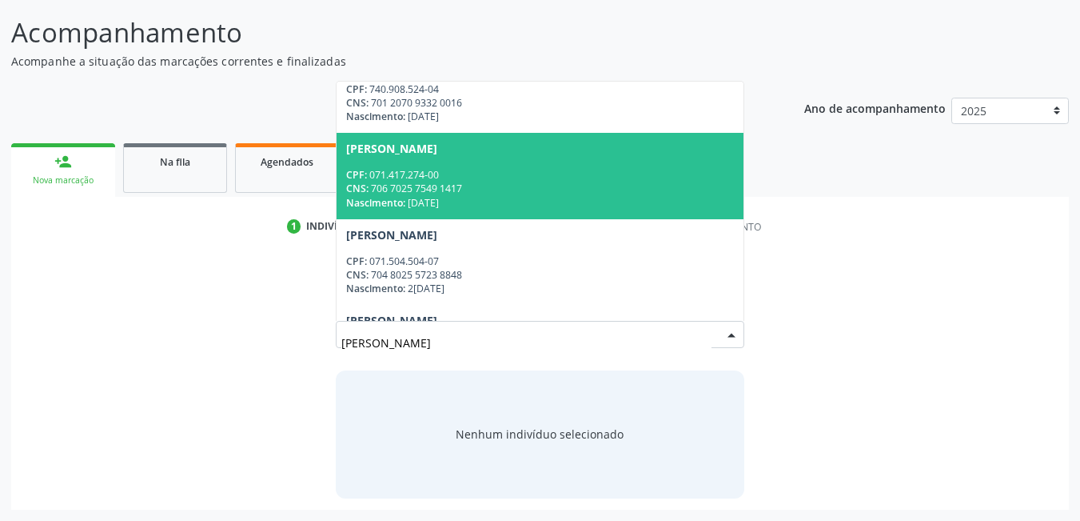
scroll to position [160, 0]
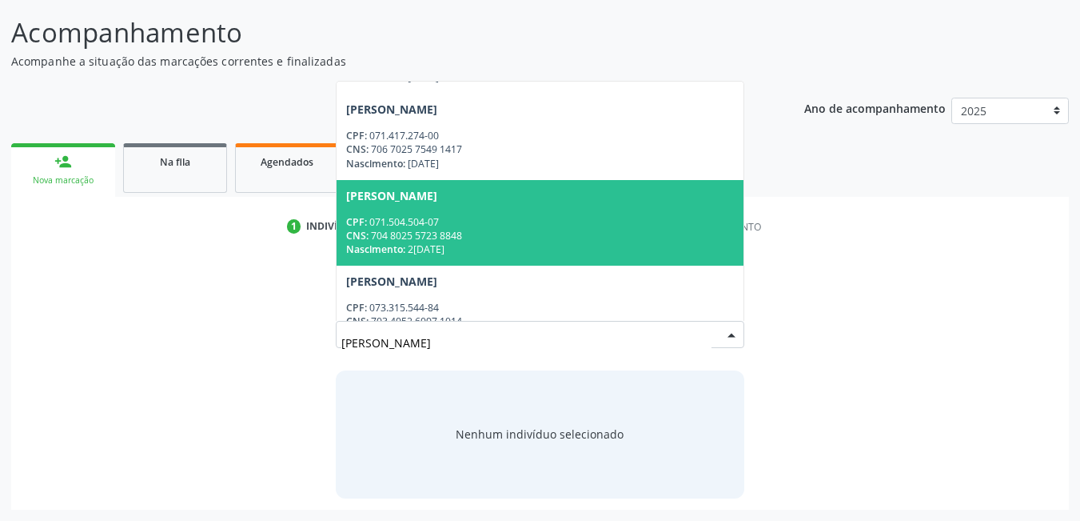
click at [437, 230] on div "CNS: 704 8025 5723 8848" at bounding box center [540, 236] width 389 height 14
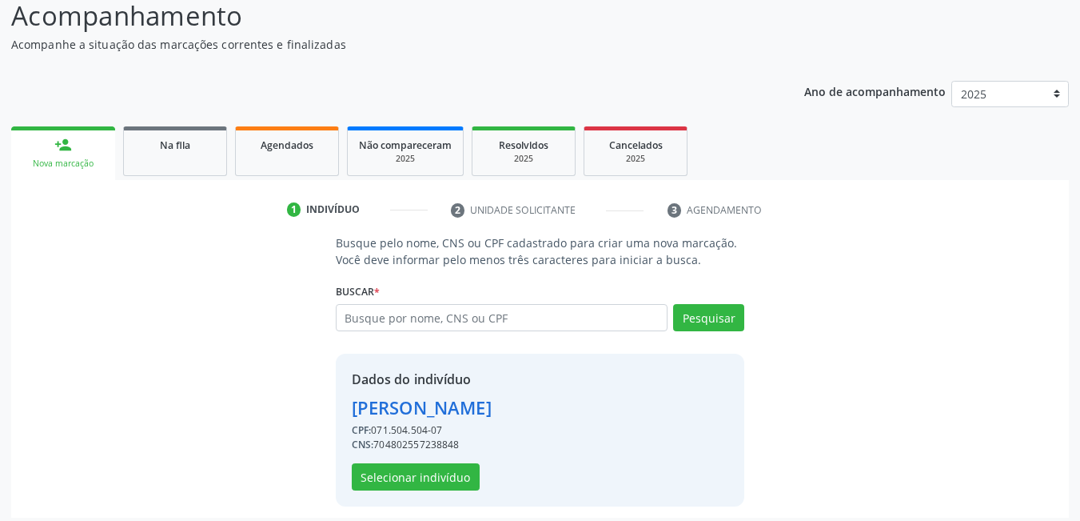
scroll to position [143, 0]
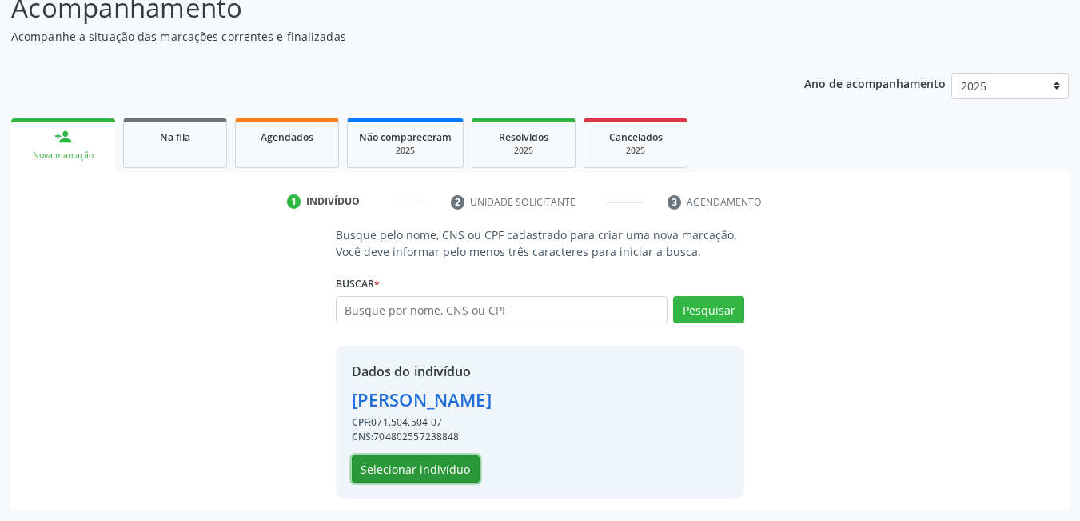
click at [422, 464] on button "Selecionar indivíduo" at bounding box center [416, 468] width 128 height 27
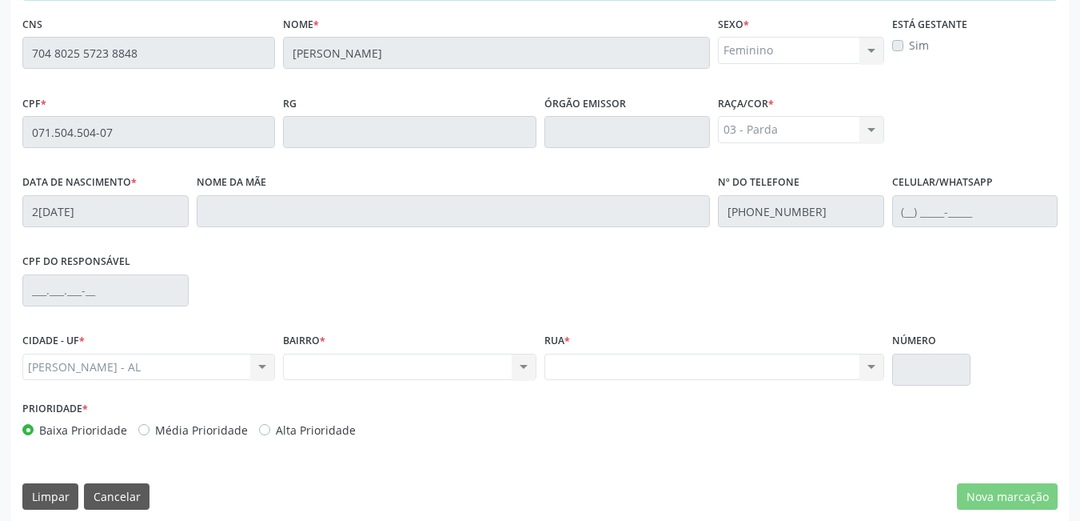
scroll to position [415, 0]
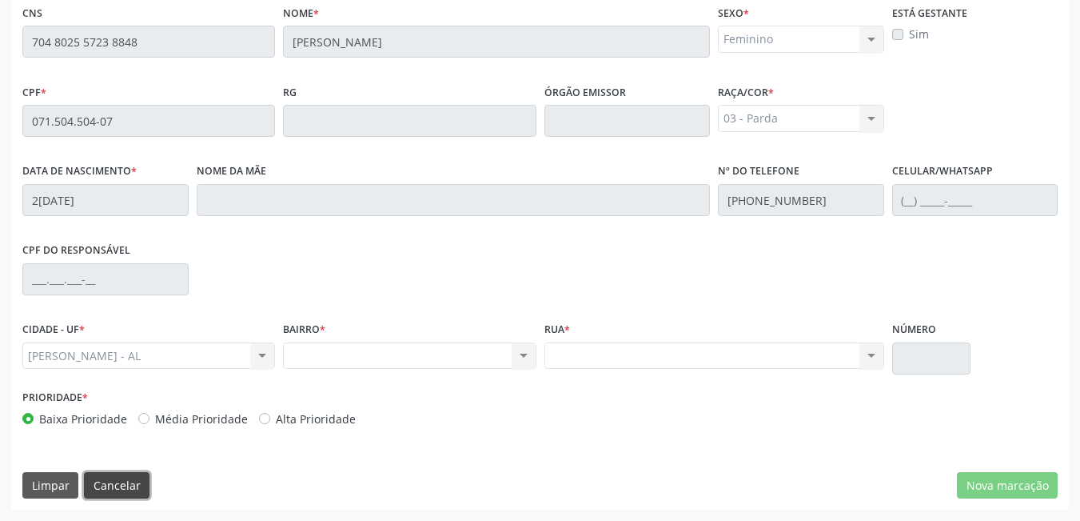
click at [129, 490] on button "Cancelar" at bounding box center [117, 485] width 66 height 27
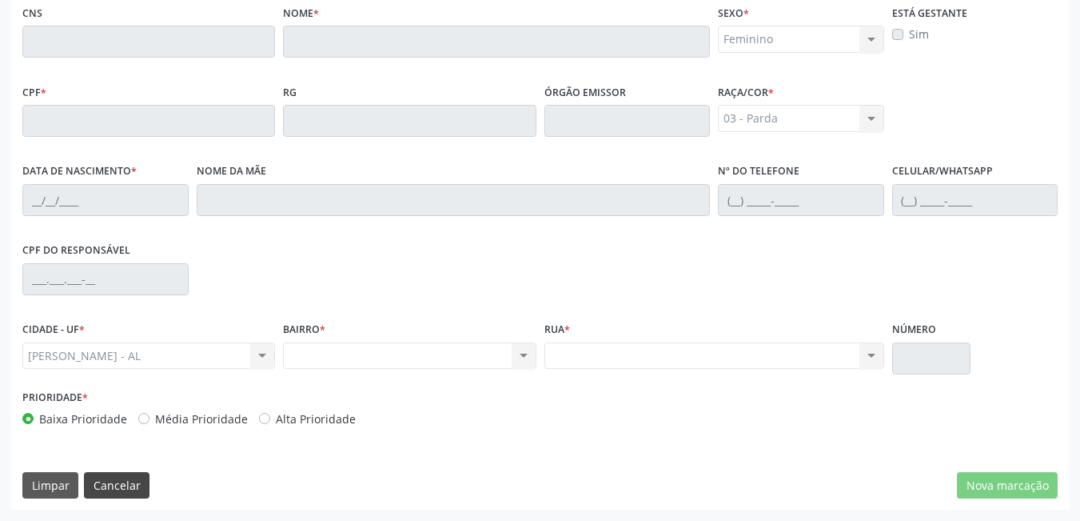
scroll to position [118, 0]
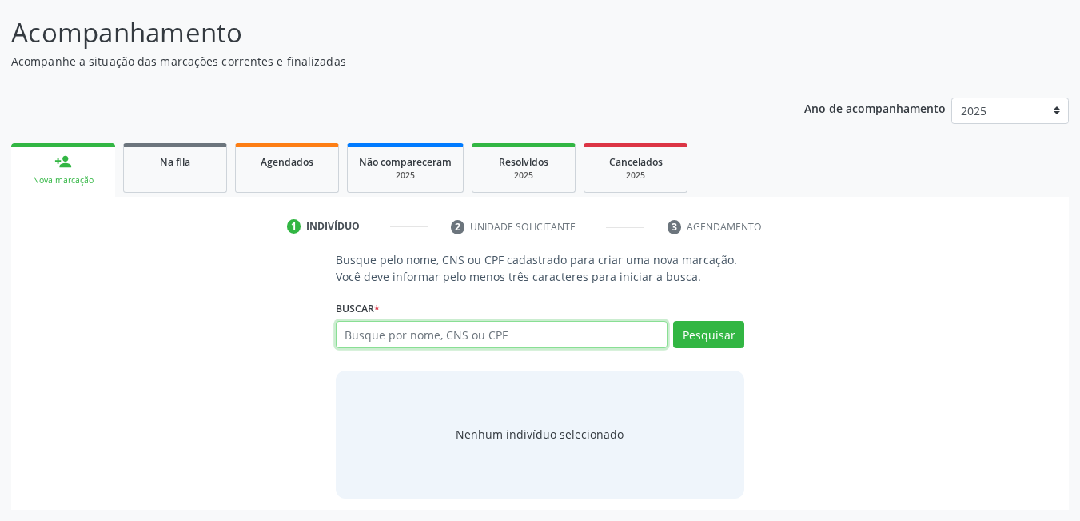
click at [398, 334] on input "text" at bounding box center [502, 334] width 333 height 27
type input "[PERSON_NAME]"
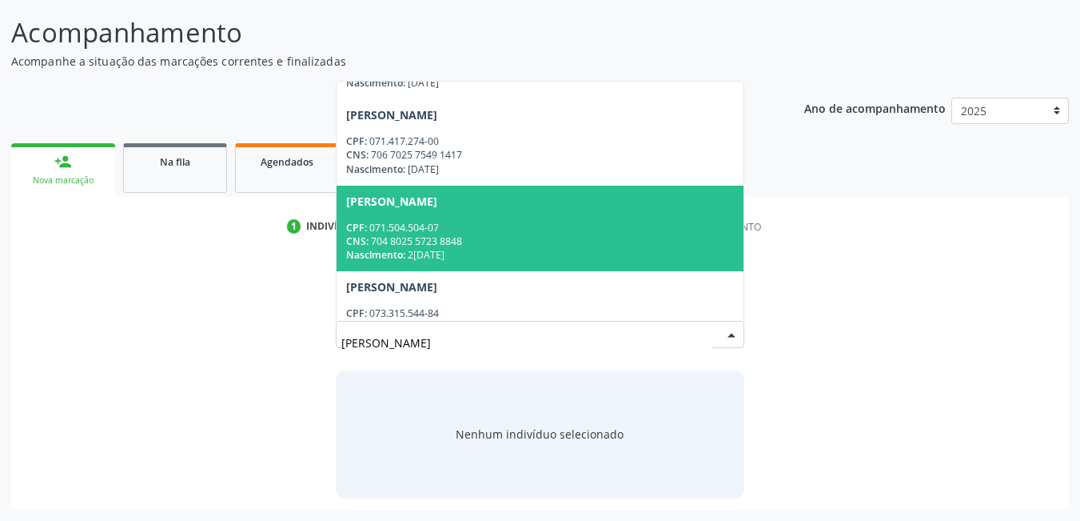
scroll to position [160, 0]
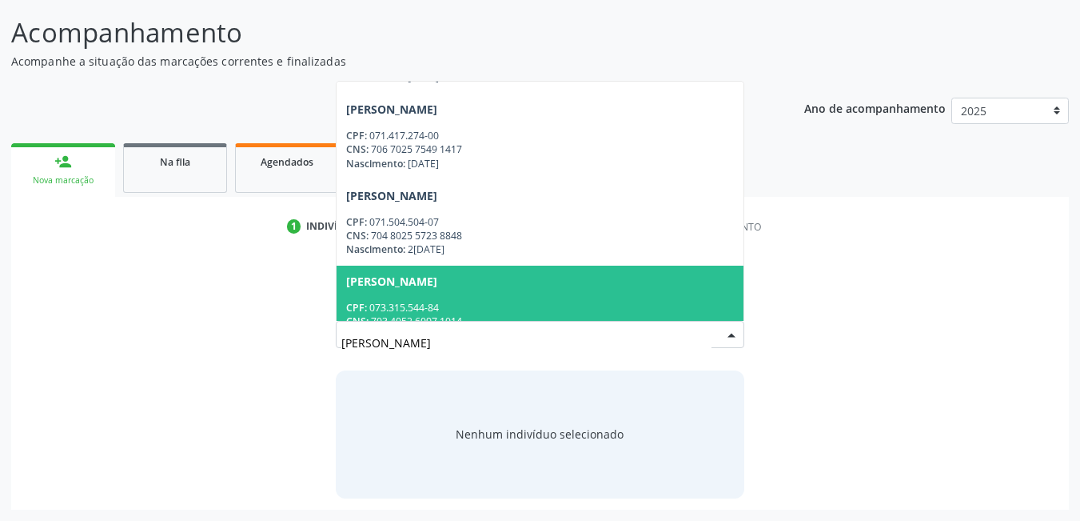
click at [428, 291] on span "[PERSON_NAME] CPF: 073.315.544-84 CNS: 703 4052 6097 1014 Nascimento: 13[DATE]" at bounding box center [541, 308] width 408 height 86
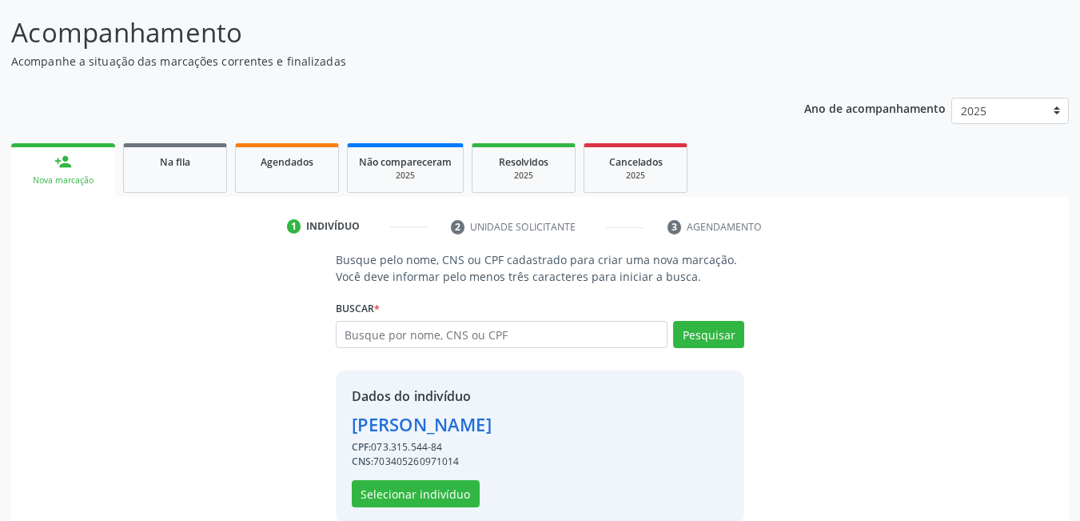
click at [416, 511] on div "Dados do indivíduo [PERSON_NAME] CPF: 073.315.544-84 CNS: 703405260971014 Selec…" at bounding box center [540, 446] width 409 height 153
click at [417, 490] on button "Selecionar indivíduo" at bounding box center [416, 493] width 128 height 27
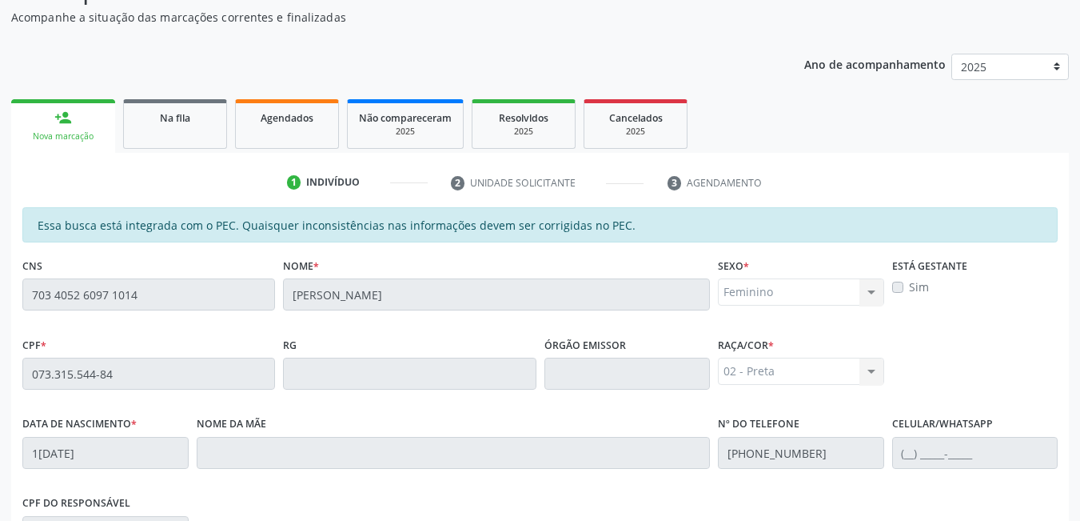
scroll to position [198, 0]
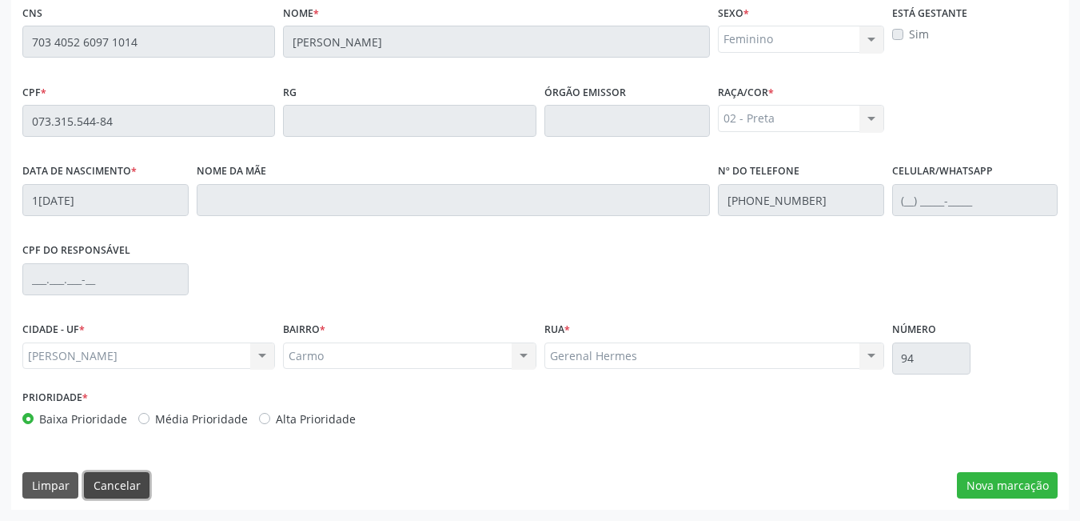
click at [116, 489] on button "Cancelar" at bounding box center [117, 485] width 66 height 27
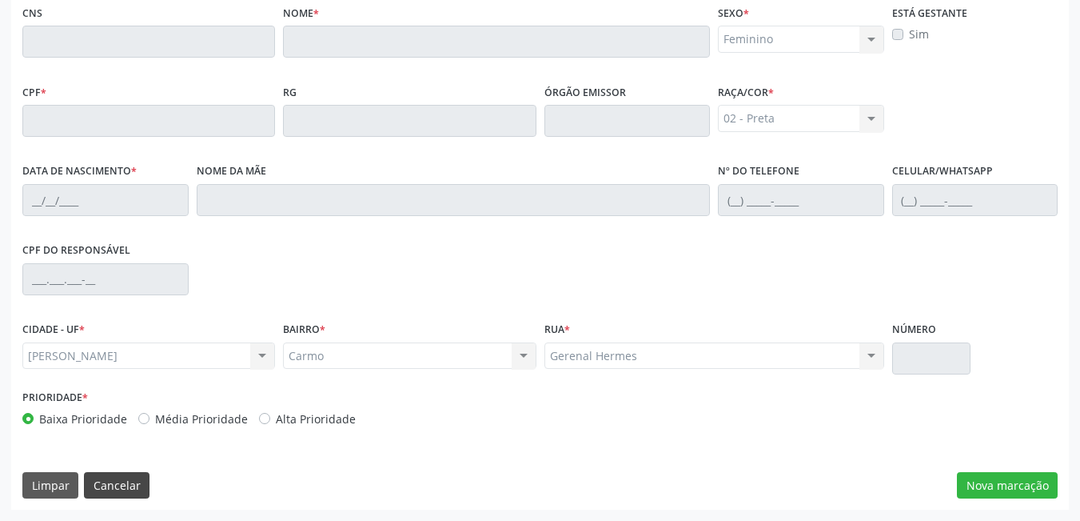
scroll to position [118, 0]
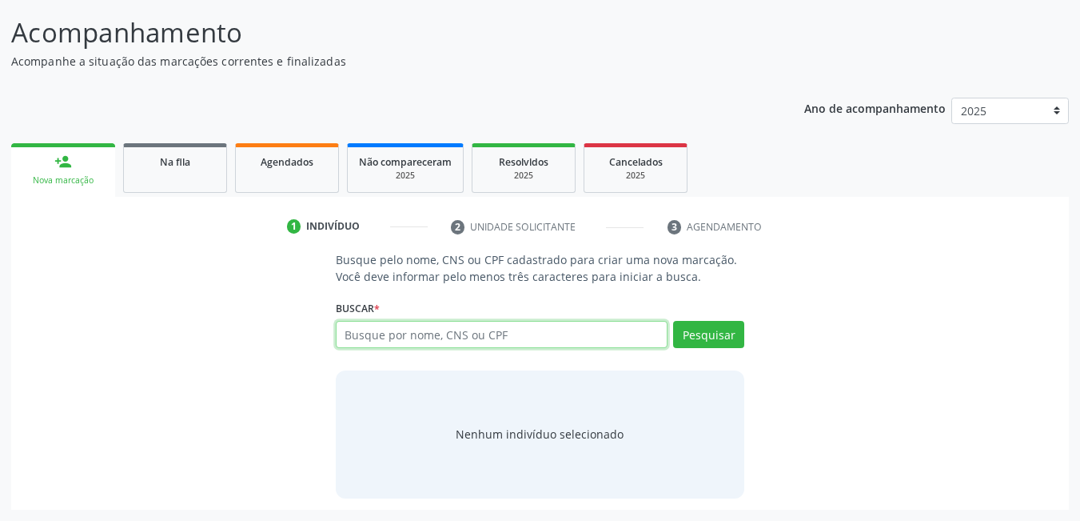
drag, startPoint x: 399, startPoint y: 321, endPoint x: 393, endPoint y: 329, distance: 10.2
click at [397, 326] on input "text" at bounding box center [502, 334] width 333 height 27
type input "[PERSON_NAME]"
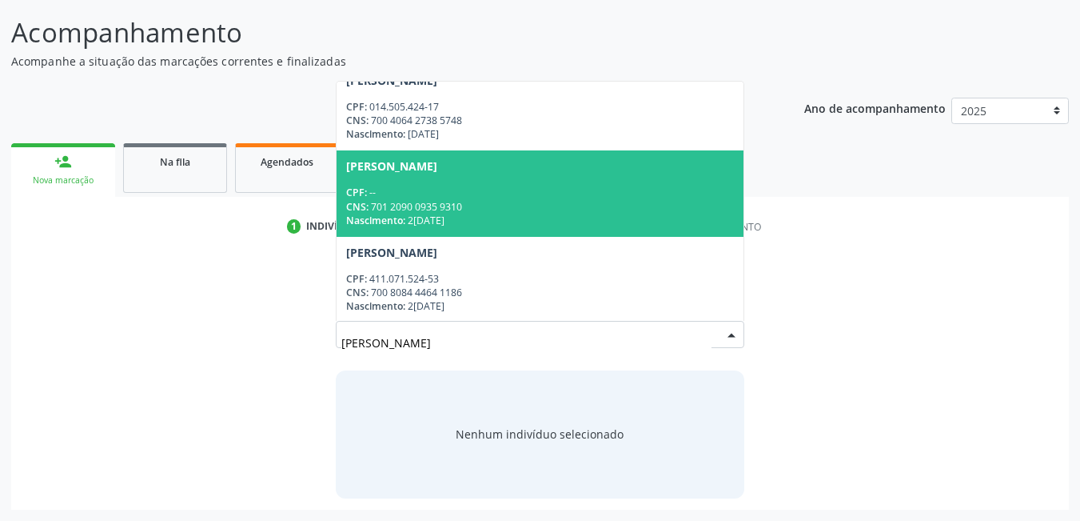
scroll to position [1050, 0]
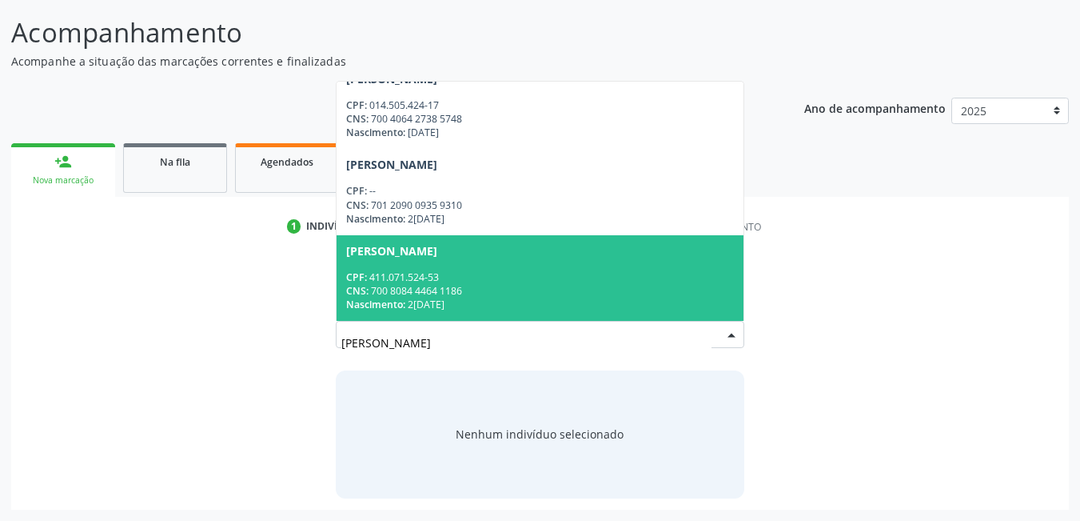
click at [483, 272] on div "CPF: 411.071.524-53" at bounding box center [540, 277] width 389 height 14
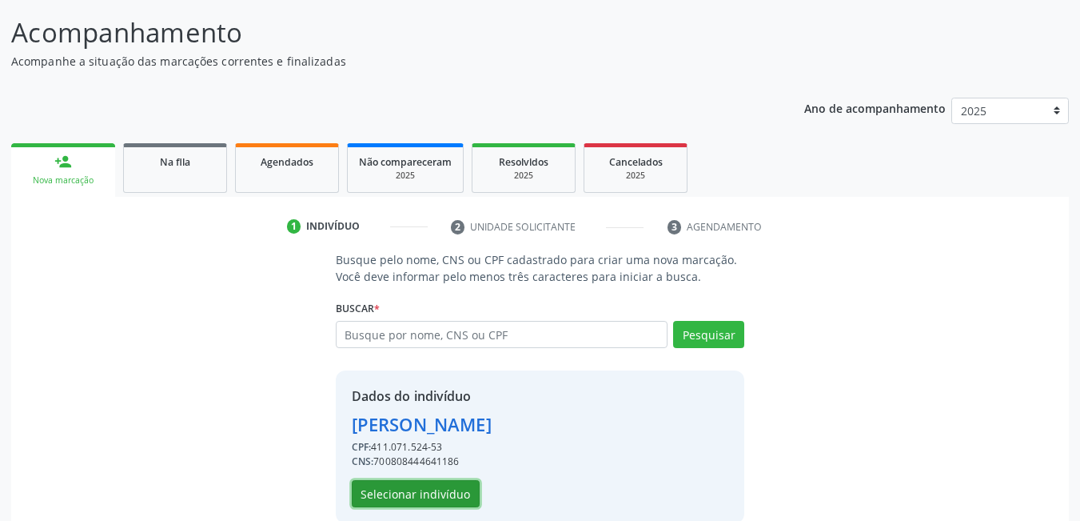
click at [459, 497] on button "Selecionar indivíduo" at bounding box center [416, 493] width 128 height 27
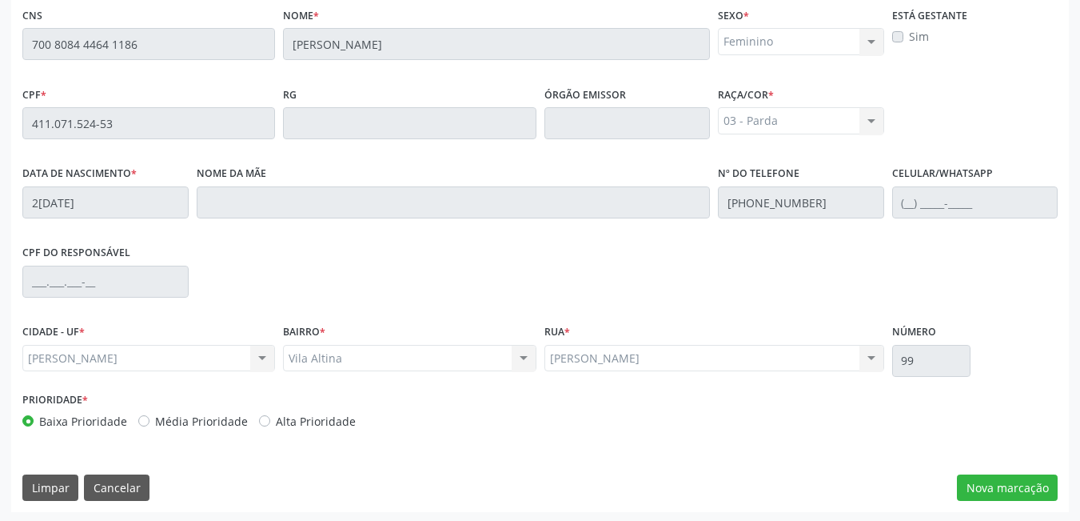
scroll to position [415, 0]
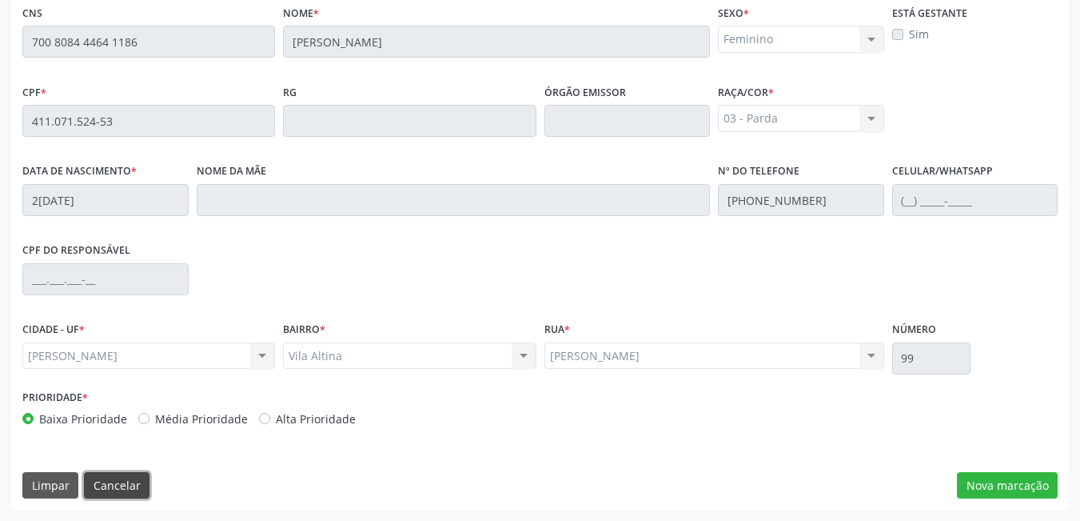
click at [121, 479] on button "Cancelar" at bounding box center [117, 485] width 66 height 27
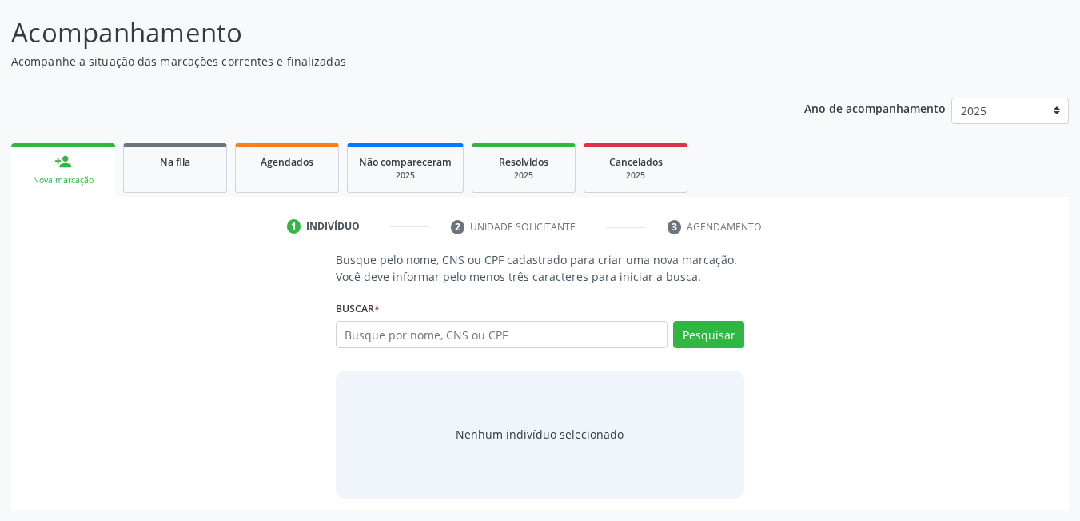
scroll to position [118, 0]
click at [401, 329] on input "text" at bounding box center [502, 334] width 333 height 27
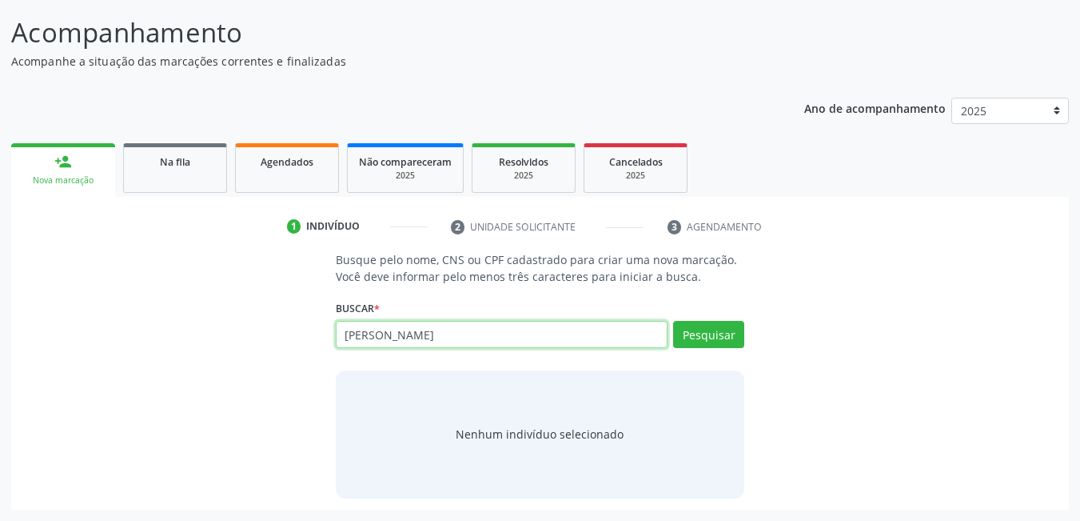
type input "[PERSON_NAME]"
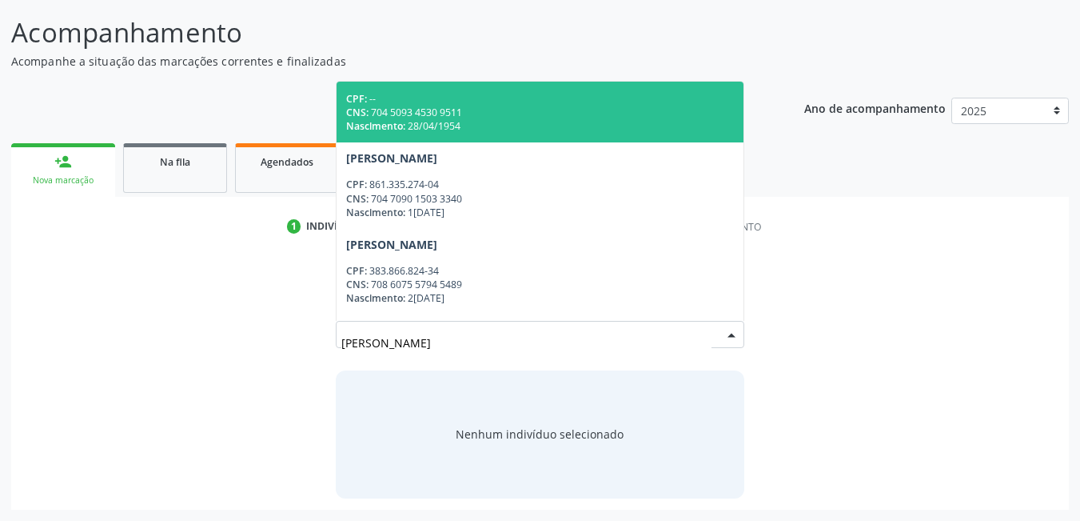
scroll to position [720, 0]
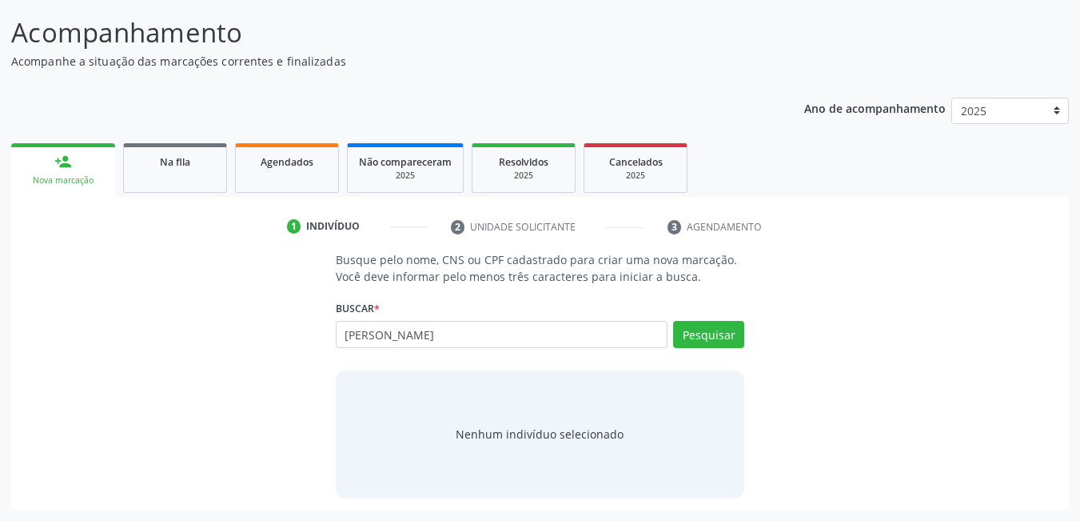
type input "[PERSON_NAME]"
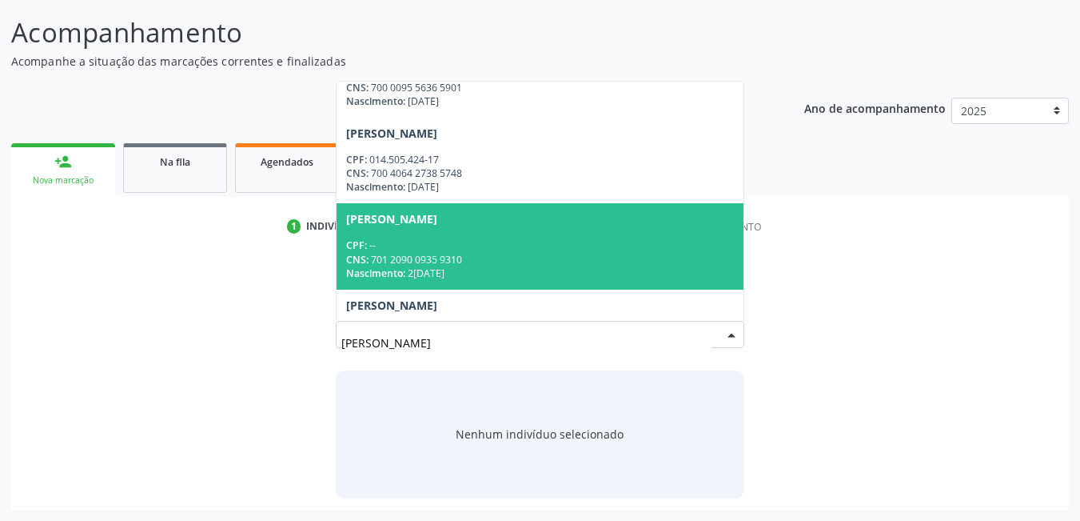
scroll to position [970, 0]
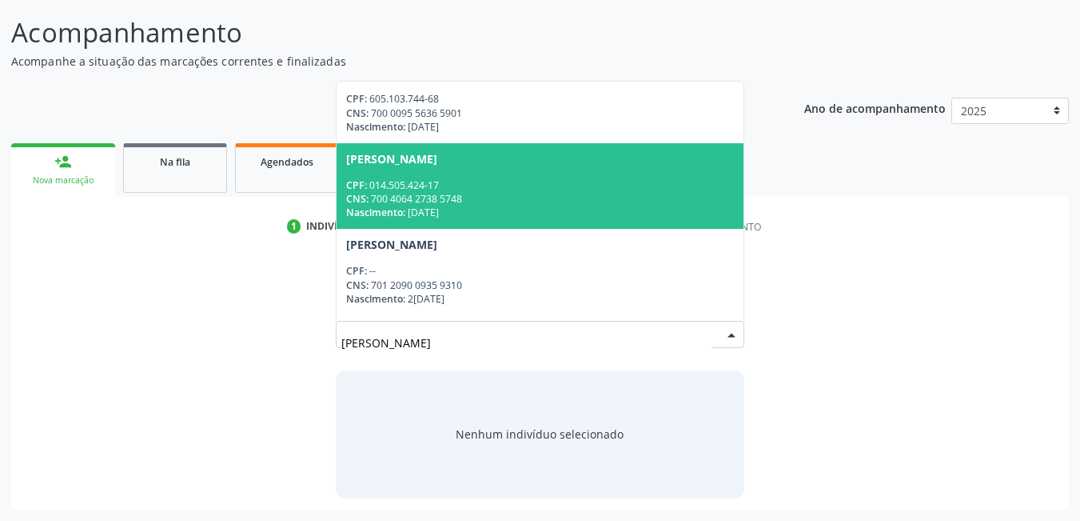
click at [498, 190] on div "CPF: 014.505.424-17" at bounding box center [540, 185] width 389 height 14
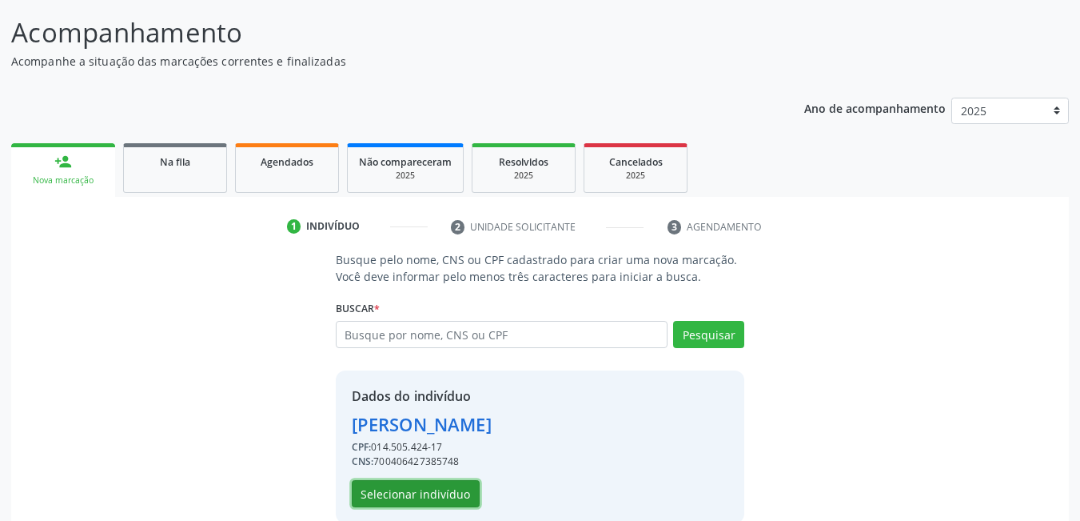
click at [461, 495] on button "Selecionar indivíduo" at bounding box center [416, 493] width 128 height 27
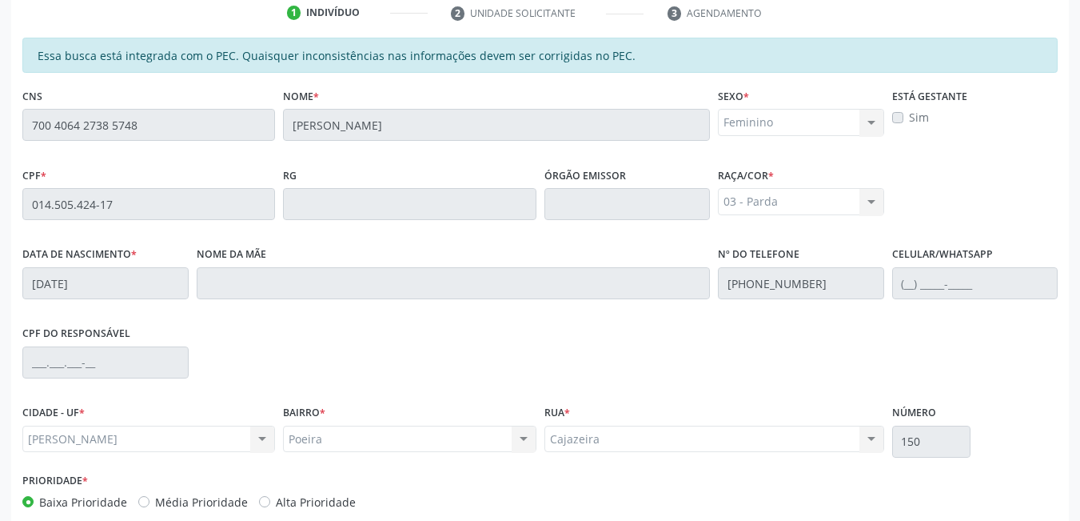
scroll to position [415, 0]
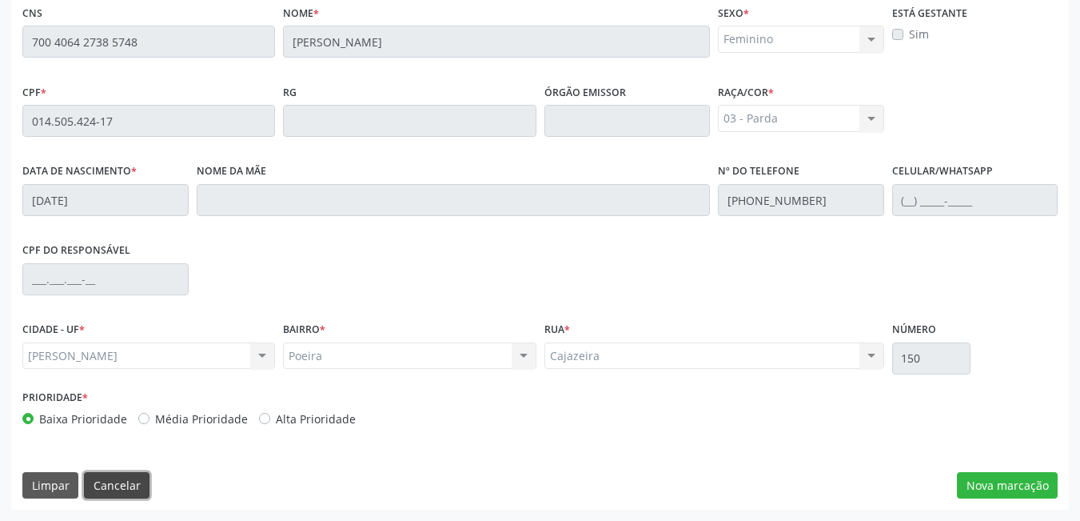
click at [130, 479] on button "Cancelar" at bounding box center [117, 485] width 66 height 27
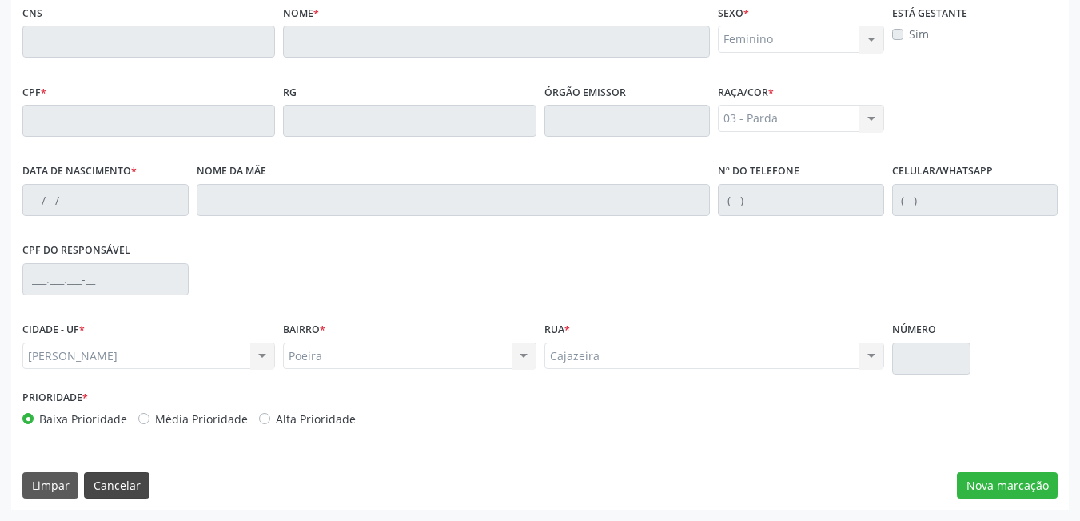
scroll to position [118, 0]
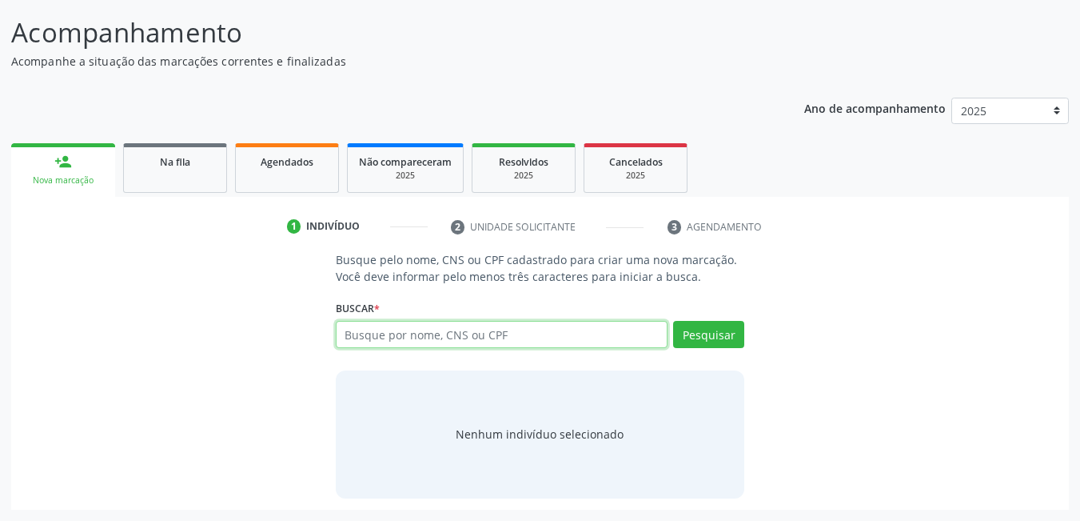
click at [492, 328] on input "text" at bounding box center [502, 334] width 333 height 27
type input "[PERSON_NAME] dos santos cardozo"
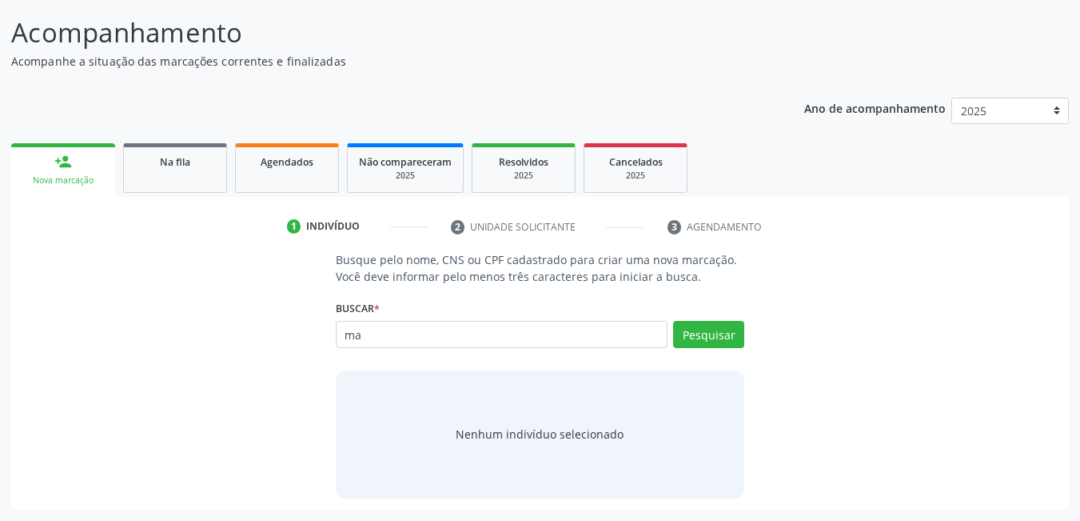
type input "m"
